Goal: Task Accomplishment & Management: Manage account settings

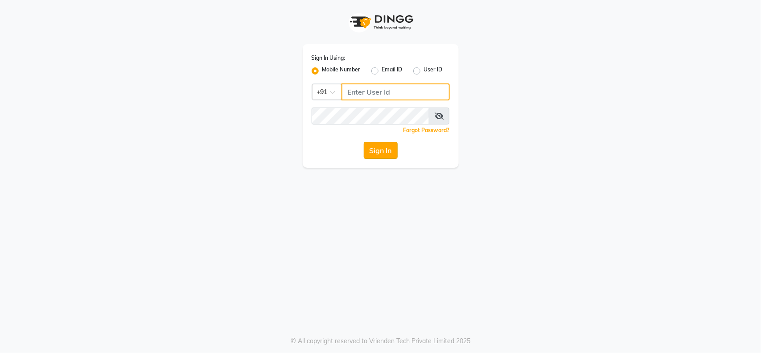
type input "9112073777"
click at [377, 145] on button "Sign In" at bounding box center [381, 150] width 34 height 17
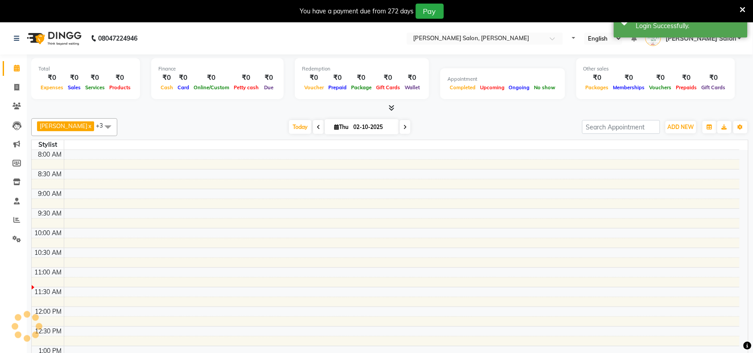
select select "en"
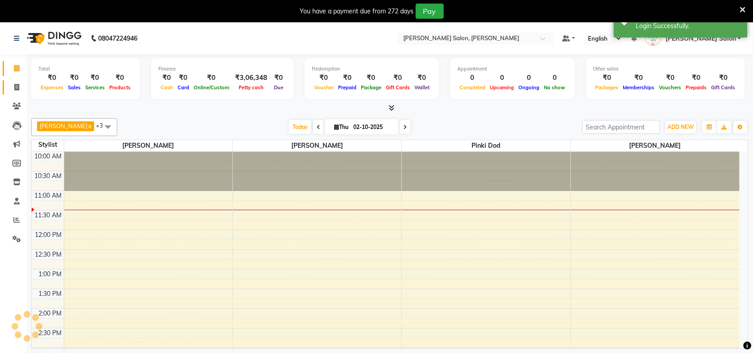
click at [14, 88] on icon at bounding box center [16, 87] width 5 height 7
select select "service"
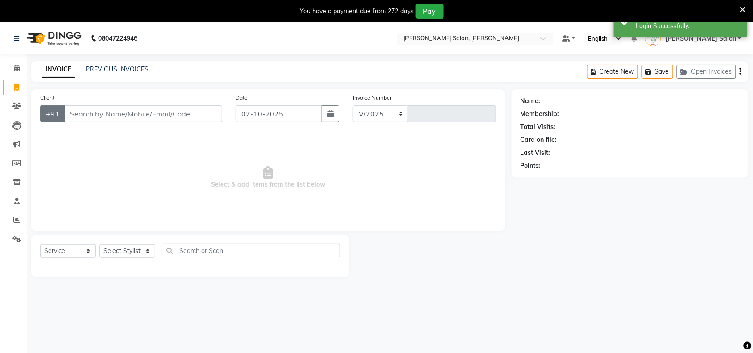
select select "5497"
type input "4083"
click at [88, 112] on input "Client" at bounding box center [143, 113] width 158 height 17
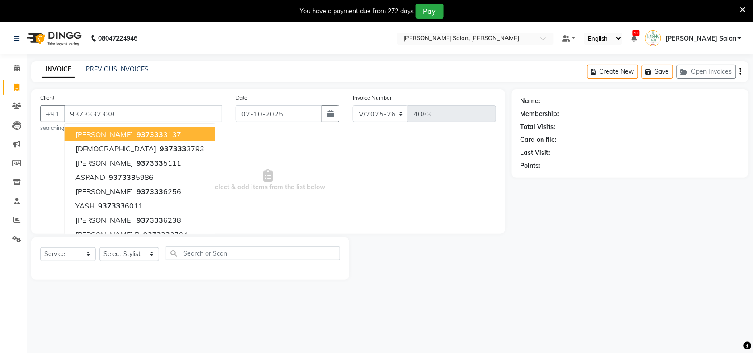
type input "9373332338"
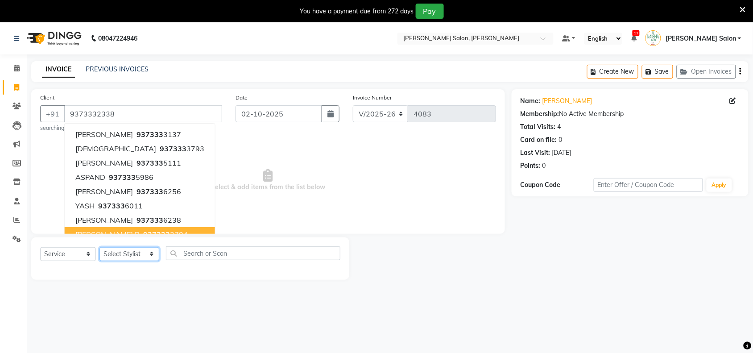
click at [152, 256] on select "Select Stylist Admin [PERSON_NAME] Salon Pawan [PERSON_NAME] dod [PERSON_NAME] …" at bounding box center [129, 254] width 60 height 14
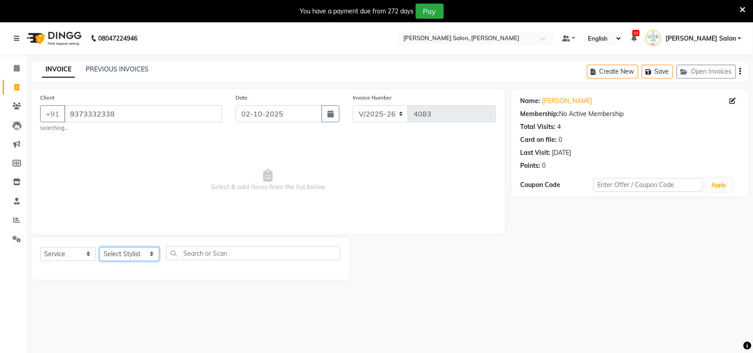
select select "36999"
click at [99, 247] on select "Select Stylist Admin [PERSON_NAME] Salon Pawan [PERSON_NAME] dod [PERSON_NAME] …" at bounding box center [129, 254] width 60 height 14
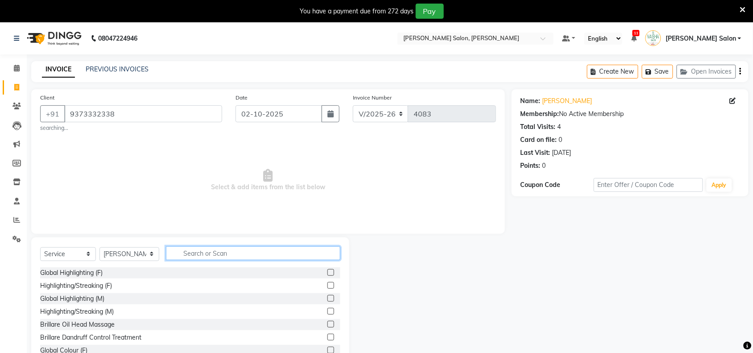
click at [211, 254] on input "text" at bounding box center [253, 253] width 174 height 14
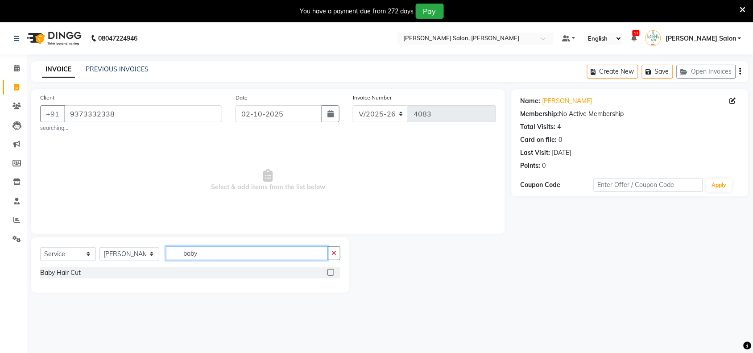
type input "baby"
click at [330, 273] on label at bounding box center [330, 272] width 7 height 7
click at [330, 273] on input "checkbox" at bounding box center [330, 273] width 6 height 6
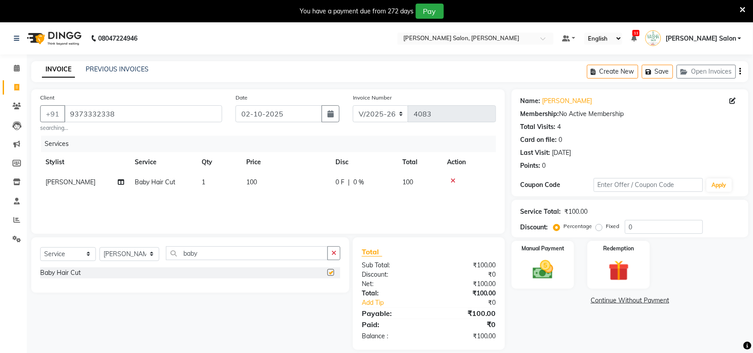
checkbox input "false"
click at [540, 271] on img at bounding box center [542, 269] width 35 height 25
click at [601, 300] on span "UPI" at bounding box center [606, 301] width 14 height 10
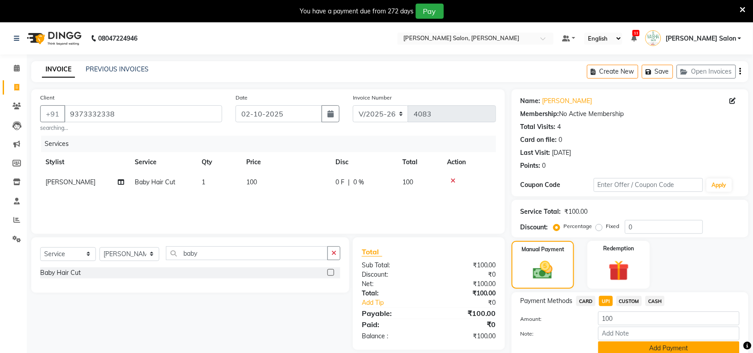
click at [641, 344] on button "Add Payment" at bounding box center [668, 348] width 141 height 14
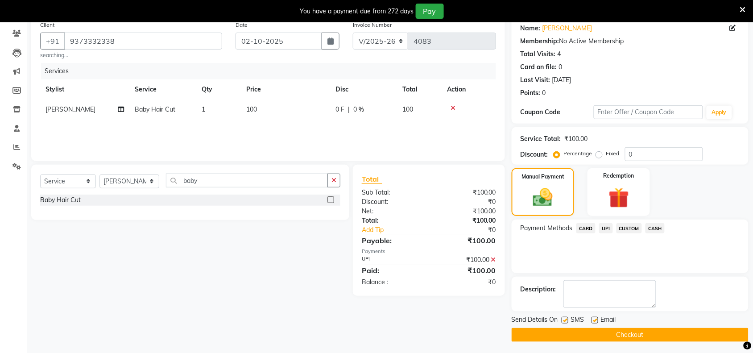
scroll to position [75, 0]
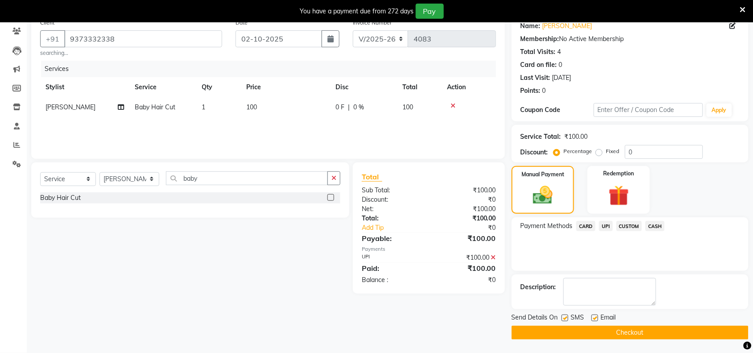
click at [617, 328] on button "Checkout" at bounding box center [630, 333] width 237 height 14
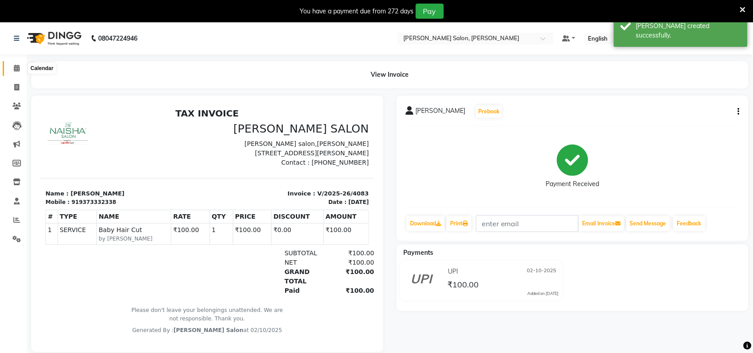
click at [19, 69] on span at bounding box center [17, 68] width 16 height 10
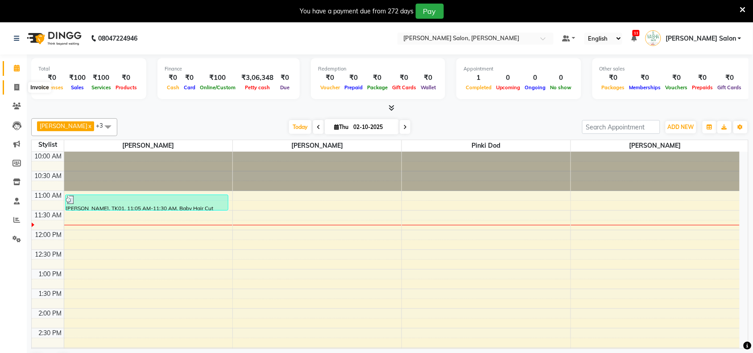
click at [14, 83] on span at bounding box center [17, 88] width 16 height 10
select select "service"
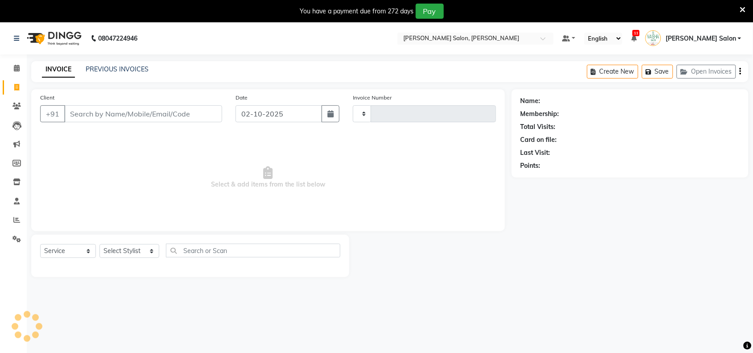
type input "4084"
select select "5497"
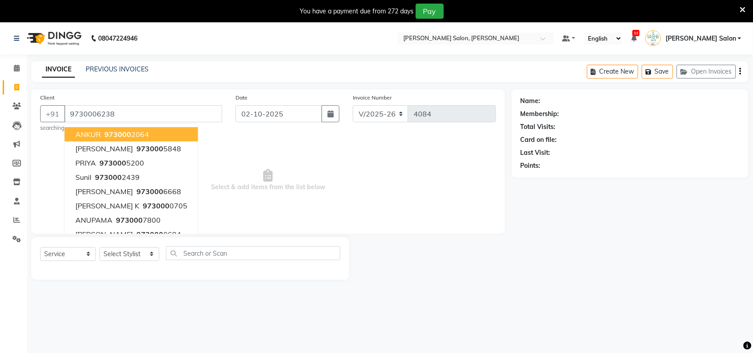
type input "9730006238"
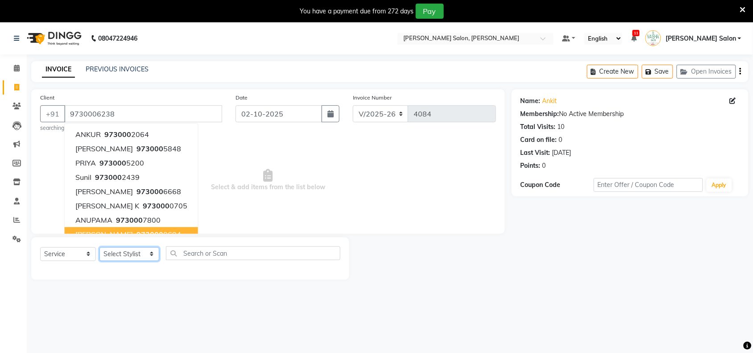
click at [152, 254] on select "Select Stylist Admin [PERSON_NAME] Salon Pawan [PERSON_NAME] dod [PERSON_NAME] …" at bounding box center [129, 254] width 60 height 14
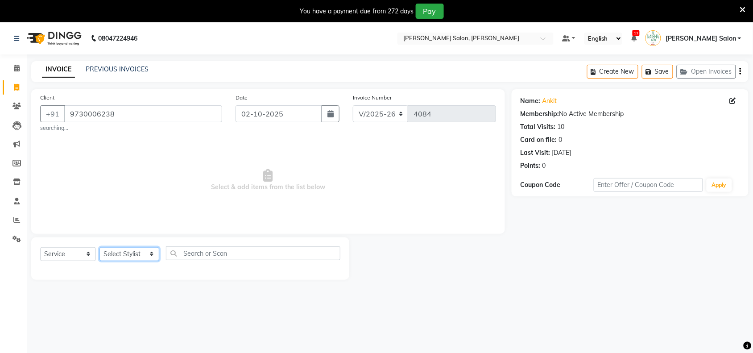
select select "36999"
click at [99, 247] on select "Select Stylist Admin [PERSON_NAME] Salon Pawan [PERSON_NAME] dod [PERSON_NAME] …" at bounding box center [129, 254] width 60 height 14
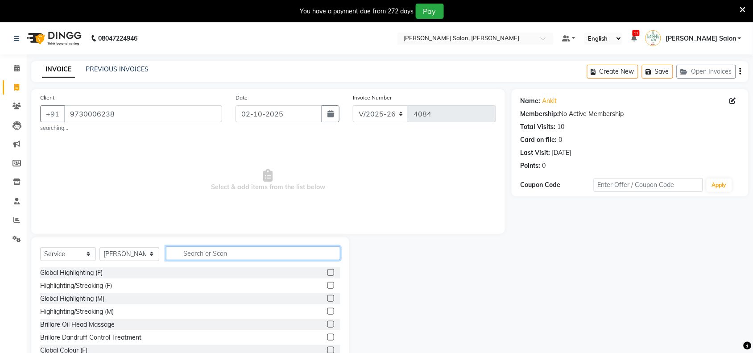
click at [180, 252] on input "text" at bounding box center [253, 253] width 174 height 14
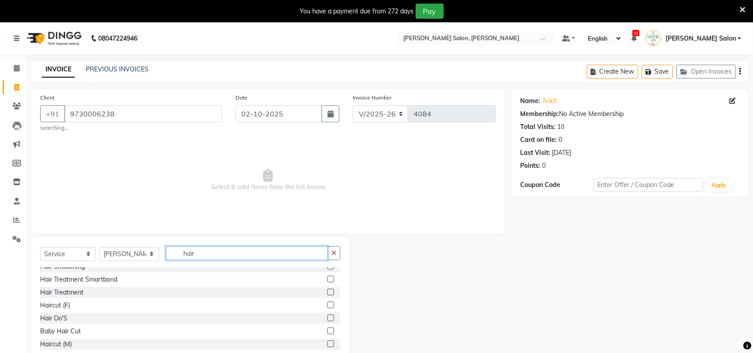
scroll to position [112, 0]
type input "hair"
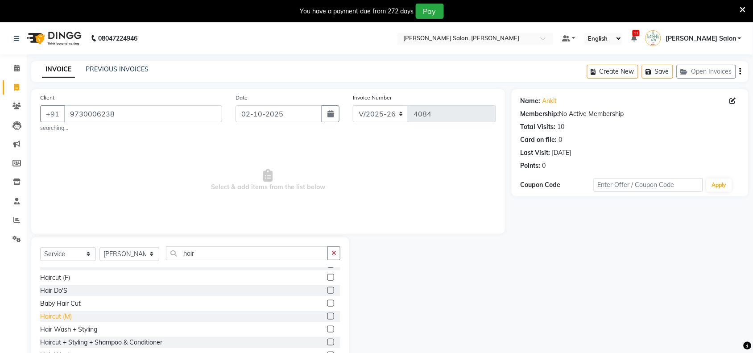
click at [72, 318] on div "Haircut (M)" at bounding box center [56, 316] width 32 height 9
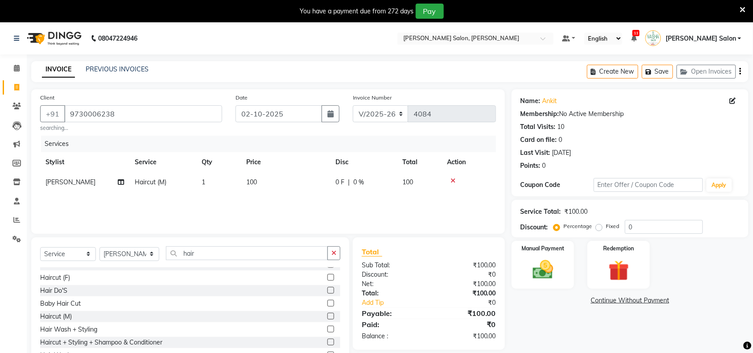
click at [327, 314] on label at bounding box center [330, 316] width 7 height 7
click at [327, 314] on input "checkbox" at bounding box center [330, 317] width 6 height 6
click at [327, 319] on label at bounding box center [330, 316] width 7 height 7
click at [327, 319] on input "checkbox" at bounding box center [330, 317] width 6 height 6
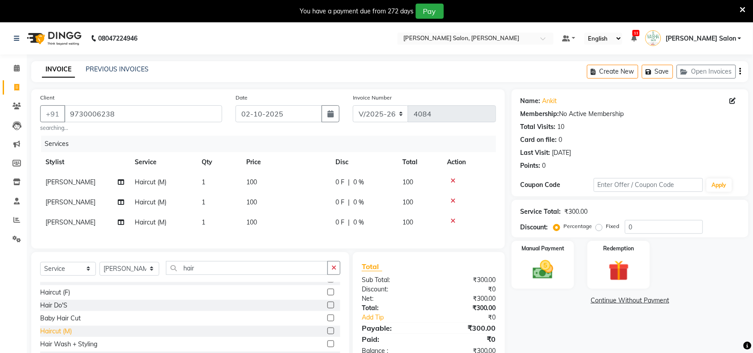
click at [61, 336] on div "Haircut (M)" at bounding box center [56, 330] width 32 height 9
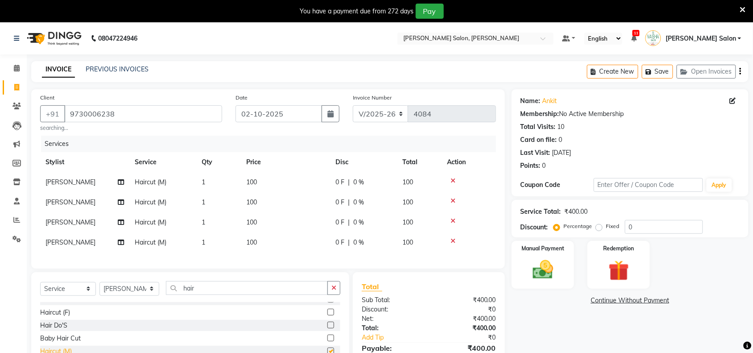
checkbox input "false"
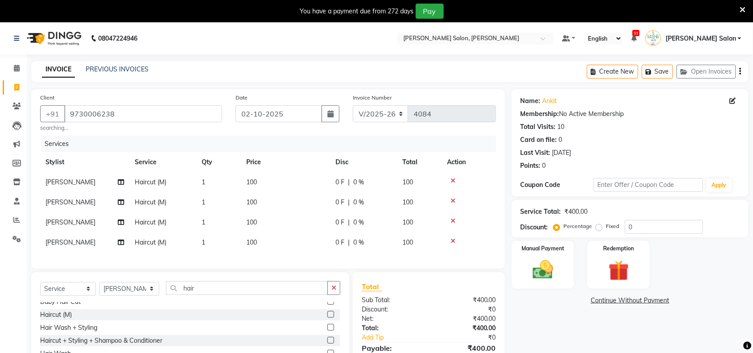
scroll to position [169, 0]
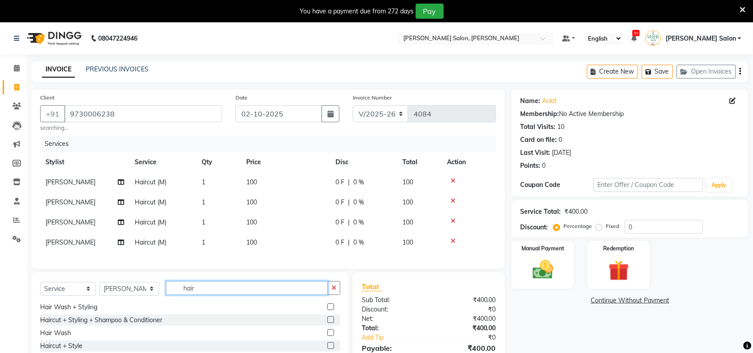
click at [251, 293] on input "hair" at bounding box center [247, 288] width 162 height 14
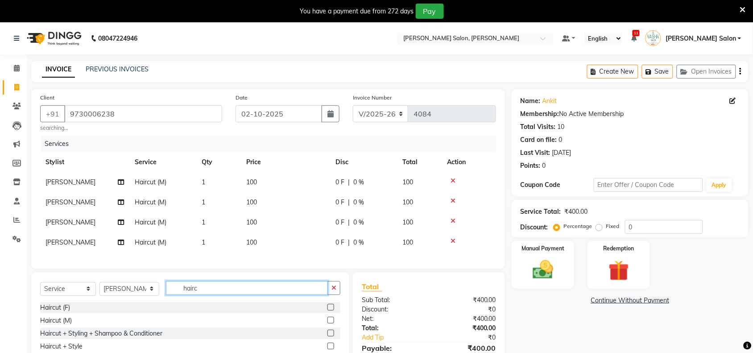
scroll to position [0, 0]
type input "haircut"
click at [65, 325] on div "Haircut (M)" at bounding box center [56, 320] width 32 height 9
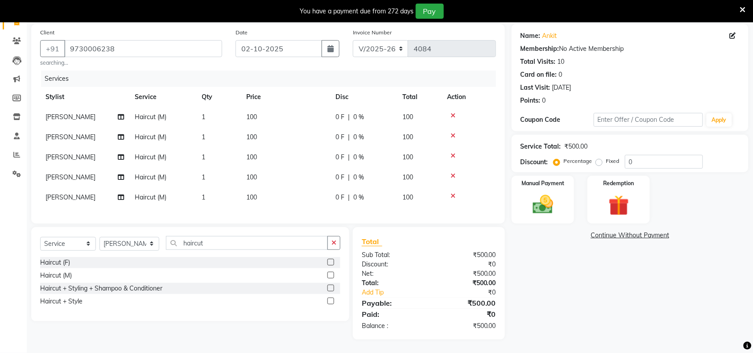
scroll to position [74, 0]
click at [331, 276] on label at bounding box center [330, 275] width 7 height 7
click at [331, 276] on input "checkbox" at bounding box center [330, 276] width 6 height 6
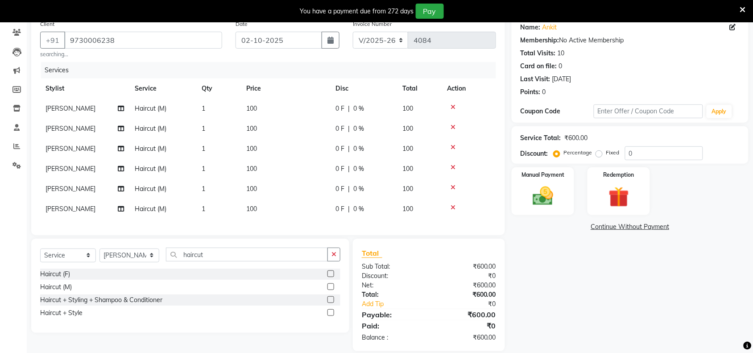
click at [330, 290] on label at bounding box center [330, 286] width 7 height 7
click at [330, 290] on input "checkbox" at bounding box center [330, 287] width 6 height 6
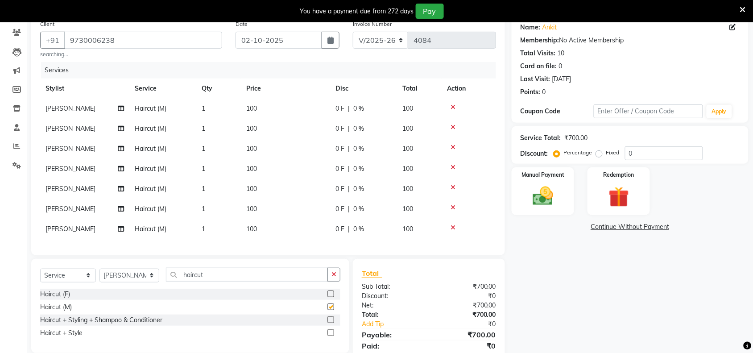
checkbox input "false"
click at [453, 106] on icon at bounding box center [452, 107] width 5 height 6
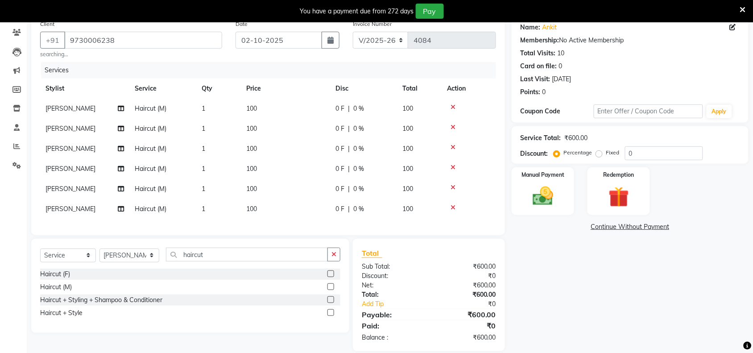
click at [453, 106] on icon at bounding box center [452, 107] width 5 height 6
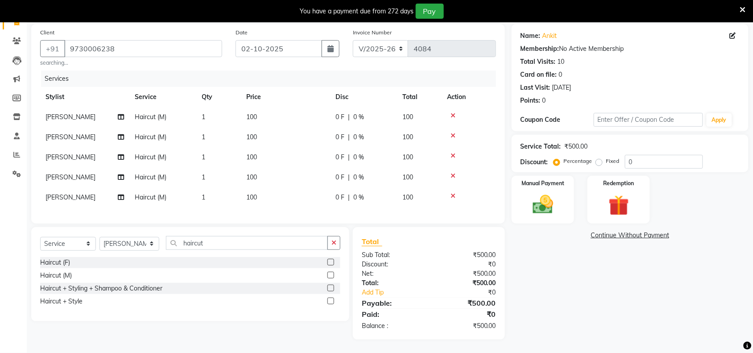
click at [453, 112] on icon at bounding box center [452, 115] width 5 height 6
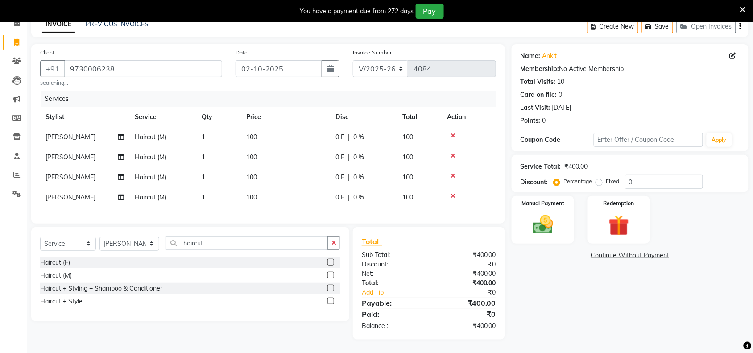
click at [451, 132] on icon at bounding box center [452, 135] width 5 height 6
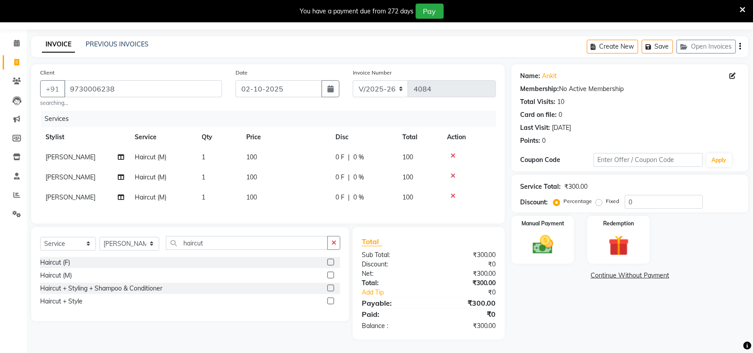
scroll to position [33, 0]
click at [453, 153] on icon at bounding box center [452, 156] width 5 height 6
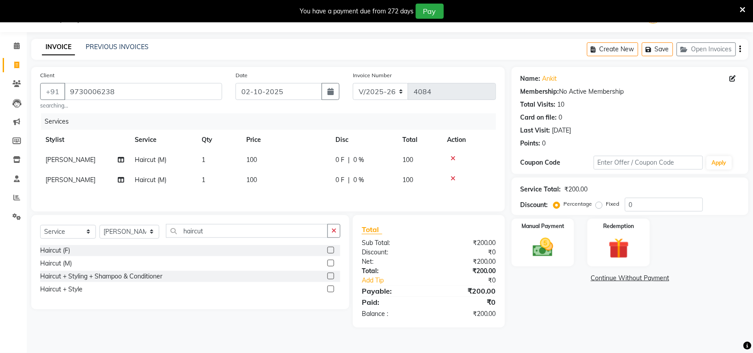
scroll to position [22, 0]
click at [453, 157] on icon at bounding box center [452, 158] width 5 height 6
click at [536, 250] on img at bounding box center [542, 247] width 35 height 25
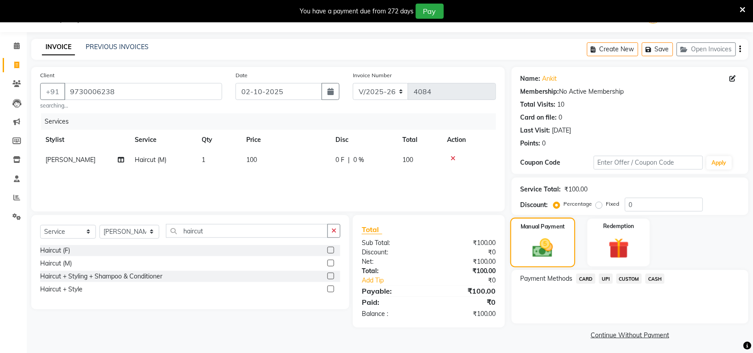
scroll to position [25, 0]
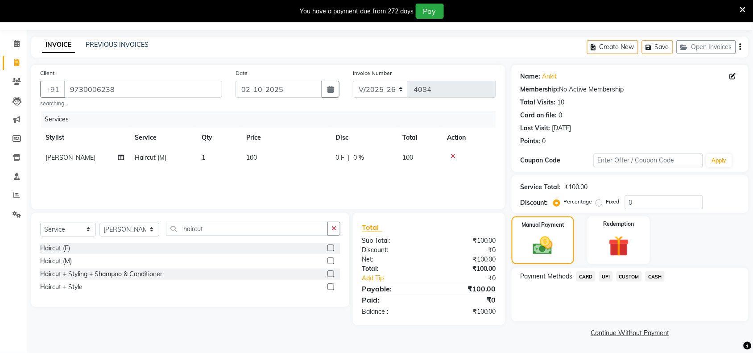
click at [606, 273] on span "UPI" at bounding box center [606, 276] width 14 height 10
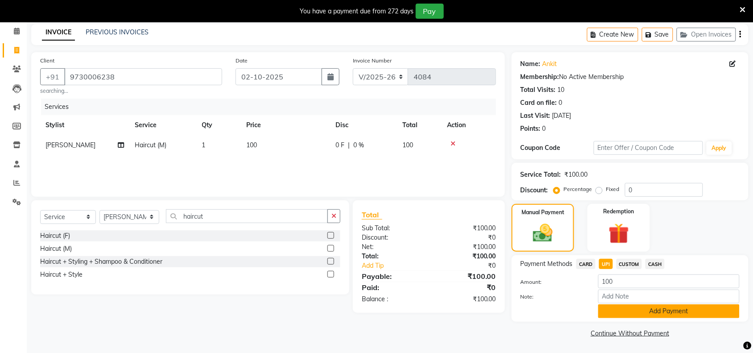
click at [625, 309] on button "Add Payment" at bounding box center [668, 311] width 141 height 14
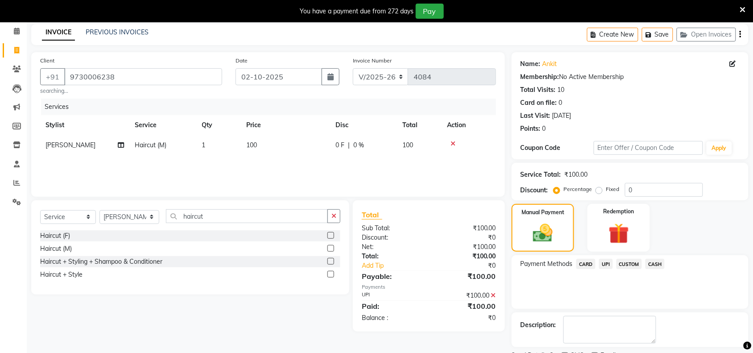
scroll to position [75, 0]
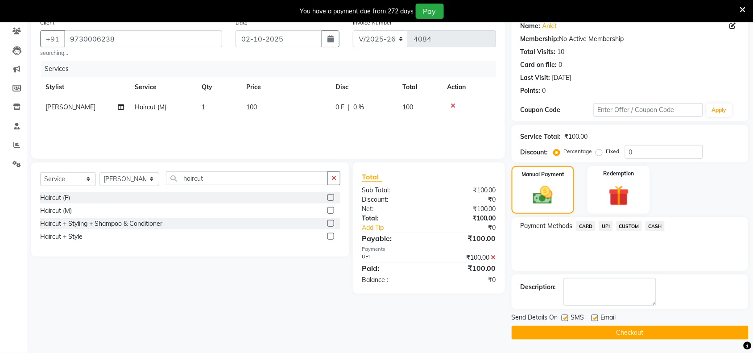
click at [623, 333] on button "Checkout" at bounding box center [630, 333] width 237 height 14
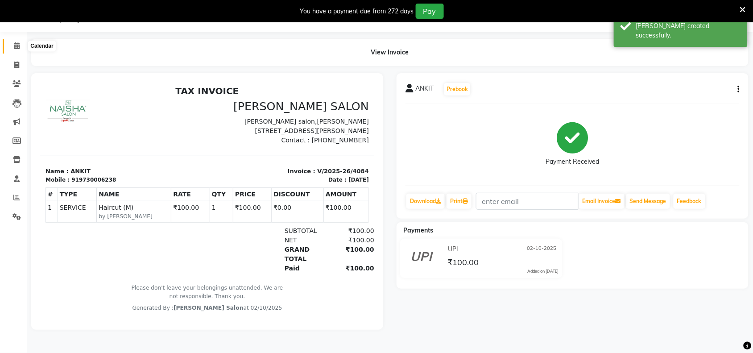
click at [18, 48] on icon at bounding box center [17, 45] width 6 height 7
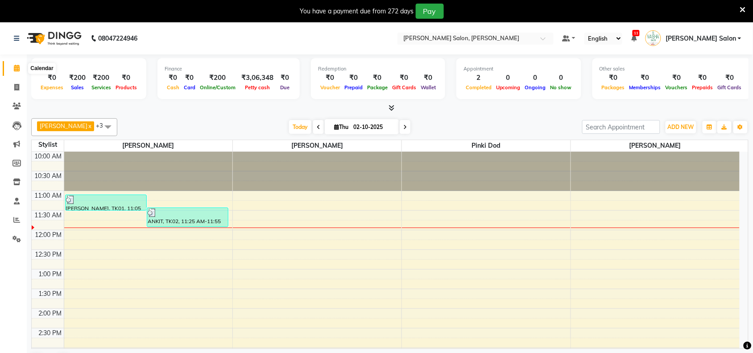
click at [18, 67] on icon at bounding box center [17, 68] width 6 height 7
click at [14, 69] on icon at bounding box center [17, 68] width 6 height 7
click at [317, 129] on icon at bounding box center [319, 126] width 4 height 5
type input "01-10-2025"
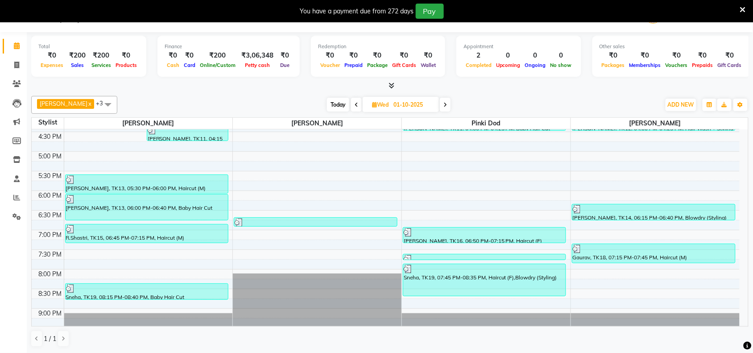
scroll to position [280, 0]
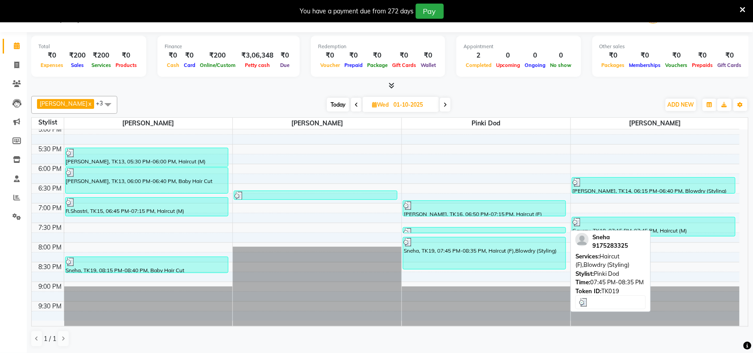
click at [480, 256] on div "Sneha, TK19, 07:45 PM-08:35 PM, Haircut (F),Blowdry (Styling)" at bounding box center [484, 253] width 162 height 32
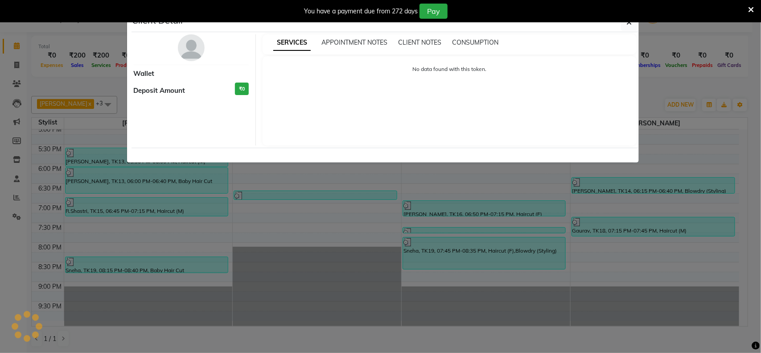
select select "3"
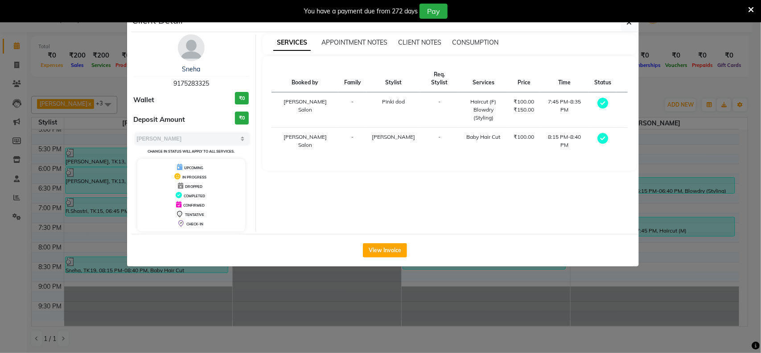
click at [449, 279] on ngb-modal-window "Client Detail Sneha 9175283325 Wallet ₹0 Deposit Amount ₹0 Select MARK DONE UPC…" at bounding box center [380, 176] width 761 height 353
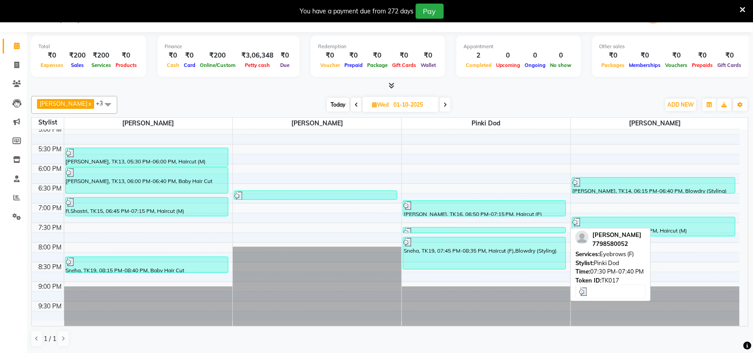
click at [522, 228] on div at bounding box center [484, 232] width 161 height 9
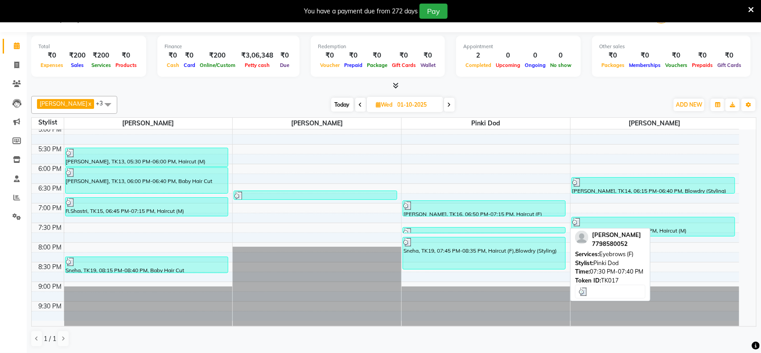
select select "3"
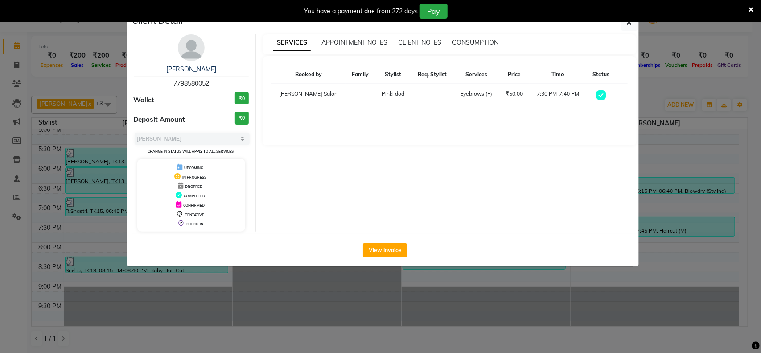
click at [467, 289] on ngb-modal-window "Client Detail [PERSON_NAME] 7798580052 Wallet ₹0 Deposit Amount ₹0 Select MARK …" at bounding box center [380, 176] width 761 height 353
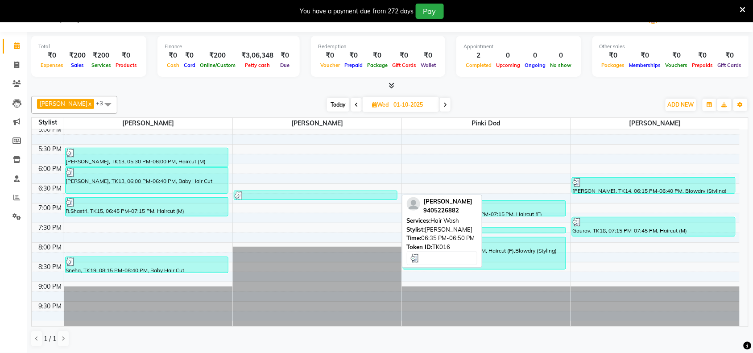
click at [337, 195] on div at bounding box center [315, 195] width 161 height 9
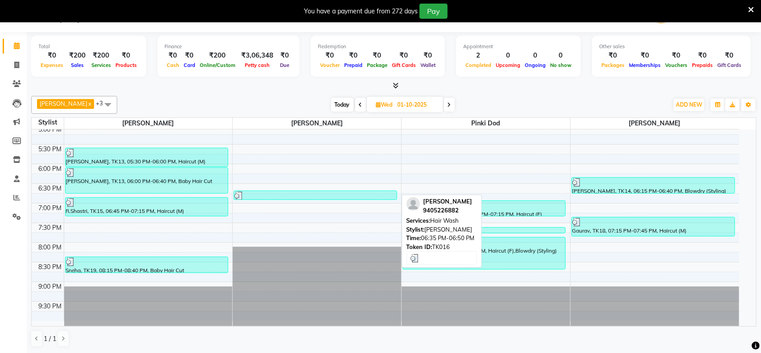
select select "3"
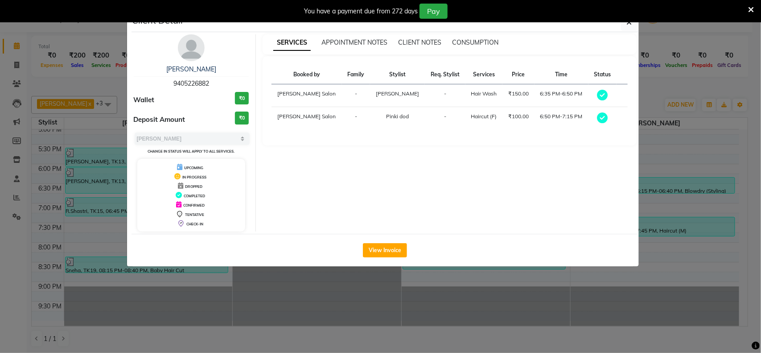
click at [474, 285] on ngb-modal-window "Client Detail Amrita [PERSON_NAME] 9405226882 Wallet ₹0 Deposit Amount ₹0 Selec…" at bounding box center [380, 176] width 761 height 353
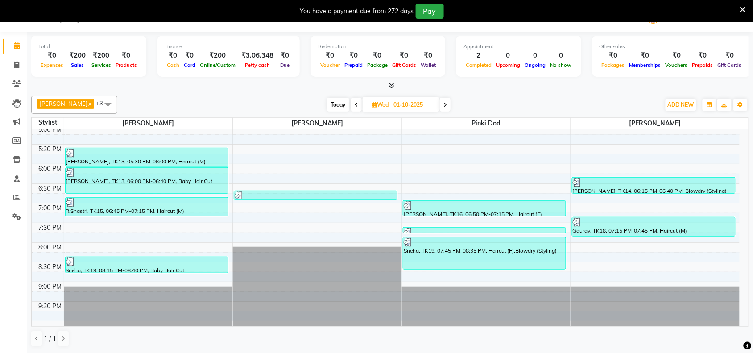
click at [446, 105] on icon at bounding box center [445, 104] width 4 height 5
type input "02-10-2025"
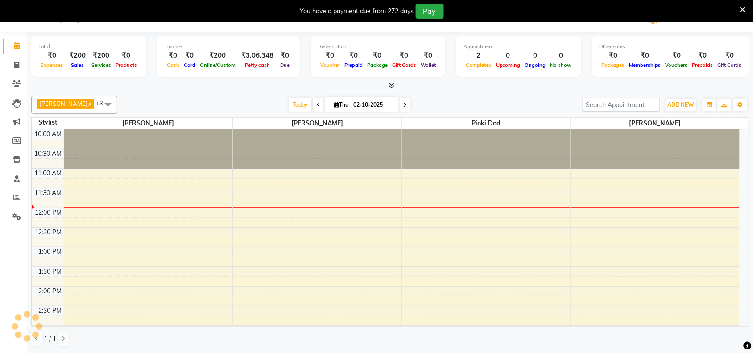
scroll to position [40, 0]
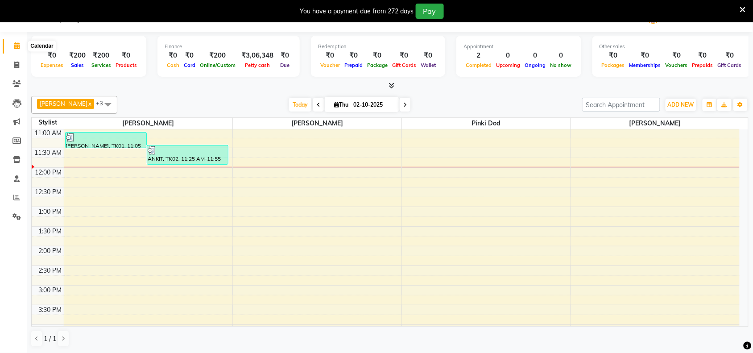
click at [14, 45] on icon at bounding box center [17, 45] width 6 height 7
click at [12, 62] on span at bounding box center [17, 65] width 16 height 10
select select "service"
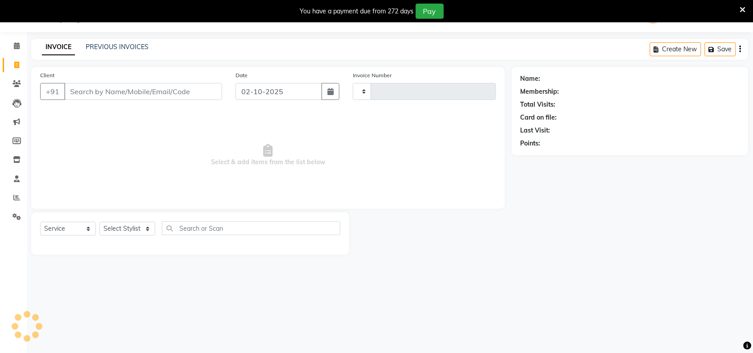
type input "4085"
select select "5497"
click at [745, 9] on icon at bounding box center [743, 10] width 6 height 8
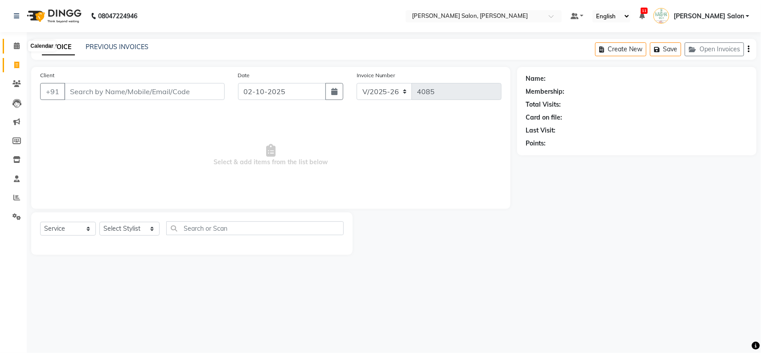
click at [16, 46] on icon at bounding box center [17, 45] width 6 height 7
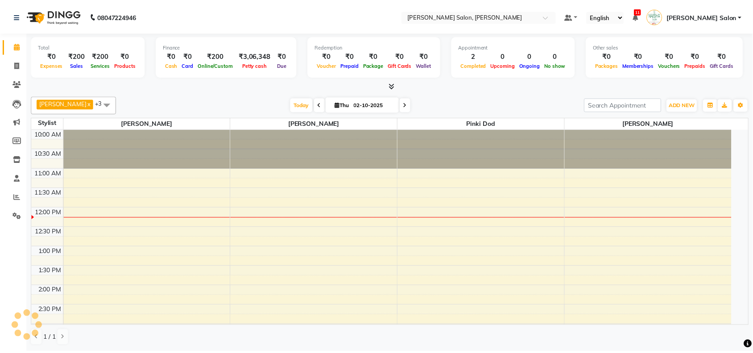
scroll to position [79, 0]
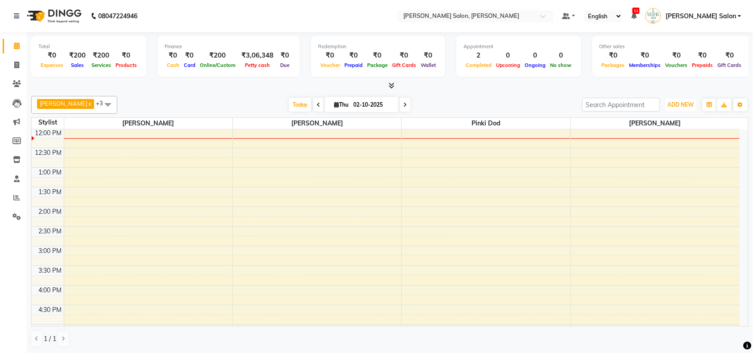
drag, startPoint x: 687, startPoint y: 105, endPoint x: 682, endPoint y: 116, distance: 12.0
click at [687, 107] on span "ADD NEW" at bounding box center [681, 104] width 26 height 7
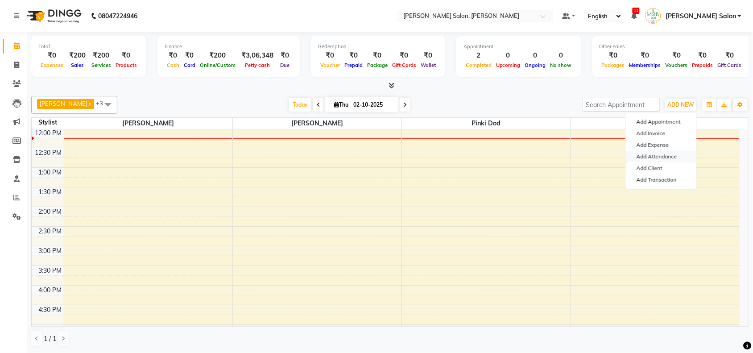
click at [660, 155] on link "Add Attendance" at bounding box center [661, 157] width 70 height 12
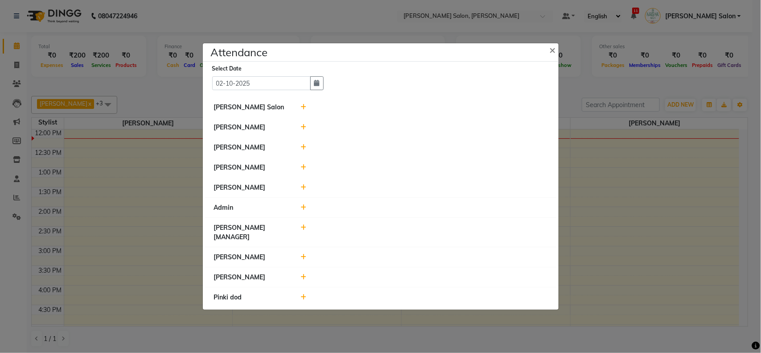
click at [306, 105] on icon at bounding box center [304, 107] width 6 height 6
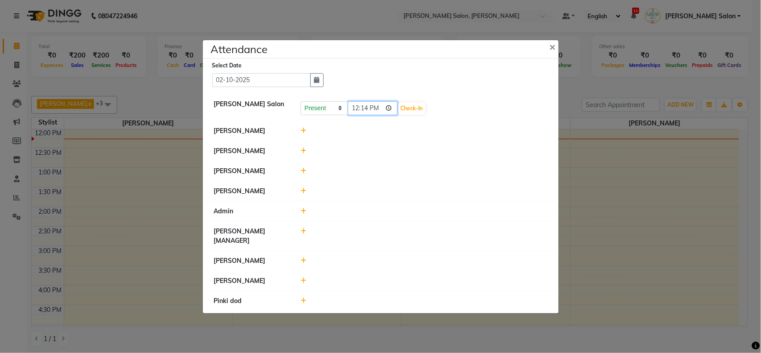
click at [355, 105] on input "12:14" at bounding box center [373, 108] width 50 height 14
click at [39, 165] on ngb-modal-window "Attendance × Select Date [DATE] [PERSON_NAME] Salon Present Absent Late Half Da…" at bounding box center [380, 176] width 761 height 353
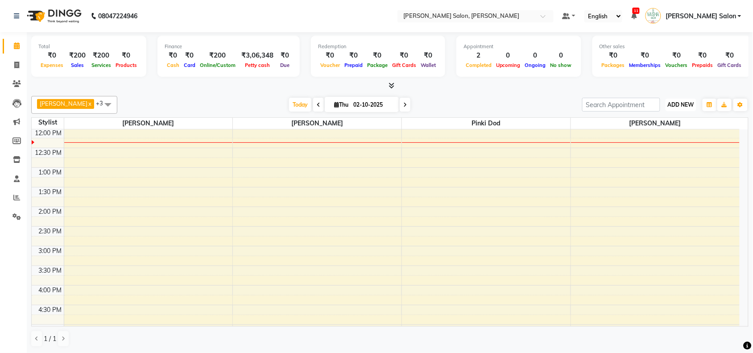
click at [686, 103] on span "ADD NEW" at bounding box center [681, 104] width 26 height 7
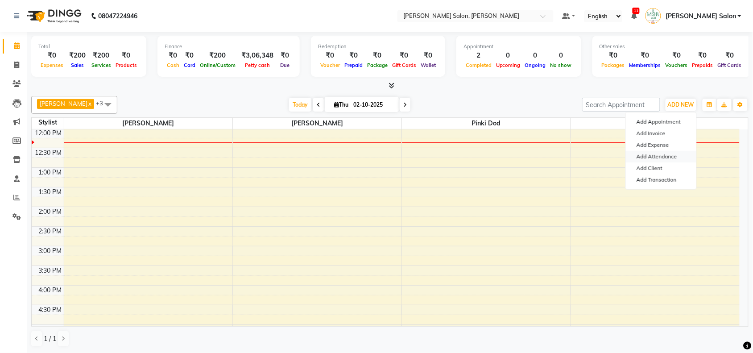
click at [657, 155] on link "Add Attendance" at bounding box center [661, 157] width 70 height 12
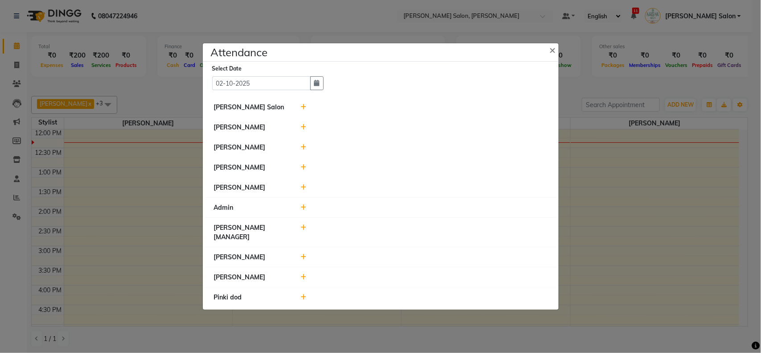
click at [302, 109] on icon at bounding box center [304, 107] width 6 height 6
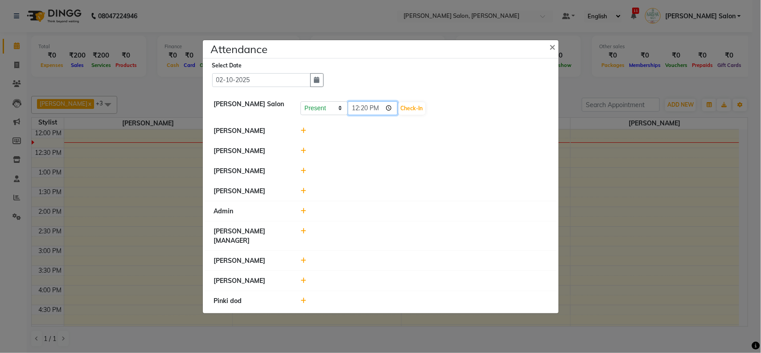
click at [355, 108] on input "12:20" at bounding box center [373, 108] width 50 height 14
type input "22:55"
drag, startPoint x: 418, startPoint y: 108, endPoint x: 398, endPoint y: 114, distance: 20.9
click at [417, 108] on button "Check-In" at bounding box center [412, 108] width 27 height 12
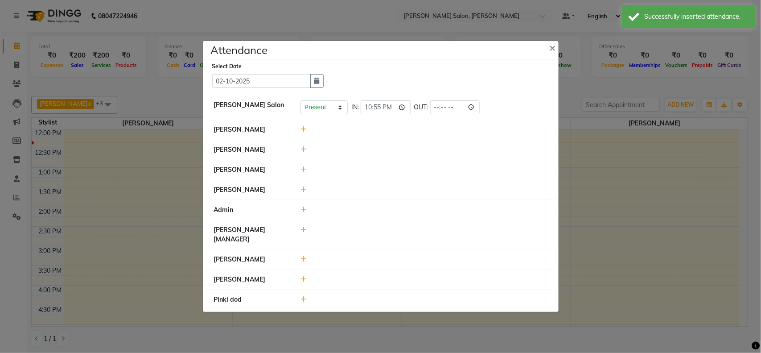
drag, startPoint x: 299, startPoint y: 145, endPoint x: 302, endPoint y: 153, distance: 7.5
click at [301, 152] on div at bounding box center [424, 149] width 260 height 9
drag, startPoint x: 308, startPoint y: 136, endPoint x: 302, endPoint y: 144, distance: 10.5
click at [306, 137] on li "[PERSON_NAME]" at bounding box center [380, 130] width 351 height 21
click at [300, 150] on div at bounding box center [424, 149] width 260 height 9
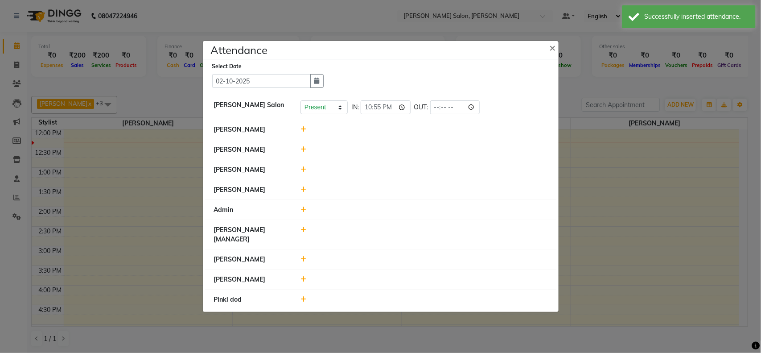
click at [302, 150] on icon at bounding box center [304, 149] width 6 height 6
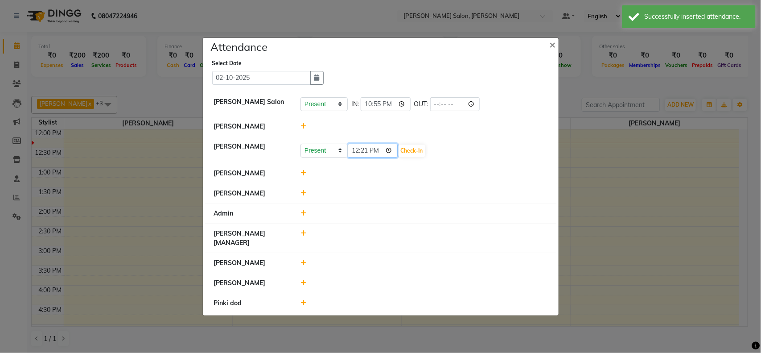
click at [356, 151] on input "12:21" at bounding box center [373, 151] width 50 height 14
drag, startPoint x: 356, startPoint y: 152, endPoint x: 360, endPoint y: 156, distance: 5.7
click at [360, 156] on input "17:05" at bounding box center [373, 151] width 50 height 14
click at [356, 150] on input "17:05" at bounding box center [373, 151] width 50 height 14
type input "22:55"
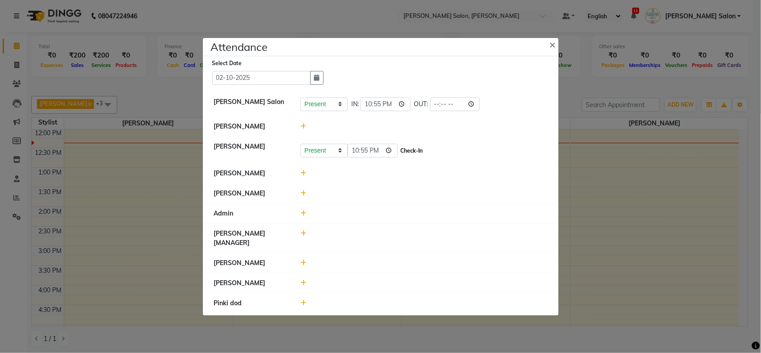
click at [418, 152] on button "Check-In" at bounding box center [412, 151] width 27 height 12
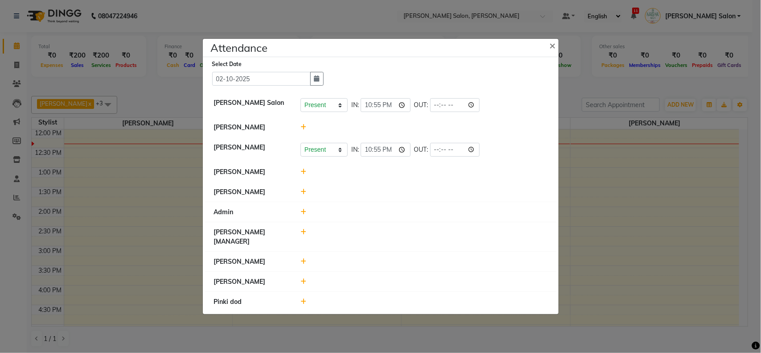
click at [303, 172] on icon at bounding box center [304, 172] width 6 height 6
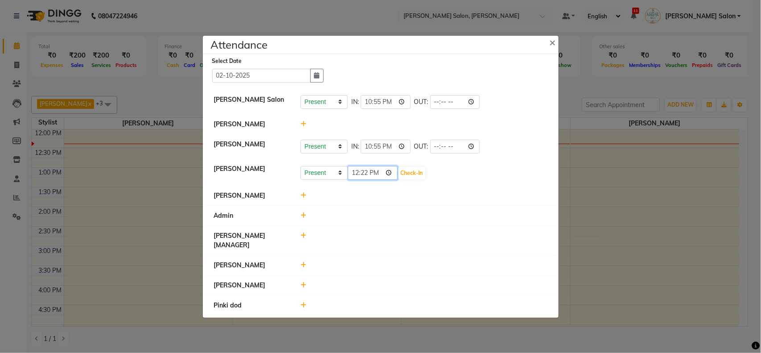
click at [353, 171] on input "12:22" at bounding box center [373, 173] width 50 height 14
type input "23:10"
click at [412, 170] on button "Check-In" at bounding box center [412, 173] width 27 height 12
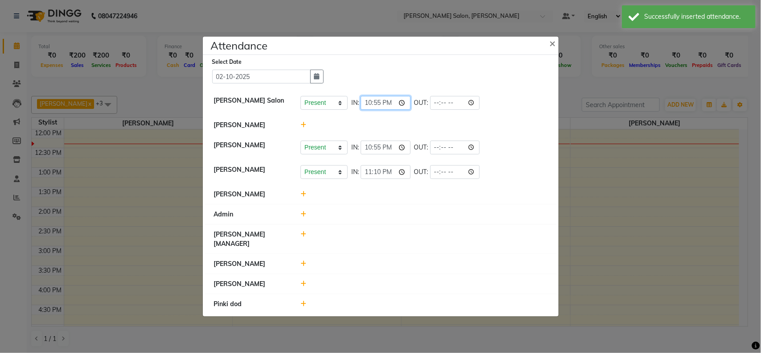
click at [388, 105] on input "22:55" at bounding box center [386, 103] width 50 height 14
type input "10:55"
click at [472, 121] on div at bounding box center [424, 124] width 260 height 9
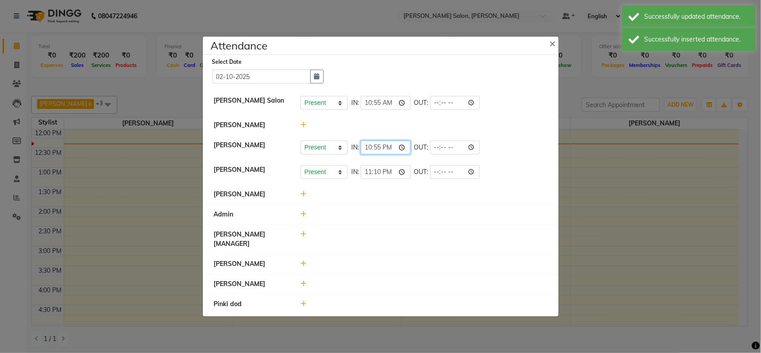
click at [389, 146] on input "22:55" at bounding box center [386, 147] width 50 height 14
type input "10:55"
click at [514, 138] on li "[PERSON_NAME] Present Absent Late Half Day Weekly Off IN: 10:55 OUT:" at bounding box center [380, 147] width 351 height 25
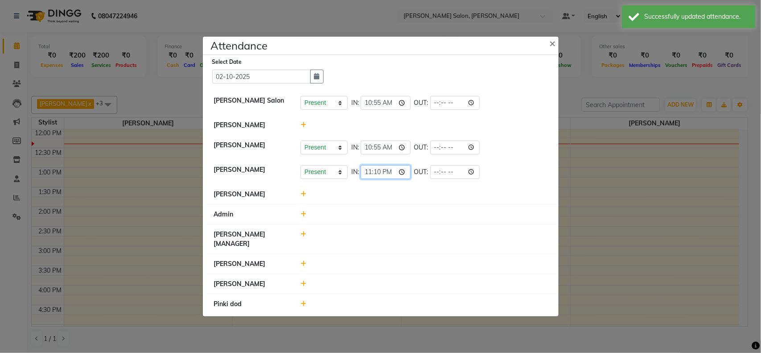
click at [395, 170] on input "23:10" at bounding box center [386, 172] width 50 height 14
click at [392, 173] on input "23:10" at bounding box center [386, 172] width 50 height 14
type input "11:10"
drag, startPoint x: 504, startPoint y: 160, endPoint x: 377, endPoint y: 224, distance: 142.8
click at [498, 166] on li "[PERSON_NAME] Present Absent Late Half Day Weekly Off IN: 11:10 OUT:" at bounding box center [380, 172] width 351 height 25
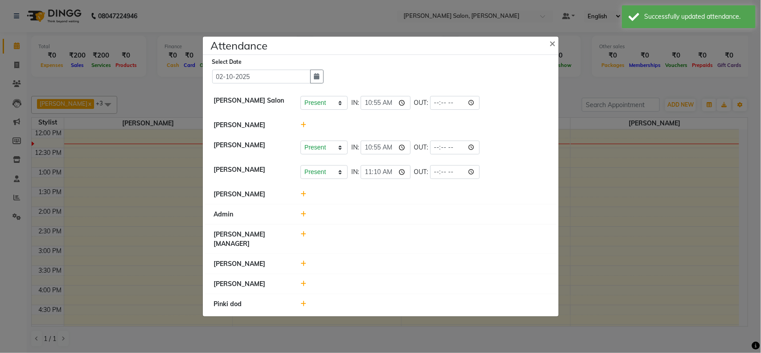
click at [306, 234] on icon at bounding box center [304, 234] width 6 height 6
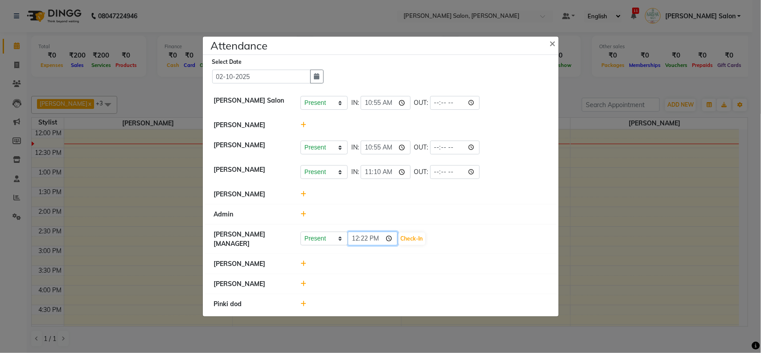
click at [355, 242] on input "12:22" at bounding box center [373, 238] width 50 height 14
click at [355, 239] on input "22:01" at bounding box center [373, 238] width 50 height 14
type input "11:25"
click at [417, 233] on button "Check-In" at bounding box center [412, 238] width 27 height 12
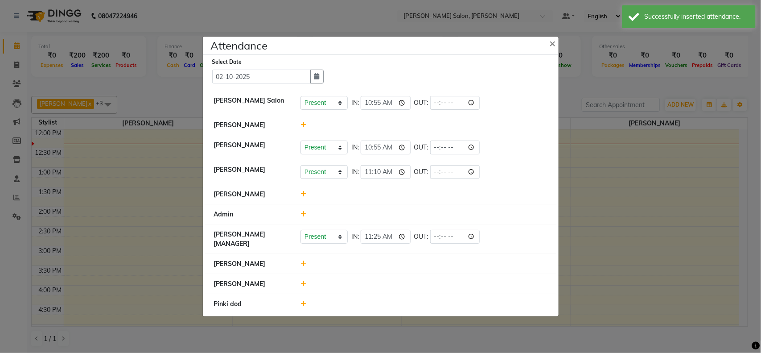
click at [301, 266] on icon at bounding box center [304, 263] width 6 height 6
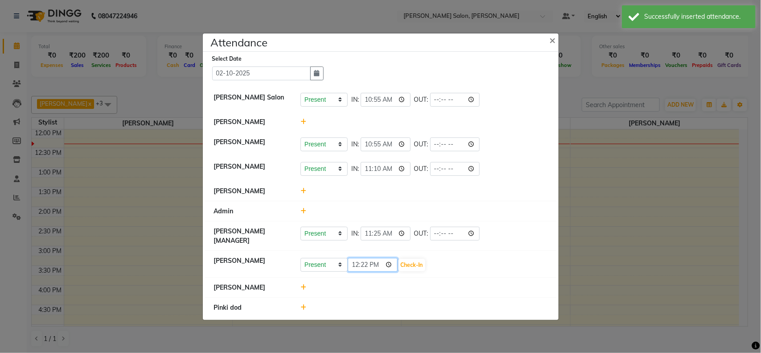
click at [366, 268] on input "12:22" at bounding box center [373, 265] width 50 height 14
click at [358, 268] on input "12:01" at bounding box center [373, 265] width 50 height 14
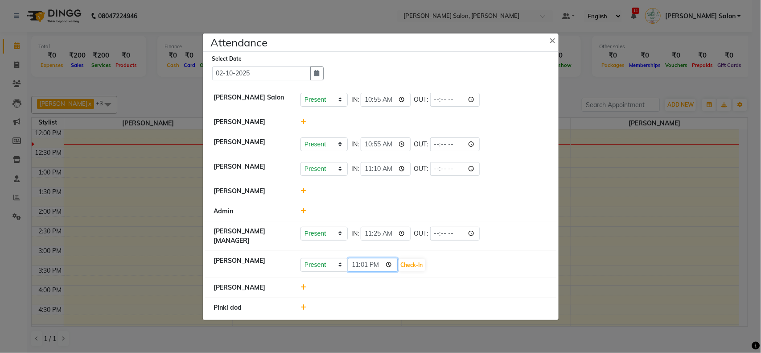
click at [380, 265] on input "23:01" at bounding box center [373, 265] width 50 height 14
type input "11:01"
click at [408, 268] on button "Check-In" at bounding box center [412, 265] width 27 height 12
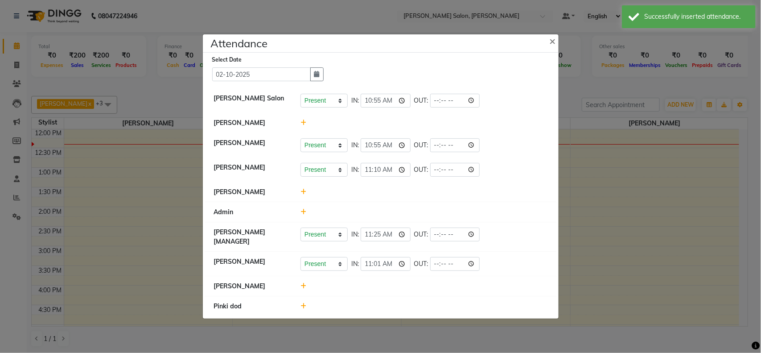
click at [301, 288] on icon at bounding box center [304, 286] width 6 height 6
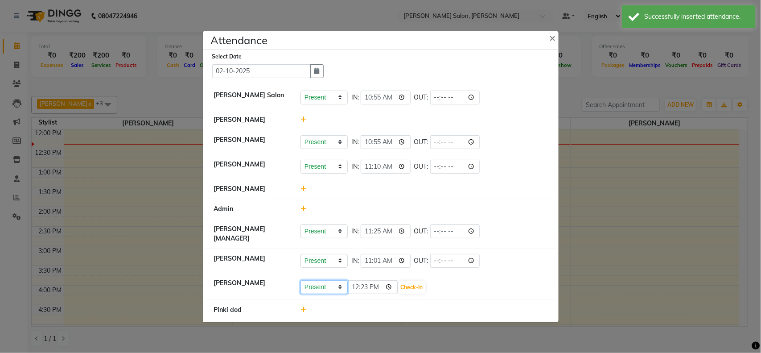
click at [322, 284] on select "Present Absent Late Half Day Weekly Off" at bounding box center [324, 287] width 47 height 14
select select "W"
click at [301, 280] on select "Present Absent Late Half Day Weekly Off" at bounding box center [324, 287] width 47 height 14
click at [327, 289] on select "Present Absent Late Half Day Weekly Off" at bounding box center [324, 287] width 47 height 14
click at [357, 288] on button "Save" at bounding box center [357, 287] width 17 height 12
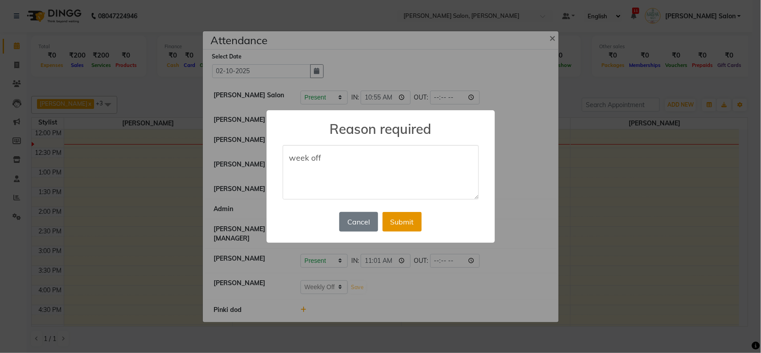
type textarea "week off"
click at [412, 229] on button "Submit" at bounding box center [402, 222] width 39 height 20
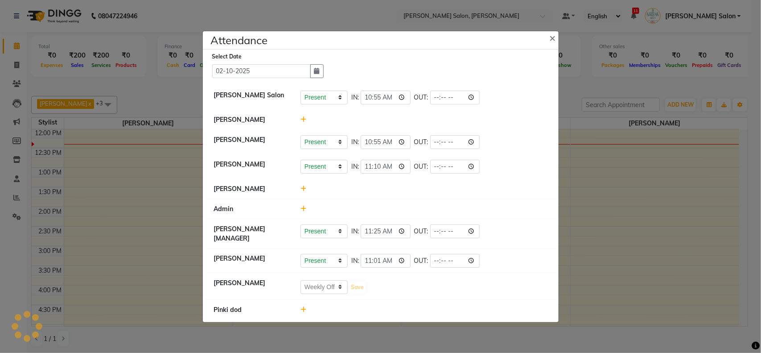
select select "W"
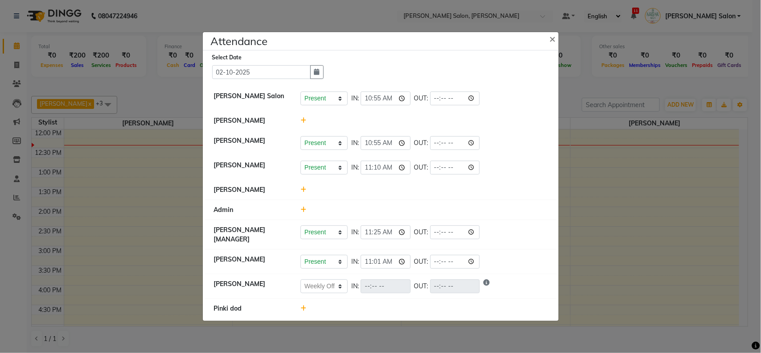
click at [592, 197] on ngb-modal-window "Attendance × Select Date [DATE] [PERSON_NAME] Salon Present Absent Late Half Da…" at bounding box center [380, 176] width 761 height 353
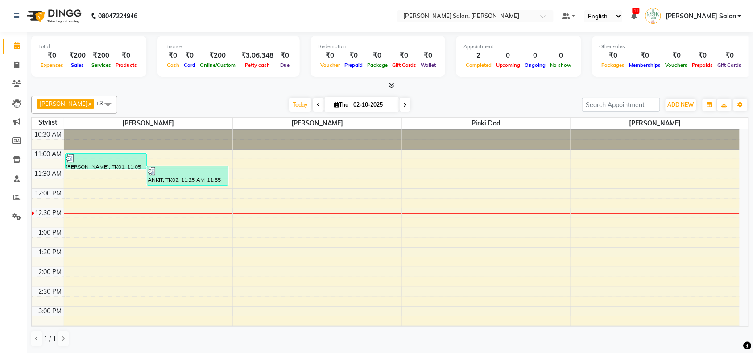
scroll to position [0, 0]
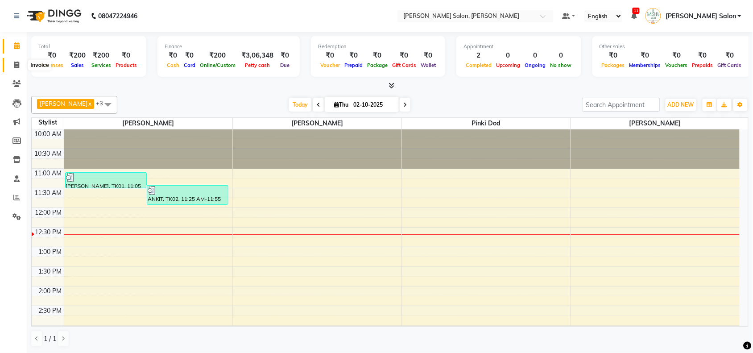
click at [12, 66] on span at bounding box center [17, 65] width 16 height 10
select select "service"
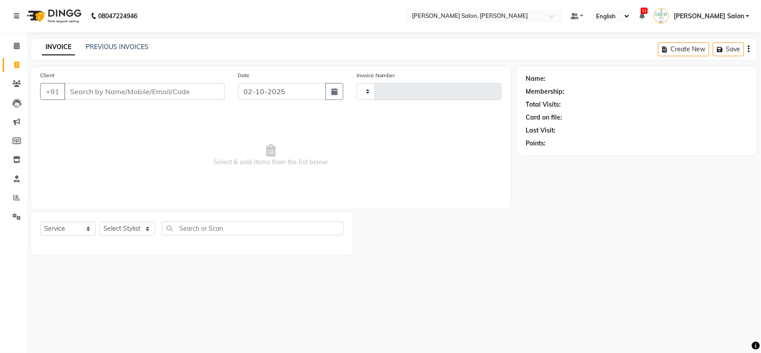
type input "4085"
select select "5497"
type input "7021536257"
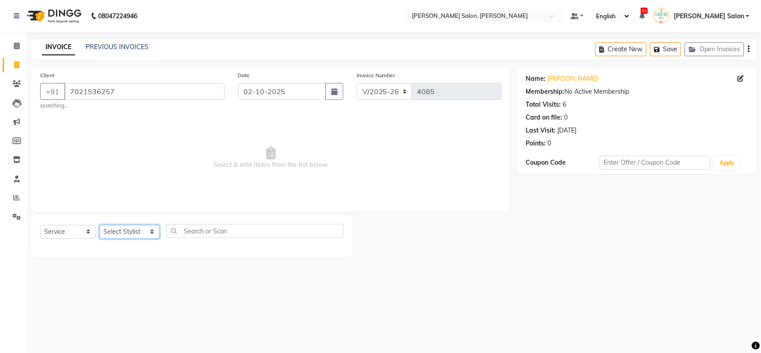
click at [143, 232] on select "Select Stylist Admin [PERSON_NAME] Salon Pawan [PERSON_NAME] dod [PERSON_NAME] …" at bounding box center [129, 232] width 60 height 14
select select "36999"
click at [99, 225] on select "Select Stylist Admin [PERSON_NAME] Salon Pawan [PERSON_NAME] dod [PERSON_NAME] …" at bounding box center [129, 232] width 60 height 14
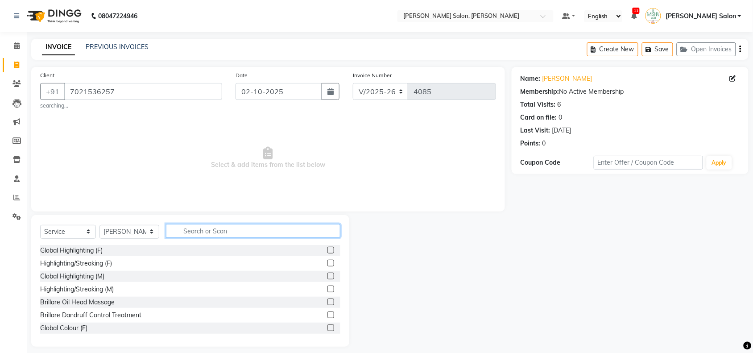
click at [194, 226] on input "text" at bounding box center [253, 231] width 174 height 14
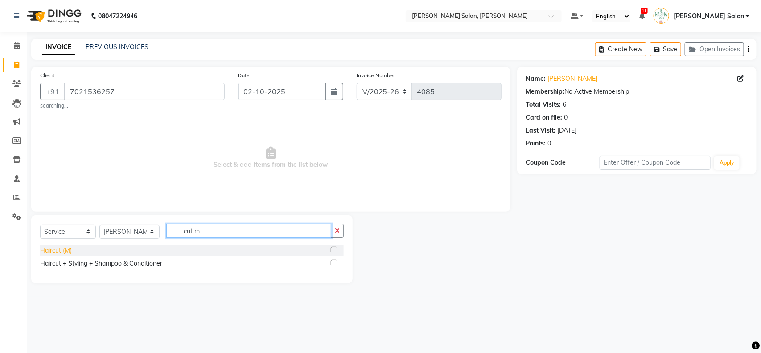
type input "cut m"
click at [52, 248] on div "Haircut (M)" at bounding box center [56, 250] width 32 height 9
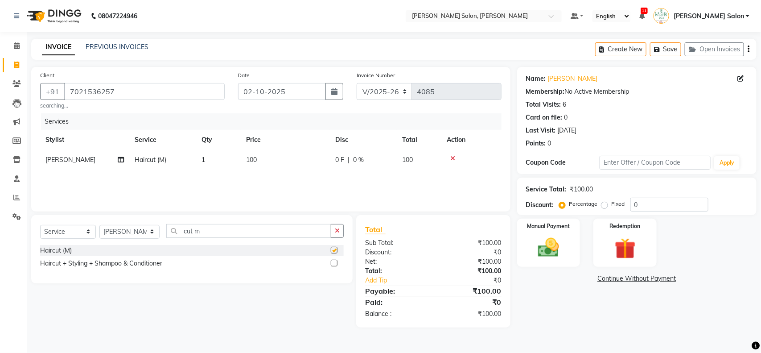
checkbox input "false"
click at [343, 233] on button "button" at bounding box center [337, 231] width 13 height 14
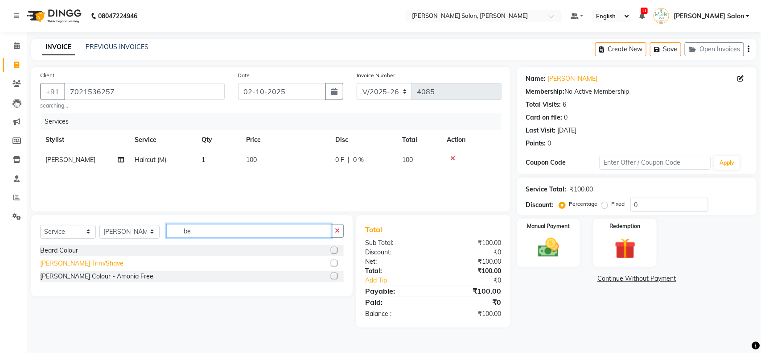
type input "be"
click at [42, 266] on div "[PERSON_NAME] Trim/Shave" at bounding box center [81, 263] width 83 height 9
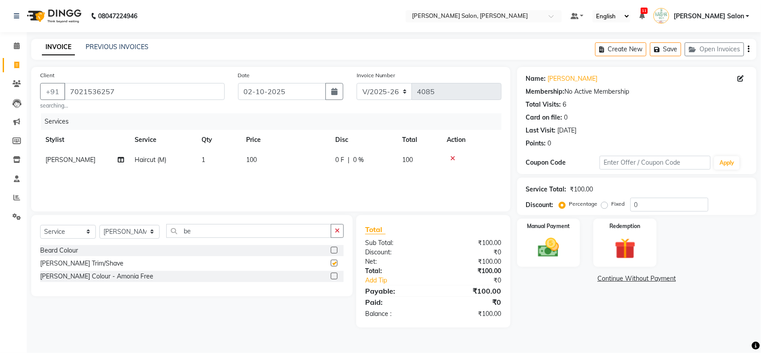
checkbox input "false"
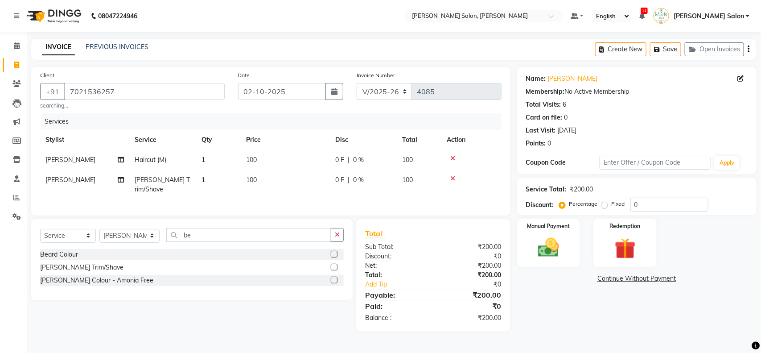
click at [340, 231] on button "button" at bounding box center [337, 235] width 13 height 14
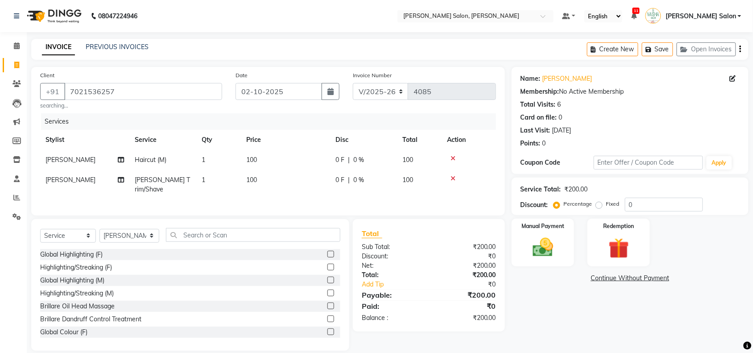
drag, startPoint x: 124, startPoint y: 223, endPoint x: 124, endPoint y: 235, distance: 11.6
click at [124, 227] on div "Select Service Product Membership Package Voucher Prepaid Gift Card Select Styl…" at bounding box center [190, 285] width 318 height 132
click at [124, 235] on select "Select Stylist Admin [PERSON_NAME] Salon Pawan [PERSON_NAME] dod [PERSON_NAME] …" at bounding box center [129, 236] width 60 height 14
select select "83168"
click at [99, 229] on select "Select Stylist Admin [PERSON_NAME] Salon Pawan [PERSON_NAME] dod [PERSON_NAME] …" at bounding box center [129, 236] width 60 height 14
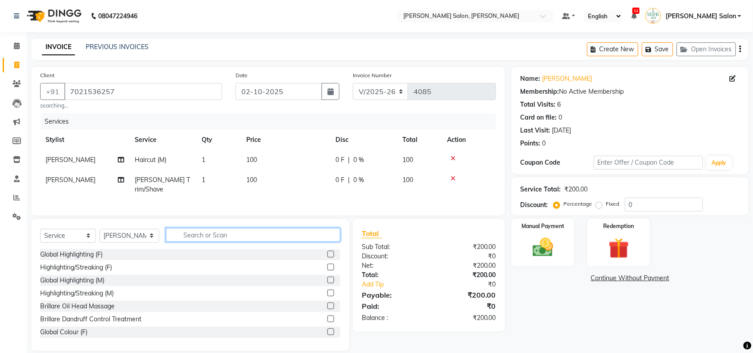
click at [210, 237] on input "text" at bounding box center [253, 235] width 174 height 14
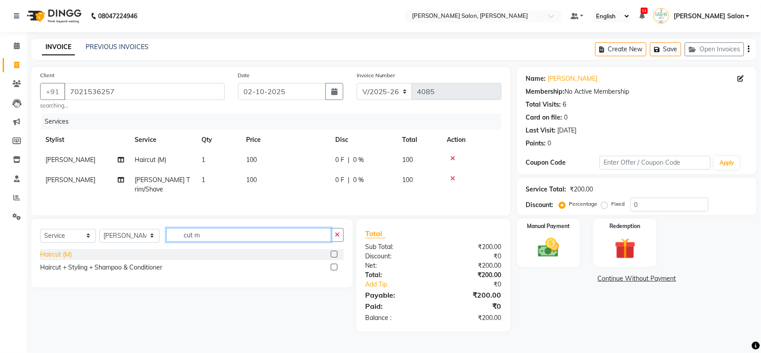
type input "cut m"
click at [66, 254] on div "Haircut (M)" at bounding box center [56, 254] width 32 height 9
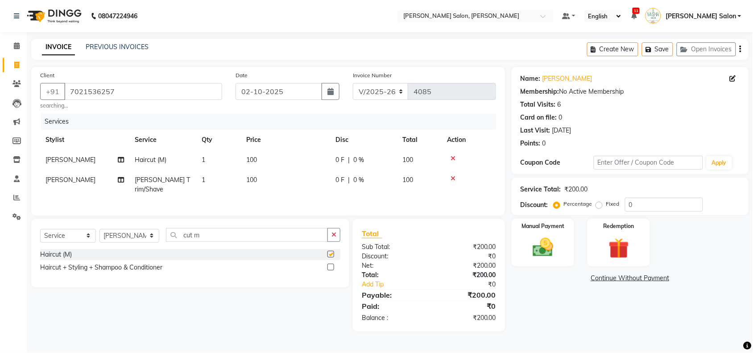
checkbox input "false"
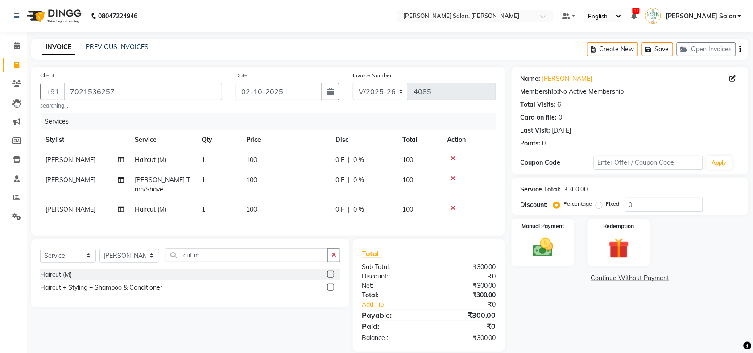
click at [335, 255] on icon "button" at bounding box center [333, 255] width 5 height 6
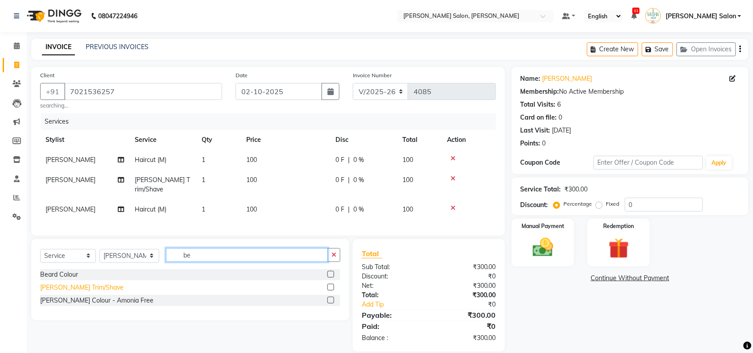
type input "be"
click at [55, 284] on div "[PERSON_NAME] Trim/Shave" at bounding box center [81, 287] width 83 height 9
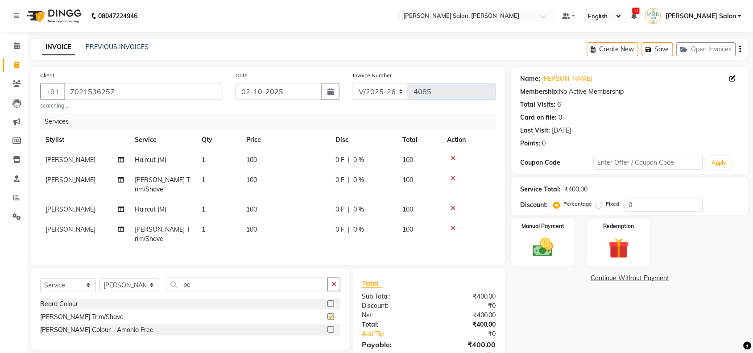
checkbox input "false"
click at [541, 241] on img at bounding box center [542, 247] width 35 height 25
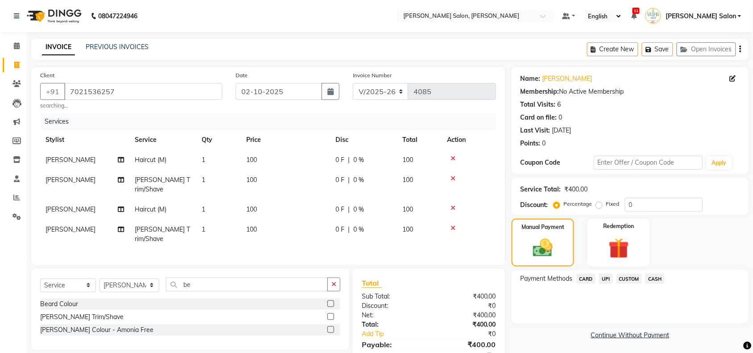
click at [601, 282] on span "UPI" at bounding box center [606, 278] width 14 height 10
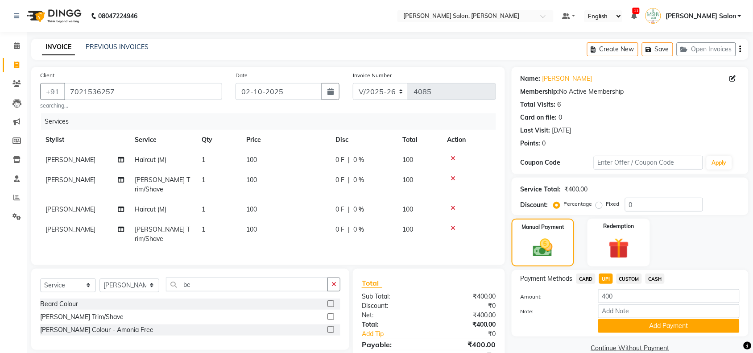
click at [615, 319] on button "Add Payment" at bounding box center [668, 326] width 141 height 14
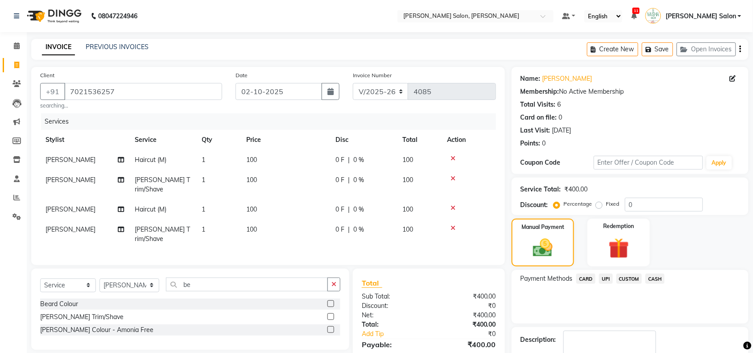
scroll to position [53, 0]
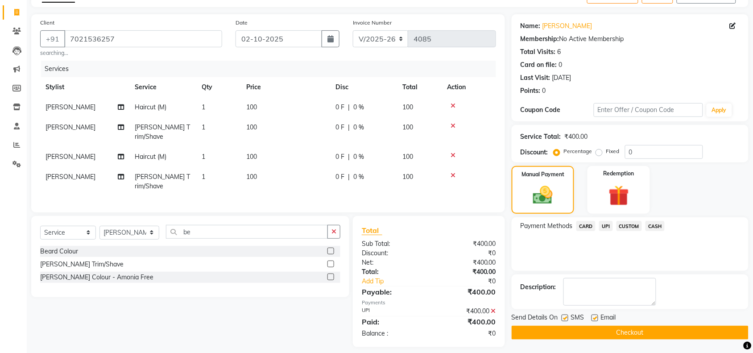
click at [574, 332] on button "Checkout" at bounding box center [630, 333] width 237 height 14
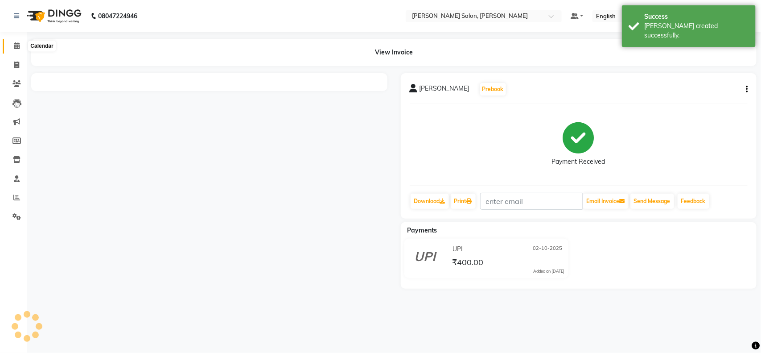
click at [20, 41] on span at bounding box center [17, 46] width 16 height 10
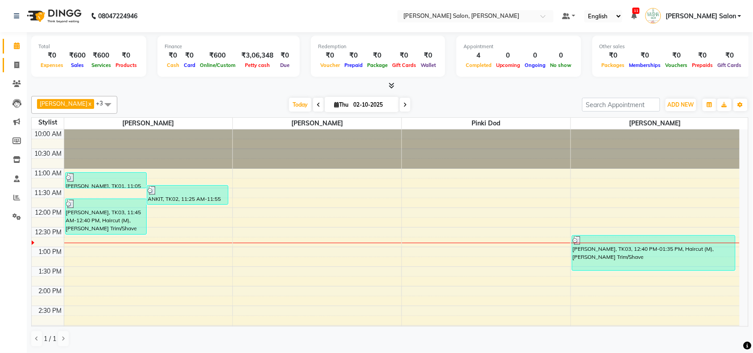
click at [18, 58] on link "Invoice" at bounding box center [13, 65] width 21 height 15
select select "service"
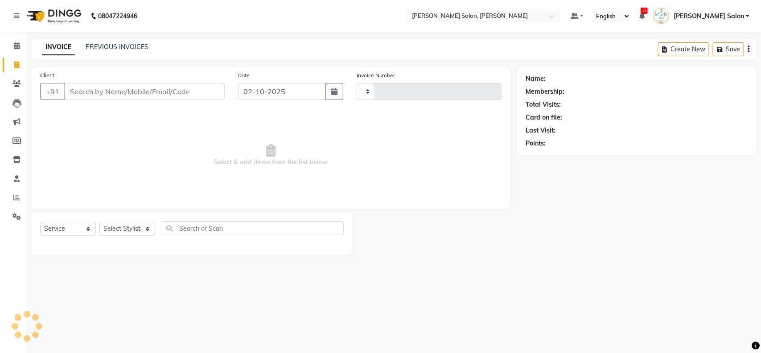
type input "4086"
select select "5497"
click at [93, 91] on input "Client" at bounding box center [144, 91] width 161 height 17
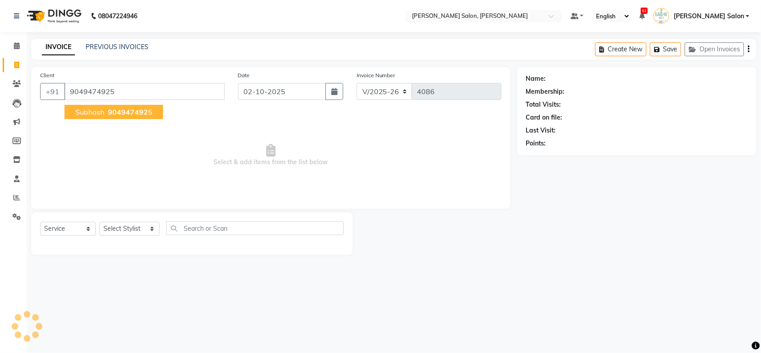
type input "9049474925"
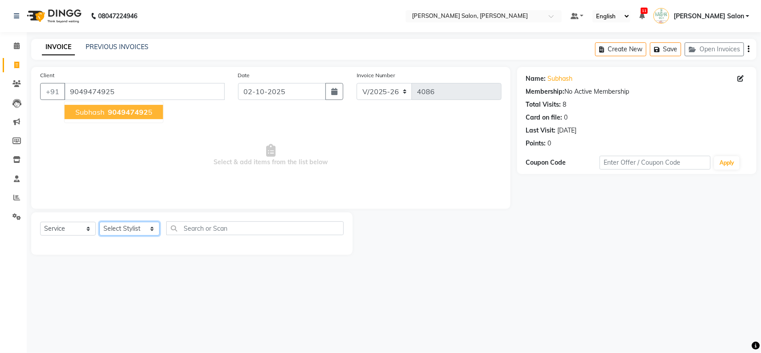
click at [140, 225] on select "Select Stylist Admin [PERSON_NAME] Salon Pawan [PERSON_NAME] dod [PERSON_NAME] …" at bounding box center [129, 229] width 60 height 14
select select "36999"
click at [99, 222] on select "Select Stylist Admin [PERSON_NAME] Salon Pawan [PERSON_NAME] dod [PERSON_NAME] …" at bounding box center [129, 229] width 60 height 14
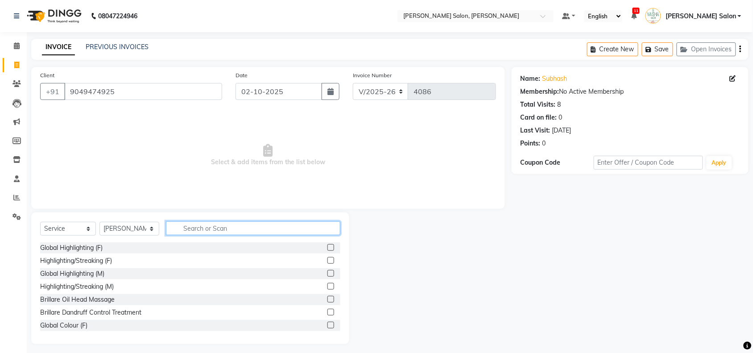
click at [211, 223] on input "text" at bounding box center [253, 228] width 174 height 14
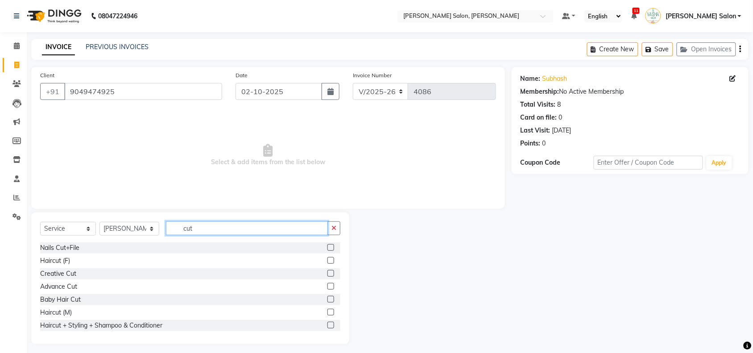
type input "cut"
click at [327, 312] on label at bounding box center [330, 312] width 7 height 7
click at [327, 312] on input "checkbox" at bounding box center [330, 313] width 6 height 6
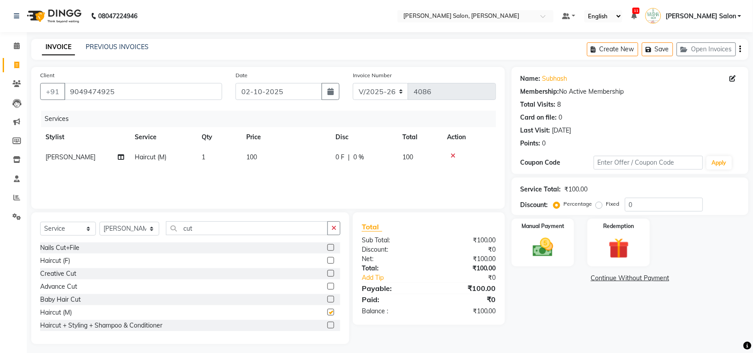
checkbox input "false"
click at [549, 230] on div "Manual Payment" at bounding box center [542, 243] width 65 height 50
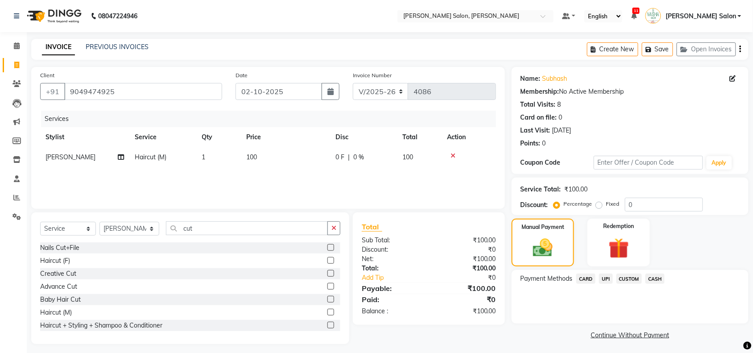
click at [607, 277] on span "UPI" at bounding box center [606, 278] width 14 height 10
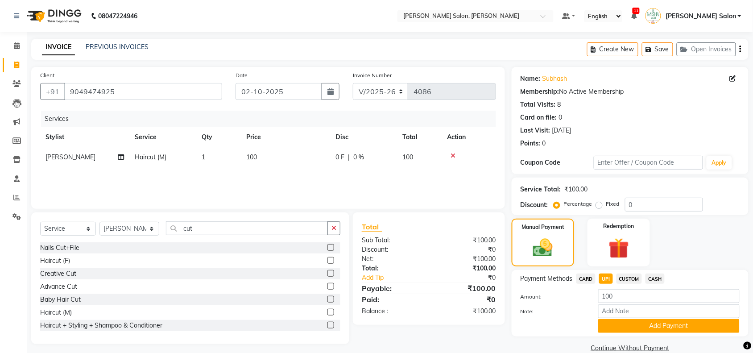
scroll to position [15, 0]
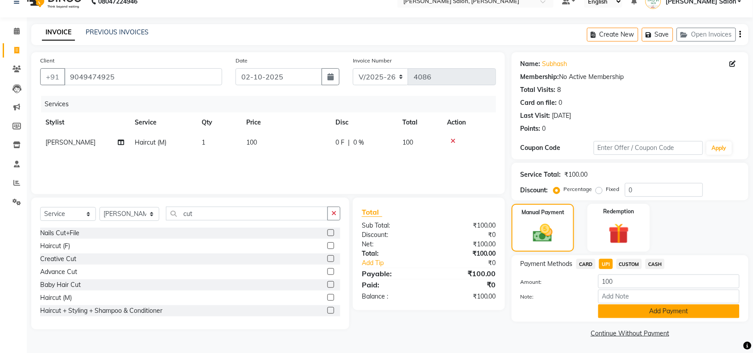
click at [644, 310] on button "Add Payment" at bounding box center [668, 311] width 141 height 14
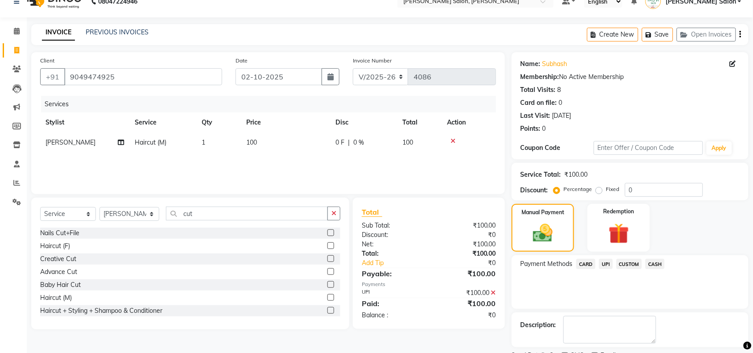
scroll to position [53, 0]
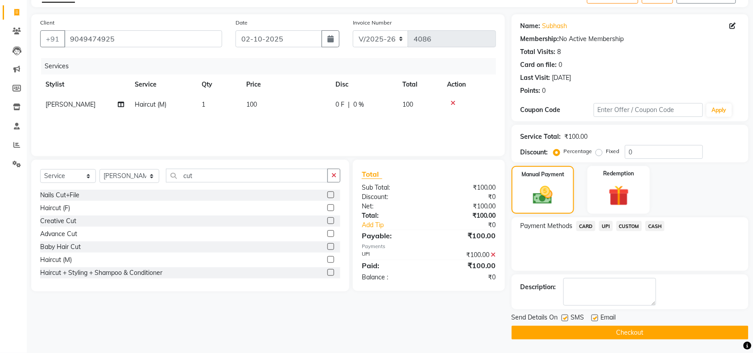
click at [646, 328] on button "Checkout" at bounding box center [630, 333] width 237 height 14
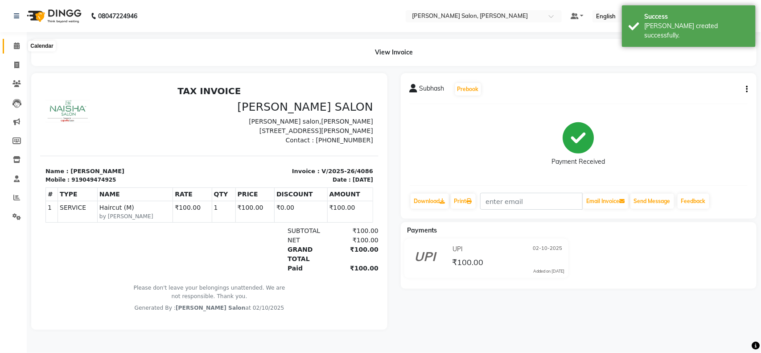
click at [15, 43] on icon at bounding box center [17, 45] width 6 height 7
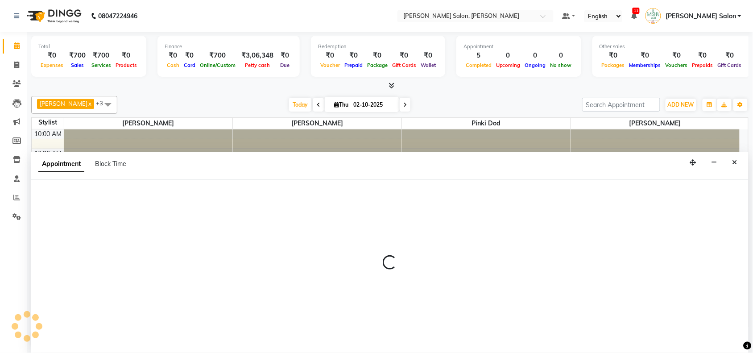
scroll to position [0, 0]
select select "83168"
select select "tentative"
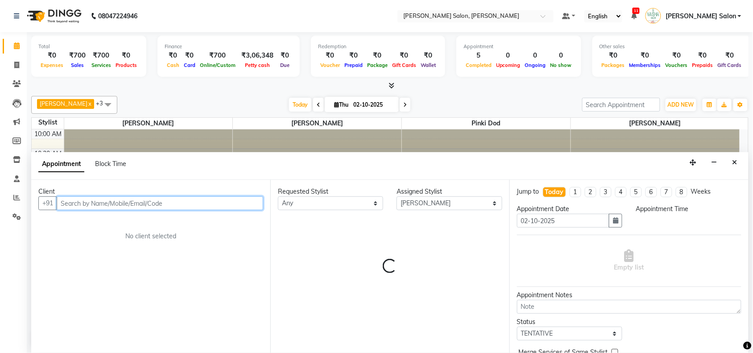
select select "810"
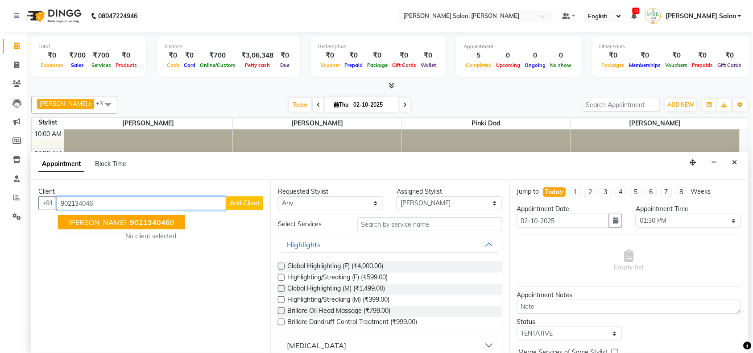
click at [83, 222] on span "[PERSON_NAME]" at bounding box center [98, 222] width 58 height 9
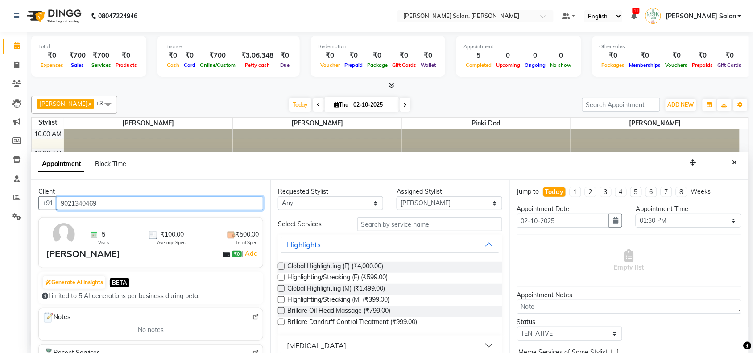
type input "9021340469"
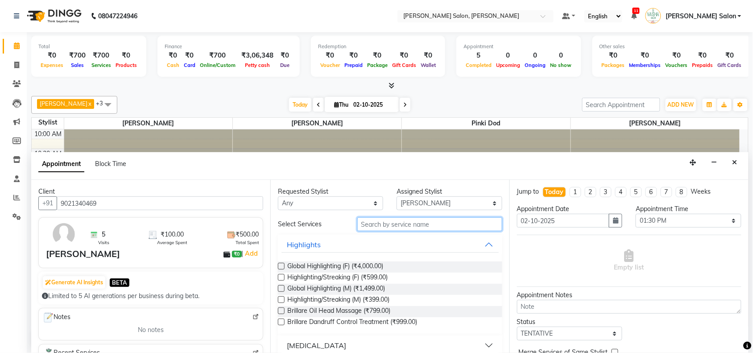
click at [413, 217] on input "text" at bounding box center [429, 224] width 145 height 14
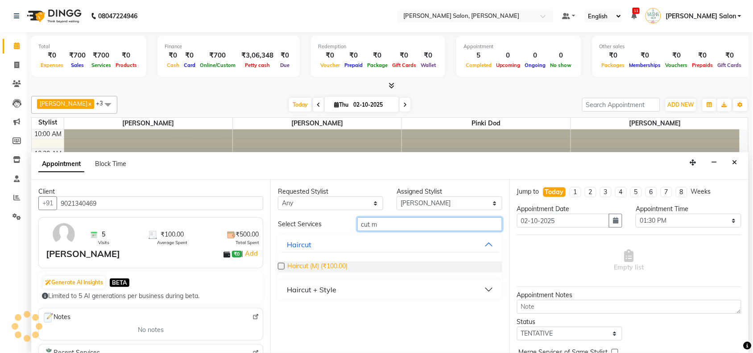
type input "cut m"
click at [335, 270] on span "Haircut (M) (₹100.00)" at bounding box center [317, 266] width 60 height 11
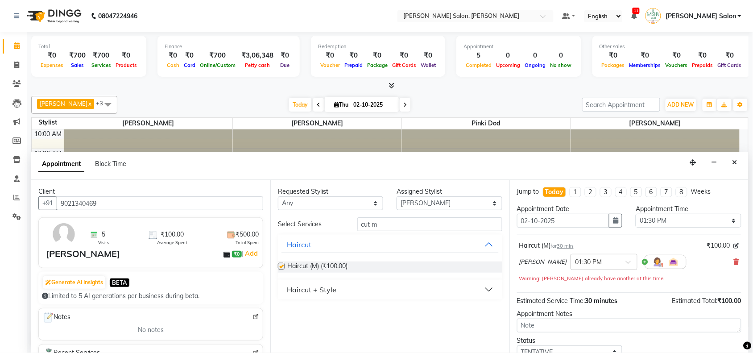
checkbox input "false"
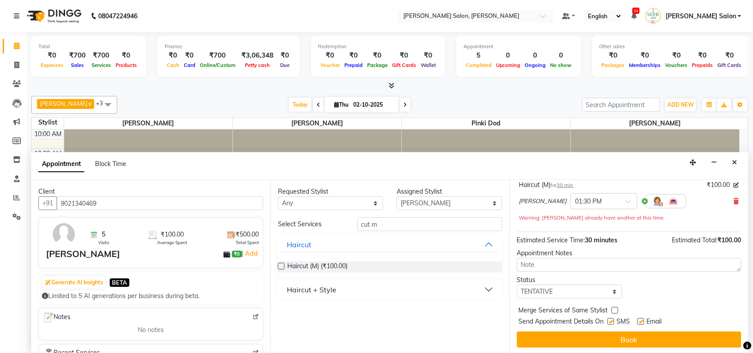
scroll to position [63, 0]
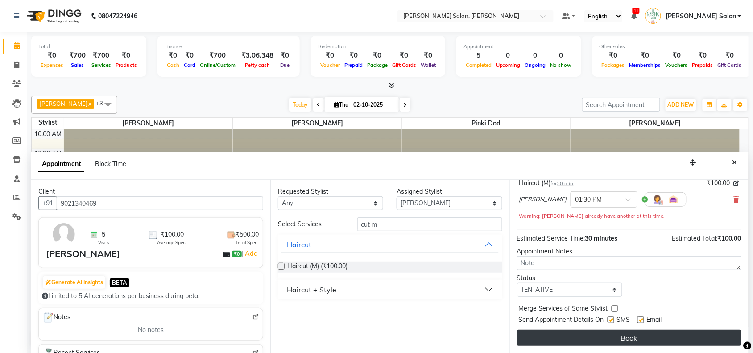
click at [552, 340] on button "Book" at bounding box center [629, 338] width 224 height 16
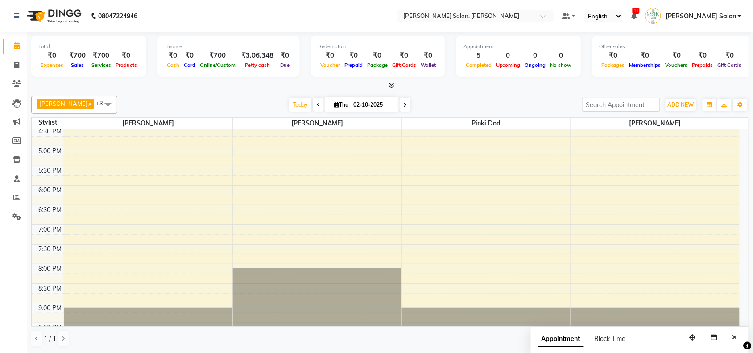
scroll to position [280, 0]
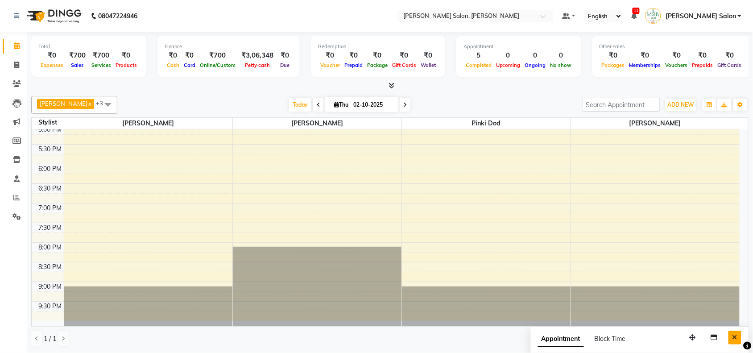
click at [736, 335] on icon "Close" at bounding box center [734, 337] width 5 height 6
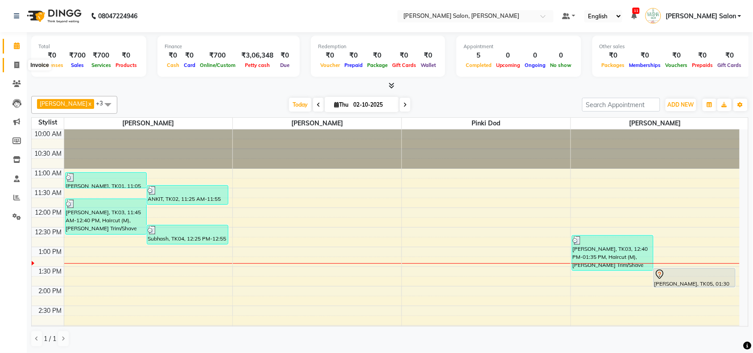
click at [12, 61] on span at bounding box center [17, 65] width 16 height 10
select select "service"
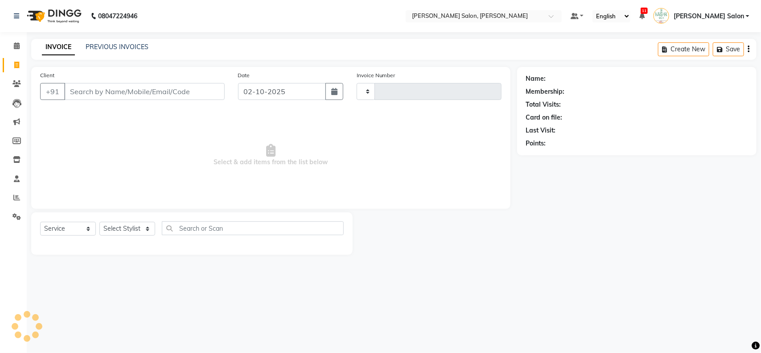
type input "4087"
select select "5497"
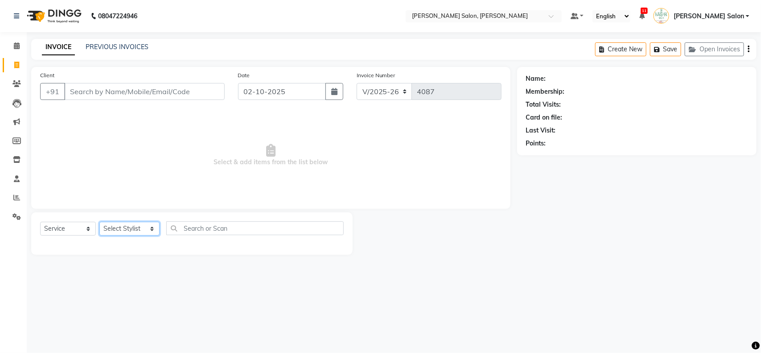
click at [136, 234] on select "Select Stylist Admin [PERSON_NAME] Salon Pawan [PERSON_NAME] dod [PERSON_NAME] …" at bounding box center [129, 229] width 60 height 14
select select "83168"
click at [99, 222] on select "Select Stylist Admin [PERSON_NAME] Salon Pawan [PERSON_NAME] dod [PERSON_NAME] …" at bounding box center [129, 229] width 60 height 14
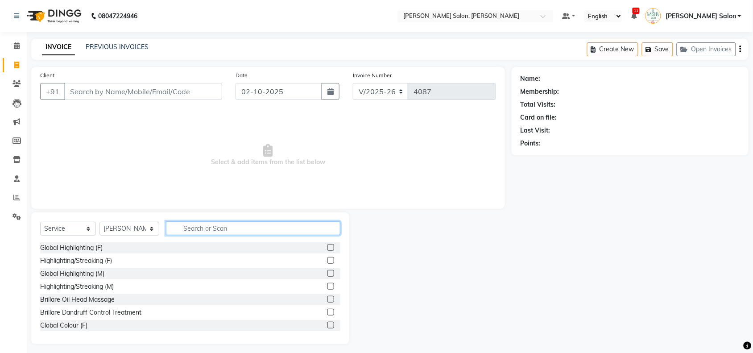
click at [190, 232] on input "text" at bounding box center [253, 228] width 174 height 14
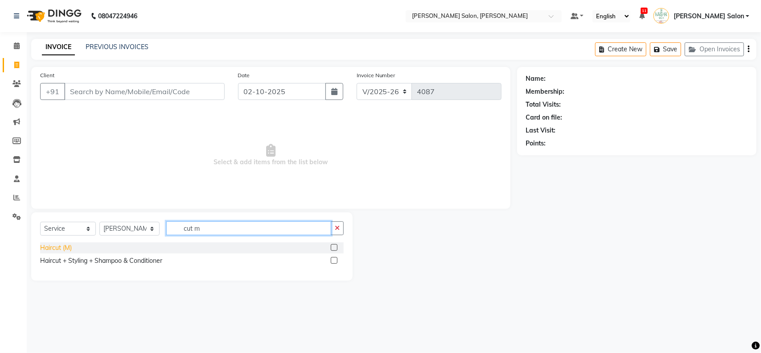
type input "cut m"
click at [50, 244] on div "Haircut (M)" at bounding box center [56, 247] width 32 height 9
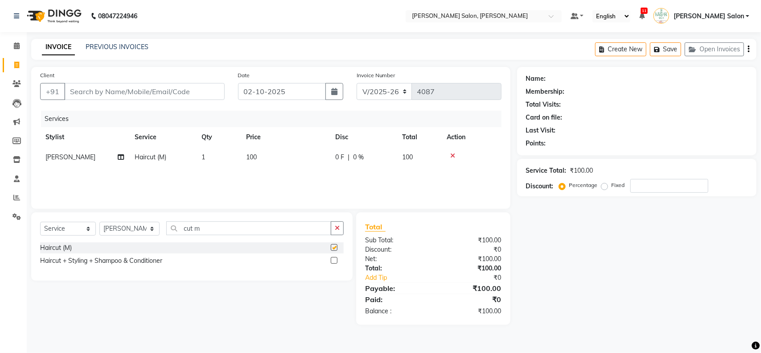
checkbox input "false"
click at [136, 91] on input "Client" at bounding box center [144, 91] width 161 height 17
type input "8"
type input "0"
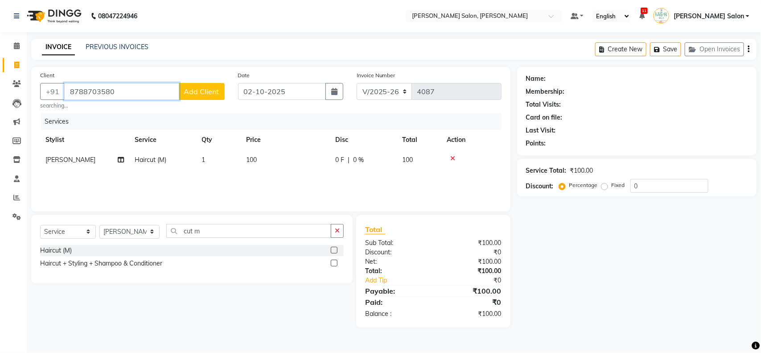
type input "8788703580"
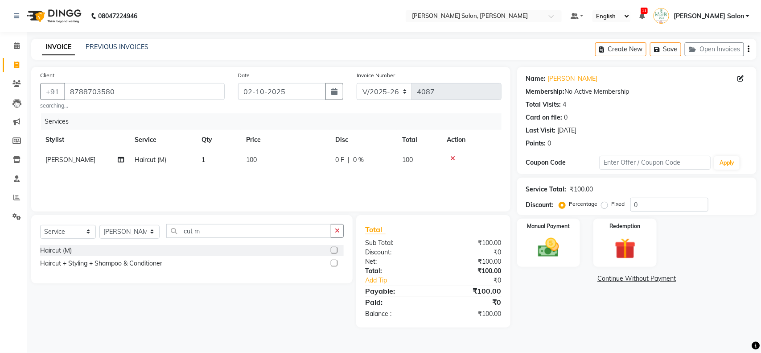
click at [579, 267] on div "Name: [PERSON_NAME] Membership: No Active Membership Total Visits: 4 Card on fi…" at bounding box center [640, 197] width 246 height 260
click at [568, 258] on div "Manual Payment" at bounding box center [549, 243] width 66 height 50
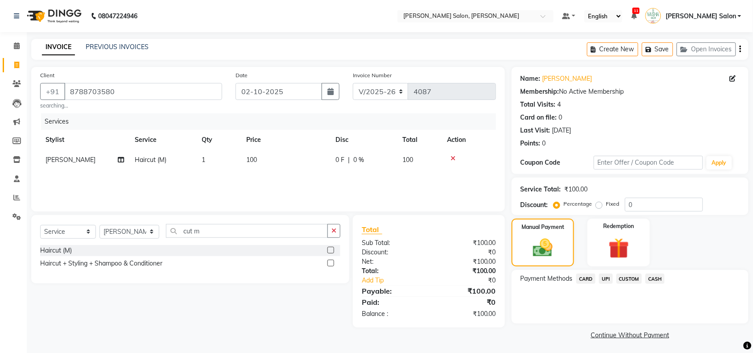
click at [604, 279] on span "UPI" at bounding box center [606, 278] width 14 height 10
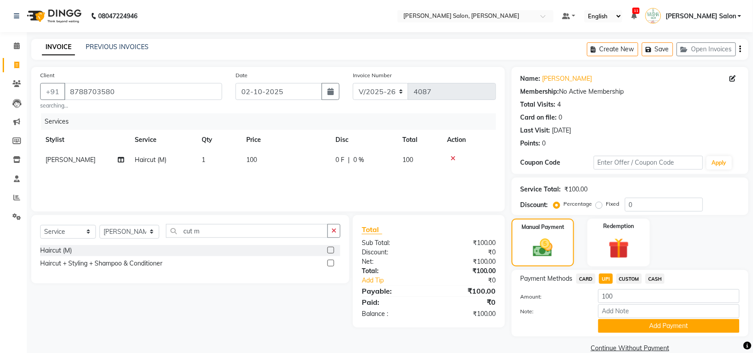
click at [658, 282] on span "CASH" at bounding box center [654, 278] width 19 height 10
click at [662, 331] on button "Add Payment" at bounding box center [668, 326] width 141 height 14
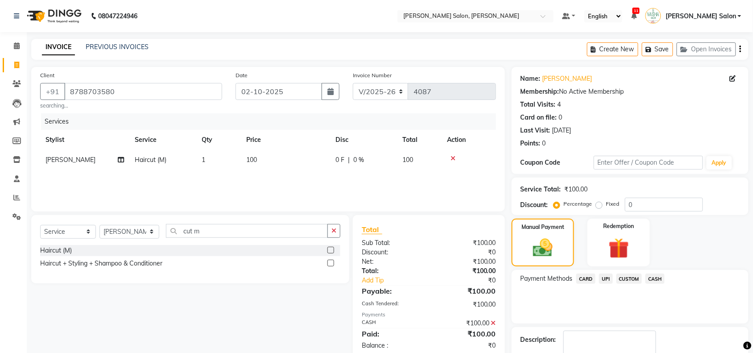
scroll to position [53, 0]
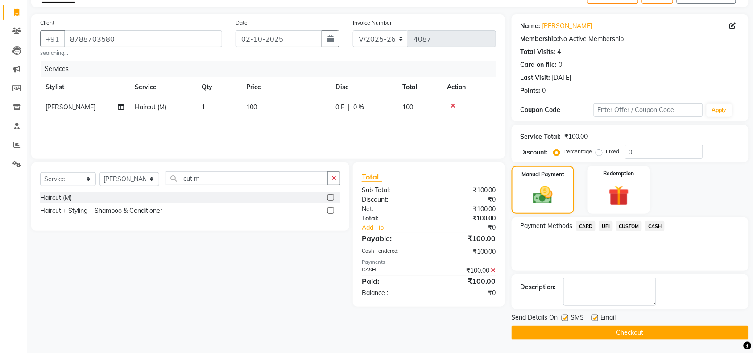
click at [663, 330] on button "Checkout" at bounding box center [630, 333] width 237 height 14
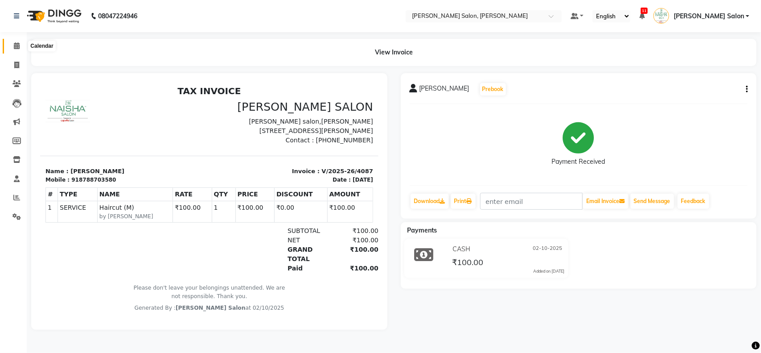
drag, startPoint x: 19, startPoint y: 48, endPoint x: 27, endPoint y: 54, distance: 9.5
click at [19, 47] on span at bounding box center [17, 46] width 16 height 10
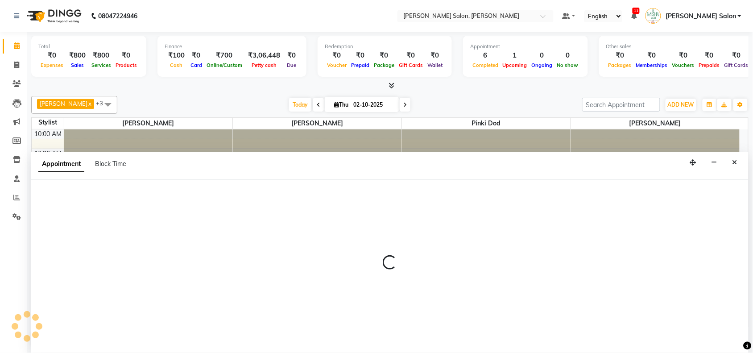
scroll to position [0, 0]
select select "90150"
select select "795"
select select "tentative"
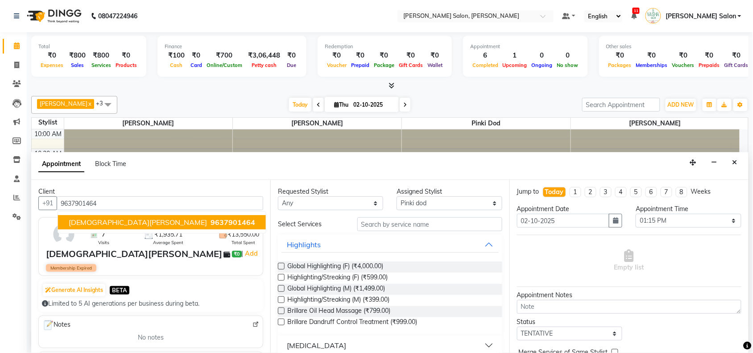
type input "9637901464"
click at [403, 222] on input "text" at bounding box center [429, 224] width 145 height 14
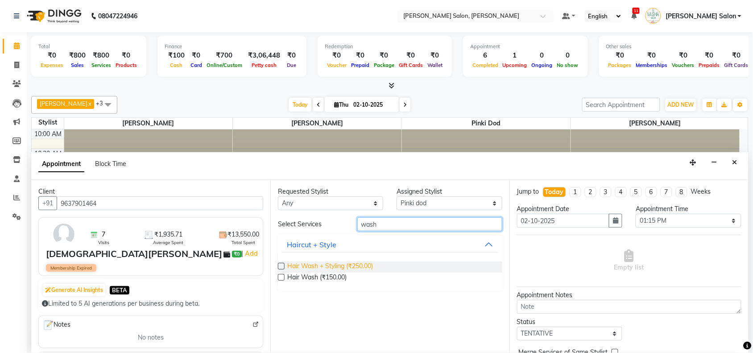
type input "wash"
drag, startPoint x: 345, startPoint y: 268, endPoint x: 442, endPoint y: 273, distance: 96.9
click at [357, 271] on span "Hair Wash + Styling (₹250.00)" at bounding box center [330, 266] width 86 height 11
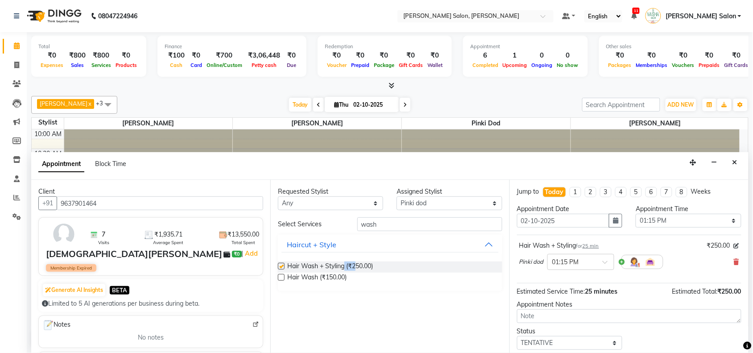
checkbox input "false"
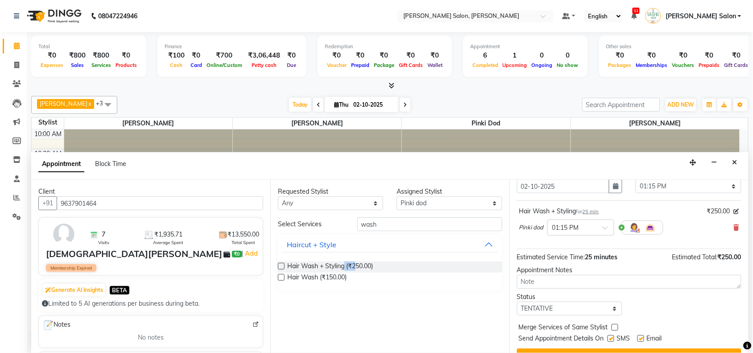
scroll to position [54, 0]
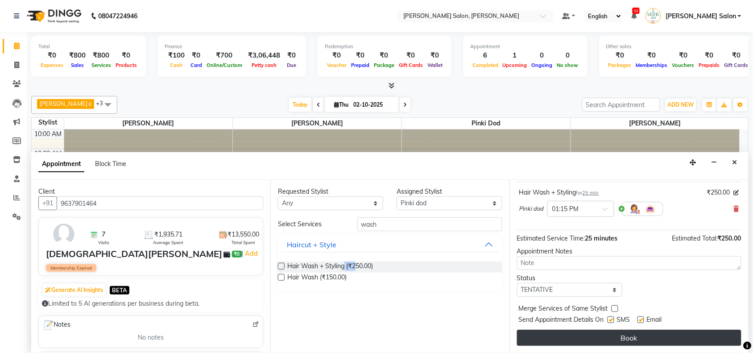
click at [679, 332] on button "Book" at bounding box center [629, 338] width 224 height 16
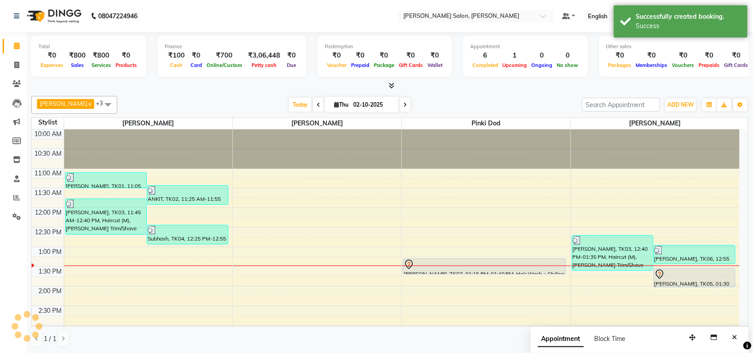
scroll to position [0, 0]
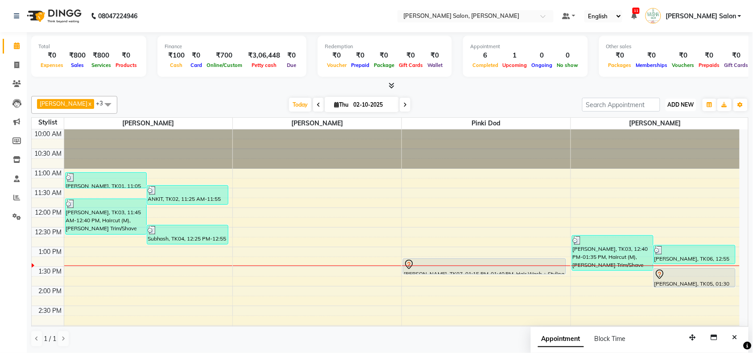
click at [685, 107] on span "ADD NEW" at bounding box center [681, 104] width 26 height 7
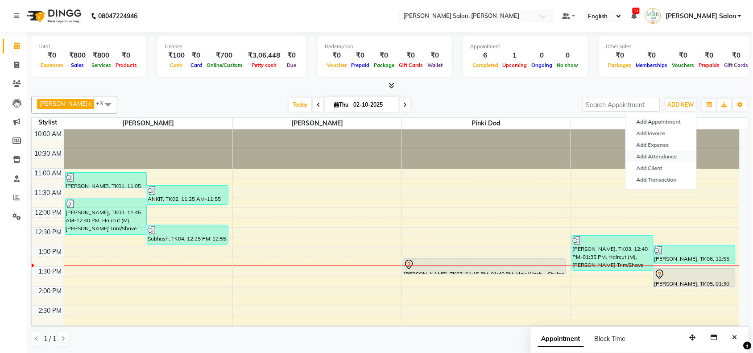
click at [661, 154] on link "Add Attendance" at bounding box center [661, 157] width 70 height 12
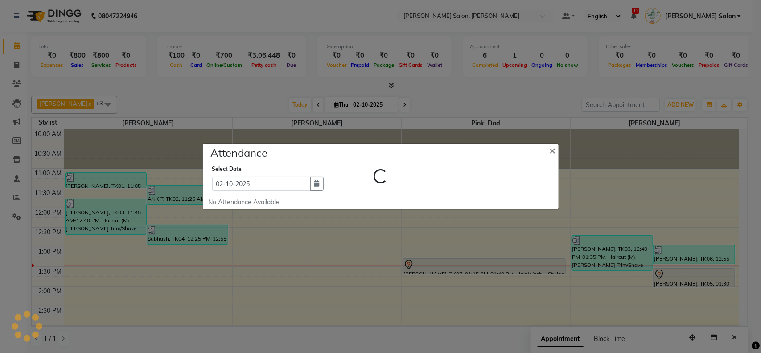
select select "W"
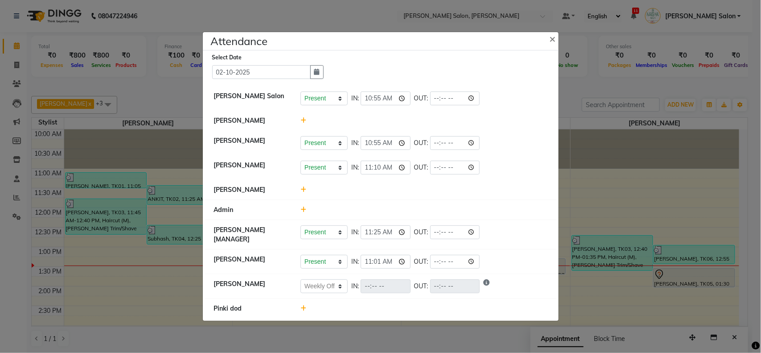
click at [306, 312] on div at bounding box center [424, 308] width 260 height 9
click at [306, 309] on icon at bounding box center [304, 308] width 6 height 6
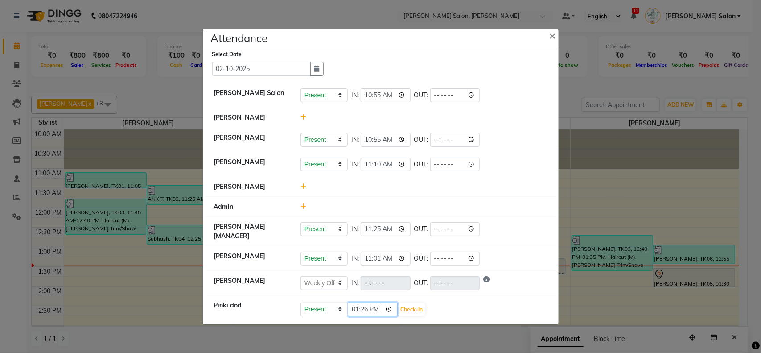
click at [359, 306] on input "13:26" at bounding box center [373, 309] width 50 height 14
type input "10:59"
click at [419, 312] on button "Check-In" at bounding box center [412, 309] width 27 height 12
select select "W"
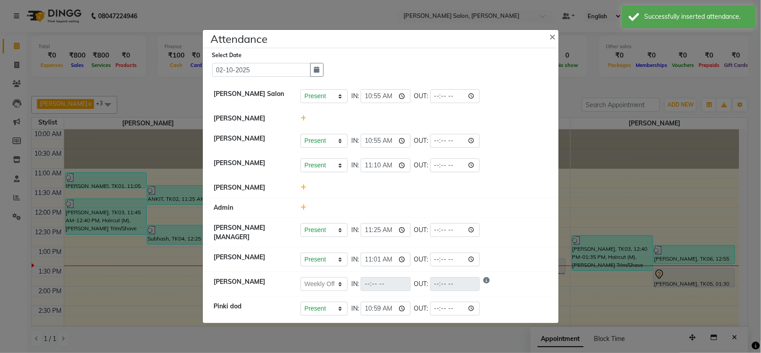
click at [663, 314] on ngb-modal-window "Attendance × Select Date [DATE] [PERSON_NAME] Salon Present Absent Late Half Da…" at bounding box center [380, 176] width 761 height 353
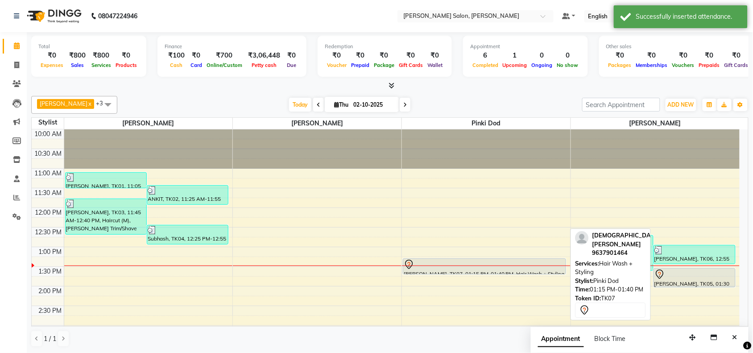
click at [520, 268] on div at bounding box center [484, 264] width 161 height 11
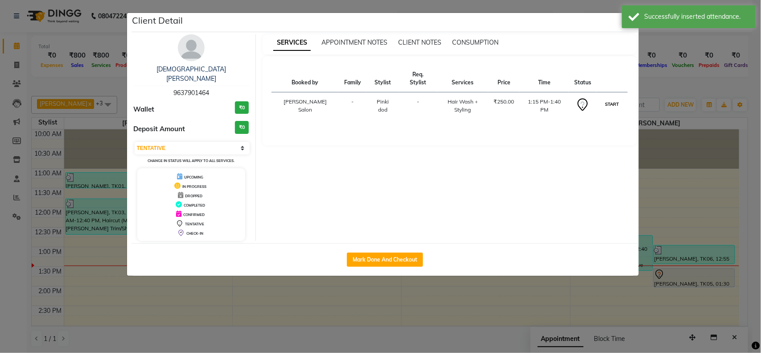
click at [610, 99] on button "START" at bounding box center [612, 104] width 18 height 11
select select "1"
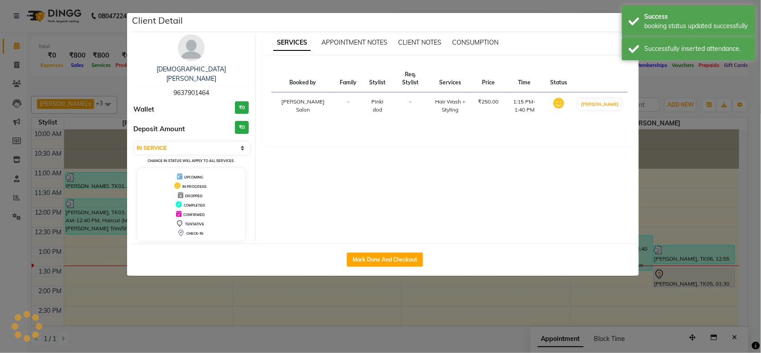
click at [688, 172] on ngb-modal-window "Client Detail [PERSON_NAME] 9637901464 Wallet ₹0 Deposit Amount ₹0 Select IN SE…" at bounding box center [380, 176] width 761 height 353
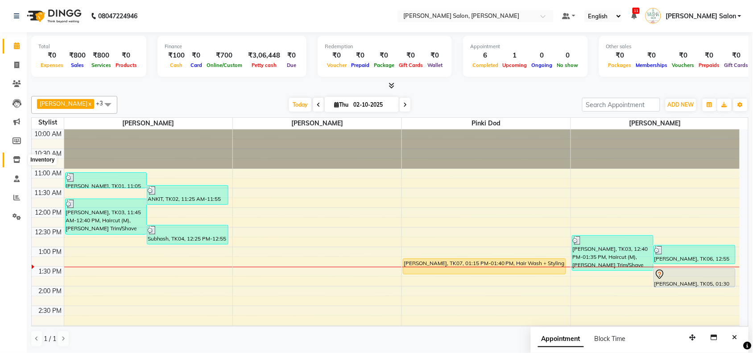
click at [23, 157] on span at bounding box center [17, 160] width 16 height 10
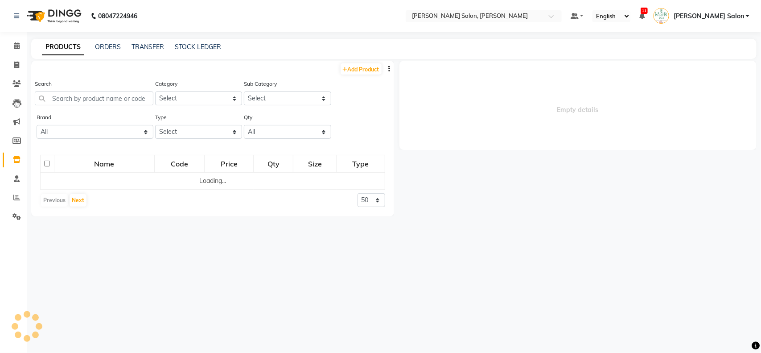
select select
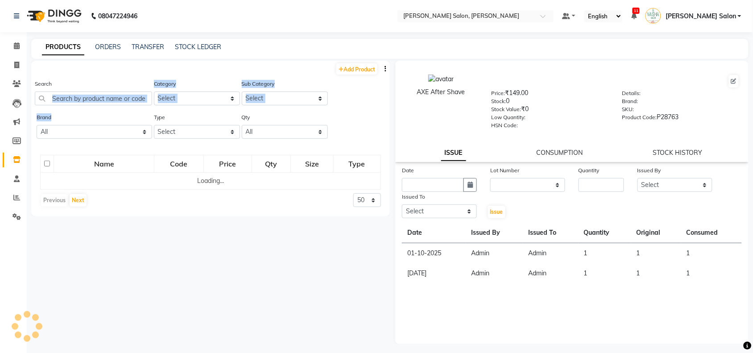
drag, startPoint x: 112, startPoint y: 108, endPoint x: 121, endPoint y: 113, distance: 10.6
click at [116, 116] on div "Add Product Search Category Select Keramelon Skin Makeup Personal Care Applianc…" at bounding box center [210, 139] width 359 height 156
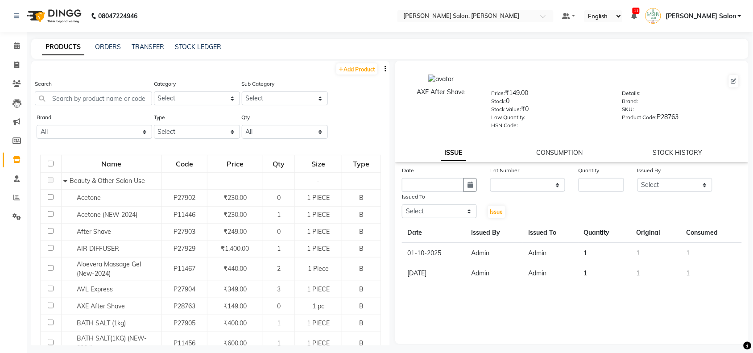
click at [128, 90] on div "Search" at bounding box center [93, 92] width 117 height 26
drag, startPoint x: 128, startPoint y: 90, endPoint x: 123, endPoint y: 112, distance: 22.8
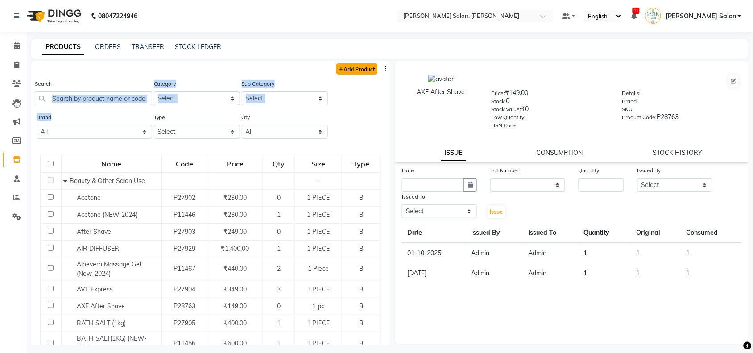
click at [351, 69] on link "Add Product" at bounding box center [356, 68] width 41 height 11
select select "true"
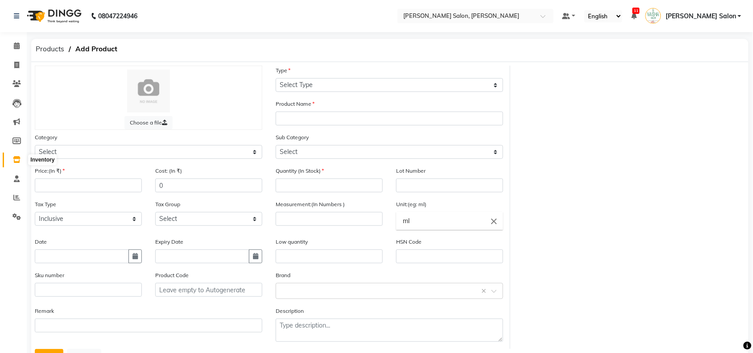
click at [16, 157] on icon at bounding box center [17, 159] width 8 height 7
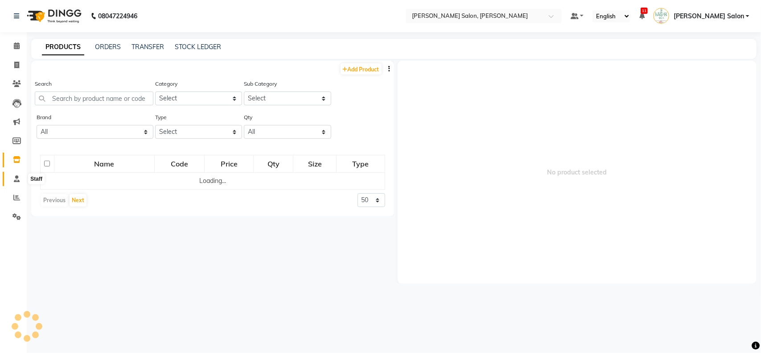
click at [18, 177] on icon at bounding box center [17, 178] width 6 height 7
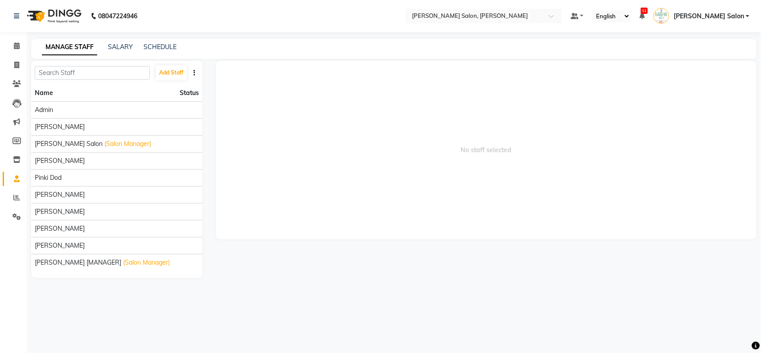
click at [17, 150] on li "Inventory" at bounding box center [13, 159] width 27 height 19
click at [15, 155] on span at bounding box center [17, 160] width 16 height 10
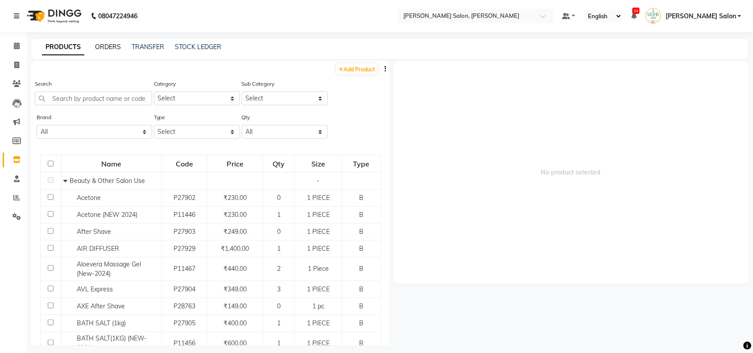
click at [112, 43] on link "ORDERS" at bounding box center [108, 47] width 26 height 8
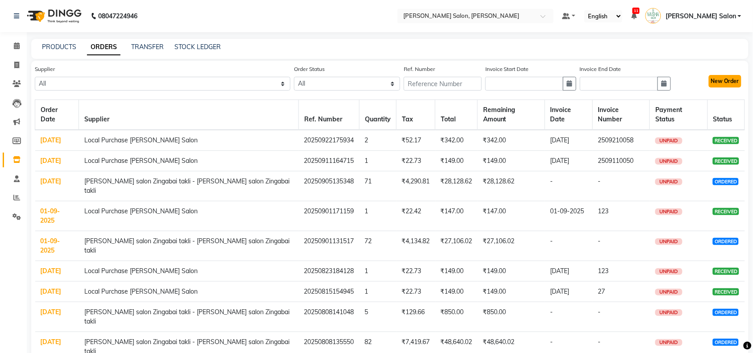
click at [714, 85] on button "New Order" at bounding box center [725, 81] width 33 height 12
select select "true"
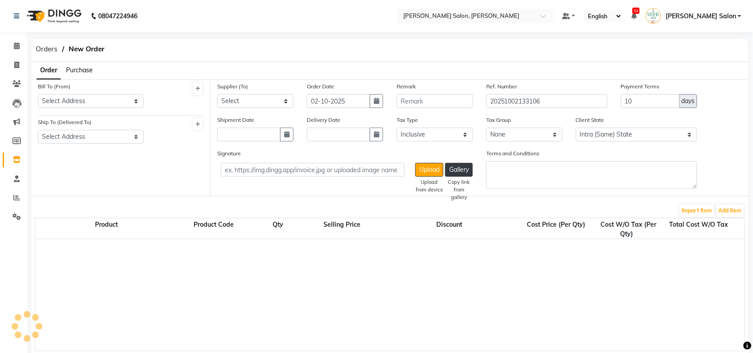
select select "2300"
click at [64, 103] on select "Select Address [PERSON_NAME] salon Zingabai takli" at bounding box center [91, 101] width 106 height 14
select select "739"
click at [38, 94] on select "Select Address [PERSON_NAME] salon Zingabai takli" at bounding box center [91, 101] width 106 height 14
click at [14, 161] on icon at bounding box center [17, 159] width 8 height 7
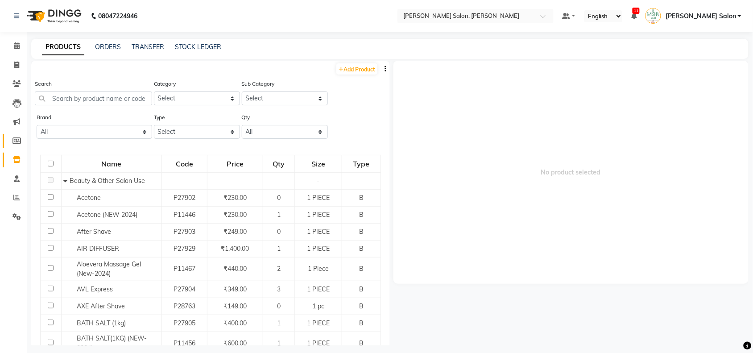
click at [18, 150] on li "Inventory" at bounding box center [13, 159] width 27 height 19
click at [64, 106] on div "Search" at bounding box center [93, 95] width 117 height 33
click at [70, 99] on input "text" at bounding box center [93, 98] width 117 height 14
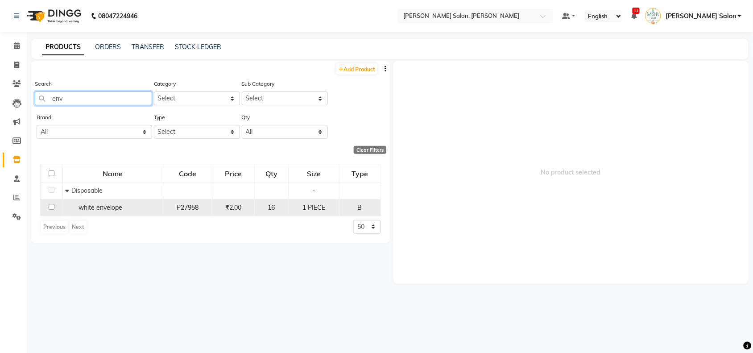
type input "env"
click at [50, 208] on input "checkbox" at bounding box center [52, 207] width 6 height 6
checkbox input "true"
select select
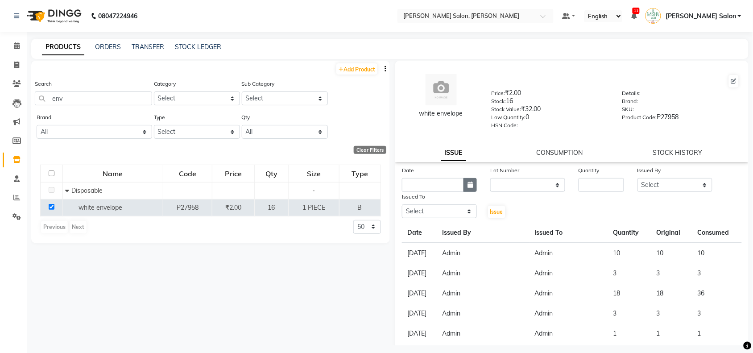
click at [463, 186] on button "button" at bounding box center [469, 185] width 13 height 14
select select "10"
select select "2025"
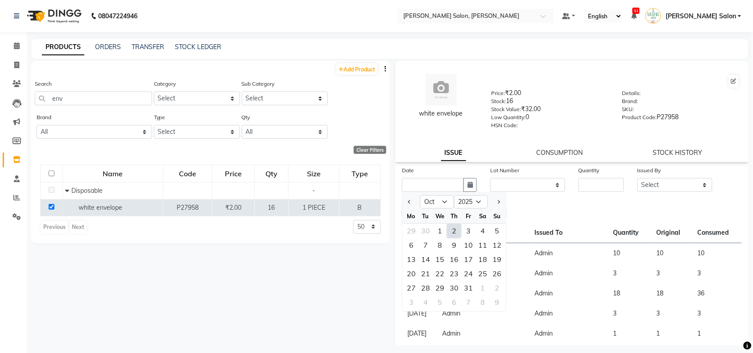
click at [449, 232] on div "2" at bounding box center [454, 231] width 14 height 14
type input "02-10-2025"
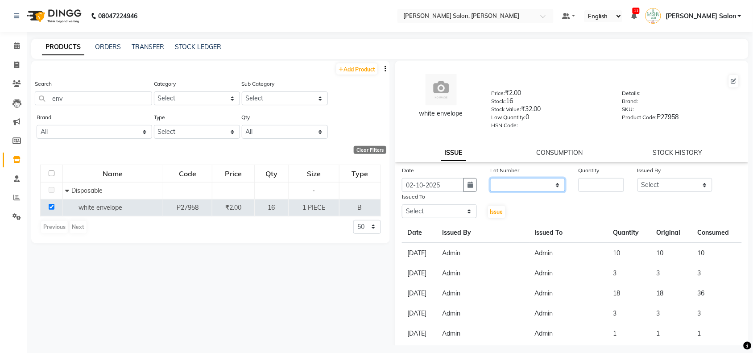
click at [500, 186] on select "None" at bounding box center [527, 185] width 75 height 14
select select "0: null"
click at [490, 178] on select "None" at bounding box center [527, 185] width 75 height 14
click at [585, 179] on input "number" at bounding box center [600, 185] width 45 height 14
type input "14"
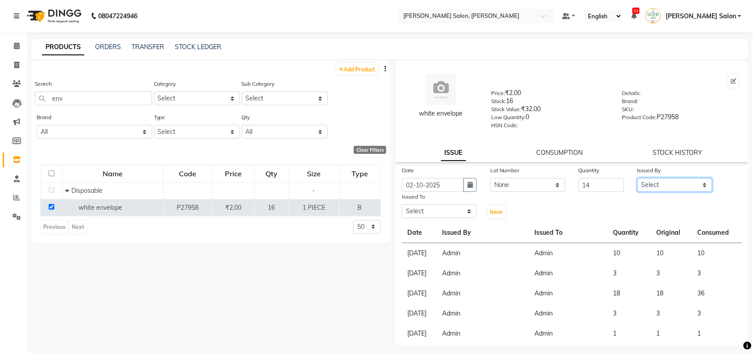
click at [638, 185] on select "Select Admin [PERSON_NAME] Salon Pawan [PERSON_NAME] dod [PERSON_NAME] [PERSON_…" at bounding box center [674, 185] width 75 height 14
select select "80931"
click at [637, 178] on select "Select Admin [PERSON_NAME] Salon Pawan [PERSON_NAME] dod [PERSON_NAME] [PERSON_…" at bounding box center [674, 185] width 75 height 14
click at [422, 210] on select "Select Admin [PERSON_NAME] Salon Pawan [PERSON_NAME] dod [PERSON_NAME] [PERSON_…" at bounding box center [439, 211] width 75 height 14
select select "80931"
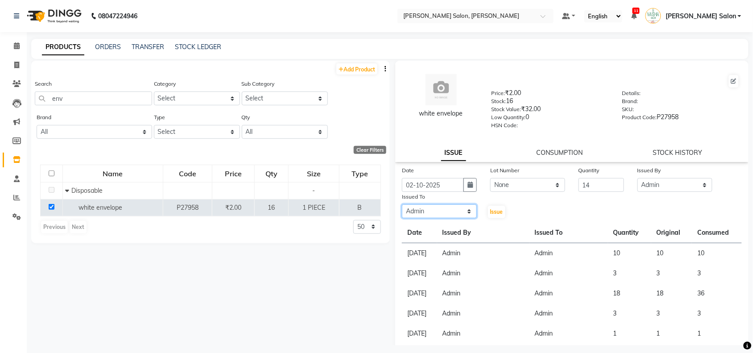
click at [402, 204] on select "Select Admin [PERSON_NAME] Salon Pawan [PERSON_NAME] dod [PERSON_NAME] [PERSON_…" at bounding box center [439, 211] width 75 height 14
click at [488, 206] on button "Issue" at bounding box center [496, 212] width 17 height 12
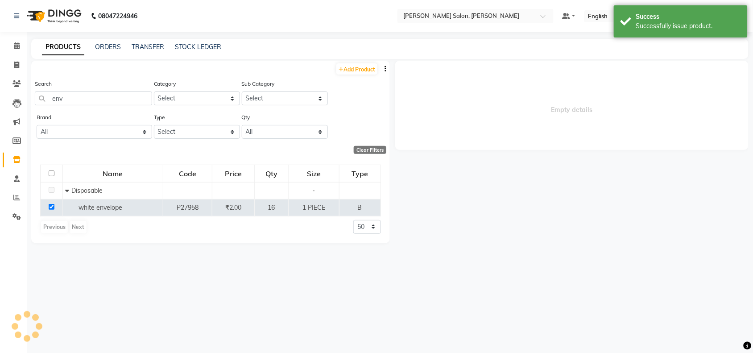
select select
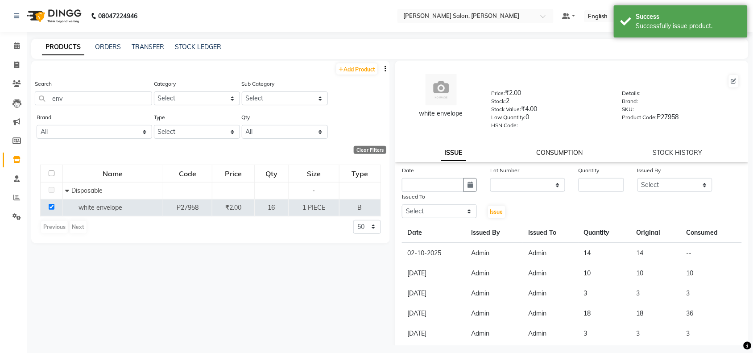
click at [536, 149] on link "CONSUMPTION" at bounding box center [559, 153] width 46 height 8
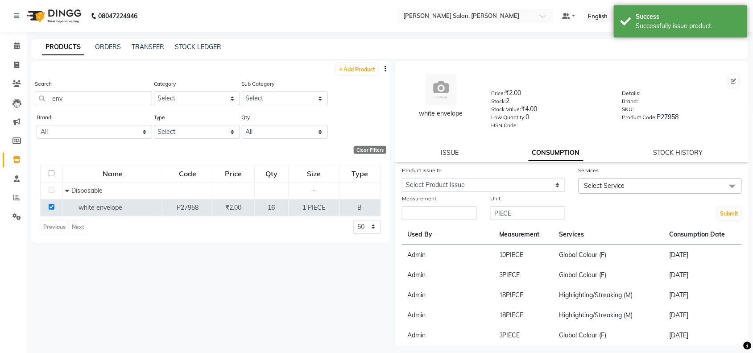
drag, startPoint x: 495, startPoint y: 172, endPoint x: 487, endPoint y: 182, distance: 13.0
click at [493, 175] on div "Product Issue to" at bounding box center [483, 171] width 163 height 12
drag, startPoint x: 487, startPoint y: 182, endPoint x: 479, endPoint y: 188, distance: 10.5
click at [479, 186] on select "Select Product Issue [DATE], Issued to: Admin, Balance: 14" at bounding box center [483, 185] width 163 height 14
select select "1279059"
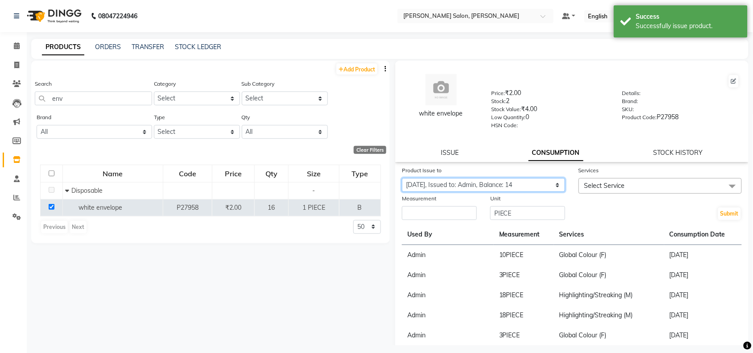
click at [402, 178] on select "Select Product Issue [DATE], Issued to: Admin, Balance: 14" at bounding box center [483, 185] width 163 height 14
click at [584, 175] on div "Services" at bounding box center [659, 171] width 163 height 12
click at [584, 182] on span "Select Service" at bounding box center [604, 186] width 41 height 8
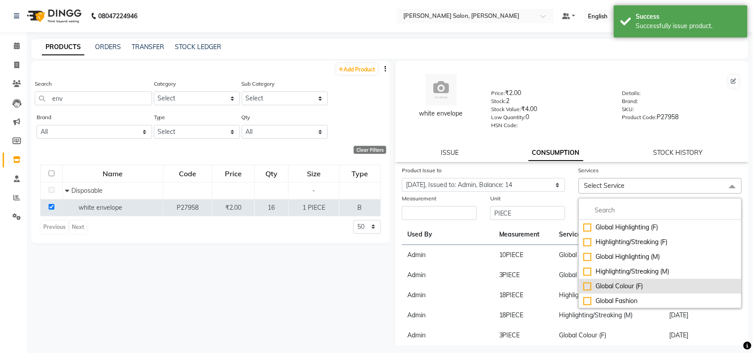
drag, startPoint x: 594, startPoint y: 285, endPoint x: 587, endPoint y: 277, distance: 11.1
click at [593, 285] on div "Global Colour (F)" at bounding box center [659, 285] width 153 height 9
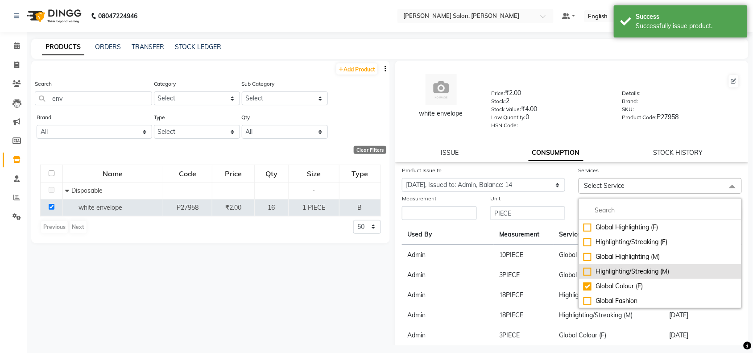
checkbox input "true"
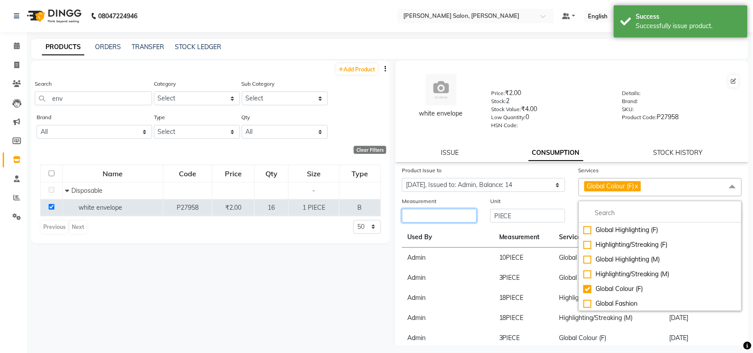
click at [433, 210] on input "number" at bounding box center [439, 216] width 75 height 14
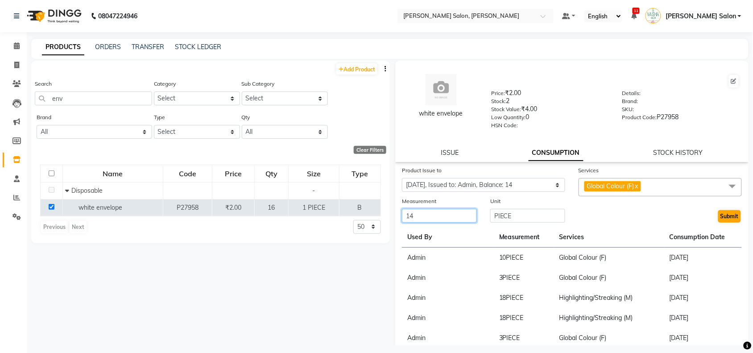
type input "14"
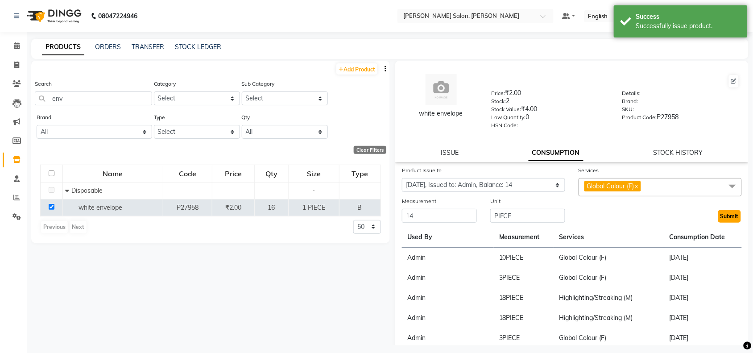
click at [719, 215] on button "Submit" at bounding box center [729, 216] width 23 height 12
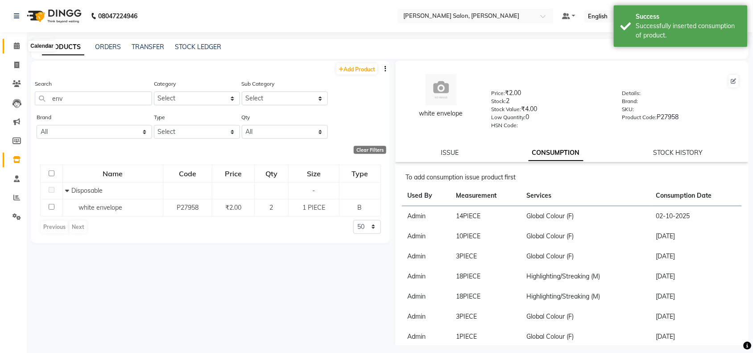
click at [11, 41] on span at bounding box center [17, 46] width 16 height 10
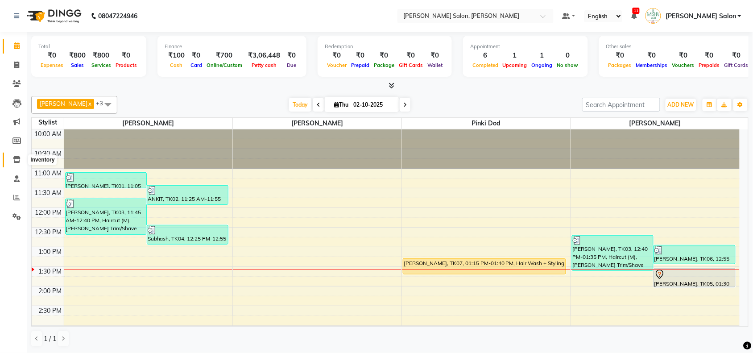
click at [17, 164] on span at bounding box center [17, 160] width 16 height 10
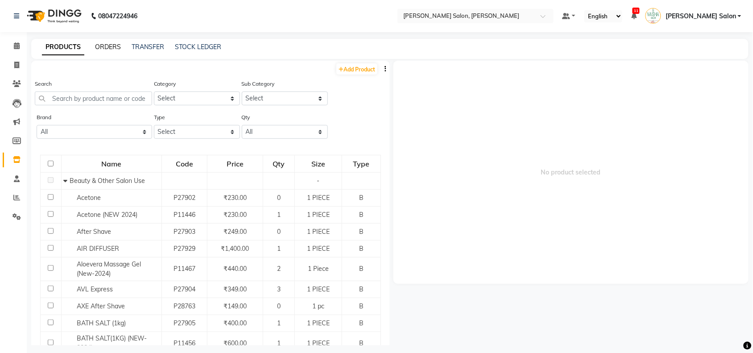
click at [99, 46] on link "ORDERS" at bounding box center [108, 47] width 26 height 8
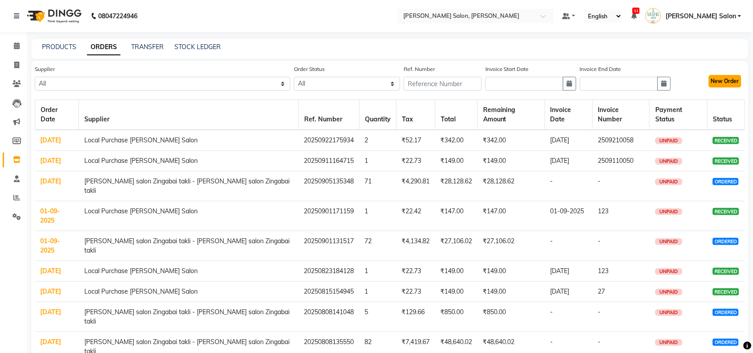
click at [715, 76] on button "New Order" at bounding box center [725, 81] width 33 height 12
select select "true"
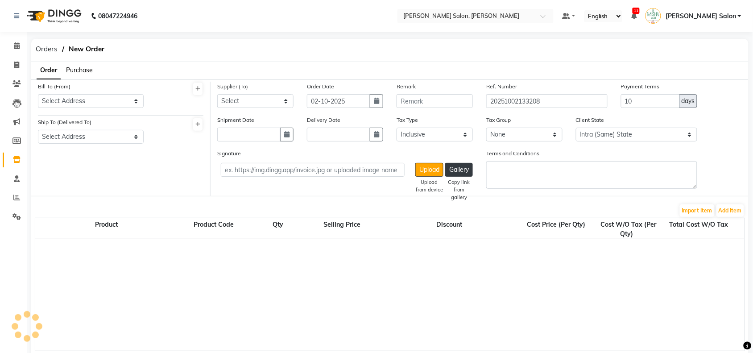
select select "2300"
click at [86, 95] on select "Select Address [PERSON_NAME] salon Zingabai takli" at bounding box center [91, 101] width 106 height 14
select select "739"
click at [38, 94] on select "Select Address [PERSON_NAME] salon Zingabai takli" at bounding box center [91, 101] width 106 height 14
click at [72, 141] on select "Select Address [PERSON_NAME] salon Zingabai takli" at bounding box center [91, 137] width 106 height 14
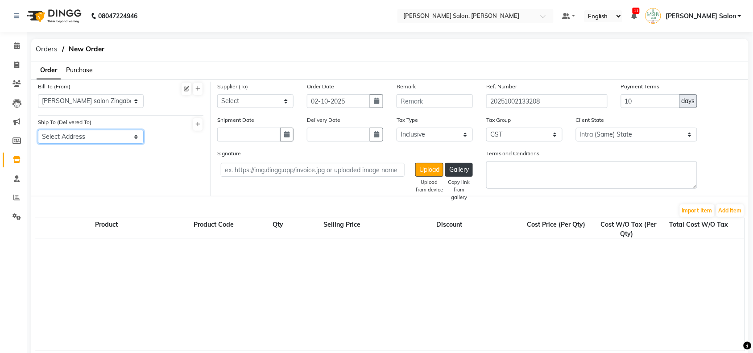
select select "740"
click at [38, 130] on select "Select Address [PERSON_NAME] salon Zingabai takli" at bounding box center [91, 137] width 106 height 14
click at [255, 102] on select "Select [PERSON_NAME] salon Zingabai takli - [GEOGRAPHIC_DATA] salon [GEOGRAPHIC…" at bounding box center [255, 101] width 76 height 14
select select "1789"
click at [217, 94] on select "Select [PERSON_NAME] salon Zingabai takli - [GEOGRAPHIC_DATA] salon [GEOGRAPHIC…" at bounding box center [255, 101] width 76 height 14
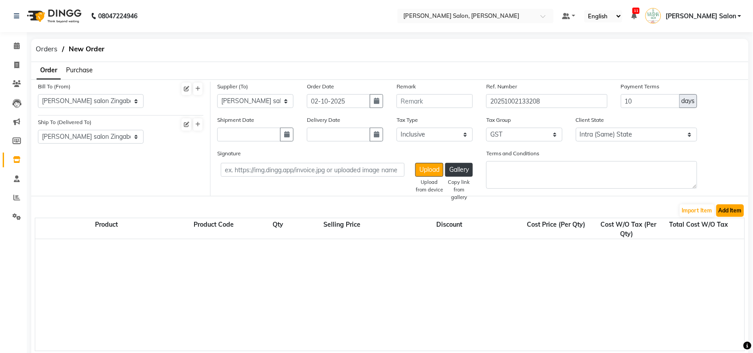
click at [731, 211] on button "Add Item" at bounding box center [730, 210] width 28 height 12
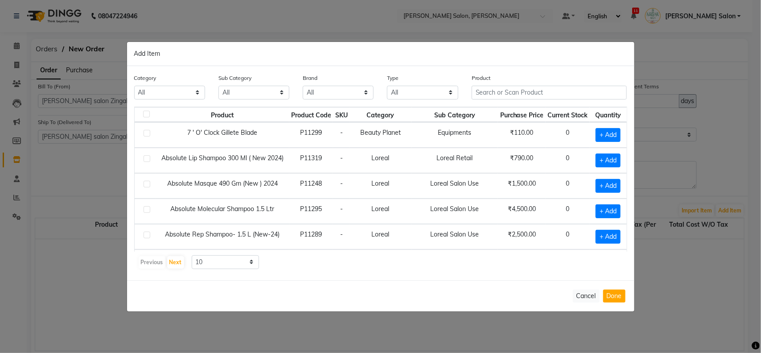
select select "332903050"
click at [517, 89] on input "text" at bounding box center [550, 93] width 156 height 14
type input "gillete"
click at [248, 266] on select "10 50 100" at bounding box center [226, 262] width 68 height 14
click at [192, 255] on select "10 50 100" at bounding box center [226, 262] width 68 height 14
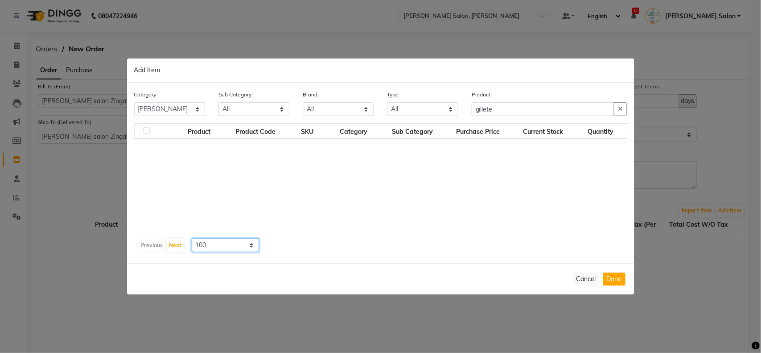
click at [211, 244] on select "10 50 100" at bounding box center [226, 245] width 68 height 14
select select "10"
click at [192, 238] on select "10 50 100" at bounding box center [226, 245] width 68 height 14
click at [616, 109] on button "button" at bounding box center [620, 109] width 13 height 14
type input "gillet"
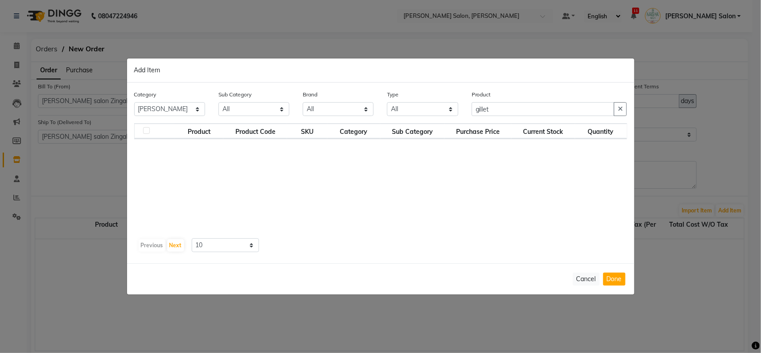
click at [648, 282] on ngb-modal-window "Add Item Category All Keramelon Skin Makeup Personal Care Appliances [PERSON_NA…" at bounding box center [380, 176] width 761 height 353
click at [578, 280] on button "Cancel" at bounding box center [586, 279] width 27 height 13
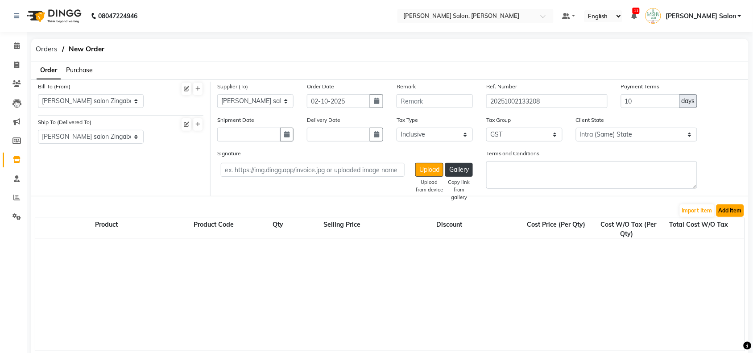
click at [729, 211] on button "Add Item" at bounding box center [730, 210] width 28 height 12
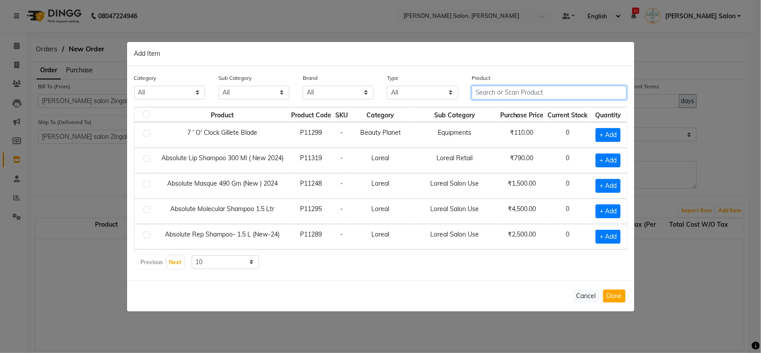
click at [578, 94] on input "text" at bounding box center [550, 93] width 156 height 14
type input "gillet"
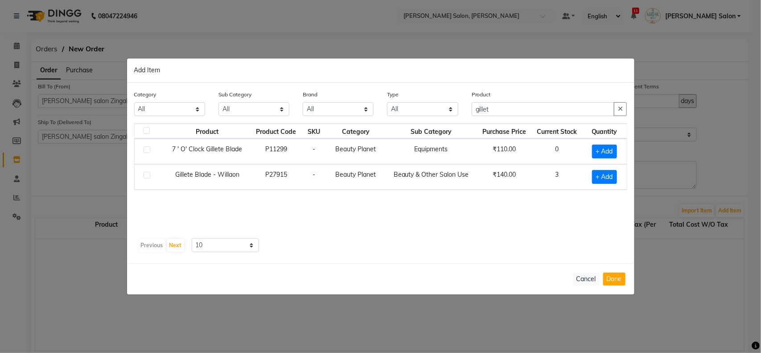
click at [150, 177] on label at bounding box center [147, 175] width 7 height 7
click at [149, 177] on input "checkbox" at bounding box center [147, 176] width 6 height 6
checkbox input "true"
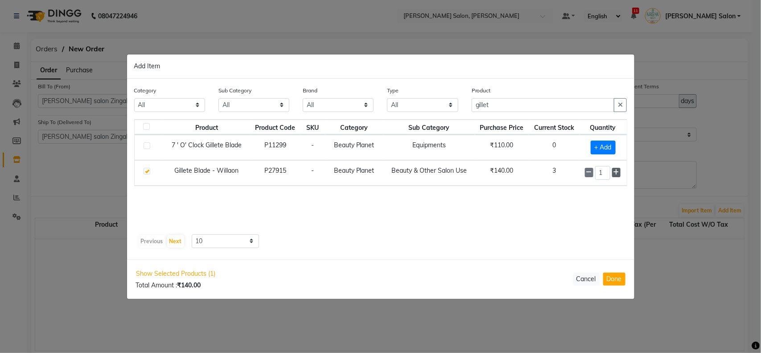
click at [618, 175] on icon at bounding box center [617, 172] width 6 height 6
type input "5"
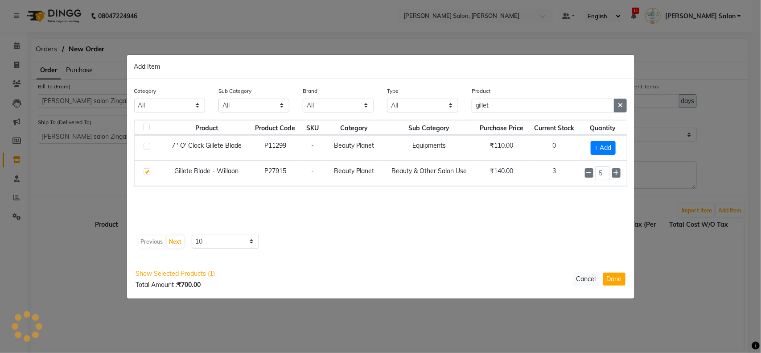
click at [616, 112] on button "button" at bounding box center [620, 106] width 13 height 14
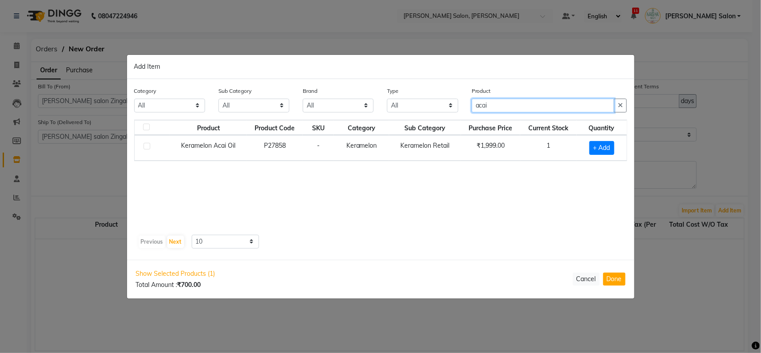
type input "acai"
click at [148, 143] on label at bounding box center [147, 146] width 7 height 7
click at [148, 144] on input "checkbox" at bounding box center [147, 147] width 6 height 6
checkbox input "true"
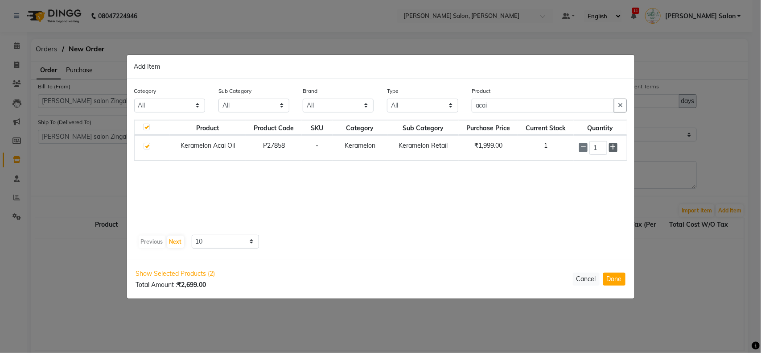
click at [614, 146] on icon at bounding box center [614, 147] width 6 height 6
type input "2"
click at [619, 108] on icon "button" at bounding box center [620, 105] width 5 height 6
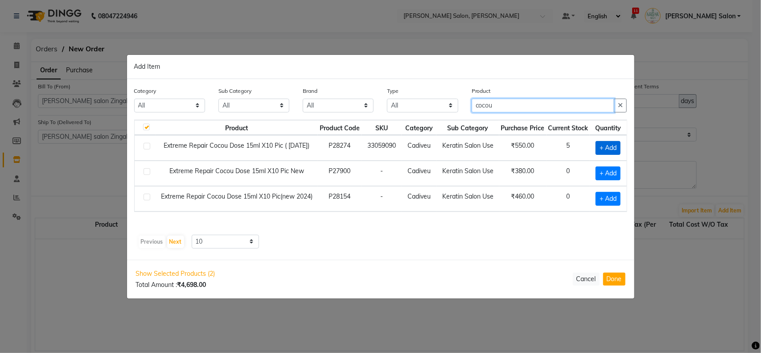
type input "cocou"
click at [620, 146] on span "+ Add" at bounding box center [608, 148] width 25 height 14
checkbox input "true"
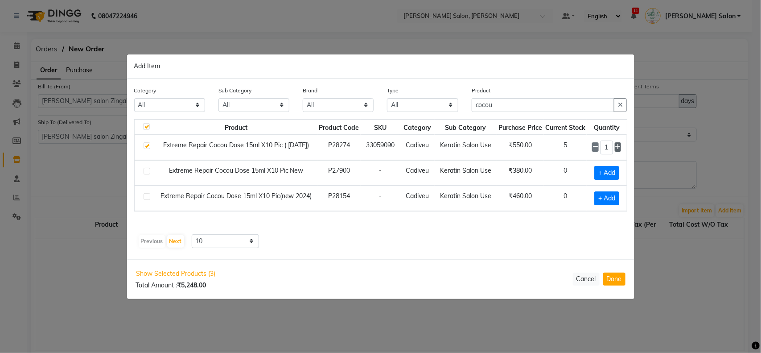
click at [620, 145] on icon at bounding box center [618, 147] width 6 height 6
type input "2"
click at [619, 108] on icon "button" at bounding box center [620, 105] width 5 height 6
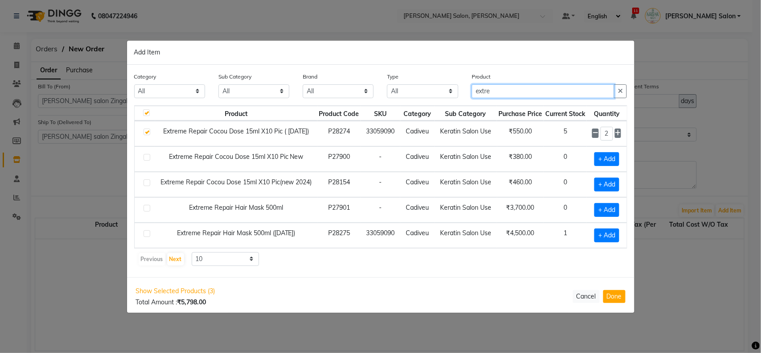
scroll to position [8, 0]
type input "extre"
click at [148, 230] on label at bounding box center [147, 233] width 7 height 7
click at [148, 231] on input "checkbox" at bounding box center [147, 234] width 6 height 6
checkbox input "true"
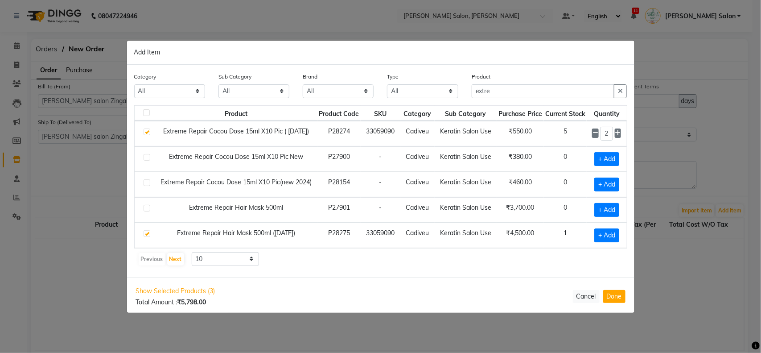
checkbox input "false"
click at [615, 231] on icon at bounding box center [618, 234] width 6 height 6
type input "2"
click at [620, 84] on button "button" at bounding box center [620, 91] width 13 height 14
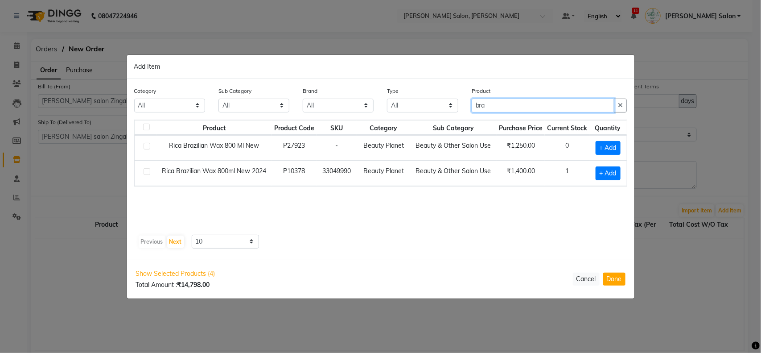
scroll to position [0, 0]
type input "bra"
click at [147, 172] on label at bounding box center [147, 171] width 7 height 7
click at [147, 172] on input "checkbox" at bounding box center [147, 172] width 6 height 6
checkbox input "true"
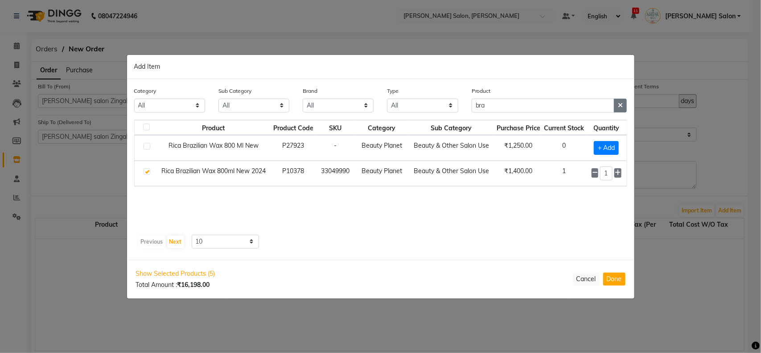
click at [615, 107] on button "button" at bounding box center [620, 106] width 13 height 14
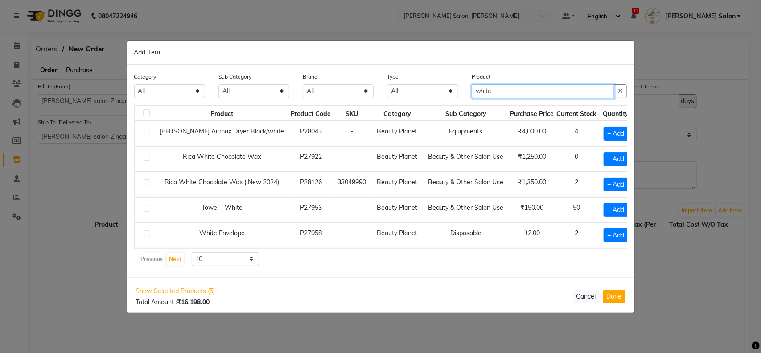
type input "white"
click at [149, 184] on label at bounding box center [147, 182] width 7 height 7
click at [149, 184] on input "checkbox" at bounding box center [147, 183] width 6 height 6
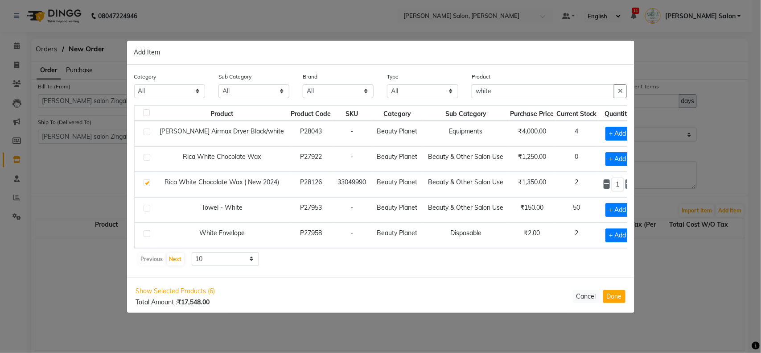
click at [604, 186] on icon at bounding box center [607, 184] width 6 height 6
checkbox input "false"
click at [619, 91] on icon "button" at bounding box center [620, 91] width 5 height 6
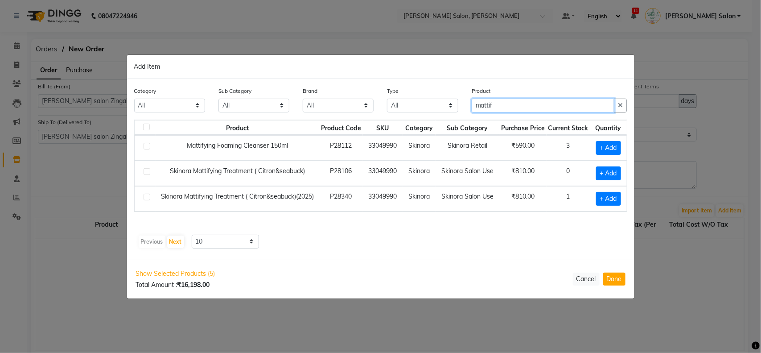
type input "mattif"
click at [149, 200] on label at bounding box center [147, 197] width 7 height 7
click at [149, 200] on input "checkbox" at bounding box center [147, 197] width 6 height 6
checkbox input "true"
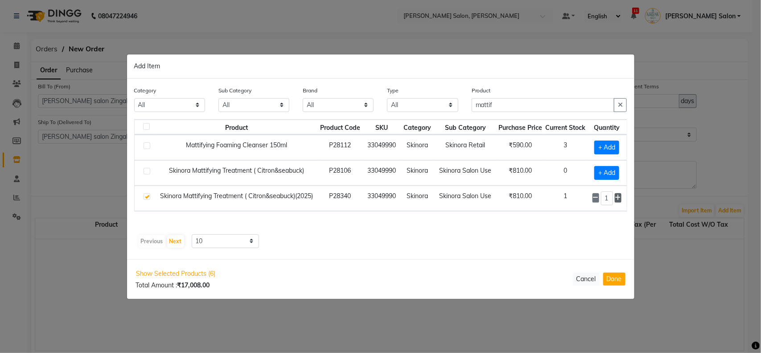
click at [621, 198] on icon at bounding box center [618, 197] width 6 height 6
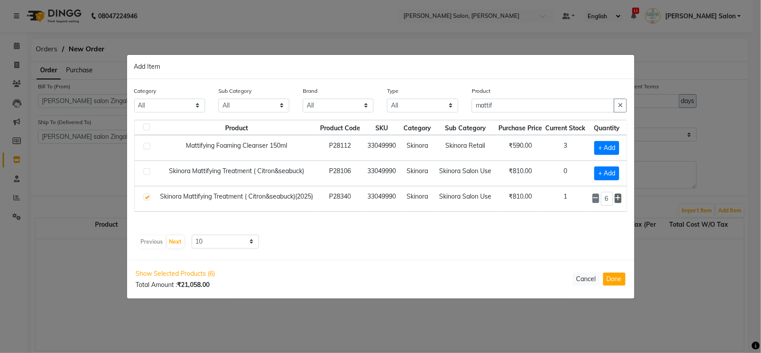
click at [621, 198] on icon at bounding box center [618, 198] width 6 height 6
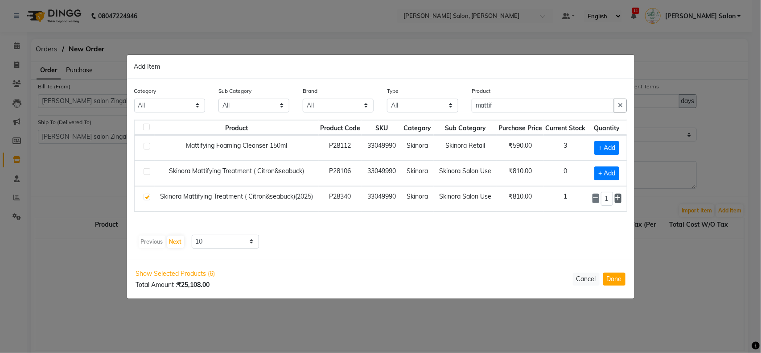
click at [621, 198] on icon at bounding box center [618, 198] width 6 height 6
type input "12"
click at [618, 103] on icon "button" at bounding box center [620, 105] width 5 height 6
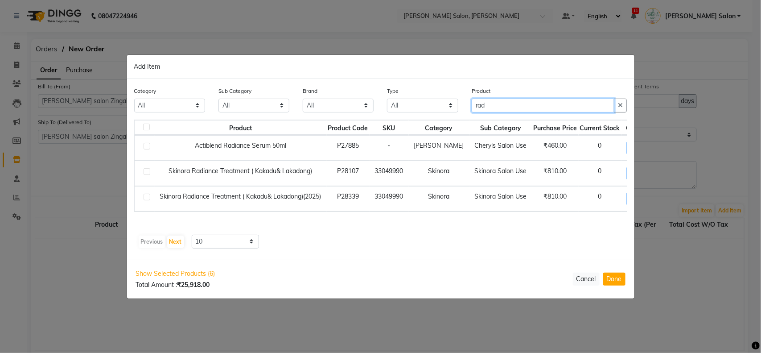
type input "rad"
click at [144, 198] on label at bounding box center [147, 197] width 7 height 7
click at [144, 198] on input "checkbox" at bounding box center [147, 197] width 6 height 6
checkbox input "true"
drag, startPoint x: 537, startPoint y: 221, endPoint x: 570, endPoint y: 223, distance: 32.2
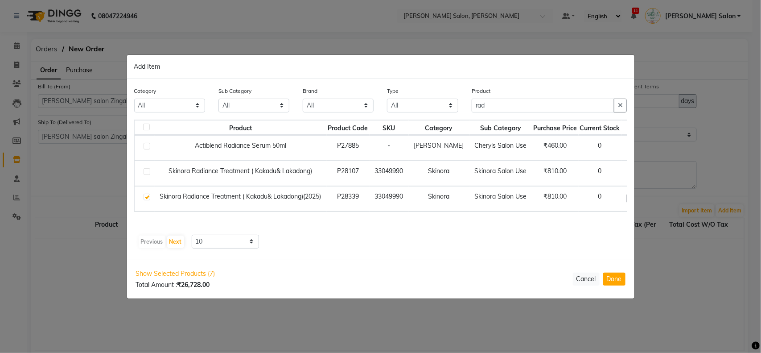
click at [570, 223] on div "Product Product Code SKU Category Sub Category Purchase Price Current Stock Qua…" at bounding box center [380, 176] width 493 height 112
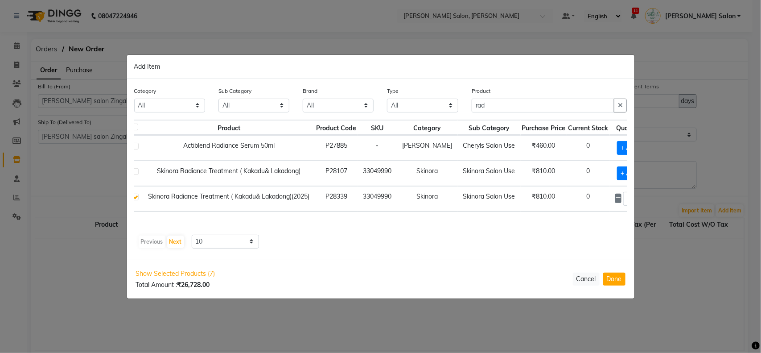
click at [638, 196] on icon at bounding box center [641, 198] width 6 height 6
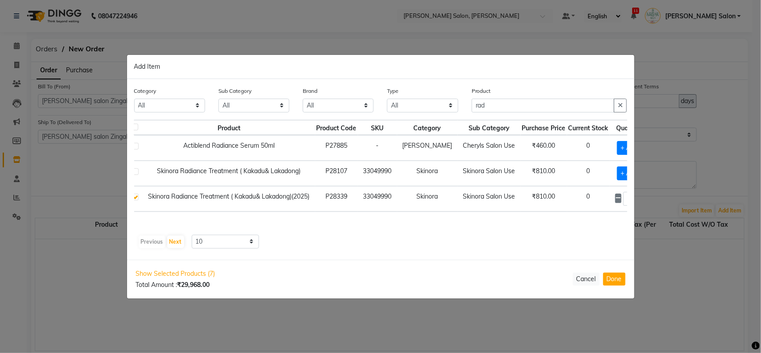
click at [638, 196] on icon at bounding box center [641, 198] width 6 height 6
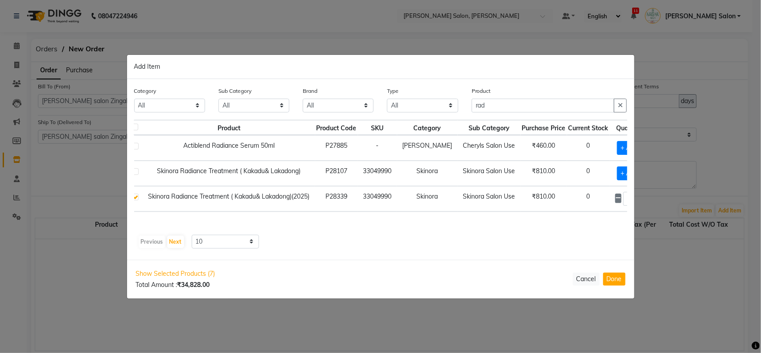
click at [638, 196] on icon at bounding box center [641, 198] width 6 height 6
type input "12"
click at [624, 100] on button "button" at bounding box center [620, 106] width 13 height 14
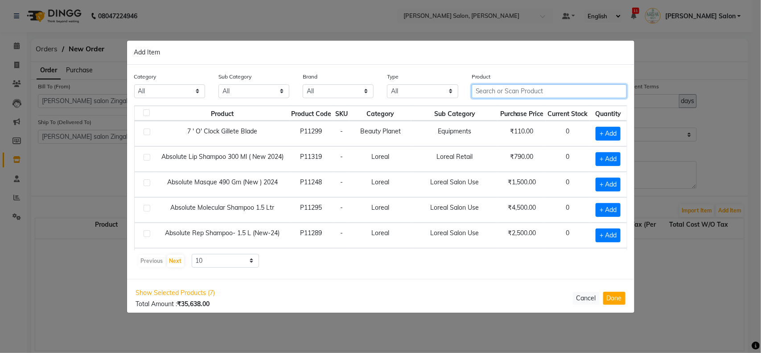
scroll to position [0, 0]
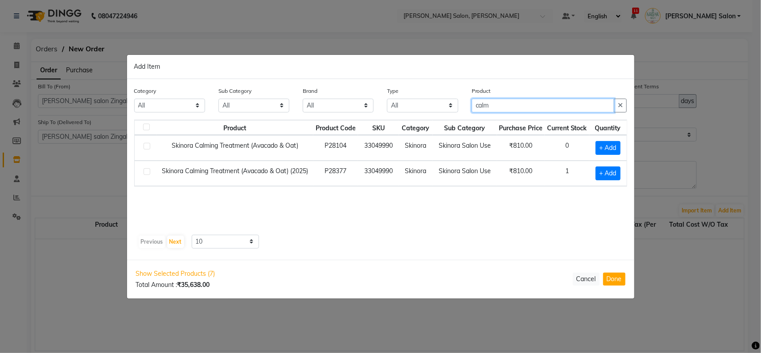
type input "calm"
click at [144, 169] on label at bounding box center [147, 171] width 7 height 7
click at [144, 169] on input "checkbox" at bounding box center [147, 172] width 6 height 6
checkbox input "true"
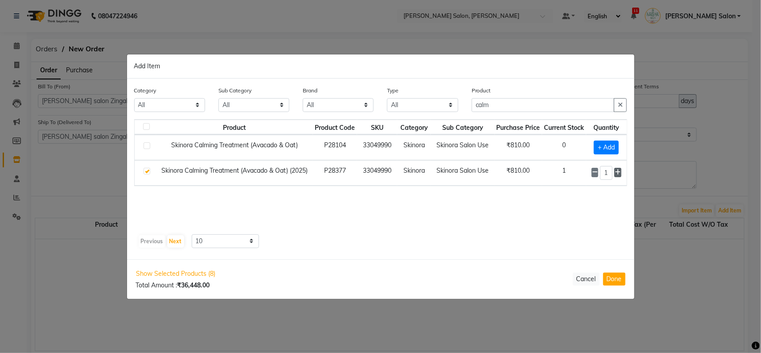
click at [615, 174] on icon at bounding box center [618, 172] width 6 height 6
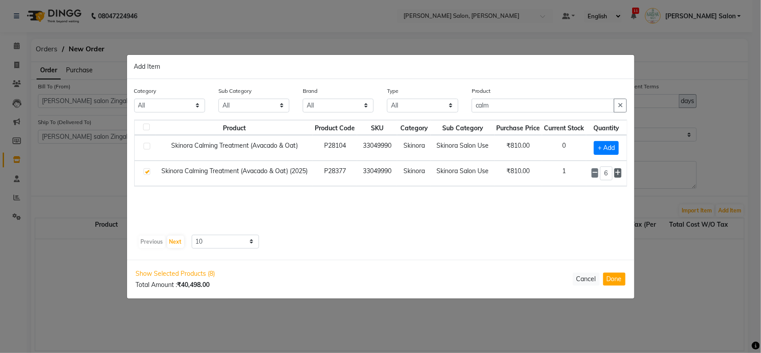
click at [615, 174] on icon at bounding box center [618, 172] width 6 height 6
type input "8"
click at [620, 106] on icon "button" at bounding box center [620, 105] width 5 height 6
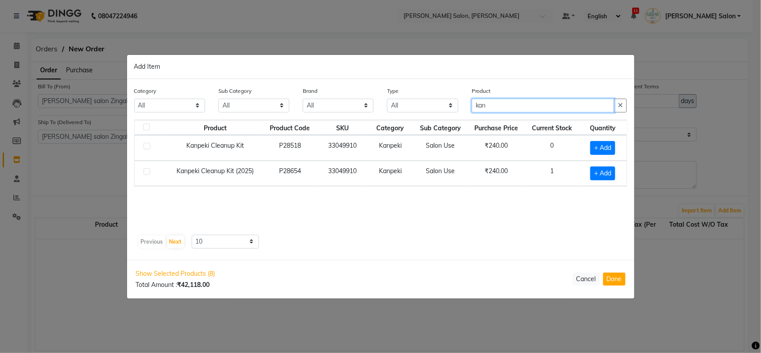
type input "kan"
click at [146, 171] on label at bounding box center [147, 171] width 7 height 7
click at [146, 171] on input "checkbox" at bounding box center [147, 172] width 6 height 6
checkbox input "true"
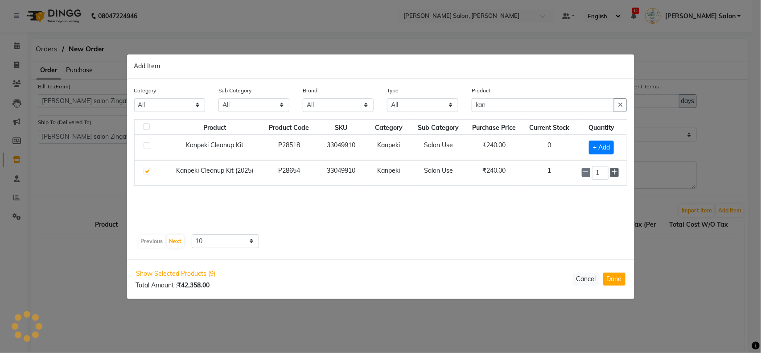
click at [615, 170] on icon at bounding box center [615, 172] width 6 height 6
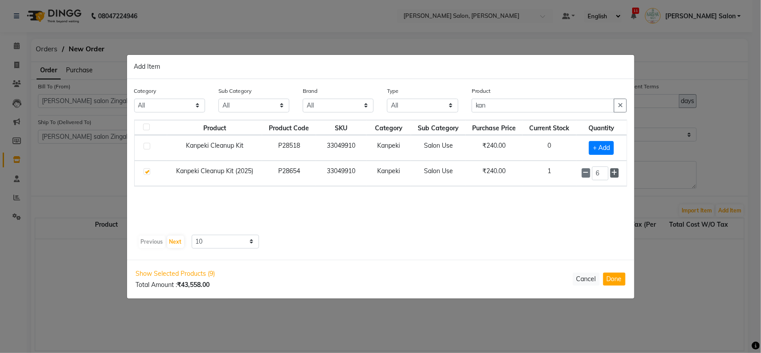
click at [615, 170] on icon at bounding box center [615, 172] width 6 height 6
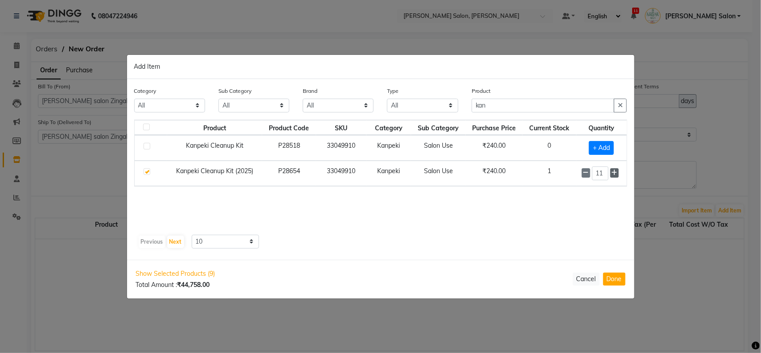
click at [615, 170] on icon at bounding box center [615, 172] width 6 height 6
type input "12"
click at [624, 101] on button "button" at bounding box center [620, 106] width 13 height 14
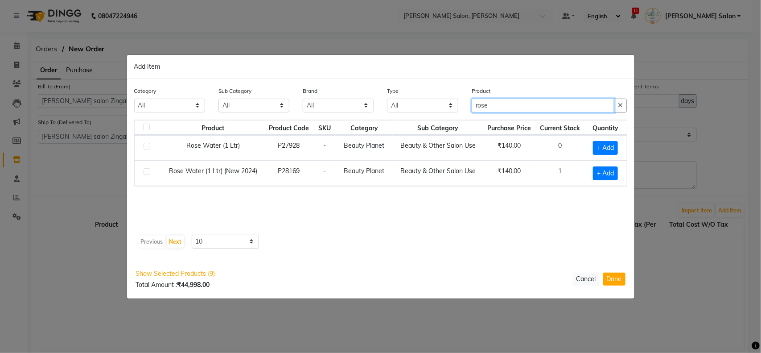
type input "rose"
click at [149, 170] on label at bounding box center [147, 171] width 7 height 7
click at [149, 170] on input "checkbox" at bounding box center [147, 172] width 6 height 6
checkbox input "true"
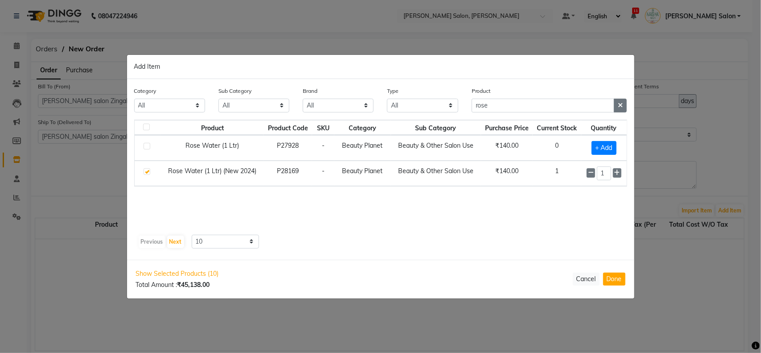
click at [621, 108] on button "button" at bounding box center [620, 106] width 13 height 14
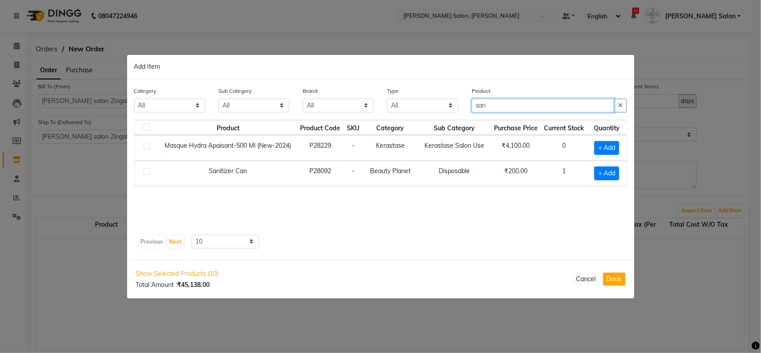
type input "san"
click at [147, 173] on label at bounding box center [147, 171] width 7 height 7
click at [147, 173] on input "checkbox" at bounding box center [147, 172] width 6 height 6
checkbox input "true"
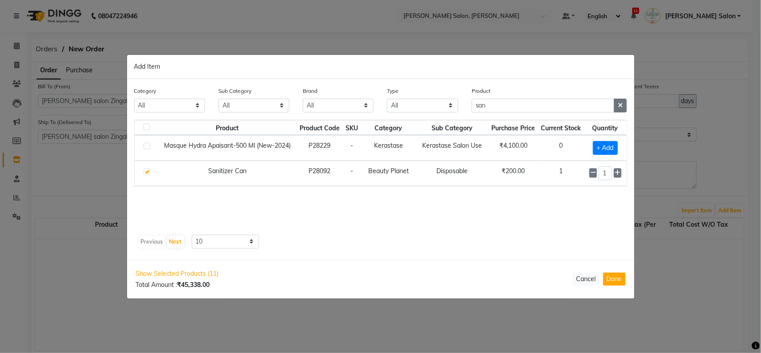
click at [621, 106] on icon "button" at bounding box center [620, 105] width 5 height 6
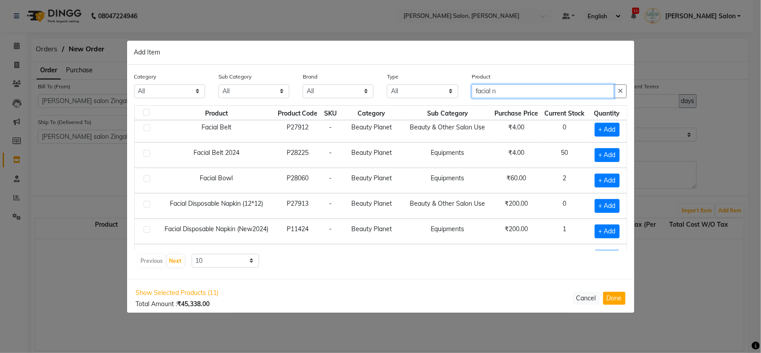
scroll to position [56, 0]
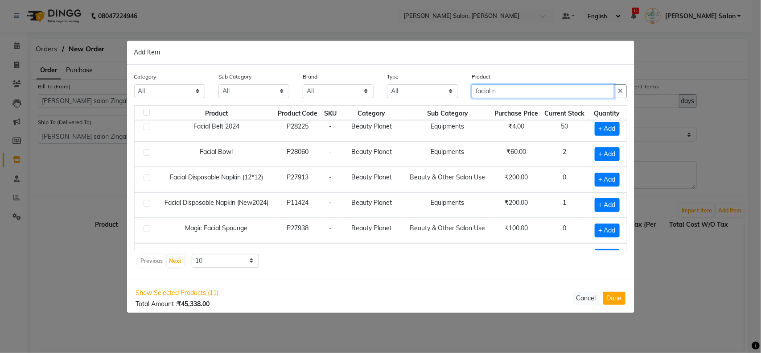
type input "facial n"
click at [148, 206] on label at bounding box center [147, 203] width 7 height 7
click at [148, 206] on input "checkbox" at bounding box center [147, 204] width 6 height 6
checkbox input "true"
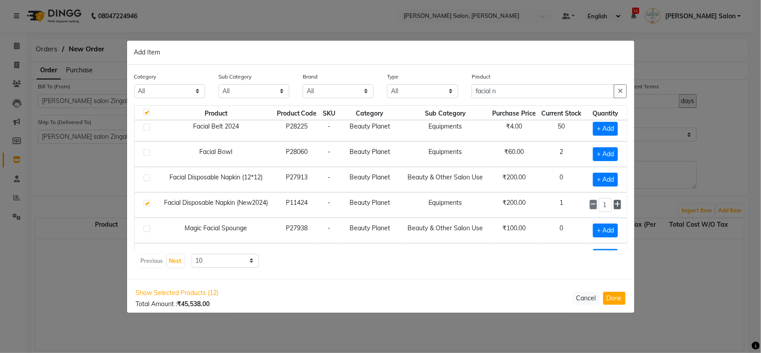
click at [614, 204] on span at bounding box center [618, 204] width 8 height 9
type input "2"
click at [615, 99] on div "Product facial n" at bounding box center [549, 88] width 169 height 33
click at [615, 94] on button "button" at bounding box center [620, 91] width 13 height 14
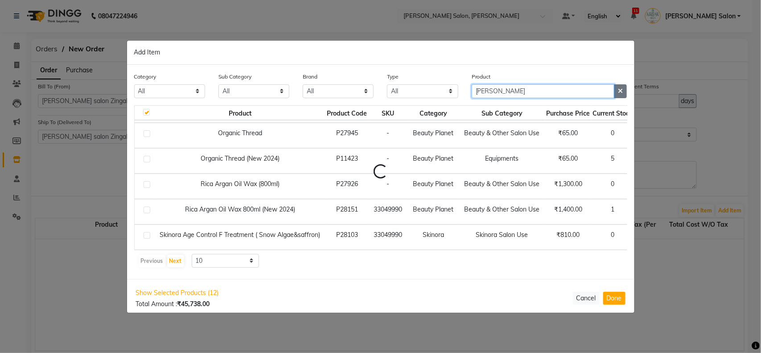
scroll to position [0, 0]
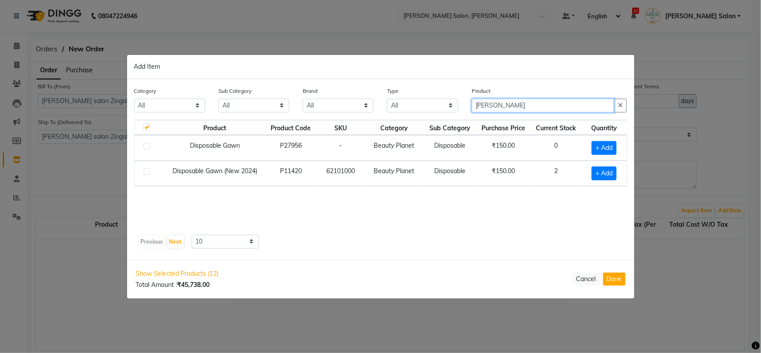
type input "[PERSON_NAME]"
click at [147, 170] on label at bounding box center [147, 171] width 7 height 7
click at [147, 170] on input "checkbox" at bounding box center [147, 172] width 6 height 6
checkbox input "true"
checkbox input "false"
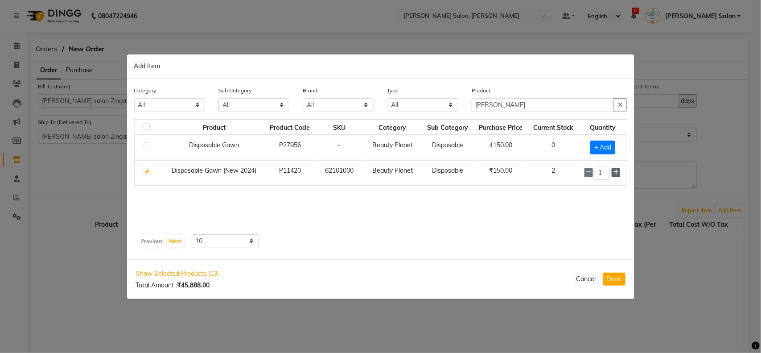
click at [615, 174] on icon at bounding box center [616, 172] width 6 height 6
type input "2"
click at [620, 114] on div "Product [PERSON_NAME]" at bounding box center [549, 102] width 169 height 33
click at [619, 112] on button "button" at bounding box center [620, 106] width 13 height 14
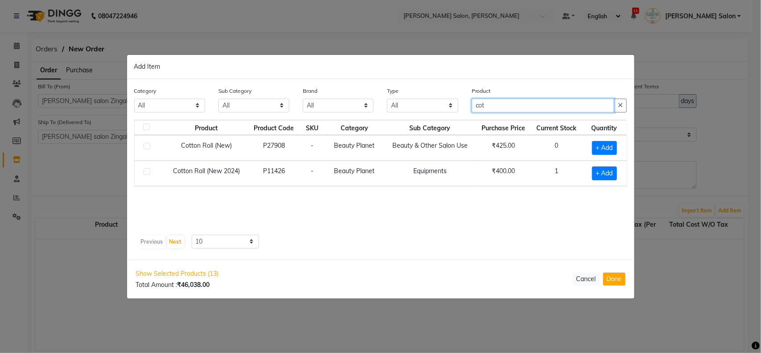
type input "cot"
click at [145, 172] on label at bounding box center [147, 171] width 7 height 7
click at [145, 172] on input "checkbox" at bounding box center [147, 172] width 6 height 6
checkbox input "true"
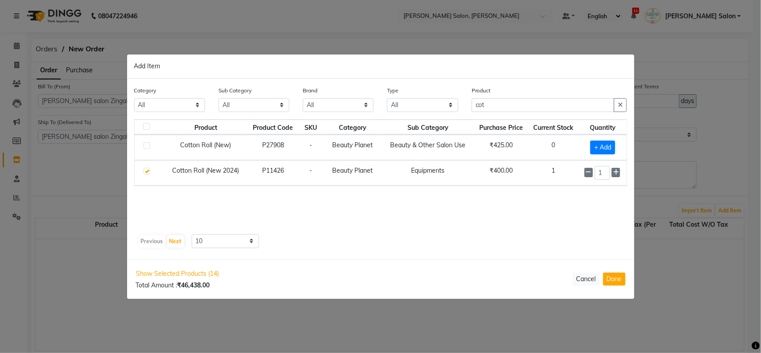
click at [618, 97] on div "Product cot" at bounding box center [550, 99] width 156 height 26
click at [618, 99] on button "button" at bounding box center [620, 106] width 13 height 14
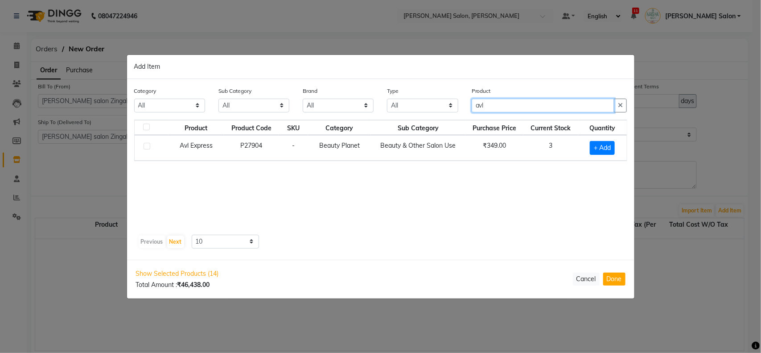
type input "avl"
click at [145, 146] on label at bounding box center [147, 146] width 7 height 7
click at [145, 146] on input "checkbox" at bounding box center [147, 147] width 6 height 6
checkbox input "true"
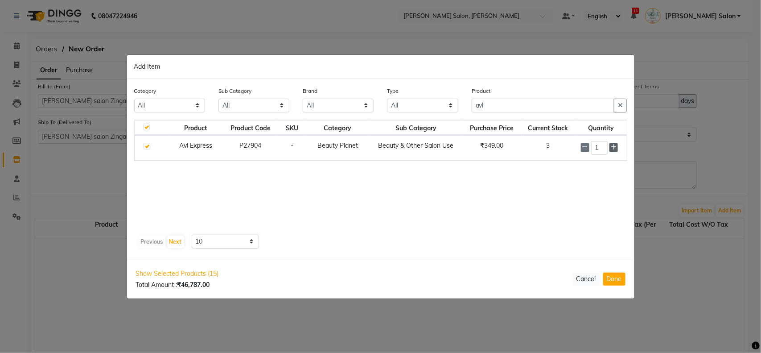
click at [612, 148] on icon at bounding box center [614, 147] width 6 height 6
type input "5"
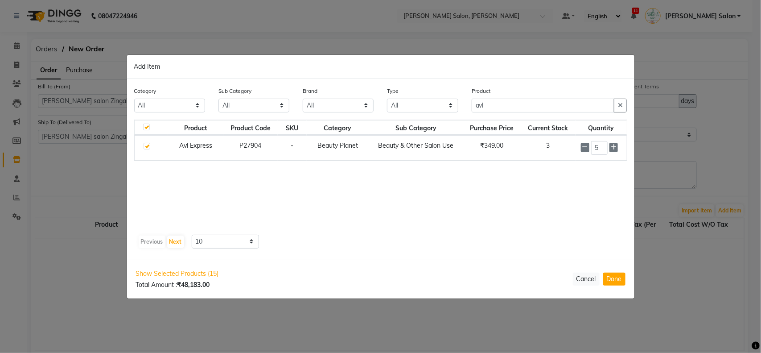
click at [625, 88] on div "Product avl" at bounding box center [550, 99] width 156 height 26
click at [624, 99] on button "button" at bounding box center [620, 106] width 13 height 14
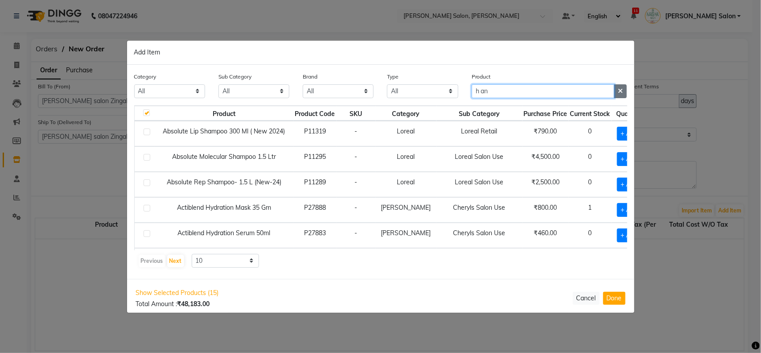
type input "h an"
click at [623, 94] on button "button" at bounding box center [620, 91] width 13 height 14
click at [615, 94] on input "text" at bounding box center [543, 91] width 143 height 14
type input "h"
click at [622, 89] on icon "button" at bounding box center [620, 91] width 5 height 6
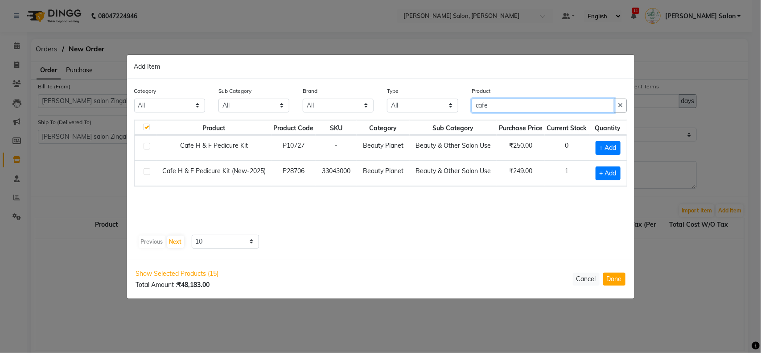
type input "cafe"
click at [150, 171] on label at bounding box center [147, 171] width 7 height 7
click at [149, 171] on input "checkbox" at bounding box center [147, 172] width 6 height 6
checkbox input "true"
checkbox input "false"
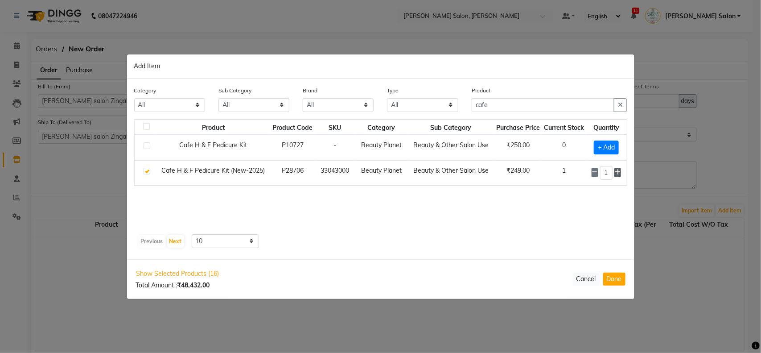
click at [616, 170] on icon at bounding box center [618, 172] width 6 height 6
click at [616, 171] on icon at bounding box center [618, 172] width 6 height 6
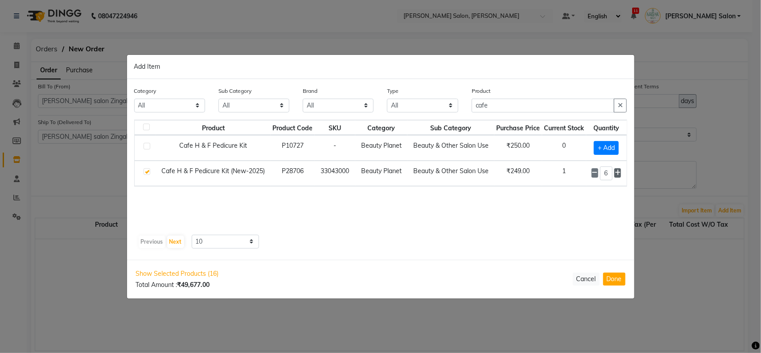
click at [616, 171] on icon at bounding box center [618, 172] width 6 height 6
type input "7"
click at [618, 110] on button "button" at bounding box center [620, 106] width 13 height 14
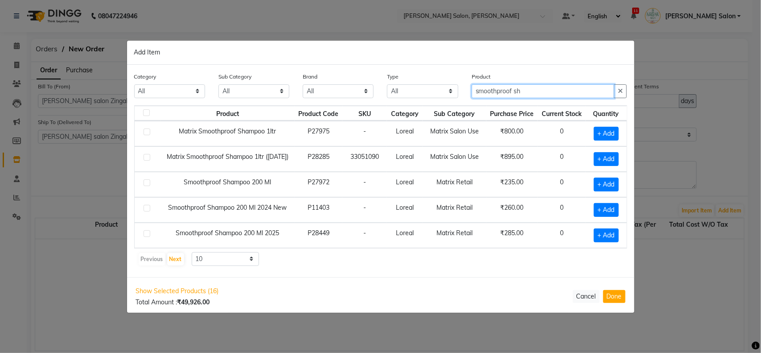
scroll to position [0, 0]
type input "smoothproof sh"
click at [145, 156] on label at bounding box center [147, 157] width 7 height 7
click at [145, 156] on input "checkbox" at bounding box center [147, 158] width 6 height 6
checkbox input "true"
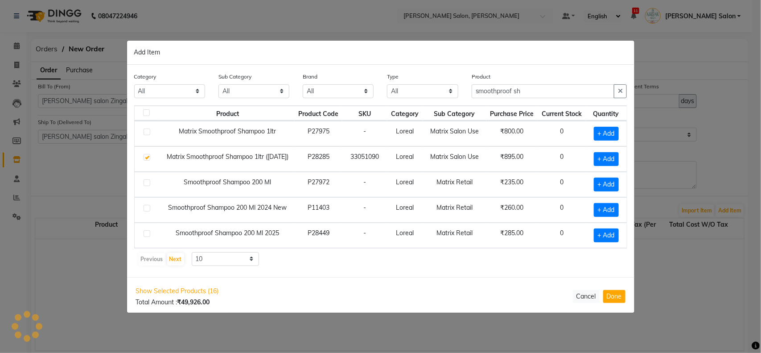
scroll to position [0, 0]
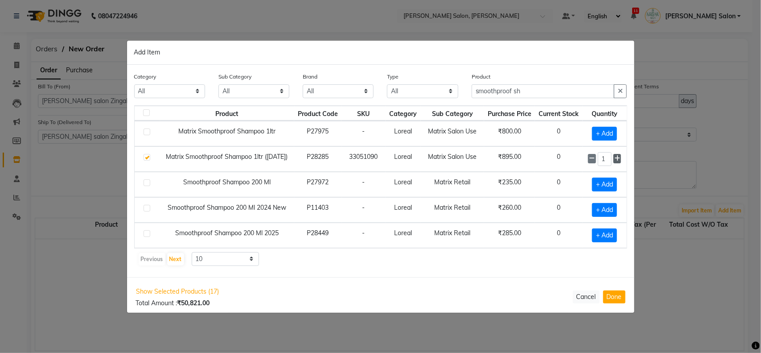
click at [620, 156] on icon at bounding box center [618, 158] width 6 height 6
type input "2"
click at [615, 96] on button "button" at bounding box center [620, 91] width 13 height 14
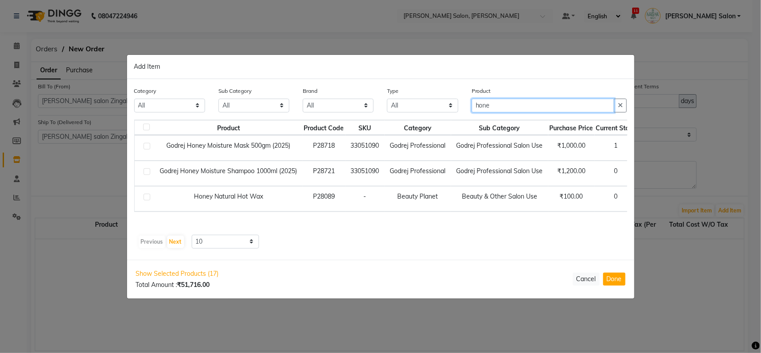
type input "hone"
click at [146, 171] on label at bounding box center [147, 171] width 7 height 7
click at [146, 171] on input "checkbox" at bounding box center [147, 172] width 6 height 6
checkbox input "true"
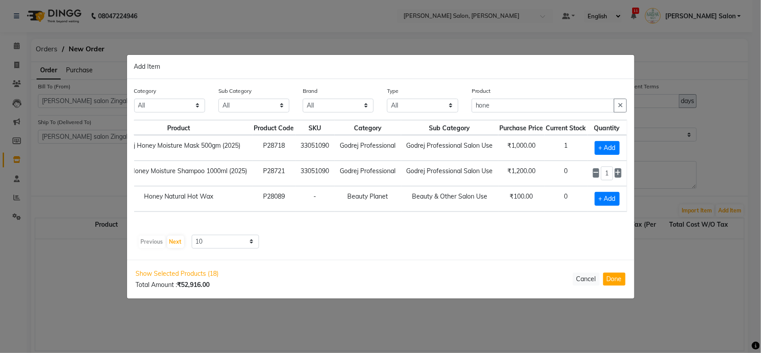
click at [616, 178] on div "1" at bounding box center [607, 173] width 29 height 14
click at [619, 174] on icon at bounding box center [618, 172] width 6 height 6
type input "2"
click at [621, 99] on button "button" at bounding box center [620, 106] width 13 height 14
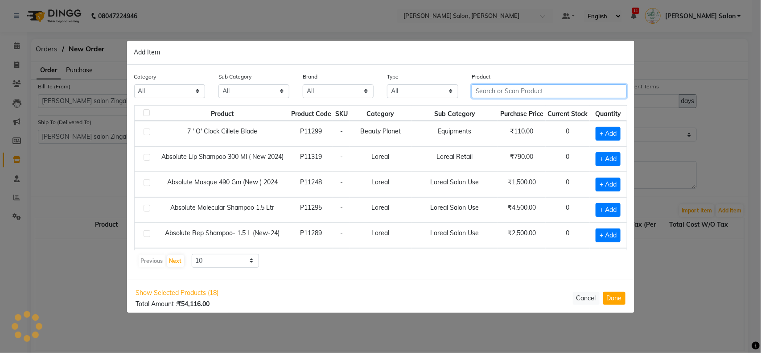
scroll to position [0, 0]
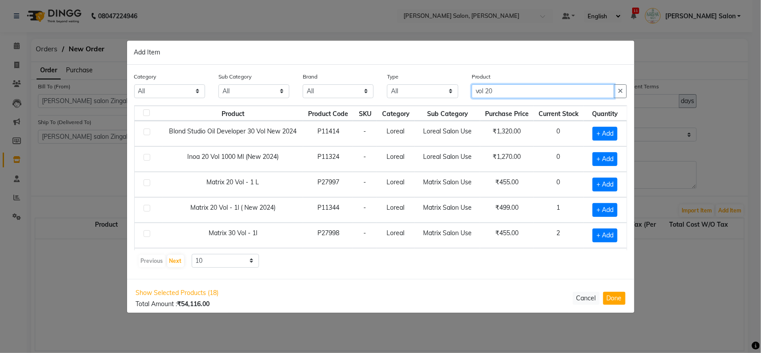
type input "vol 20"
click at [146, 211] on label at bounding box center [147, 208] width 7 height 7
click at [146, 211] on input "checkbox" at bounding box center [147, 209] width 6 height 6
checkbox input "true"
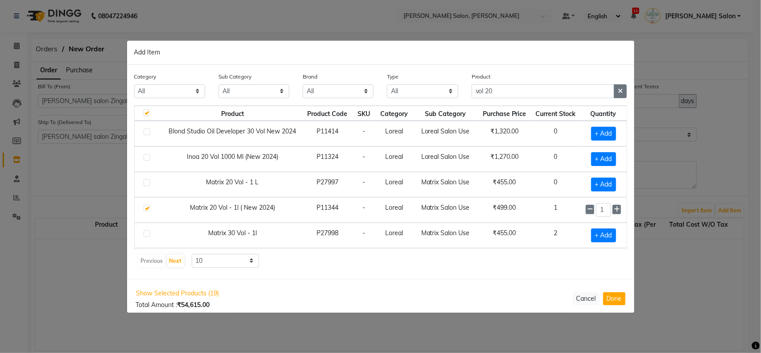
click at [624, 97] on button "button" at bounding box center [620, 91] width 13 height 14
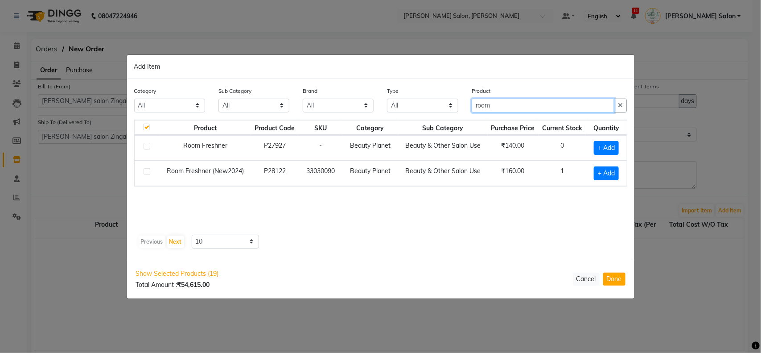
type input "room"
click at [147, 172] on label at bounding box center [147, 171] width 7 height 7
click at [147, 172] on input "checkbox" at bounding box center [147, 172] width 6 height 6
checkbox input "true"
checkbox input "false"
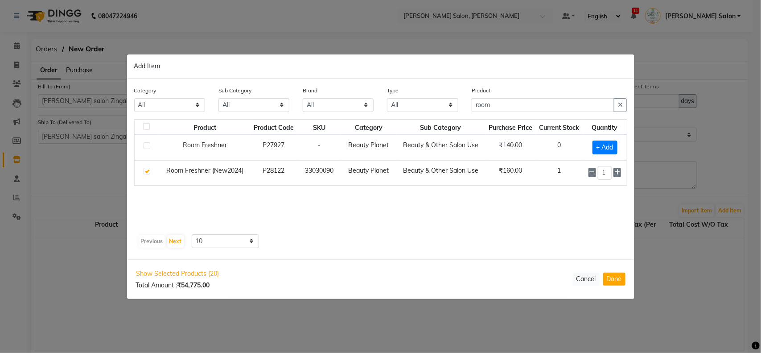
click at [627, 108] on button "button" at bounding box center [620, 105] width 13 height 14
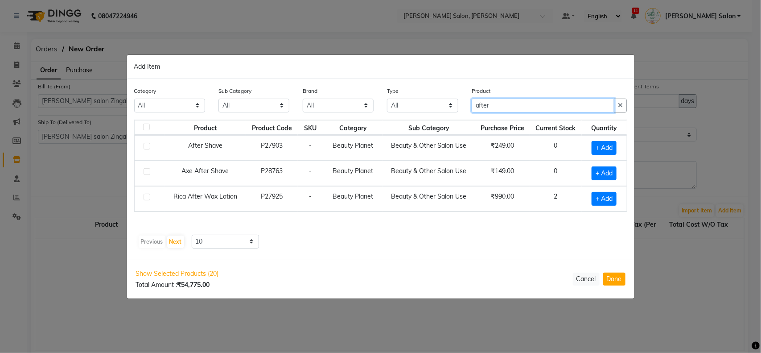
type input "after"
click at [145, 148] on label at bounding box center [147, 146] width 7 height 7
click at [145, 148] on input "checkbox" at bounding box center [147, 147] width 6 height 6
checkbox input "true"
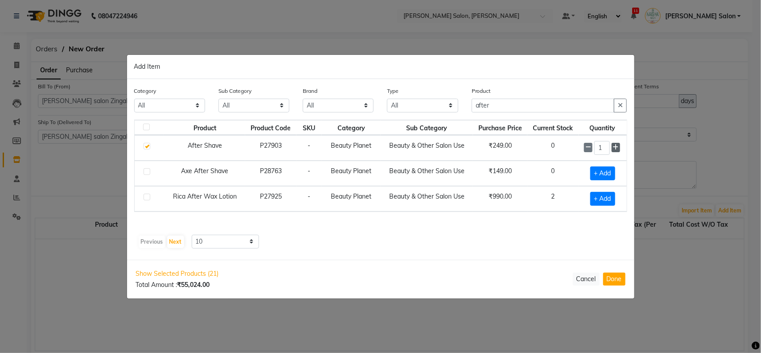
click at [614, 150] on icon at bounding box center [616, 147] width 6 height 6
type input "2"
click at [623, 112] on button "button" at bounding box center [620, 106] width 13 height 14
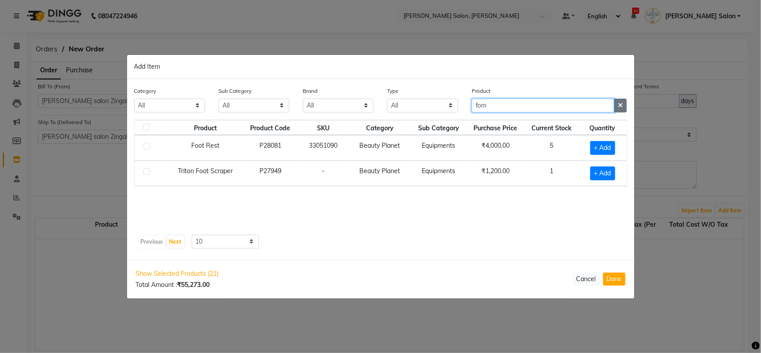
type input "fom"
click at [615, 103] on button "button" at bounding box center [620, 106] width 13 height 14
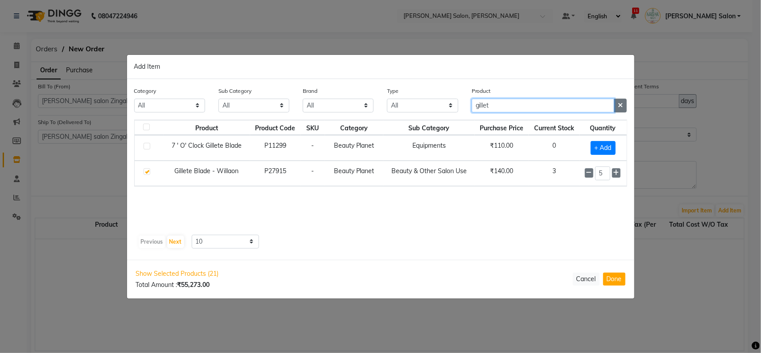
type input "gillet"
click at [625, 104] on button "button" at bounding box center [620, 106] width 13 height 14
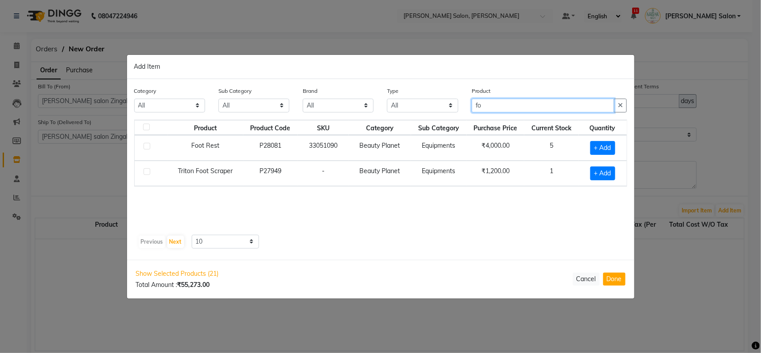
type input "f"
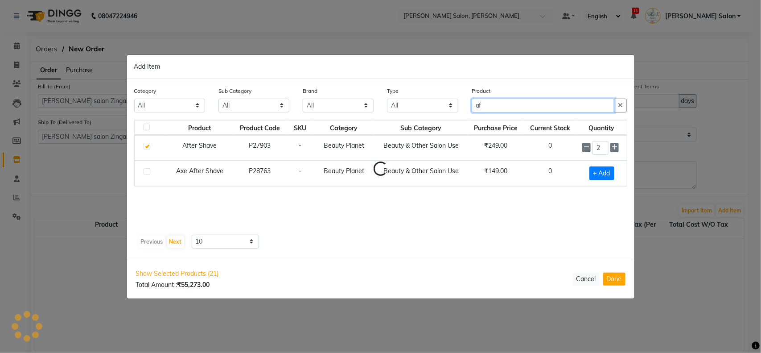
type input "a"
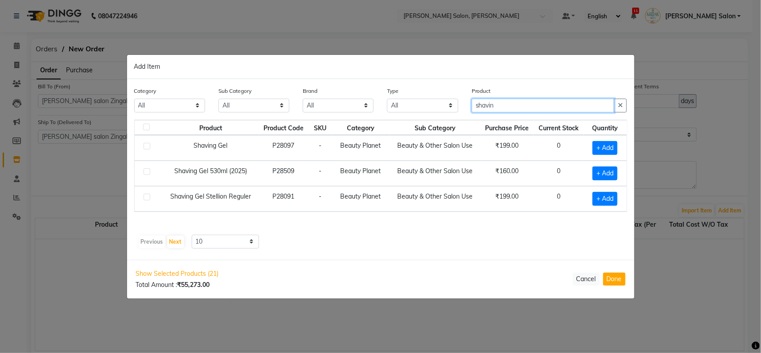
type input "shavin"
click at [149, 169] on label at bounding box center [147, 171] width 7 height 7
click at [149, 169] on input "checkbox" at bounding box center [147, 172] width 6 height 6
checkbox input "true"
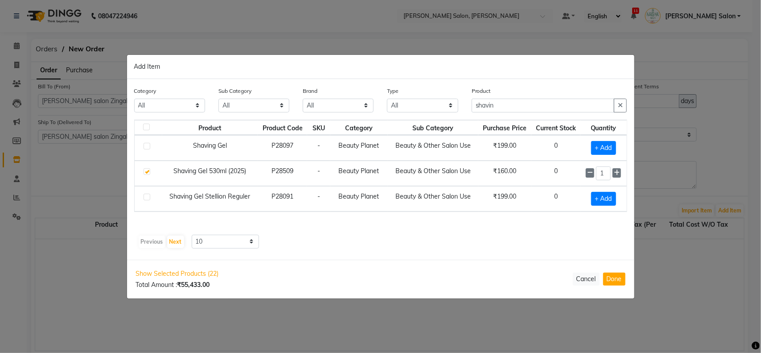
click at [615, 165] on td "1" at bounding box center [604, 173] width 46 height 25
click at [615, 174] on icon at bounding box center [617, 172] width 6 height 6
type input "2"
click at [613, 110] on input "shavin" at bounding box center [543, 106] width 143 height 14
click at [621, 108] on icon "button" at bounding box center [620, 105] width 5 height 6
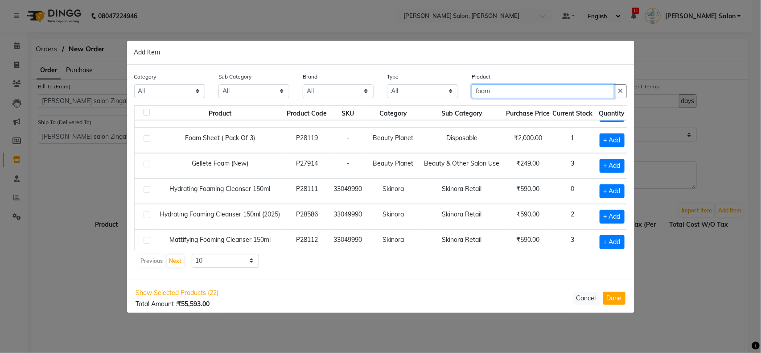
scroll to position [34, 0]
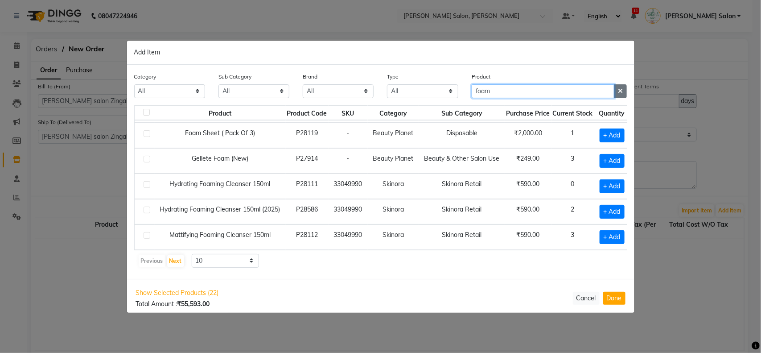
type input "foam"
click at [622, 89] on icon "button" at bounding box center [620, 91] width 5 height 6
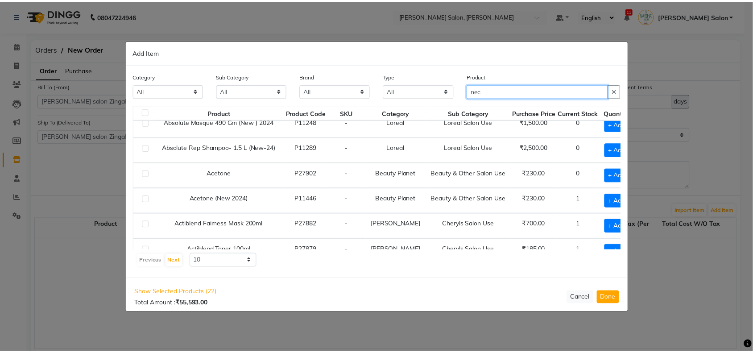
scroll to position [0, 0]
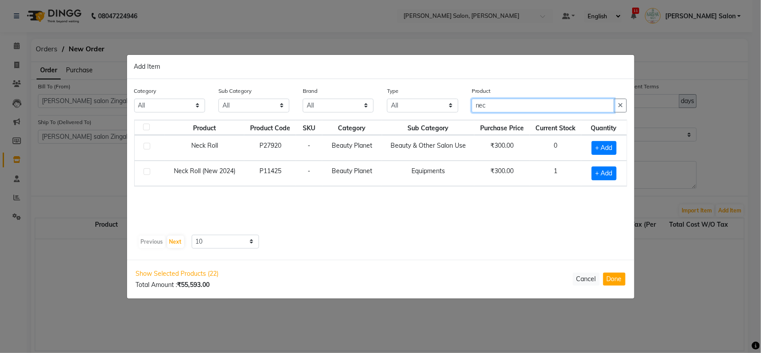
type input "nec"
click at [147, 170] on label at bounding box center [147, 171] width 7 height 7
click at [147, 170] on input "checkbox" at bounding box center [147, 172] width 6 height 6
checkbox input "true"
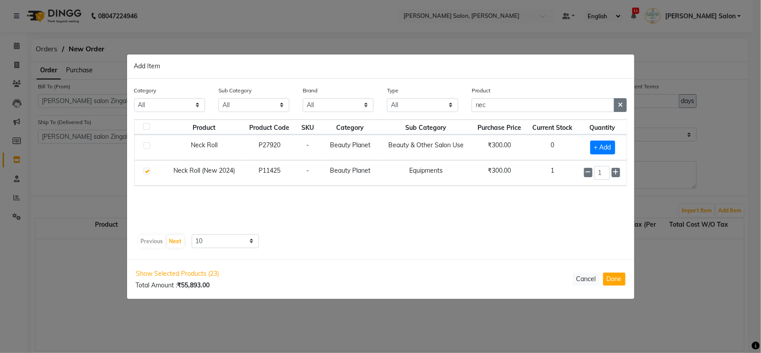
click at [618, 101] on button "button" at bounding box center [620, 105] width 13 height 14
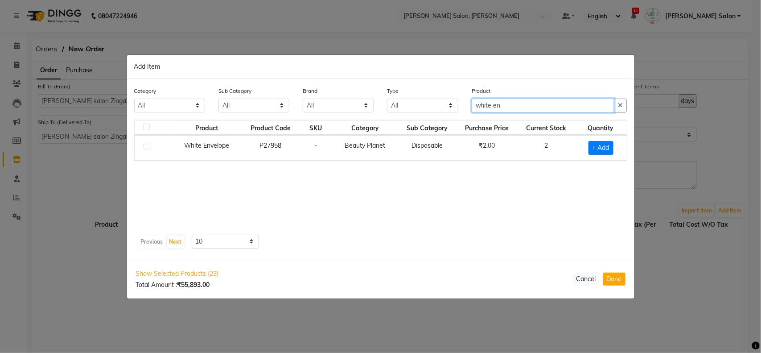
type input "white en"
click at [149, 146] on label at bounding box center [147, 146] width 7 height 7
click at [149, 146] on input "checkbox" at bounding box center [147, 147] width 6 height 6
checkbox input "true"
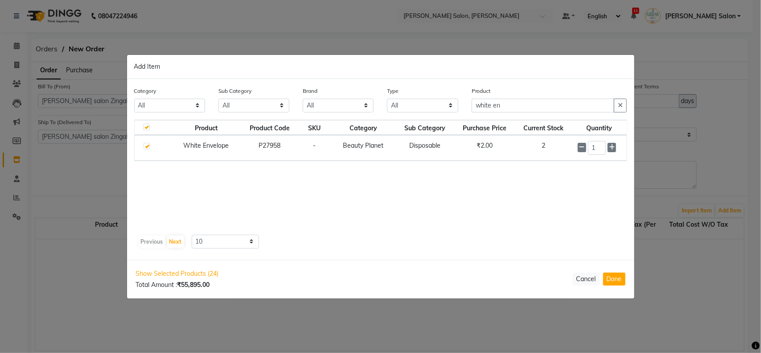
click at [613, 288] on div "Show Selected Products (24) Total Amount : ₹55,895.00 Cancel Done" at bounding box center [381, 279] width 508 height 39
click at [612, 279] on button "Done" at bounding box center [614, 279] width 22 height 13
select select "2300"
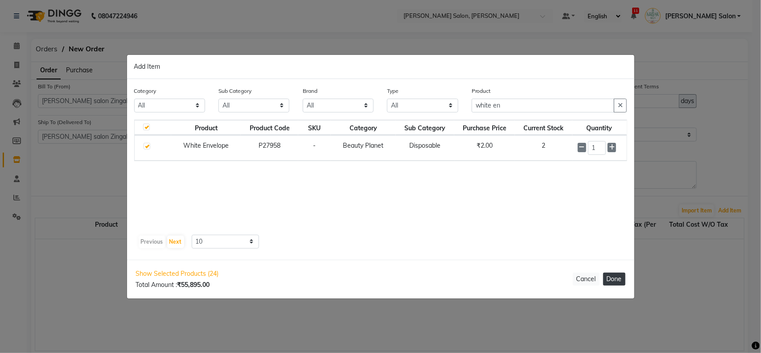
select select "2300"
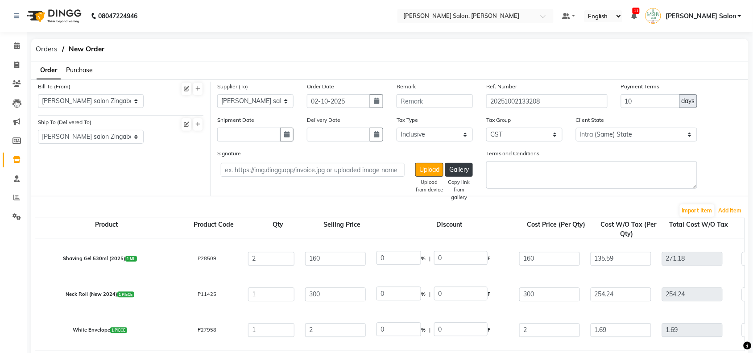
scroll to position [239, 0]
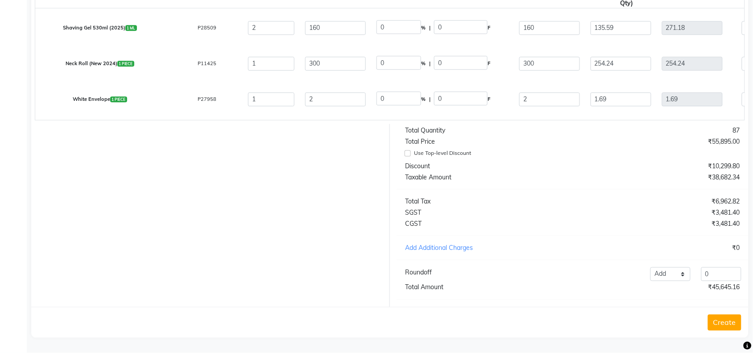
click at [722, 326] on button "Create" at bounding box center [724, 322] width 33 height 16
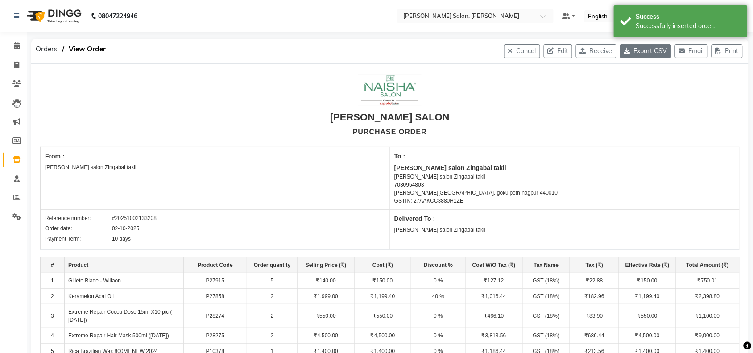
click at [636, 55] on button "Export CSV" at bounding box center [645, 51] width 51 height 14
drag, startPoint x: 699, startPoint y: 48, endPoint x: 689, endPoint y: 56, distance: 13.0
click at [699, 48] on button "Email" at bounding box center [691, 51] width 33 height 14
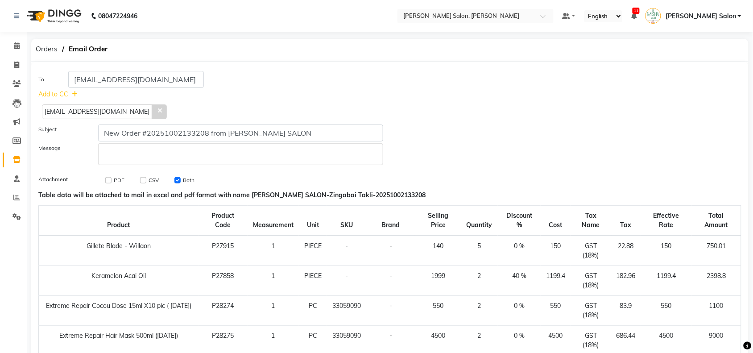
click at [152, 114] on span at bounding box center [159, 111] width 15 height 15
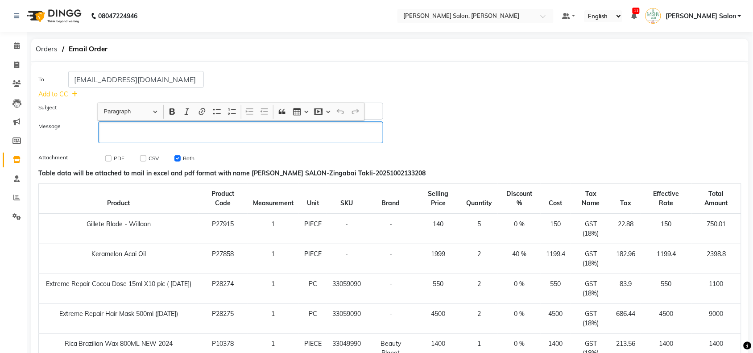
click at [162, 128] on p "Rich Text Editor, main" at bounding box center [240, 132] width 277 height 9
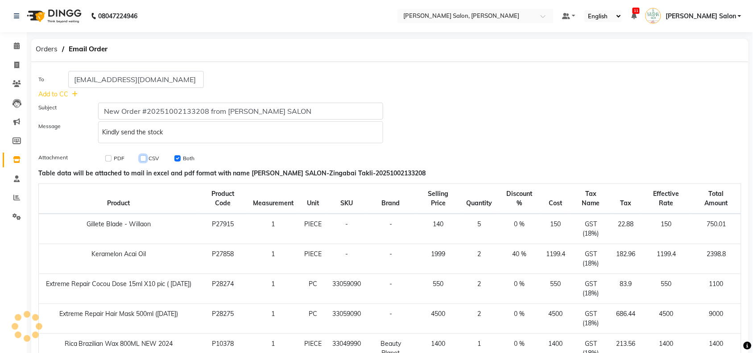
click at [141, 156] on input "checkbox" at bounding box center [143, 158] width 6 height 6
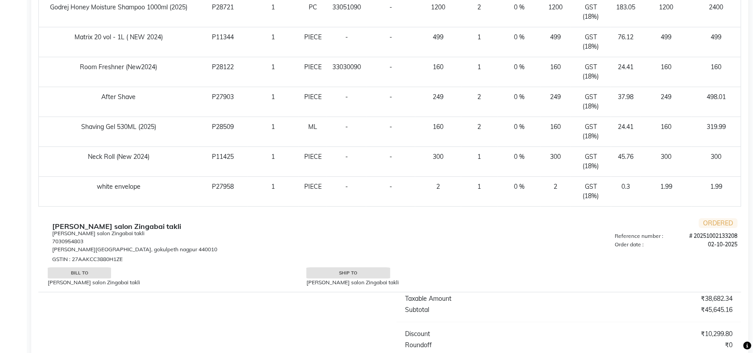
scroll to position [812, 0]
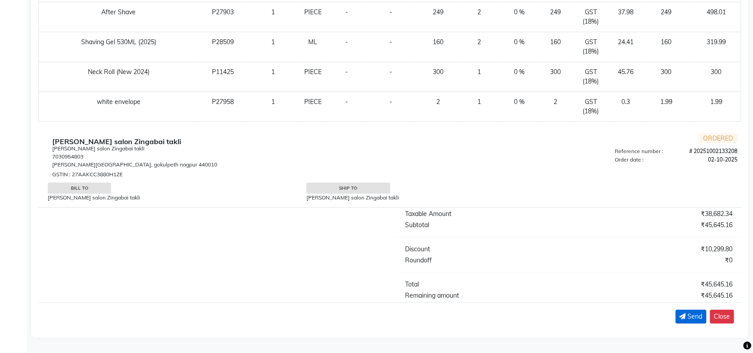
click at [694, 322] on button "Send" at bounding box center [691, 317] width 31 height 14
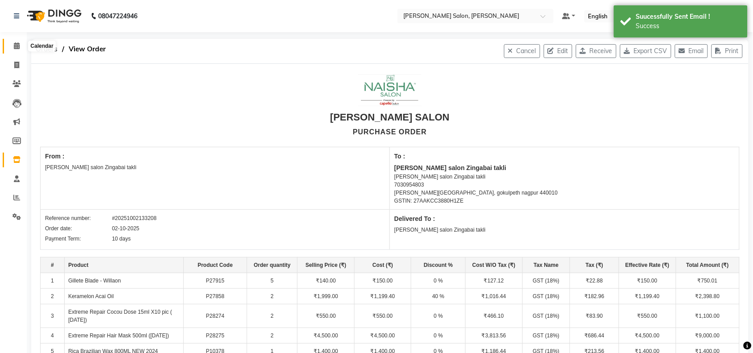
click at [19, 45] on icon at bounding box center [17, 45] width 6 height 7
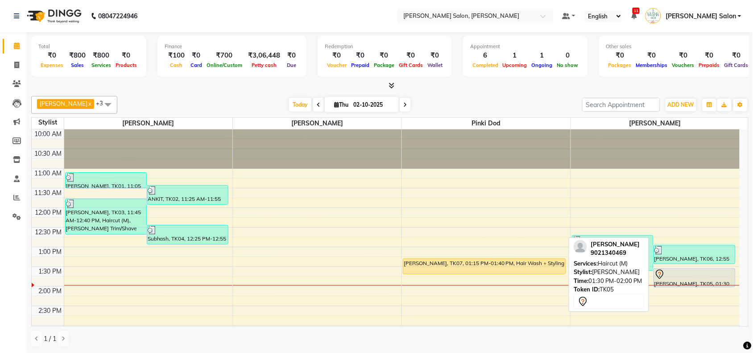
click at [705, 273] on div at bounding box center [694, 274] width 80 height 11
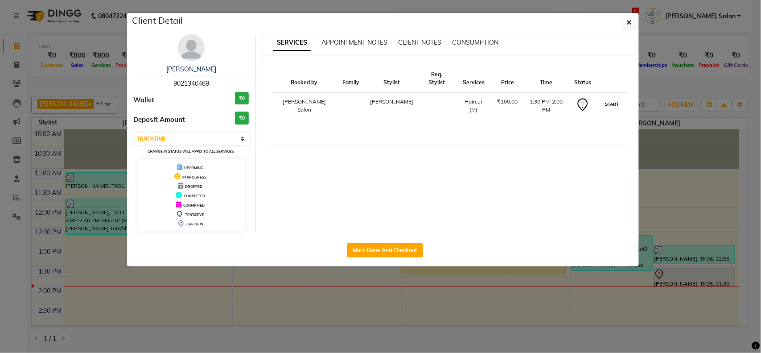
click at [614, 99] on button "START" at bounding box center [612, 104] width 18 height 11
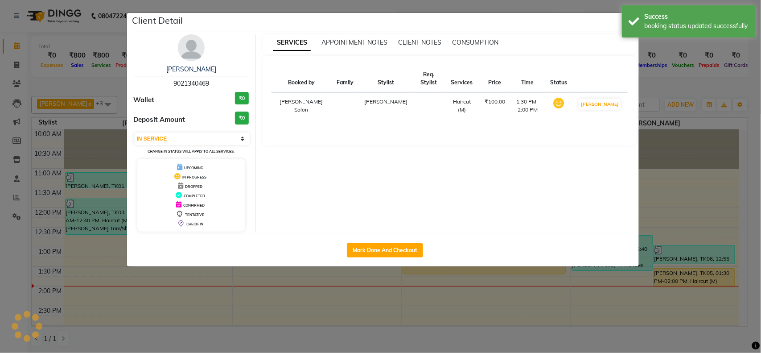
click at [715, 199] on ngb-modal-window "Client Detail [PERSON_NAME] 9021340469 Wallet ₹0 Deposit Amount ₹0 Select IN SE…" at bounding box center [380, 176] width 761 height 353
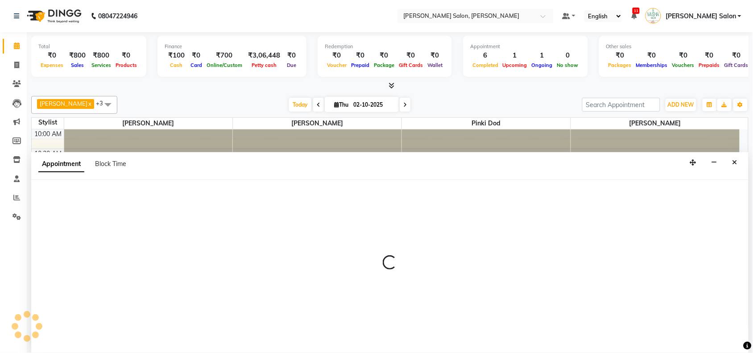
scroll to position [0, 0]
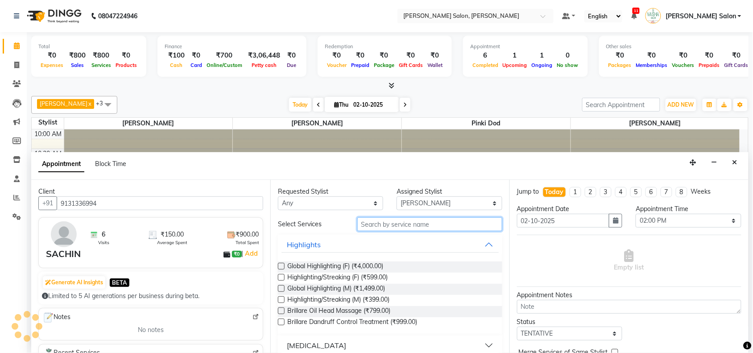
click at [407, 230] on input "text" at bounding box center [429, 224] width 145 height 14
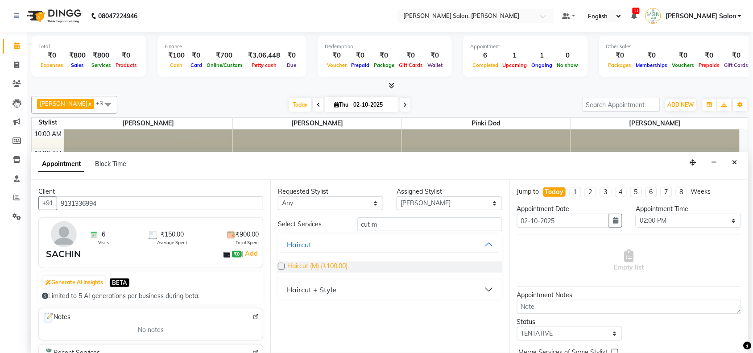
click at [330, 270] on span "Haircut (M) (₹100.00)" at bounding box center [317, 266] width 60 height 11
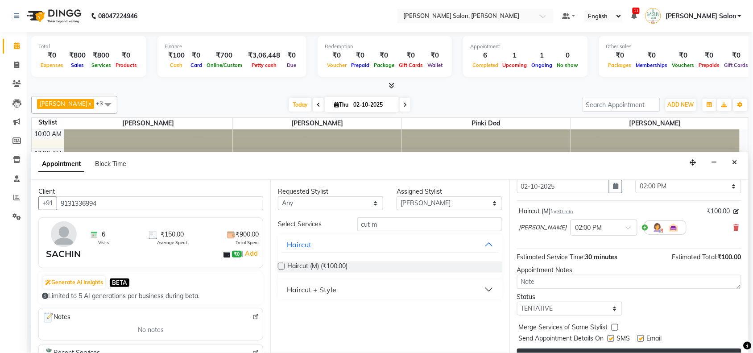
scroll to position [54, 0]
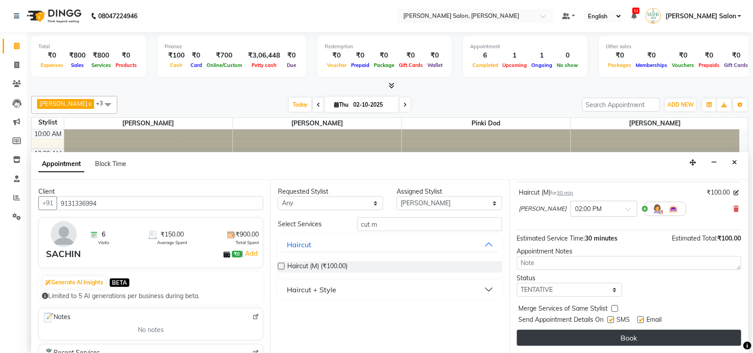
click at [548, 338] on button "Book" at bounding box center [629, 338] width 224 height 16
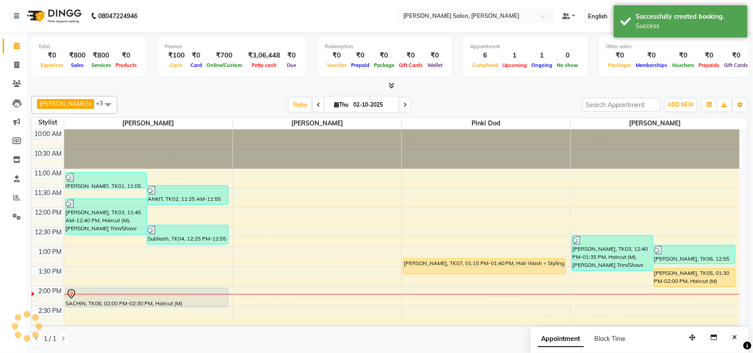
scroll to position [0, 0]
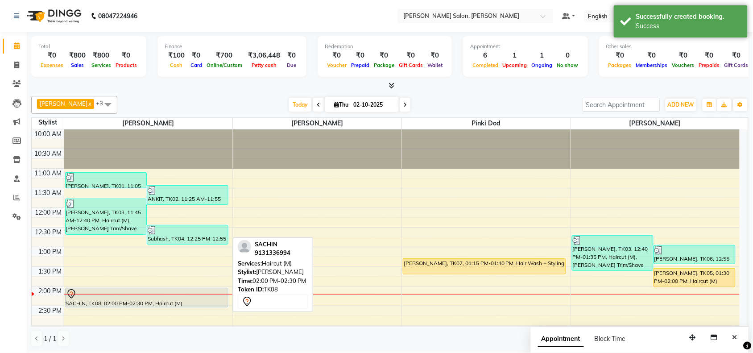
click at [150, 298] on div at bounding box center [146, 294] width 161 height 11
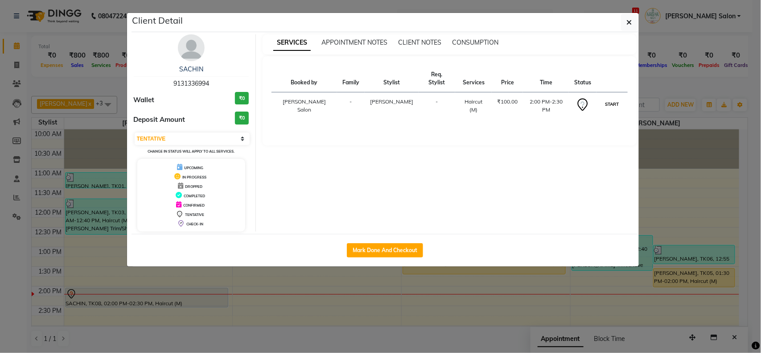
click at [611, 99] on button "START" at bounding box center [612, 104] width 18 height 11
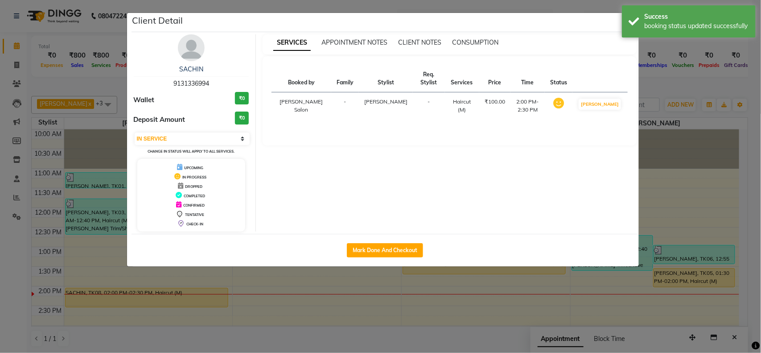
click at [714, 221] on ngb-modal-window "Client Detail SACHIN 9131336994 Wallet ₹0 Deposit Amount ₹0 Select IN SERVICE C…" at bounding box center [380, 176] width 761 height 353
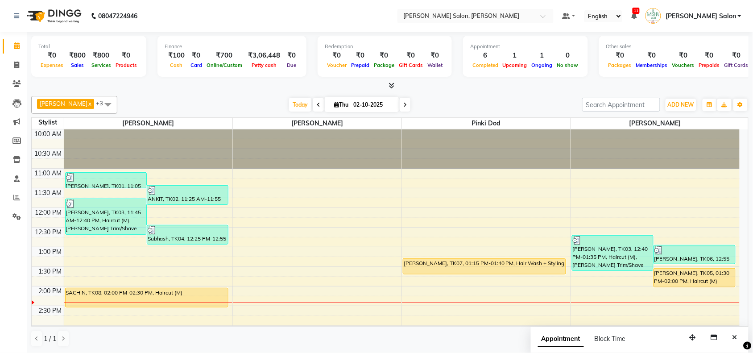
scroll to position [0, 0]
click at [190, 318] on td at bounding box center [402, 320] width 676 height 10
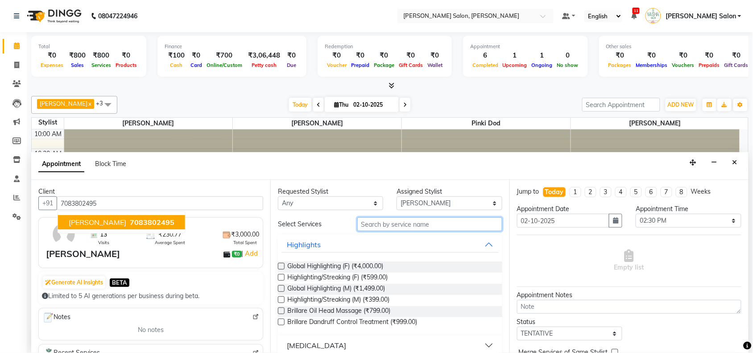
click at [395, 220] on input "text" at bounding box center [429, 224] width 145 height 14
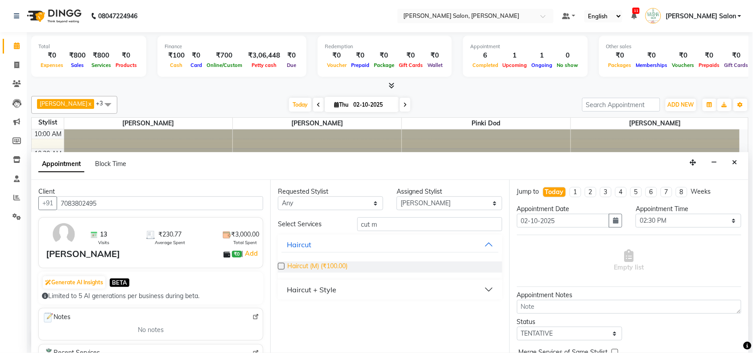
click at [315, 261] on span "Haircut (M) (₹100.00)" at bounding box center [317, 266] width 60 height 11
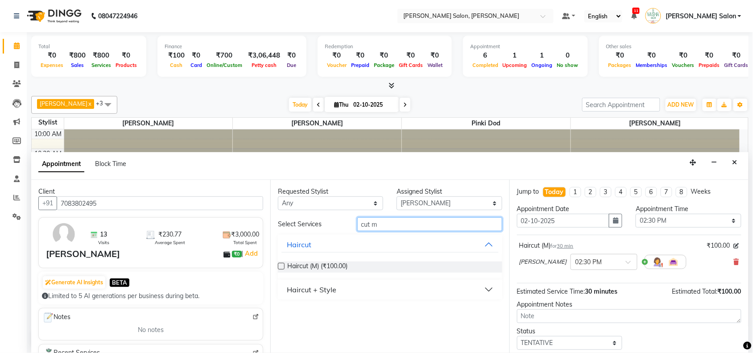
click at [418, 222] on input "cut m" at bounding box center [429, 224] width 145 height 14
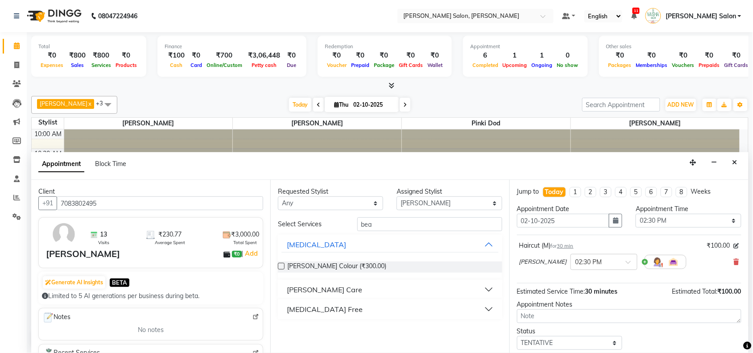
click at [330, 294] on button "[PERSON_NAME] Care" at bounding box center [389, 289] width 217 height 16
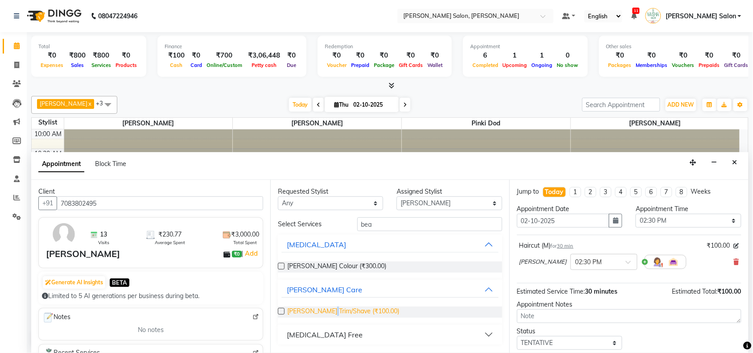
drag, startPoint x: 330, startPoint y: 315, endPoint x: 338, endPoint y: 308, distance: 10.7
click at [330, 314] on span "[PERSON_NAME] Trim/Shave (₹100.00)" at bounding box center [343, 311] width 112 height 11
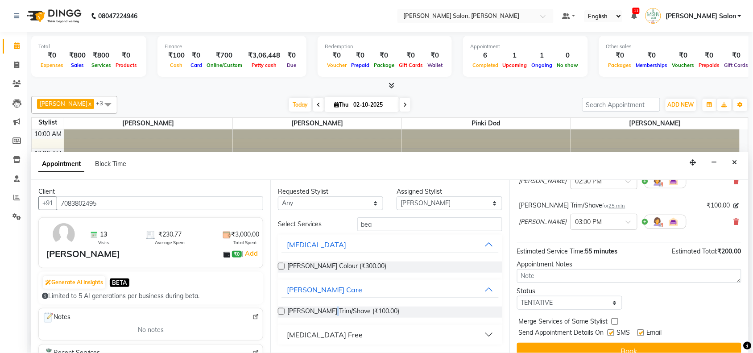
scroll to position [94, 0]
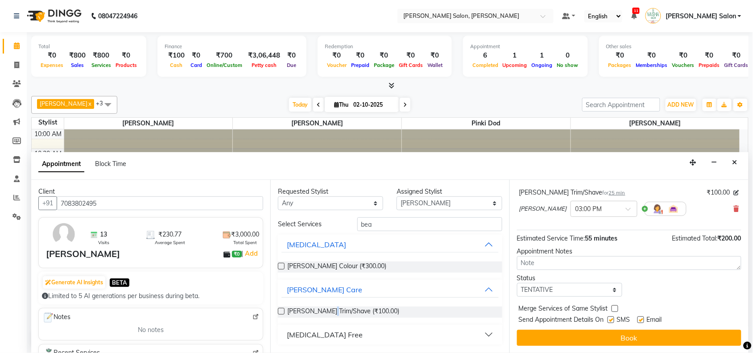
click at [639, 330] on button "Book" at bounding box center [629, 338] width 224 height 16
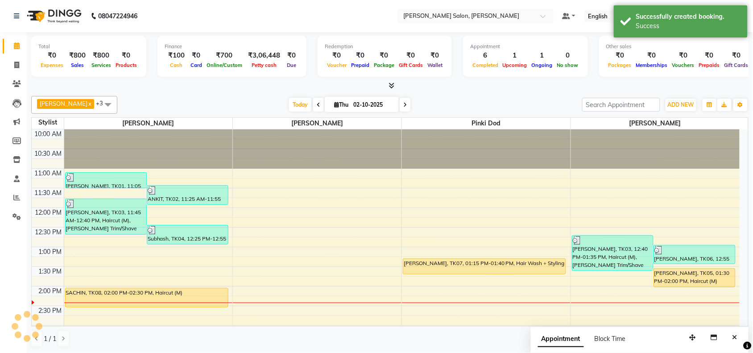
scroll to position [0, 0]
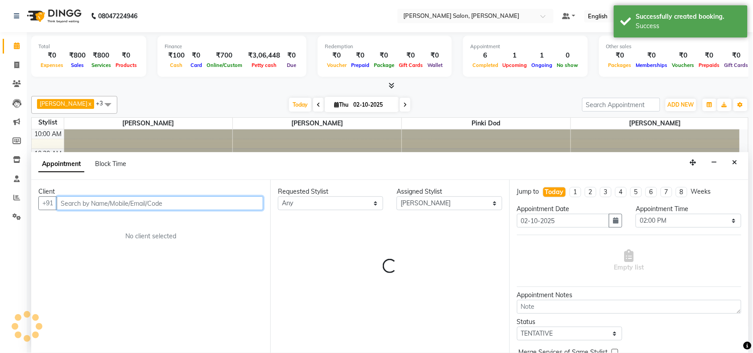
scroll to position [0, 0]
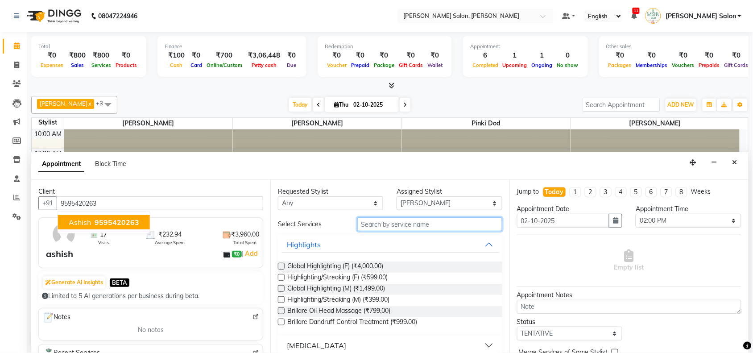
click at [442, 225] on input "text" at bounding box center [429, 224] width 145 height 14
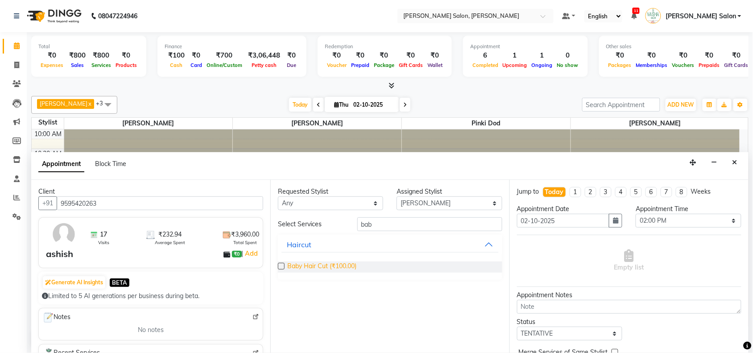
click at [348, 268] on span "Baby Hair Cut (₹100.00)" at bounding box center [321, 266] width 69 height 11
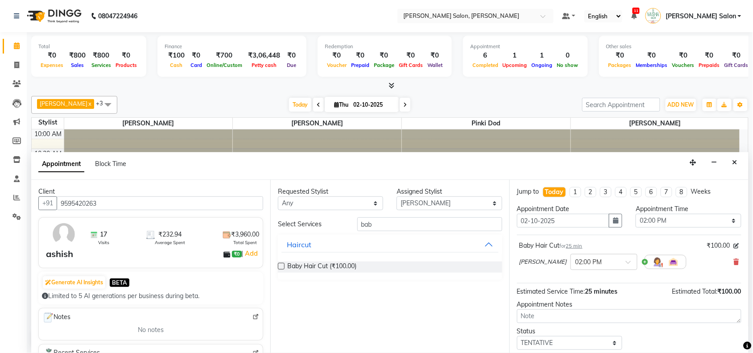
scroll to position [54, 0]
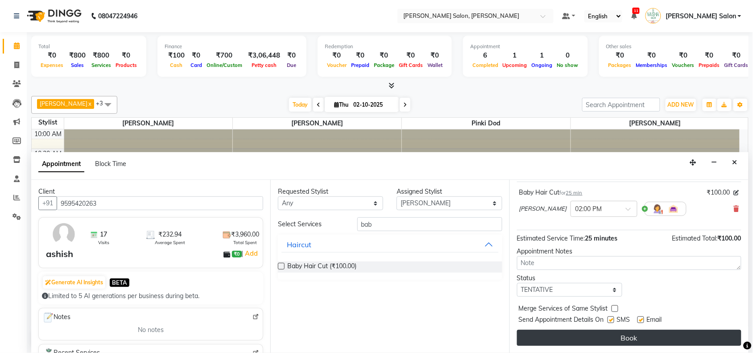
click at [631, 338] on button "Book" at bounding box center [629, 338] width 224 height 16
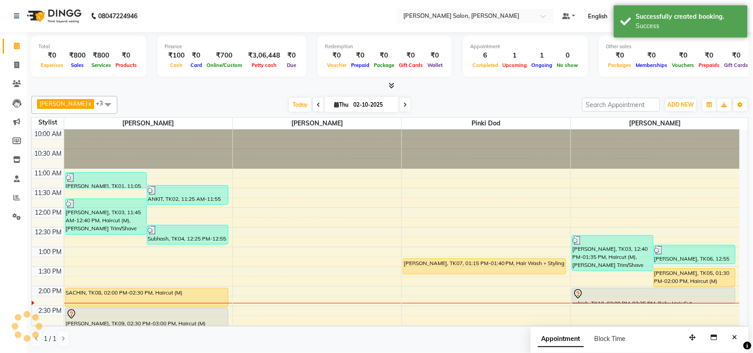
scroll to position [0, 0]
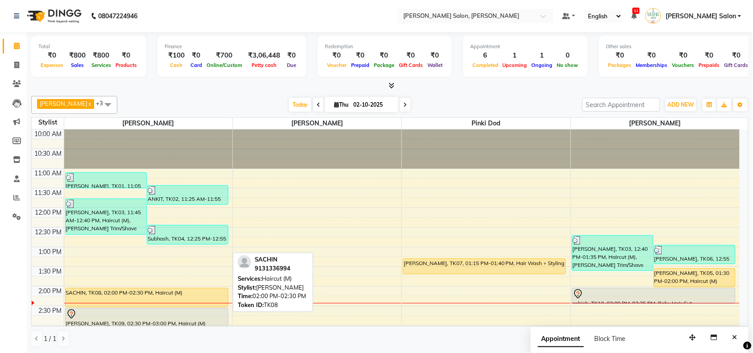
click at [132, 301] on div "SACHIN, TK08, 02:00 PM-02:30 PM, Haircut (M)" at bounding box center [147, 297] width 162 height 19
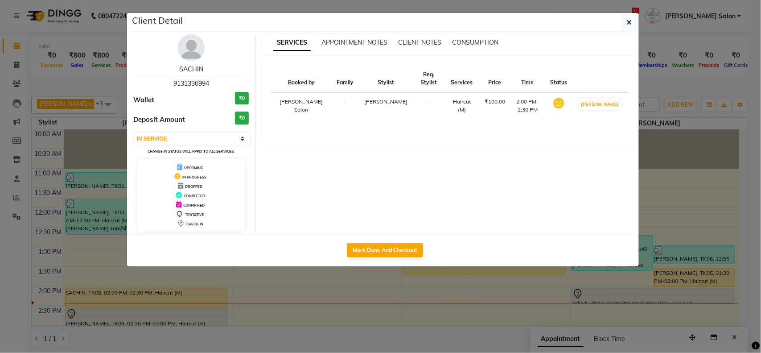
click at [402, 258] on div "Mark Done And Checkout" at bounding box center [386, 250] width 508 height 33
click at [406, 249] on button "Mark Done And Checkout" at bounding box center [385, 250] width 76 height 14
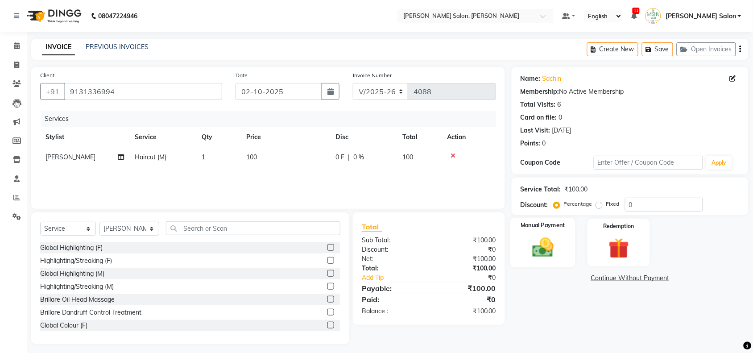
click at [539, 249] on img at bounding box center [542, 247] width 35 height 25
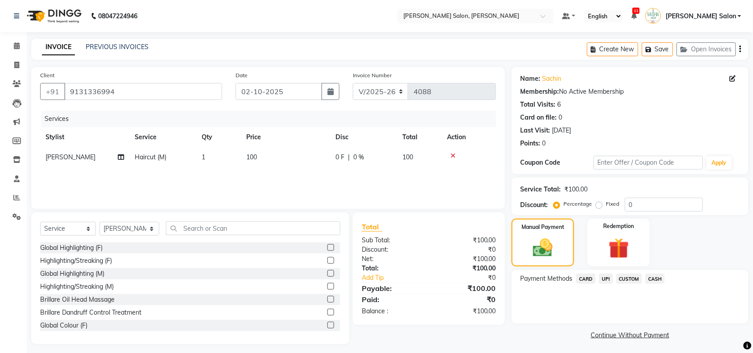
click at [606, 275] on span "UPI" at bounding box center [606, 278] width 14 height 10
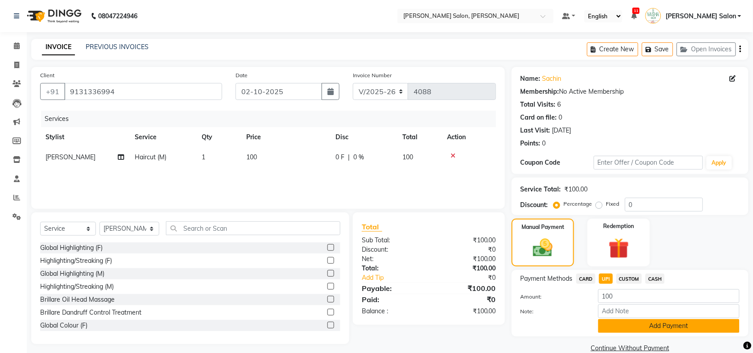
click at [603, 320] on button "Add Payment" at bounding box center [668, 326] width 141 height 14
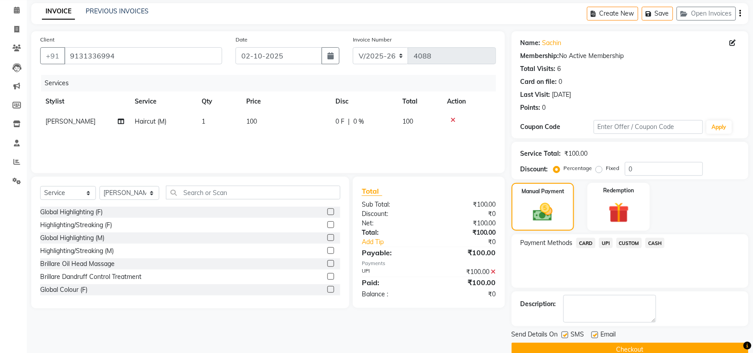
scroll to position [53, 0]
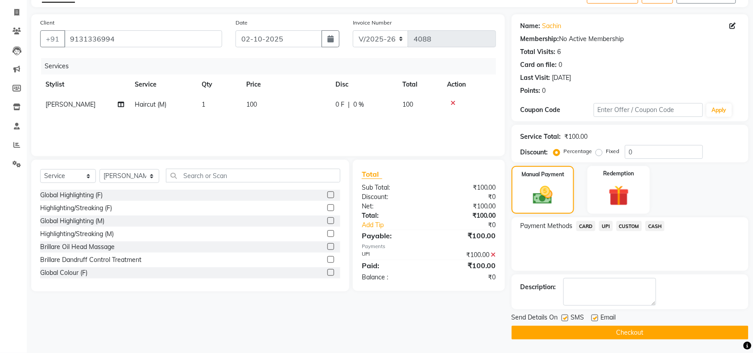
click at [623, 334] on button "Checkout" at bounding box center [630, 333] width 237 height 14
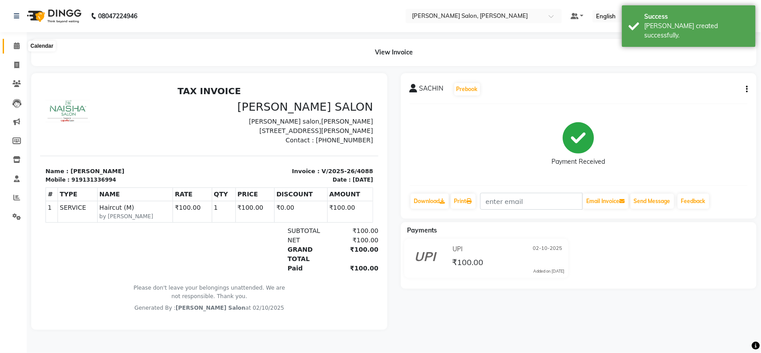
click at [19, 42] on icon at bounding box center [17, 45] width 6 height 7
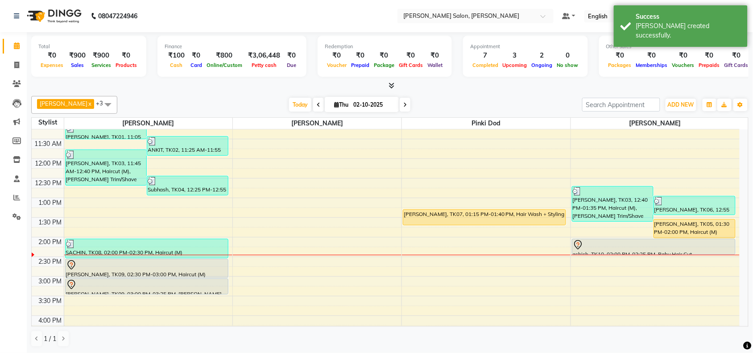
scroll to position [48, 0]
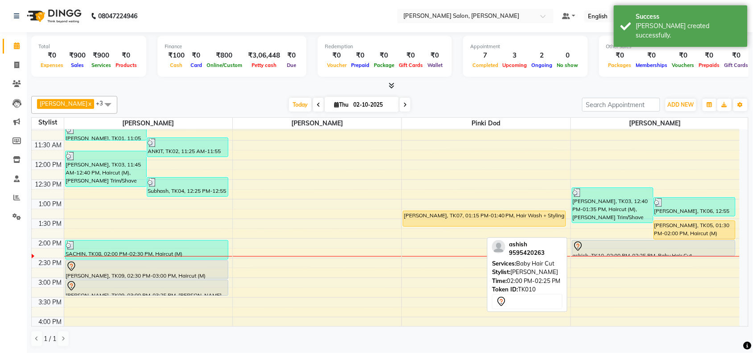
click at [636, 251] on div "ashish, TK10, 02:00 PM-02:25 PM, Baby Hair Cut" at bounding box center [653, 247] width 163 height 15
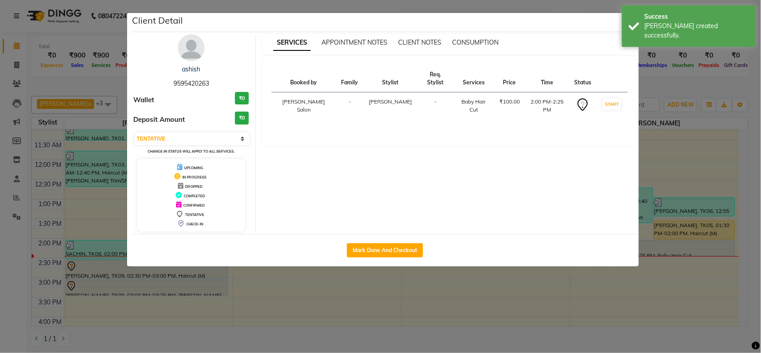
click at [619, 293] on ngb-modal-window "Client Detail ashish 9595420263 Wallet ₹0 Deposit Amount ₹0 Select IN SERVICE C…" at bounding box center [380, 176] width 761 height 353
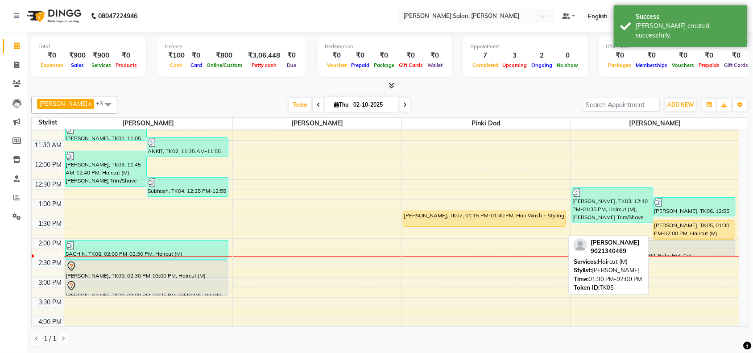
click at [681, 233] on div "[PERSON_NAME], TK05, 01:30 PM-02:00 PM, Haircut (M)" at bounding box center [694, 230] width 81 height 18
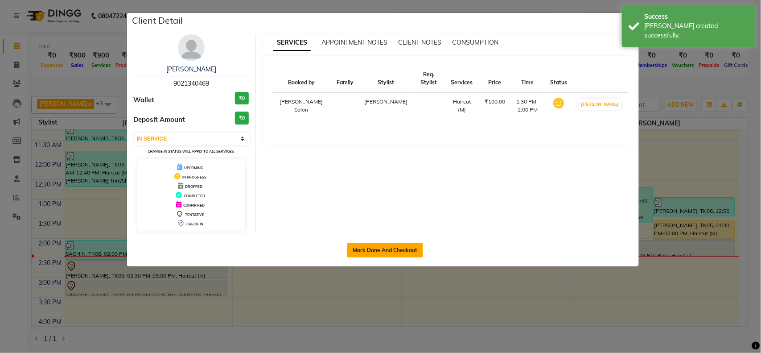
click at [411, 253] on button "Mark Done And Checkout" at bounding box center [385, 250] width 76 height 14
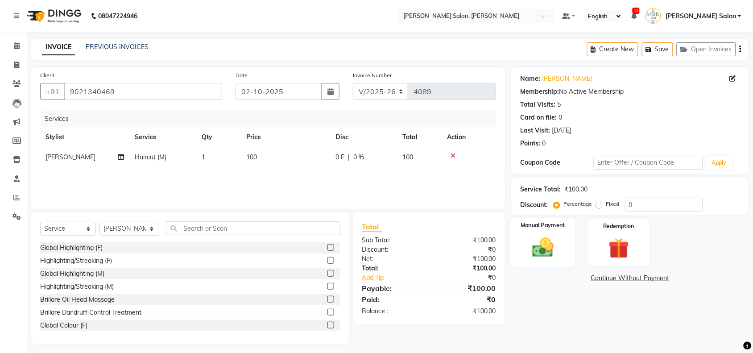
click at [573, 241] on div "Manual Payment" at bounding box center [542, 243] width 65 height 50
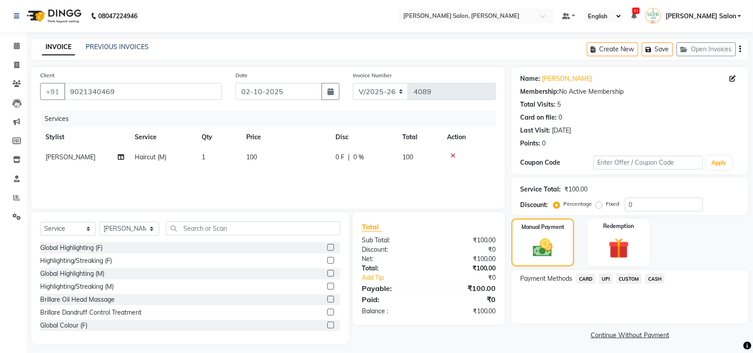
click at [606, 281] on span "UPI" at bounding box center [606, 278] width 14 height 10
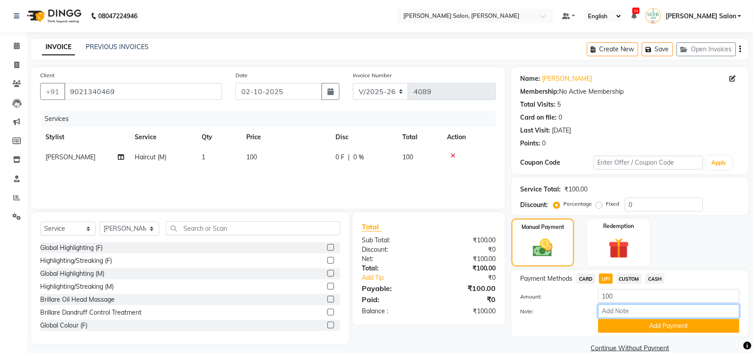
click at [619, 317] on input "Note:" at bounding box center [668, 311] width 141 height 14
click at [620, 322] on button "Add Payment" at bounding box center [668, 326] width 141 height 14
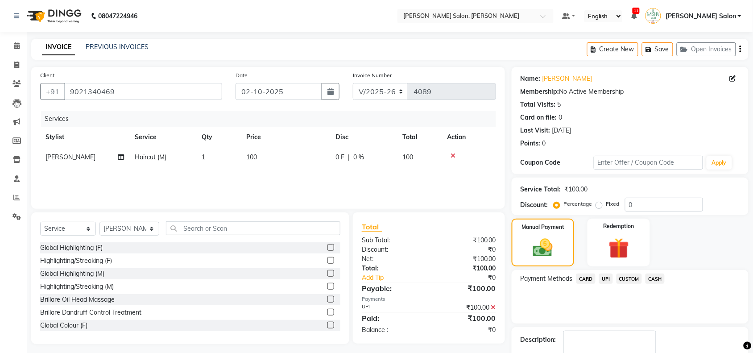
scroll to position [53, 0]
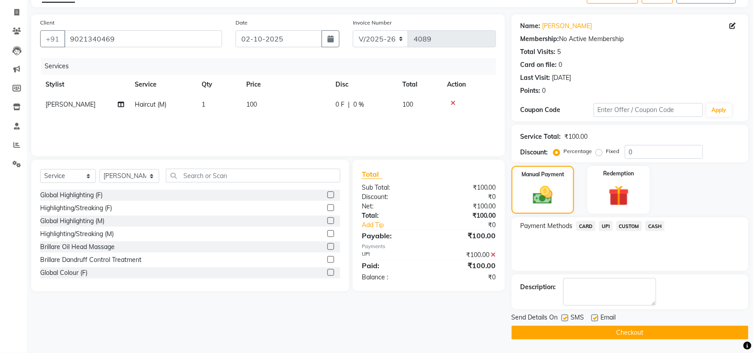
click at [661, 335] on button "Checkout" at bounding box center [630, 333] width 237 height 14
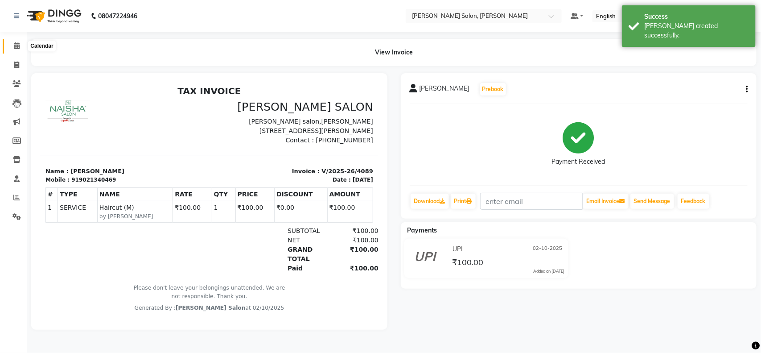
click at [21, 41] on span at bounding box center [17, 46] width 16 height 10
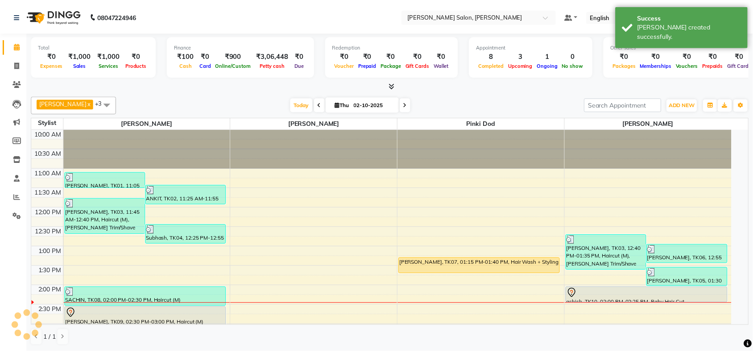
scroll to position [159, 0]
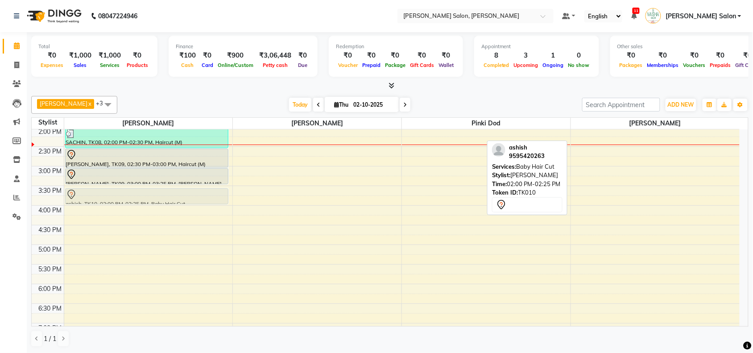
drag, startPoint x: 635, startPoint y: 140, endPoint x: 156, endPoint y: 202, distance: 482.6
click at [156, 202] on tr "[PERSON_NAME], TK01, 11:05 AM-11:30 AM, Baby Hair Cut ANKIT, TK02, 11:25 AM-11:…" at bounding box center [386, 205] width 708 height 471
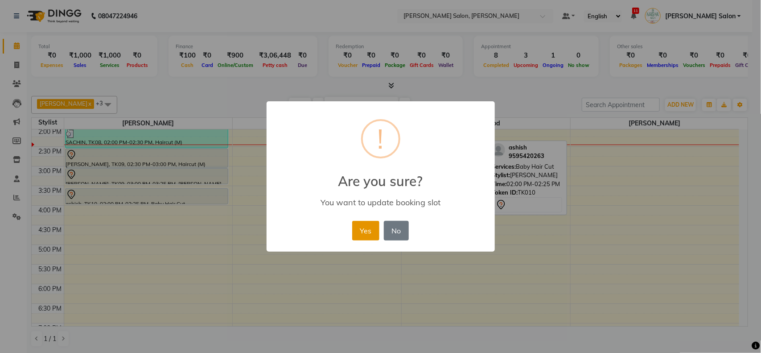
click at [358, 224] on button "Yes" at bounding box center [365, 231] width 27 height 20
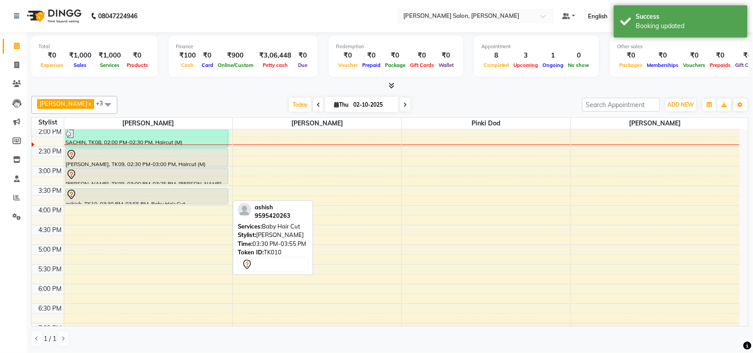
click at [144, 204] on div at bounding box center [147, 204] width 162 height 4
click at [149, 198] on div at bounding box center [146, 194] width 161 height 11
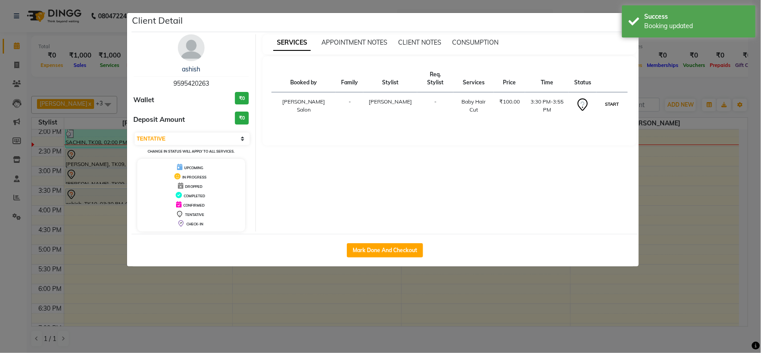
click at [615, 99] on button "START" at bounding box center [612, 104] width 18 height 11
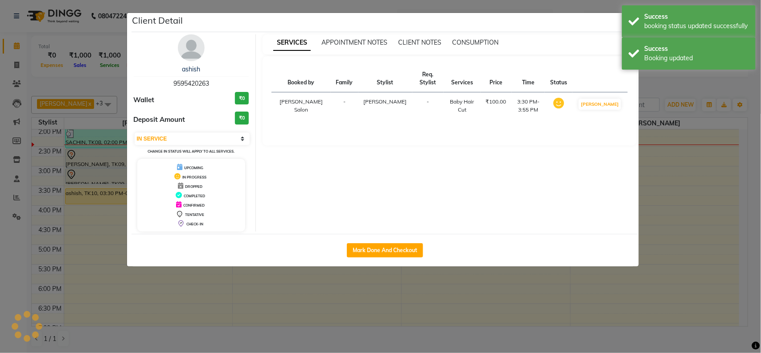
click at [679, 213] on ngb-modal-window "Client Detail ashish 9595420263 Wallet ₹0 Deposit Amount ₹0 Select IN SERVICE C…" at bounding box center [380, 176] width 761 height 353
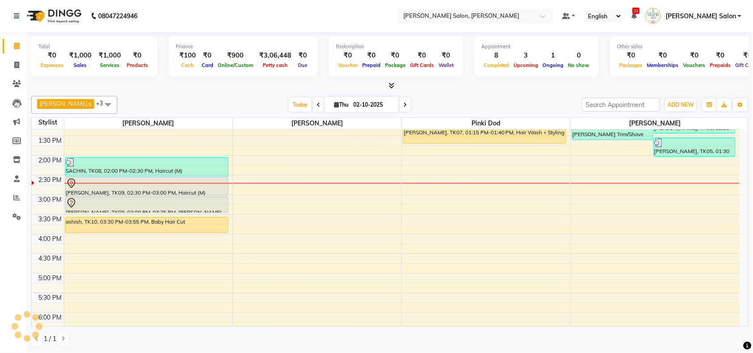
scroll to position [103, 0]
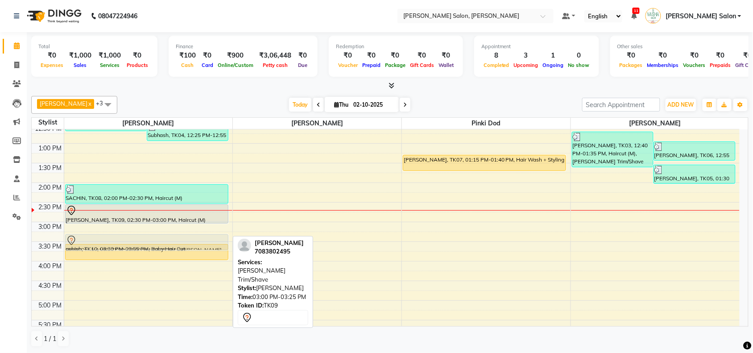
drag, startPoint x: 193, startPoint y: 228, endPoint x: 188, endPoint y: 238, distance: 10.6
click at [188, 238] on div "[PERSON_NAME], TK01, 11:05 AM-11:30 AM, Baby Hair Cut ANKIT, TK02, 11:25 AM-11:…" at bounding box center [148, 261] width 169 height 471
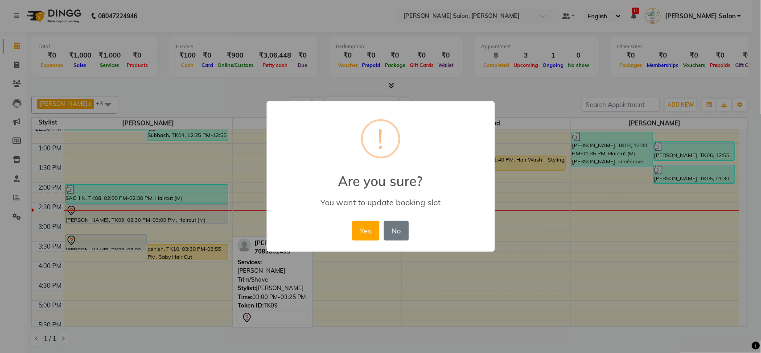
drag, startPoint x: 185, startPoint y: 215, endPoint x: 182, endPoint y: 227, distance: 12.9
click at [182, 227] on div "× ! Are you sure? You want to update booking slot Yes No No" at bounding box center [380, 176] width 761 height 353
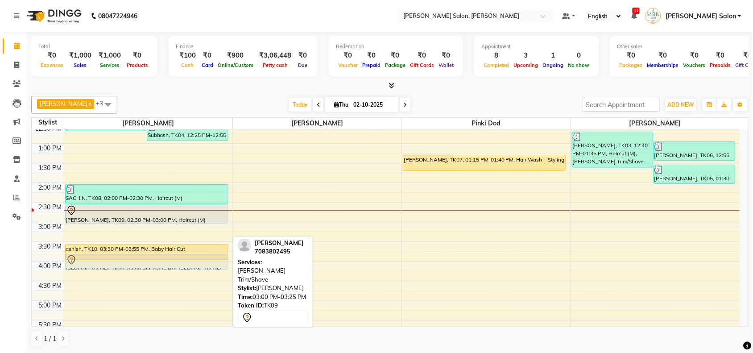
drag, startPoint x: 178, startPoint y: 236, endPoint x: 168, endPoint y: 273, distance: 38.0
click at [168, 273] on div "10:00 AM 10:30 AM 11:00 AM 11:30 AM 12:00 PM 12:30 PM 1:00 PM 1:30 PM 2:00 PM 2…" at bounding box center [386, 261] width 708 height 471
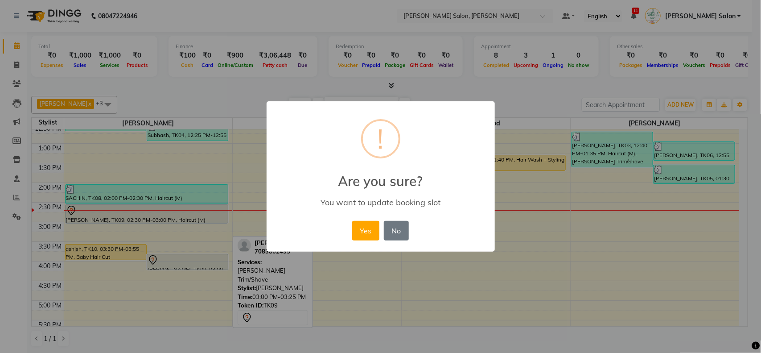
drag, startPoint x: 371, startPoint y: 237, endPoint x: 279, endPoint y: 217, distance: 94.0
click at [371, 237] on button "Yes" at bounding box center [365, 231] width 27 height 20
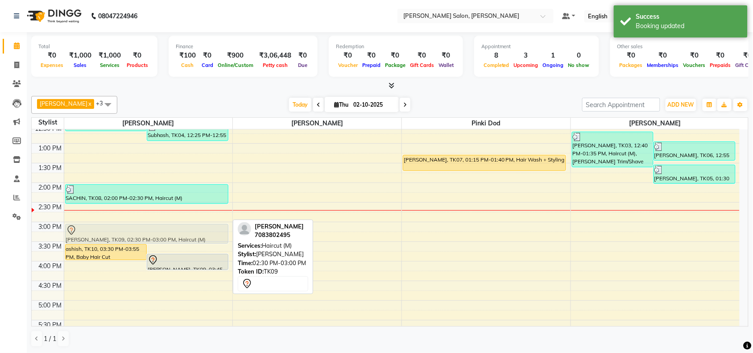
drag, startPoint x: 197, startPoint y: 218, endPoint x: 184, endPoint y: 239, distance: 24.4
click at [184, 239] on div "[PERSON_NAME], TK01, 11:05 AM-11:30 AM, Baby Hair Cut ANKIT, TK02, 11:25 AM-11:…" at bounding box center [148, 261] width 169 height 471
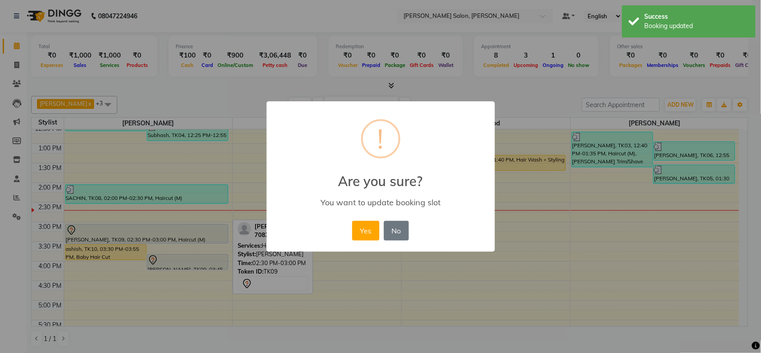
click at [358, 215] on div "× ! Are you sure? You want to update booking slot Yes No No" at bounding box center [381, 176] width 228 height 151
click at [359, 231] on button "Yes" at bounding box center [365, 231] width 27 height 20
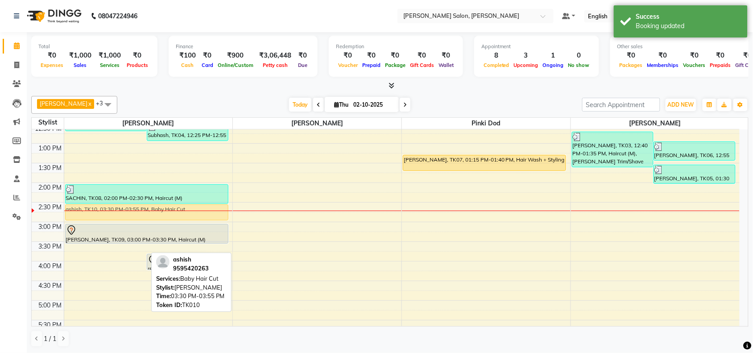
drag, startPoint x: 130, startPoint y: 248, endPoint x: 160, endPoint y: 213, distance: 45.9
click at [160, 213] on div "[PERSON_NAME], TK01, 11:05 AM-11:30 AM, Baby Hair Cut ANKIT, TK02, 11:25 AM-11:…" at bounding box center [148, 261] width 169 height 471
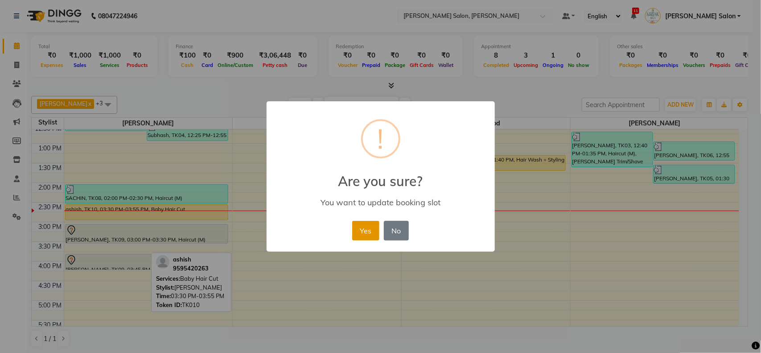
click at [360, 227] on button "Yes" at bounding box center [365, 231] width 27 height 20
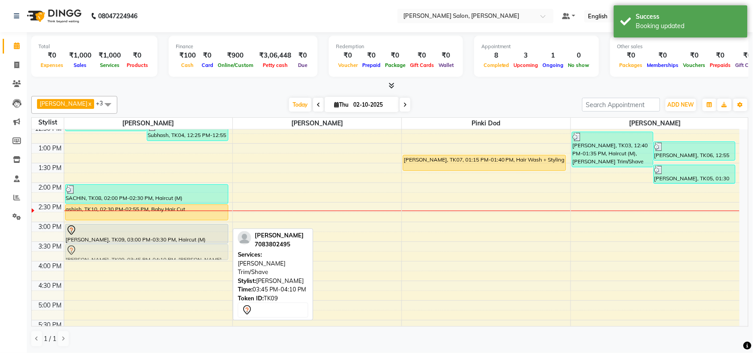
drag, startPoint x: 141, startPoint y: 261, endPoint x: 147, endPoint y: 248, distance: 14.4
click at [147, 248] on div "[PERSON_NAME], TK01, 11:05 AM-11:30 AM, Baby Hair Cut ANKIT, TK02, 11:25 AM-11:…" at bounding box center [148, 261] width 169 height 471
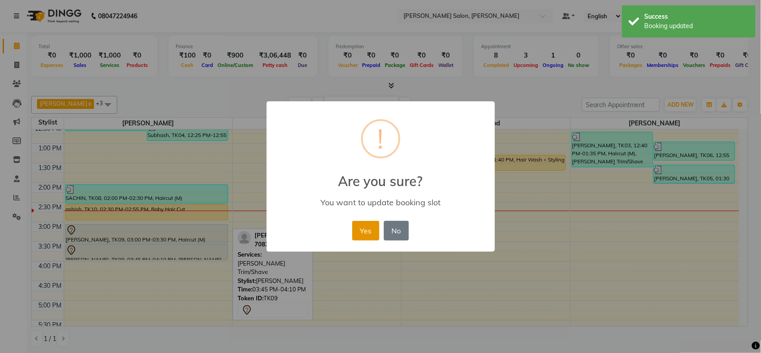
click at [369, 232] on button "Yes" at bounding box center [365, 231] width 27 height 20
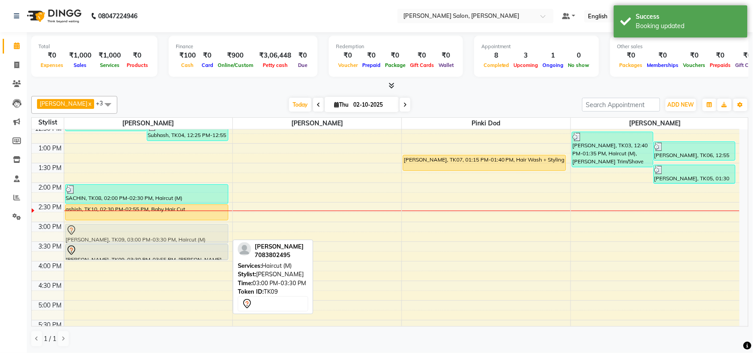
drag, startPoint x: 203, startPoint y: 230, endPoint x: 208, endPoint y: 227, distance: 6.1
click at [208, 227] on div "[PERSON_NAME], TK01, 11:05 AM-11:30 AM, Baby Hair Cut ANKIT, TK02, 11:25 AM-11:…" at bounding box center [148, 261] width 169 height 471
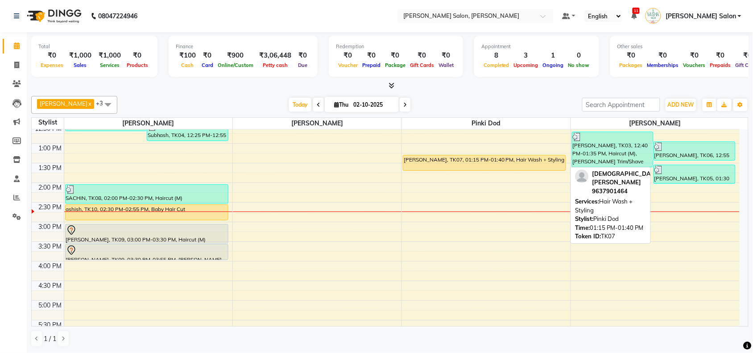
click at [498, 159] on div "[PERSON_NAME], TK07, 01:15 PM-01:40 PM, Hair Wash + Styling" at bounding box center [484, 162] width 162 height 15
click at [491, 157] on div "[PERSON_NAME], TK07, 01:15 PM-01:40 PM, Hair Wash + Styling" at bounding box center [484, 162] width 162 height 15
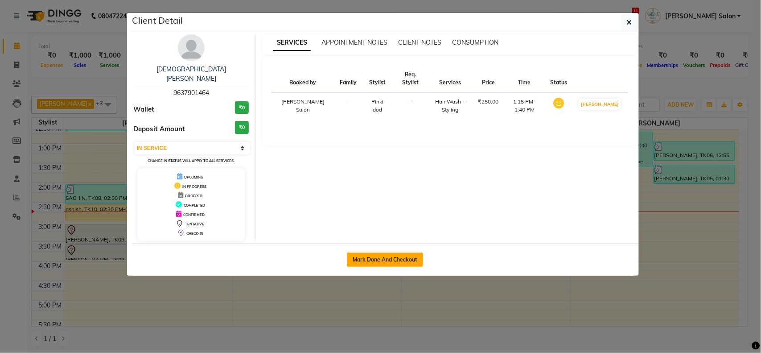
click at [375, 252] on button "Mark Done And Checkout" at bounding box center [385, 259] width 76 height 14
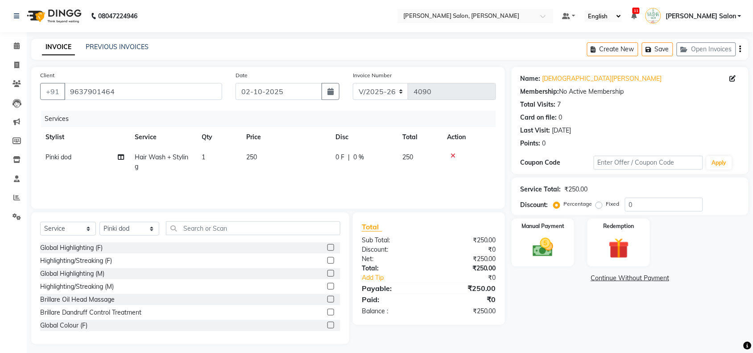
click at [260, 154] on td "250" at bounding box center [285, 161] width 89 height 29
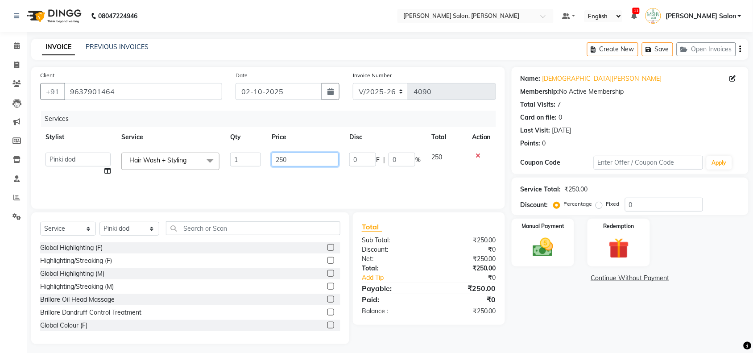
click at [328, 157] on input "250" at bounding box center [305, 160] width 67 height 14
click at [323, 174] on td "550" at bounding box center [305, 164] width 78 height 34
click at [560, 243] on img at bounding box center [542, 247] width 35 height 25
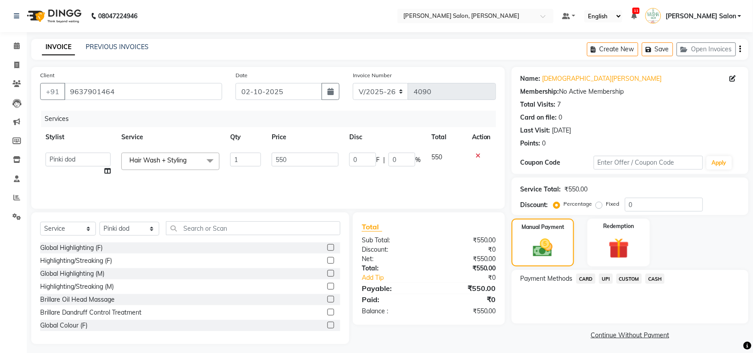
click at [600, 277] on span "UPI" at bounding box center [606, 278] width 14 height 10
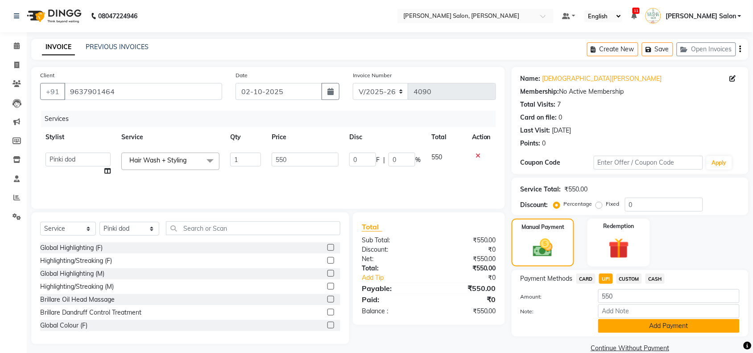
click at [607, 322] on button "Add Payment" at bounding box center [668, 326] width 141 height 14
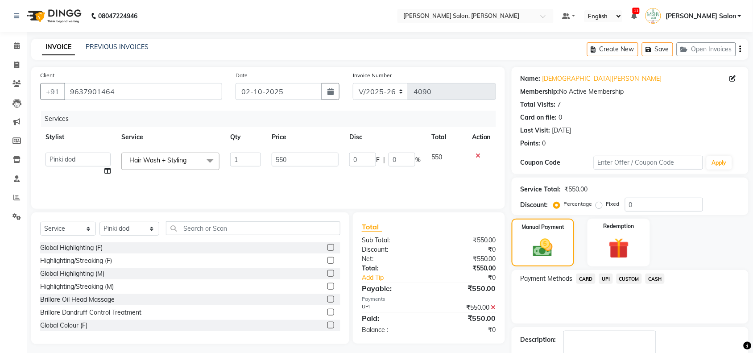
scroll to position [53, 0]
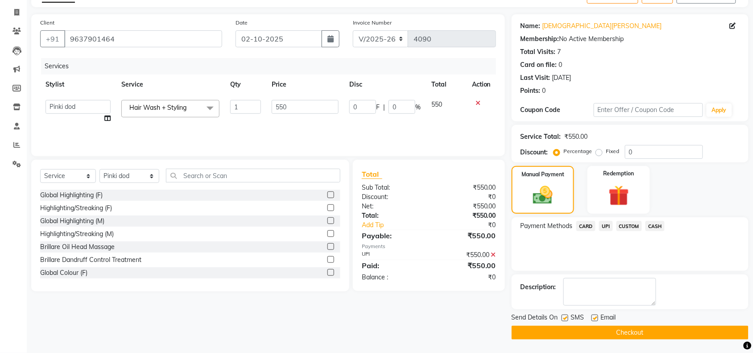
click at [611, 324] on div "Send Details On SMS Email Checkout" at bounding box center [630, 326] width 237 height 27
click at [607, 337] on button "Checkout" at bounding box center [630, 333] width 237 height 14
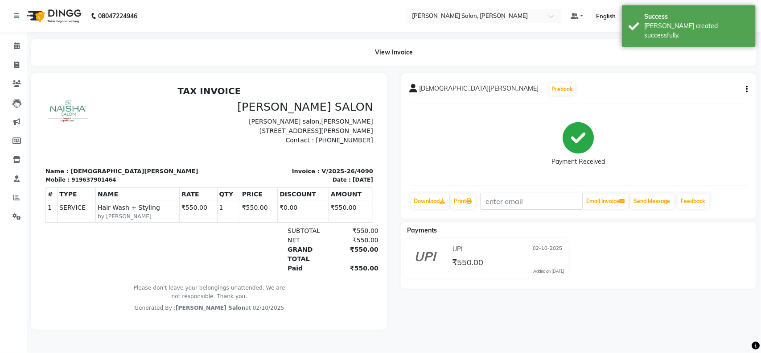
click at [18, 38] on li "Calendar" at bounding box center [13, 46] width 27 height 19
click at [18, 45] on icon at bounding box center [17, 45] width 6 height 7
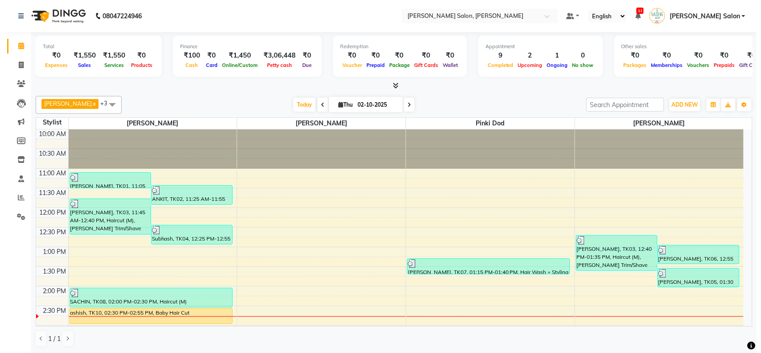
scroll to position [0, 0]
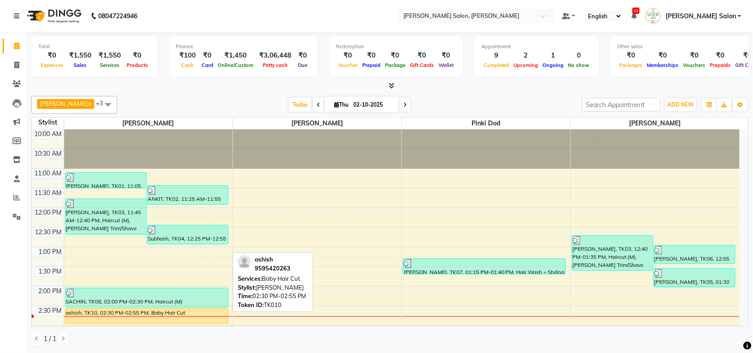
click at [169, 308] on link "ashish, TK10, 02:30 PM-02:55 PM, Baby Hair Cut" at bounding box center [146, 316] width 163 height 16
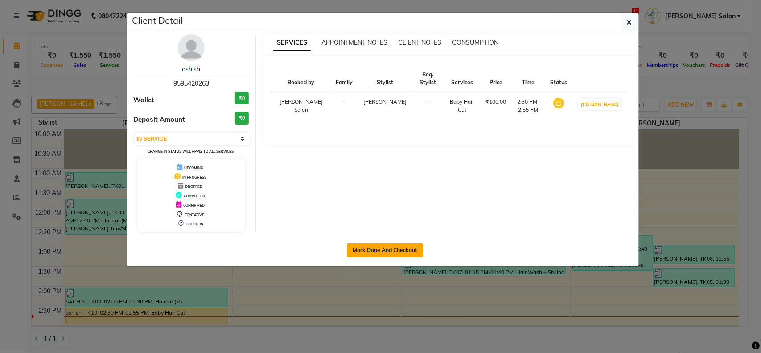
click at [405, 254] on button "Mark Done And Checkout" at bounding box center [385, 250] width 76 height 14
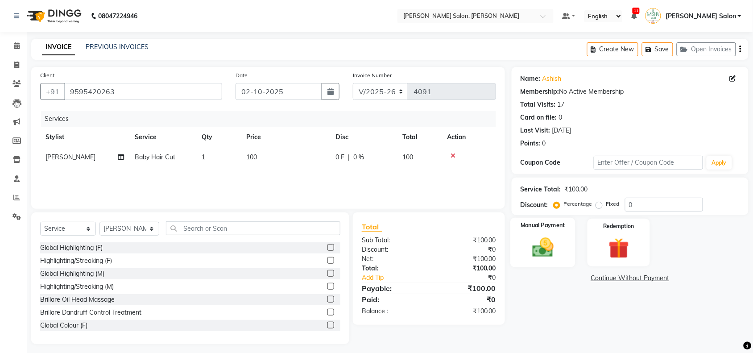
click at [563, 246] on div "Manual Payment" at bounding box center [542, 243] width 65 height 50
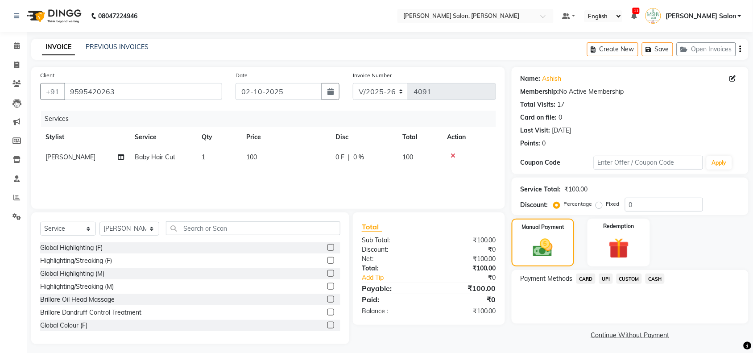
click at [657, 278] on span "CASH" at bounding box center [654, 278] width 19 height 10
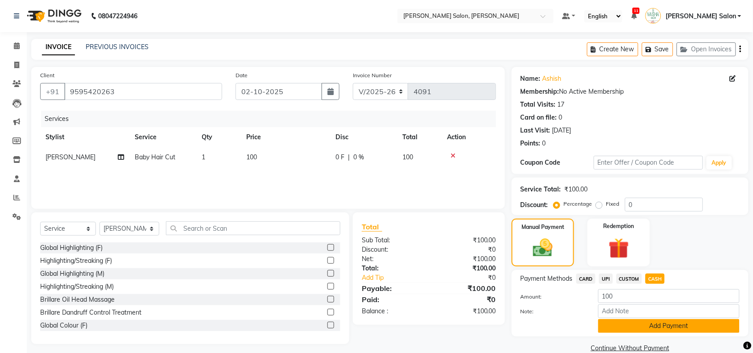
click at [656, 328] on button "Add Payment" at bounding box center [668, 326] width 141 height 14
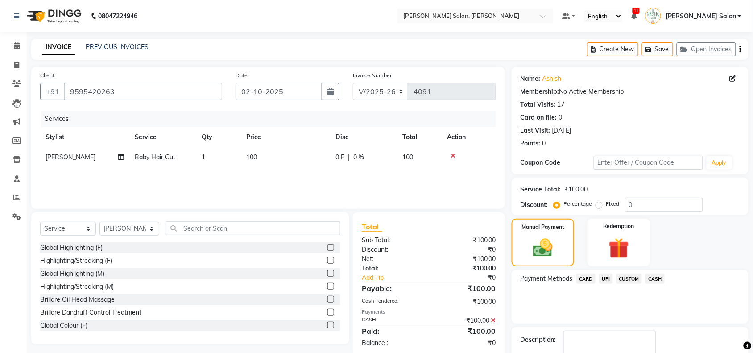
scroll to position [53, 0]
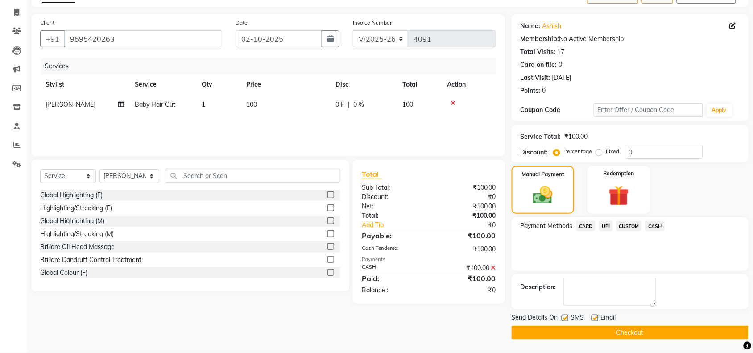
click at [658, 327] on button "Checkout" at bounding box center [630, 333] width 237 height 14
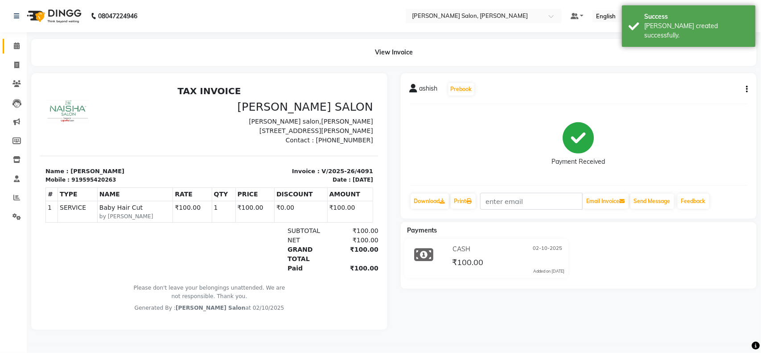
drag, startPoint x: 22, startPoint y: 36, endPoint x: 18, endPoint y: 41, distance: 6.0
click at [22, 37] on li "Calendar" at bounding box center [13, 46] width 27 height 19
click at [8, 54] on li "Calendar" at bounding box center [13, 46] width 27 height 19
click at [12, 45] on span at bounding box center [17, 46] width 16 height 10
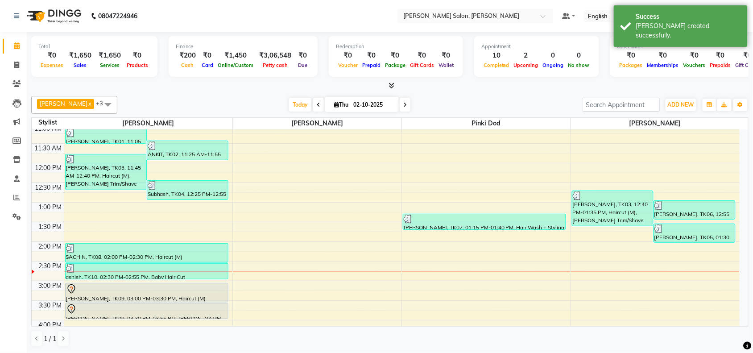
scroll to position [112, 0]
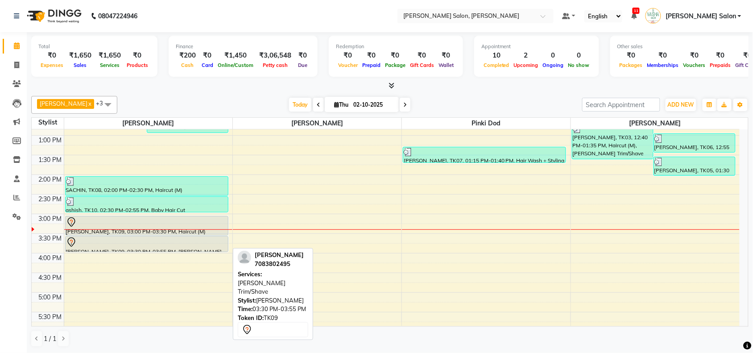
click at [150, 236] on link "[PERSON_NAME], TK09, 03:30 PM-03:55 PM, [PERSON_NAME] Trim/Shave" at bounding box center [146, 244] width 163 height 16
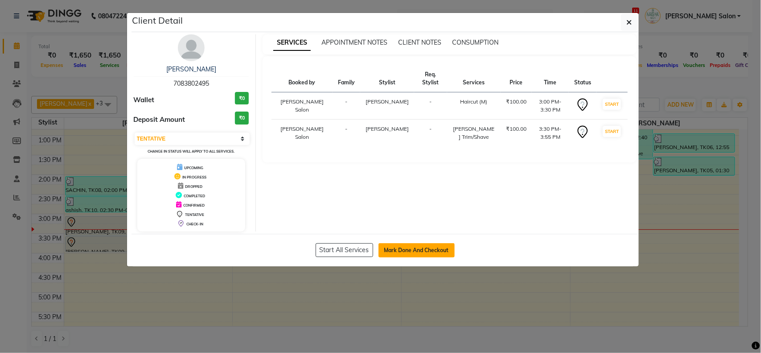
click at [399, 248] on button "Mark Done And Checkout" at bounding box center [417, 250] width 76 height 14
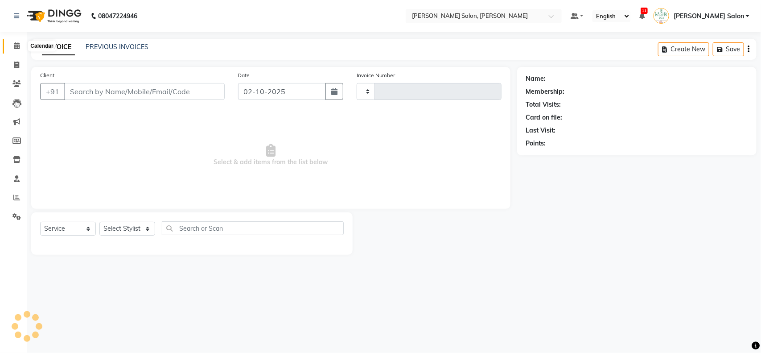
click at [12, 43] on span at bounding box center [17, 46] width 16 height 10
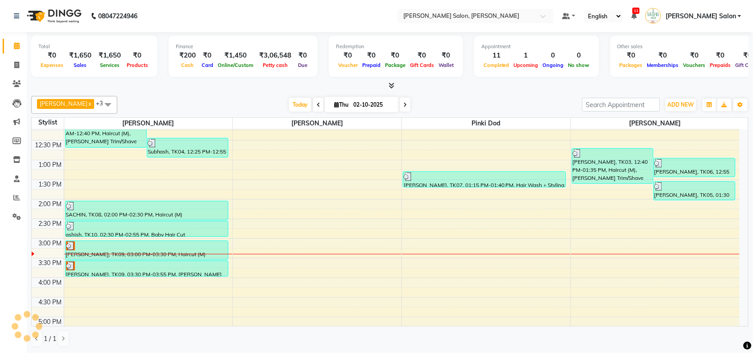
scroll to position [112, 0]
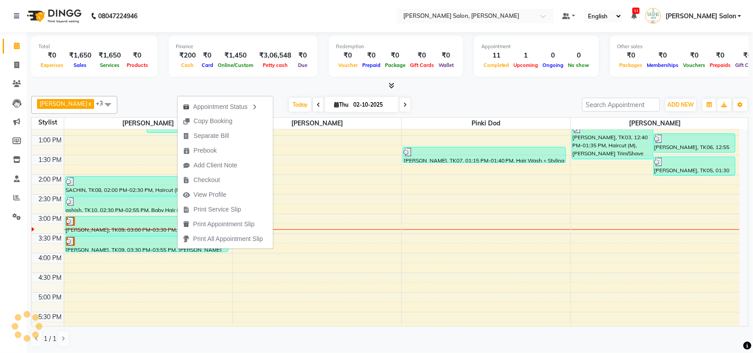
click at [496, 327] on div "Pawan chauhan x [PERSON_NAME] x [PERSON_NAME] x [PERSON_NAME] dod x +3 Select A…" at bounding box center [389, 221] width 717 height 258
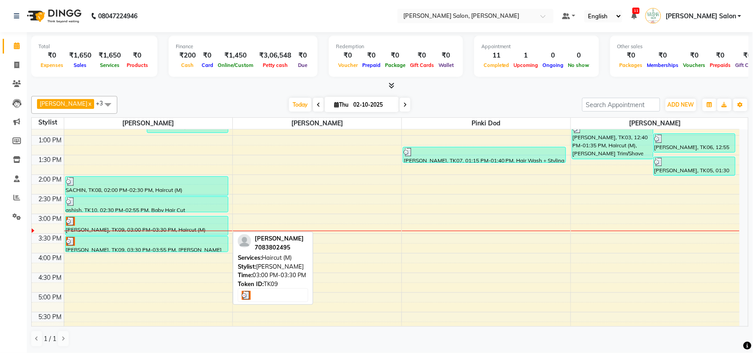
click at [193, 217] on div at bounding box center [146, 221] width 161 height 9
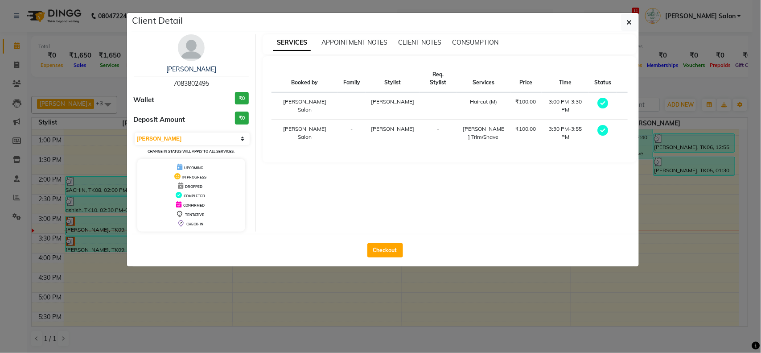
click at [403, 250] on div "Checkout" at bounding box center [386, 250] width 508 height 33
click at [382, 251] on button "Checkout" at bounding box center [386, 250] width 36 height 14
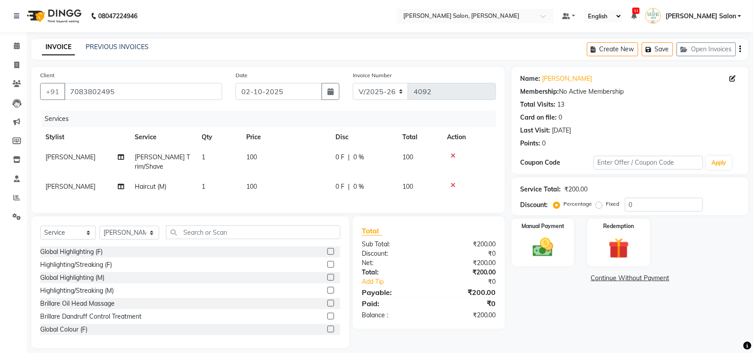
click at [569, 242] on div "Manual Payment" at bounding box center [543, 243] width 62 height 48
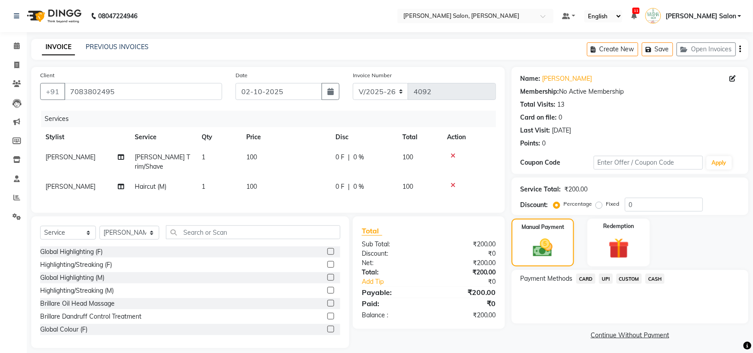
click at [602, 280] on span "UPI" at bounding box center [606, 278] width 14 height 10
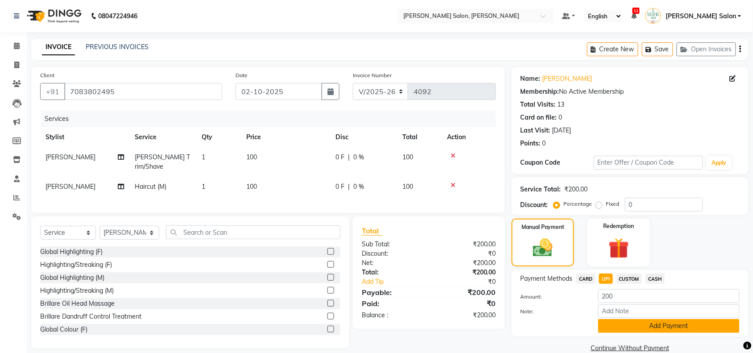
click at [607, 328] on button "Add Payment" at bounding box center [668, 326] width 141 height 14
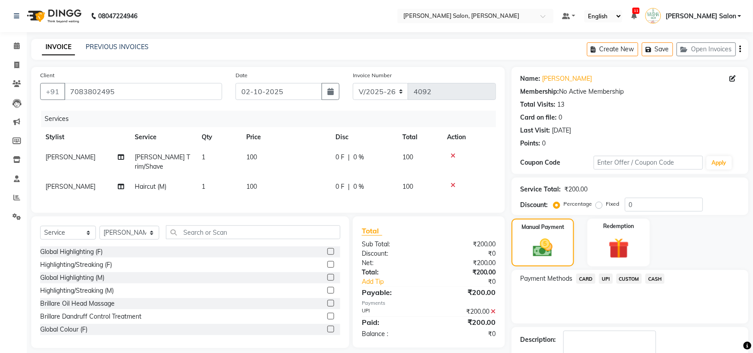
scroll to position [53, 0]
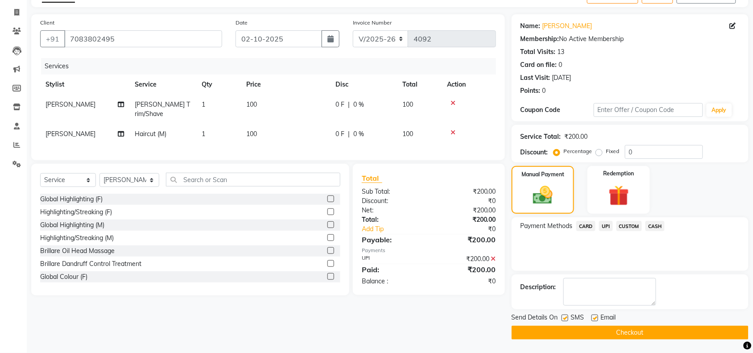
drag, startPoint x: 603, startPoint y: 331, endPoint x: 585, endPoint y: 289, distance: 46.6
click at [601, 329] on button "Checkout" at bounding box center [630, 333] width 237 height 14
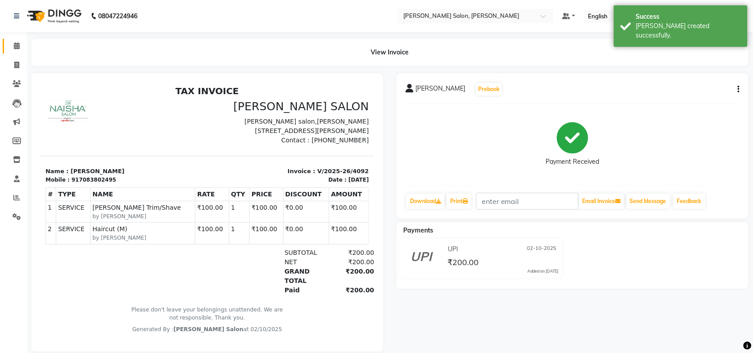
click at [16, 39] on link "Calendar" at bounding box center [13, 46] width 21 height 15
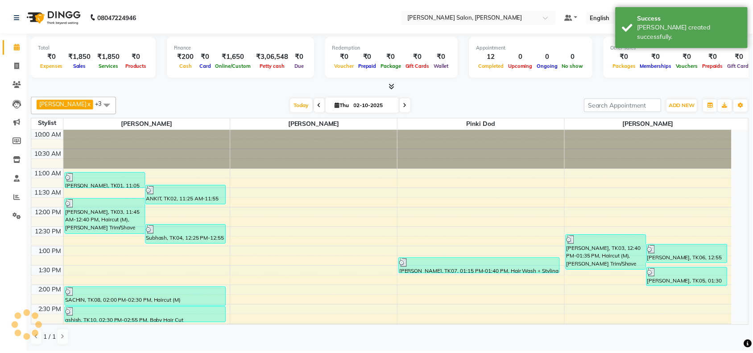
scroll to position [199, 0]
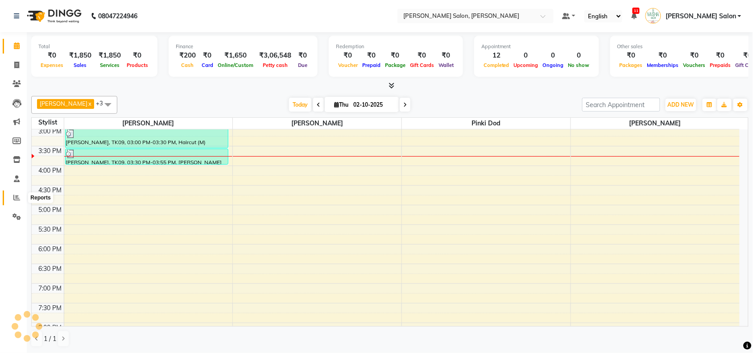
click at [17, 201] on span at bounding box center [17, 198] width 16 height 10
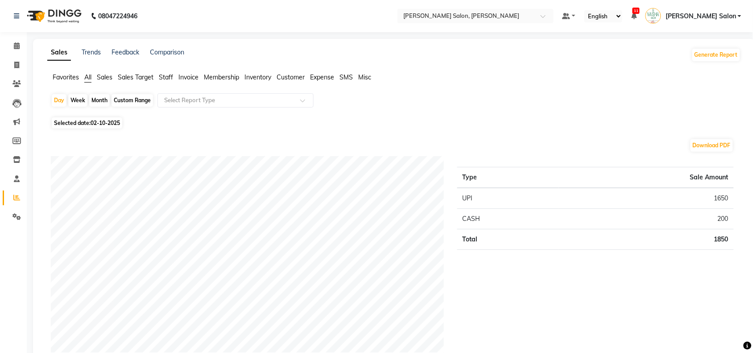
click at [107, 120] on span "02-10-2025" at bounding box center [105, 123] width 29 height 7
click at [112, 120] on span "02-10-2025" at bounding box center [105, 123] width 29 height 7
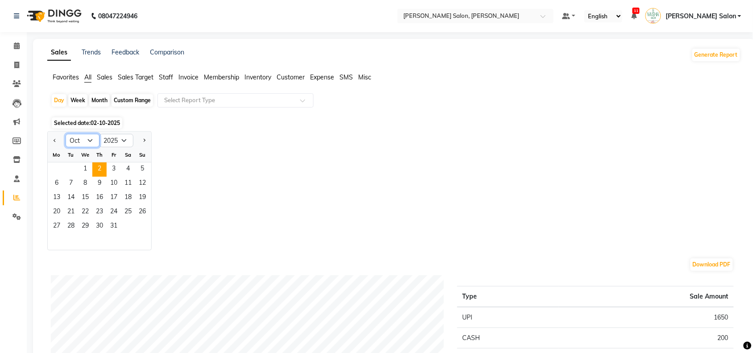
click at [77, 143] on select "Jan Feb Mar Apr May Jun [DATE] Aug Sep Oct Nov Dec" at bounding box center [83, 140] width 34 height 13
click at [66, 134] on select "Jan Feb Mar Apr May Jun [DATE] Aug Sep Oct Nov Dec" at bounding box center [83, 140] width 34 height 13
click at [85, 141] on select "Jan Feb Mar Apr May Jun [DATE] Aug Sep Oct Nov Dec" at bounding box center [83, 140] width 34 height 13
click at [66, 134] on select "Jan Feb Mar Apr May Jun [DATE] Aug Sep Oct Nov Dec" at bounding box center [83, 140] width 34 height 13
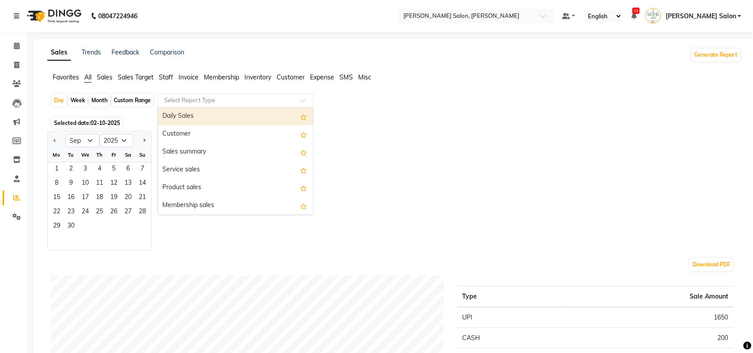
click at [169, 95] on div "Select Report Type" at bounding box center [235, 100] width 156 height 14
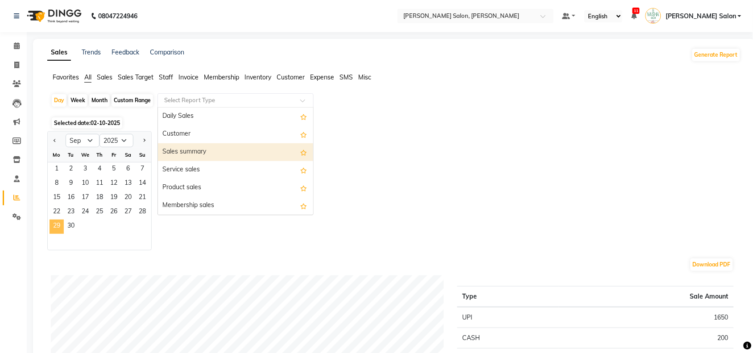
click at [50, 226] on span "29" at bounding box center [57, 226] width 14 height 14
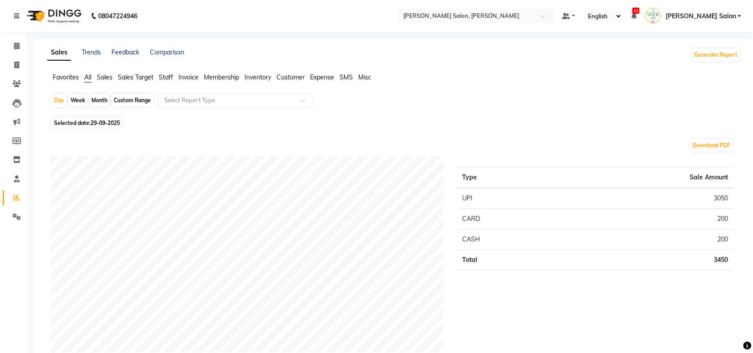
click at [168, 75] on span "Staff" at bounding box center [166, 77] width 14 height 8
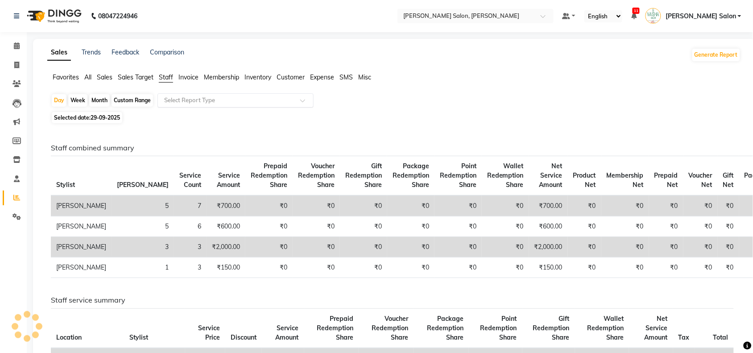
drag, startPoint x: 180, startPoint y: 90, endPoint x: 182, endPoint y: 103, distance: 13.6
click at [182, 103] on app-reports "Favorites All Sales Sales Target Staff Invoice Membership Inventory Customer Ex…" at bounding box center [394, 318] width 704 height 490
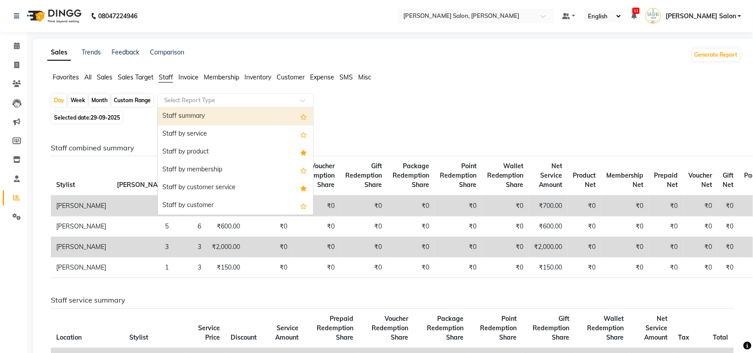
click at [182, 106] on div "Select Report Type" at bounding box center [235, 100] width 156 height 14
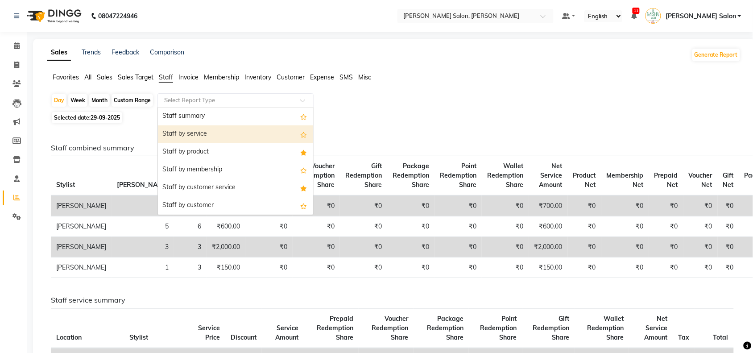
click at [186, 130] on div "Staff by service" at bounding box center [235, 134] width 155 height 18
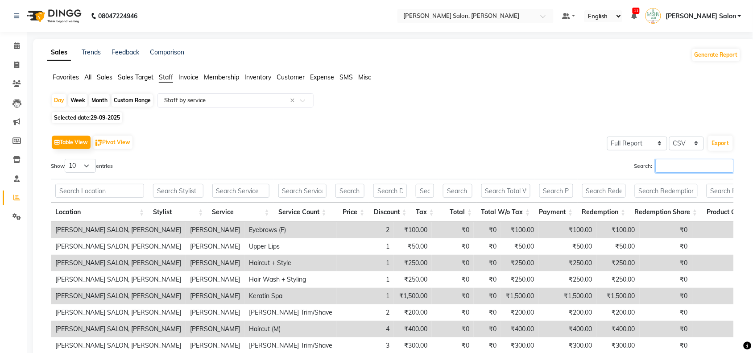
click at [677, 164] on input "Search:" at bounding box center [695, 166] width 78 height 14
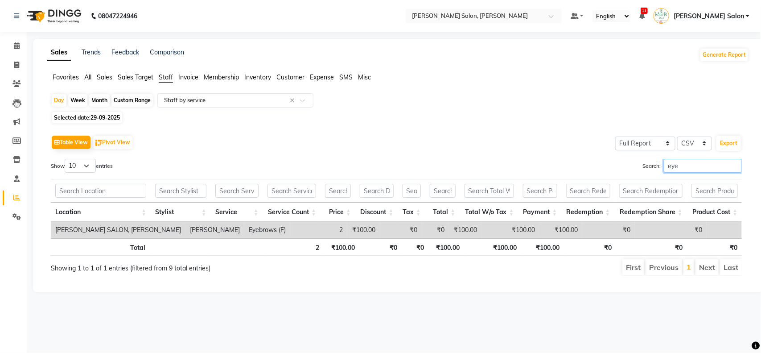
click at [733, 165] on input "eye" at bounding box center [703, 166] width 78 height 14
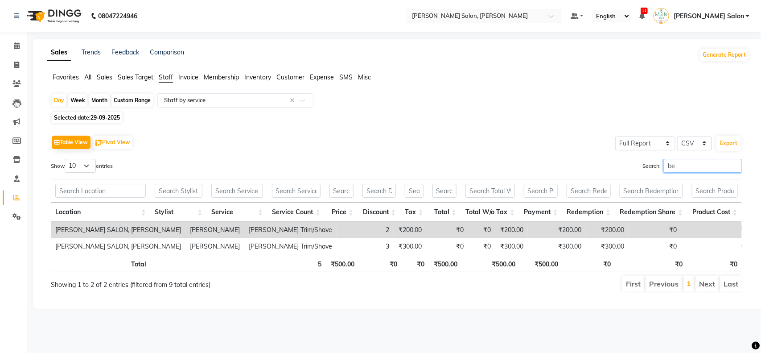
click at [735, 168] on input "be" at bounding box center [703, 166] width 78 height 14
click at [735, 164] on input "be" at bounding box center [703, 166] width 78 height 14
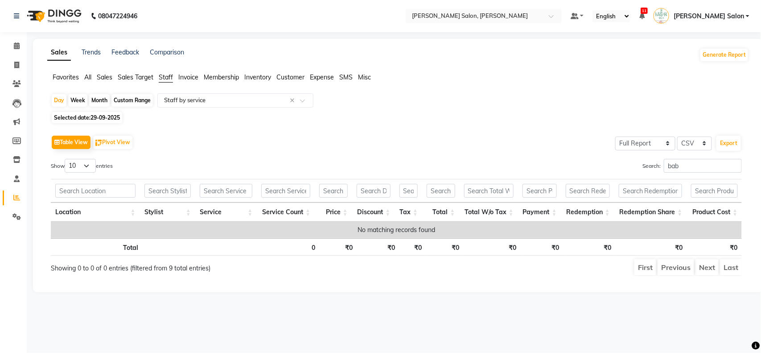
click at [750, 167] on app-reports "Favorites All Sales Sales Target Staff Invoice Membership Inventory Customer Ex…" at bounding box center [398, 178] width 713 height 211
click at [734, 167] on input "bab" at bounding box center [703, 166] width 78 height 14
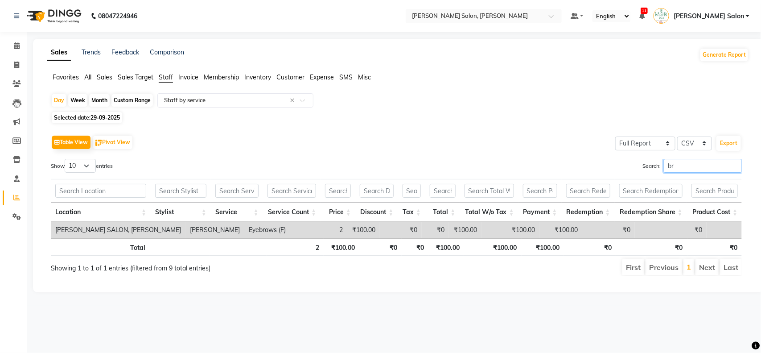
click at [734, 167] on input "br" at bounding box center [703, 166] width 78 height 14
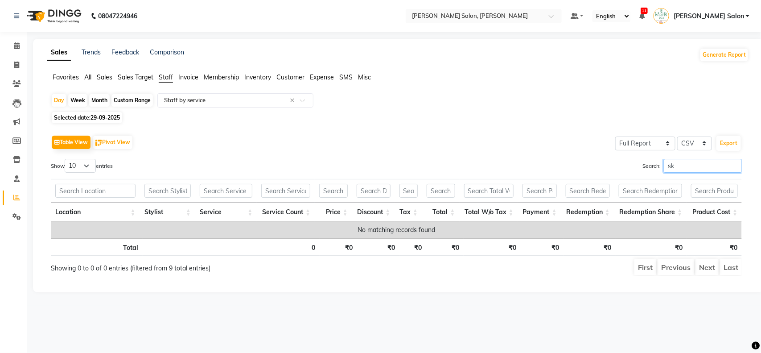
click at [734, 167] on input "sk" at bounding box center [703, 166] width 78 height 14
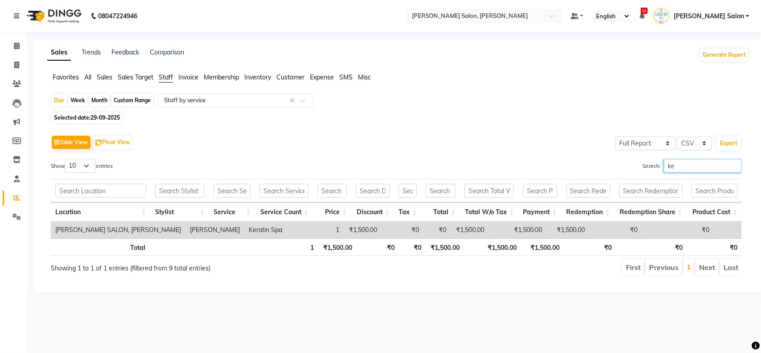
click at [734, 165] on input "ke" at bounding box center [703, 166] width 78 height 14
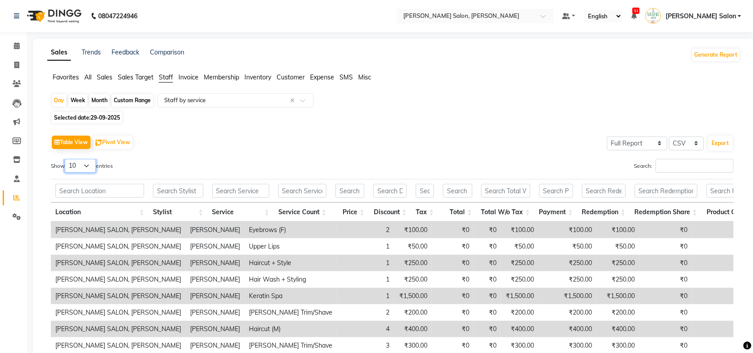
click at [93, 169] on select "10 25 50 100" at bounding box center [80, 166] width 31 height 14
click at [66, 159] on select "10 25 50 100" at bounding box center [80, 166] width 31 height 14
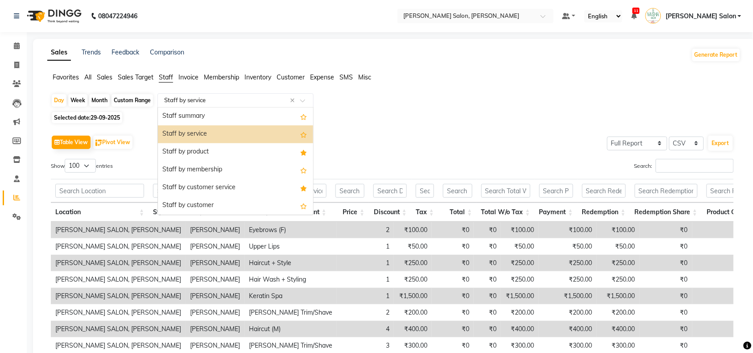
click at [204, 99] on input "text" at bounding box center [226, 100] width 128 height 9
click at [200, 153] on div "Staff by product" at bounding box center [235, 152] width 155 height 18
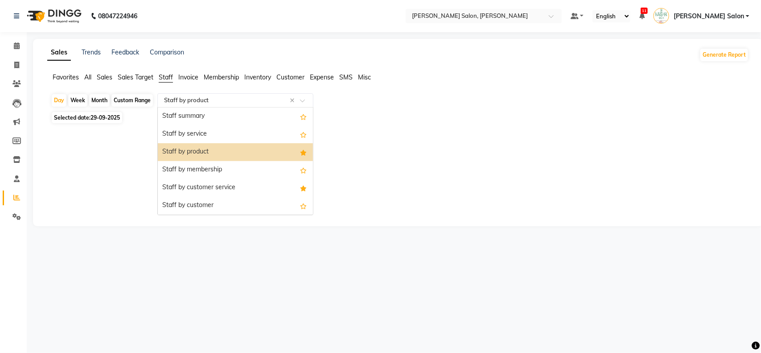
click at [232, 99] on input "text" at bounding box center [226, 100] width 128 height 9
click at [226, 133] on div "Staff by service" at bounding box center [235, 134] width 155 height 18
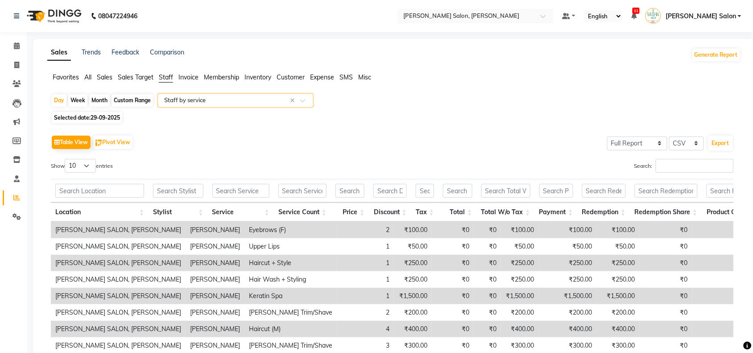
click at [76, 113] on span "Selected date: [DATE]" at bounding box center [87, 117] width 70 height 11
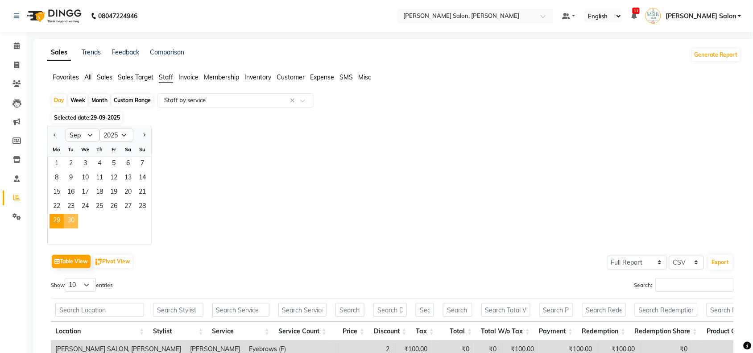
click at [73, 224] on span "30" at bounding box center [71, 221] width 14 height 14
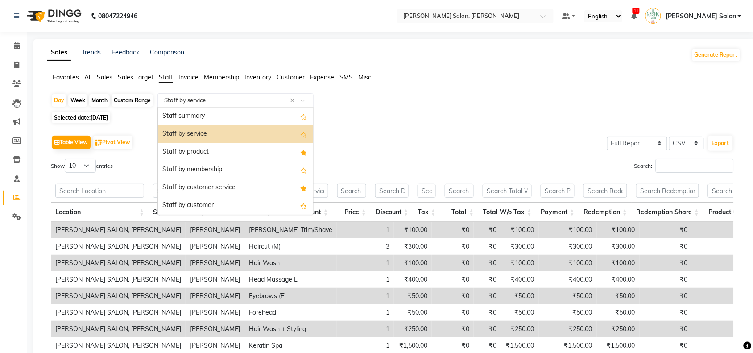
click at [192, 99] on input "text" at bounding box center [226, 100] width 128 height 9
click at [379, 145] on div "Table View Pivot View Select Full Report Filtered Report Select CSV PDF Export" at bounding box center [392, 142] width 683 height 19
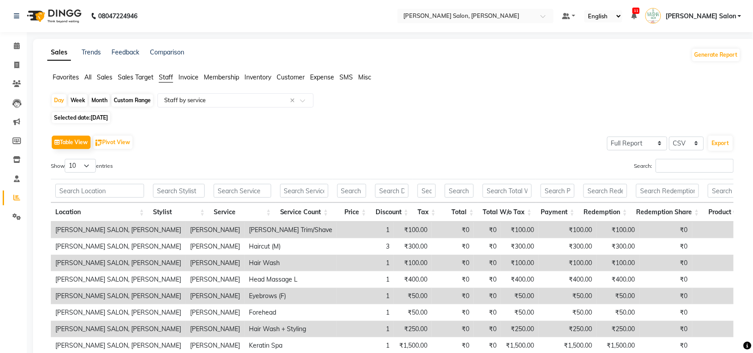
click at [698, 157] on div "Table View Pivot View Select Full Report Filtered Report Select CSV PDF Export …" at bounding box center [392, 279] width 683 height 292
click at [695, 169] on input "Search:" at bounding box center [695, 166] width 78 height 14
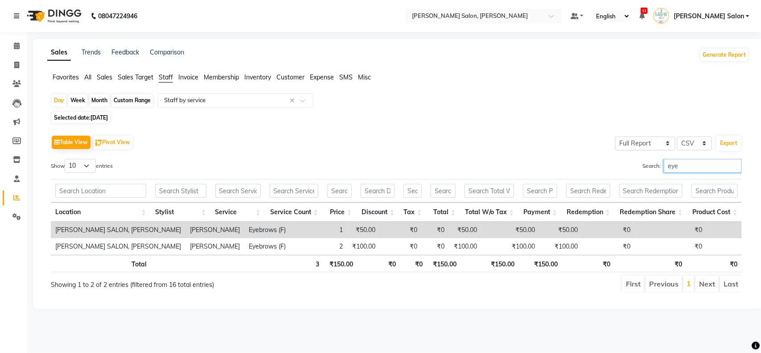
click at [735, 161] on input "eye" at bounding box center [703, 166] width 78 height 14
click at [735, 164] on input "eye" at bounding box center [703, 166] width 78 height 14
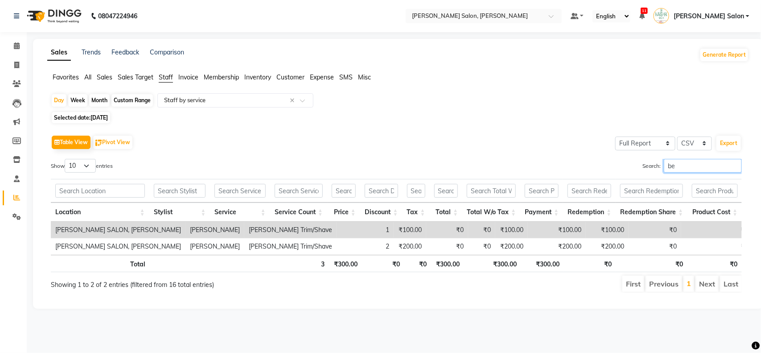
click at [731, 169] on input "be" at bounding box center [703, 166] width 78 height 14
click at [736, 168] on input "be" at bounding box center [703, 166] width 78 height 14
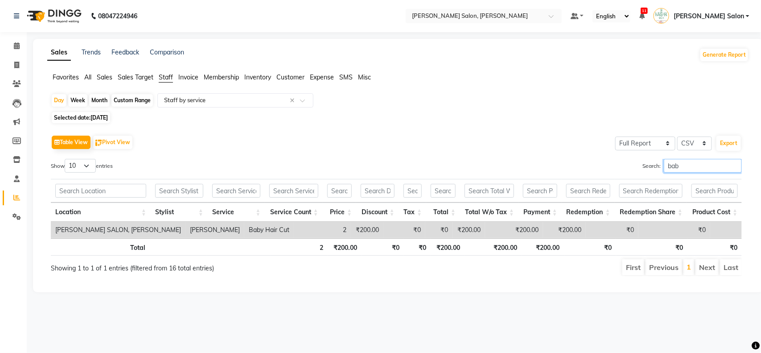
click at [733, 166] on input "bab" at bounding box center [703, 166] width 78 height 14
click at [733, 164] on input "ker" at bounding box center [703, 166] width 78 height 14
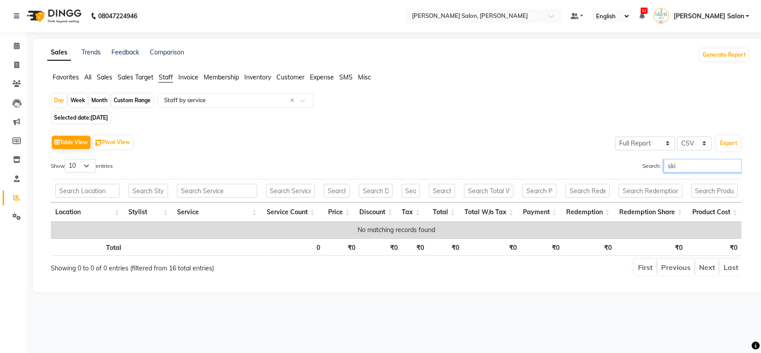
click at [733, 164] on input "ski" at bounding box center [703, 166] width 78 height 14
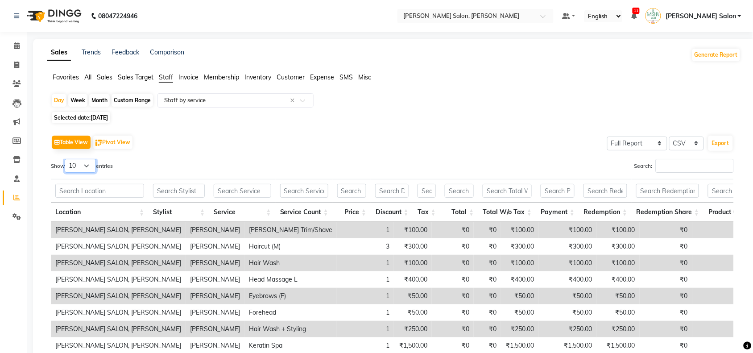
click at [96, 168] on select "10 25 50 100" at bounding box center [80, 166] width 31 height 14
click at [66, 159] on select "10 25 50 100" at bounding box center [80, 166] width 31 height 14
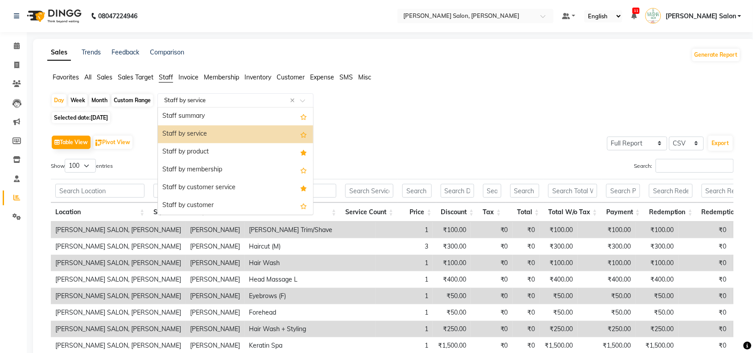
click at [219, 103] on input "text" at bounding box center [226, 100] width 128 height 9
click at [233, 157] on div "Staff by product" at bounding box center [235, 152] width 155 height 18
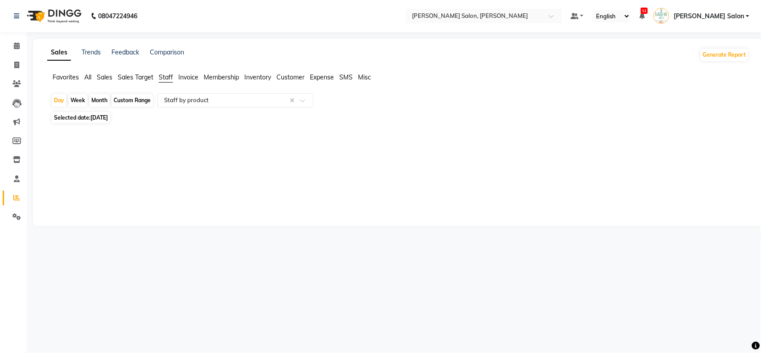
click at [99, 112] on span "Selected date: [DATE]" at bounding box center [81, 117] width 58 height 11
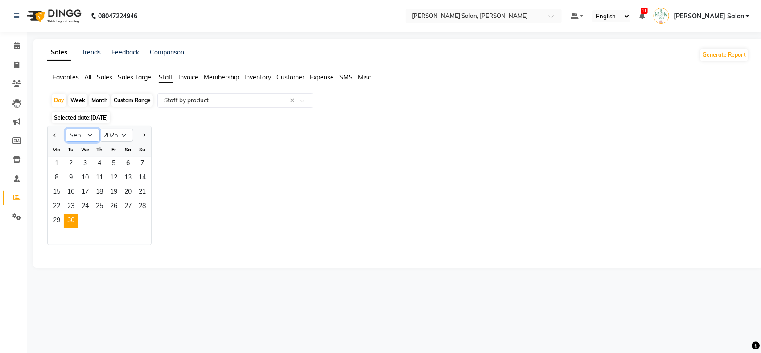
click at [92, 135] on select "Jan Feb Mar Apr May Jun [DATE] Aug Sep Oct Nov Dec" at bounding box center [83, 134] width 34 height 13
click at [66, 129] on select "Jan Feb Mar Apr May Jun [DATE] Aug Sep Oct Nov Dec" at bounding box center [83, 134] width 34 height 13
click at [178, 95] on div "Select Report Type × Staff by product ×" at bounding box center [235, 100] width 156 height 14
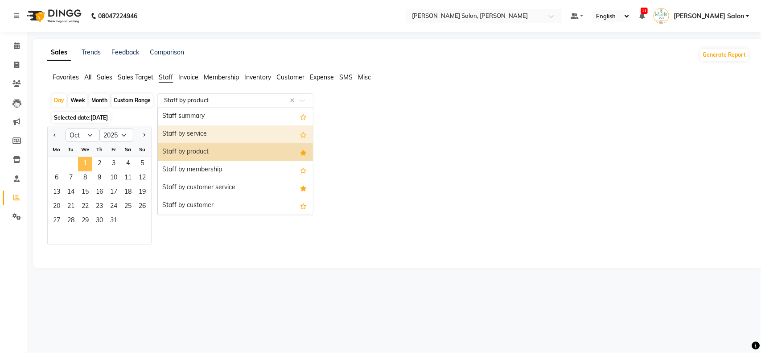
click at [85, 166] on span "1" at bounding box center [85, 164] width 14 height 14
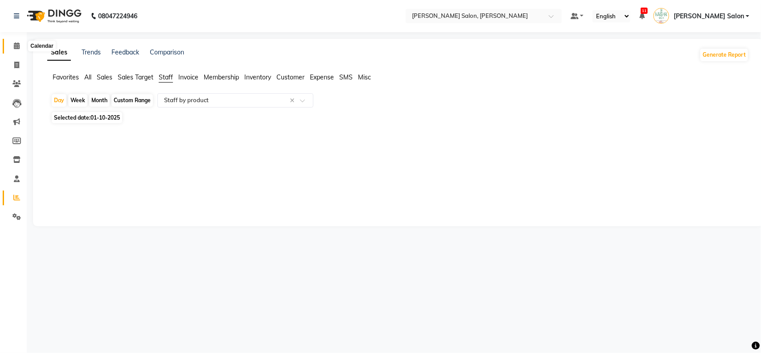
click at [15, 41] on span at bounding box center [17, 46] width 16 height 10
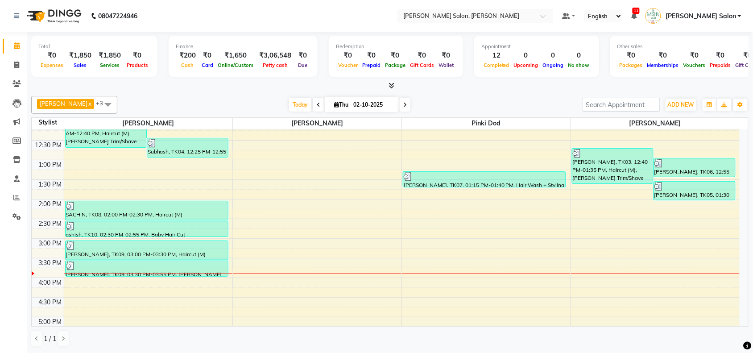
scroll to position [112, 0]
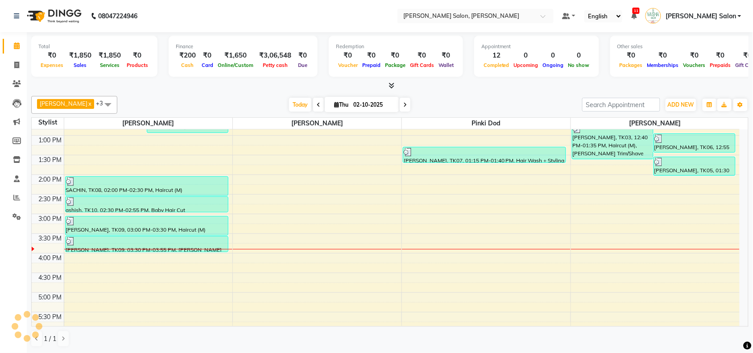
click at [696, 249] on div at bounding box center [655, 249] width 169 height 0
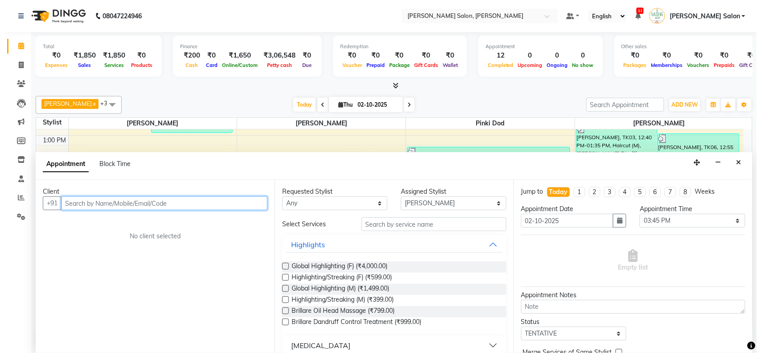
scroll to position [0, 0]
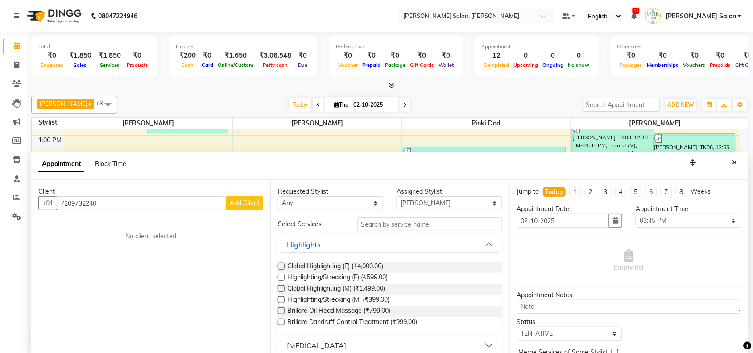
click at [244, 209] on button "Add Client" at bounding box center [244, 203] width 37 height 14
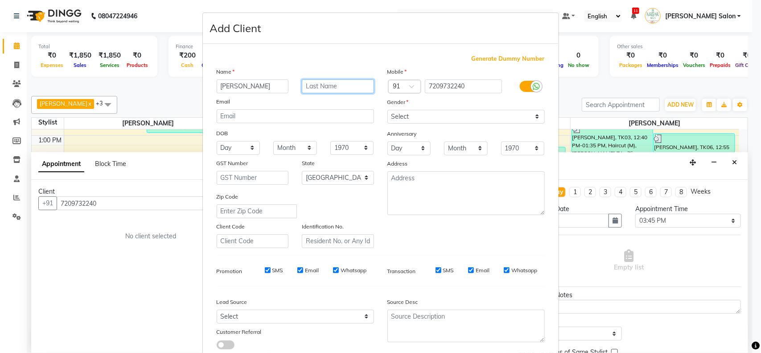
click at [310, 91] on input "text" at bounding box center [338, 86] width 72 height 14
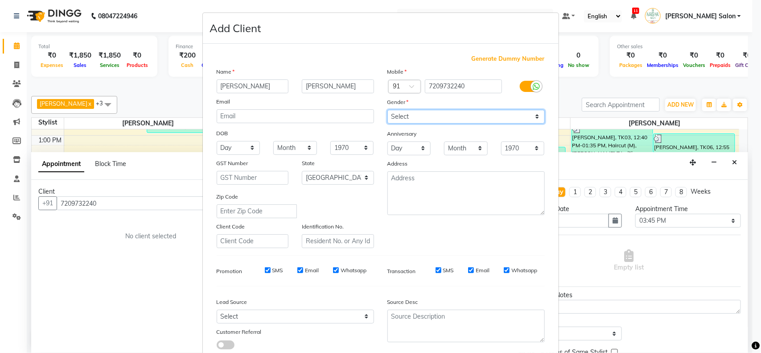
click at [430, 117] on select "Select [DEMOGRAPHIC_DATA] [DEMOGRAPHIC_DATA] Other Prefer Not To Say" at bounding box center [466, 117] width 157 height 14
click at [388, 110] on select "Select [DEMOGRAPHIC_DATA] [DEMOGRAPHIC_DATA] Other Prefer Not To Say" at bounding box center [466, 117] width 157 height 14
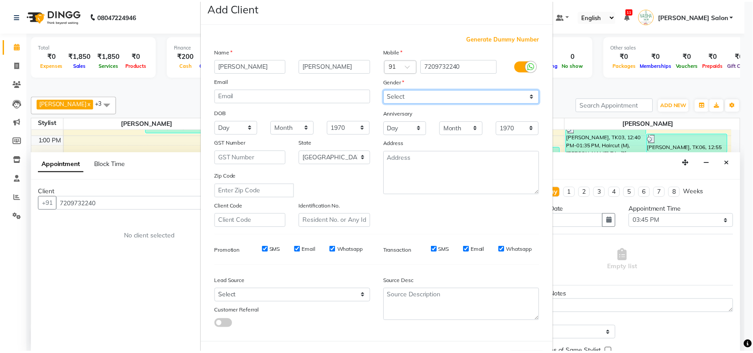
scroll to position [56, 0]
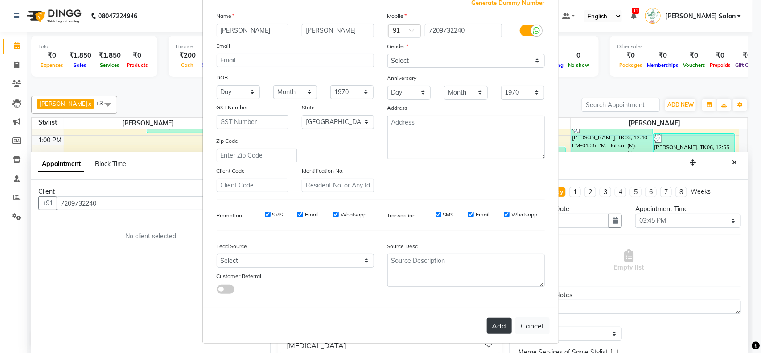
click at [494, 324] on button "Add" at bounding box center [499, 326] width 25 height 16
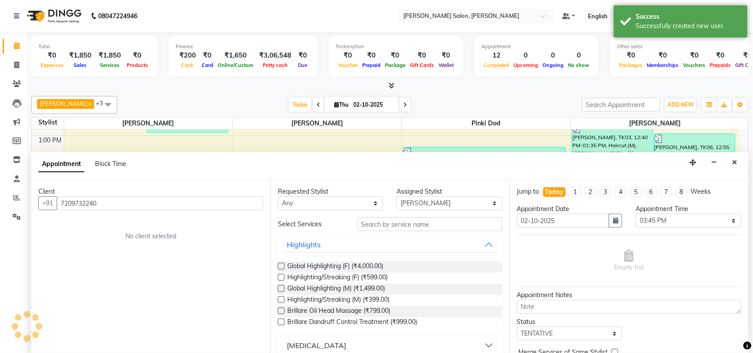
click at [470, 214] on div "Requested Stylist Any Admin [PERSON_NAME] Salon Pawan [PERSON_NAME] dod [PERSON…" at bounding box center [389, 266] width 239 height 173
click at [467, 221] on input "text" at bounding box center [429, 224] width 145 height 14
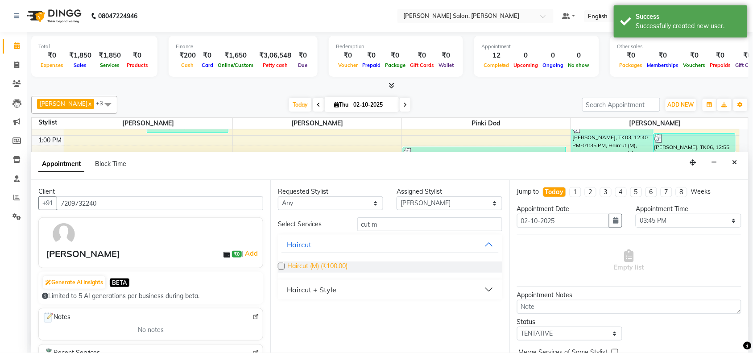
click at [311, 268] on span "Haircut (M) (₹100.00)" at bounding box center [317, 266] width 60 height 11
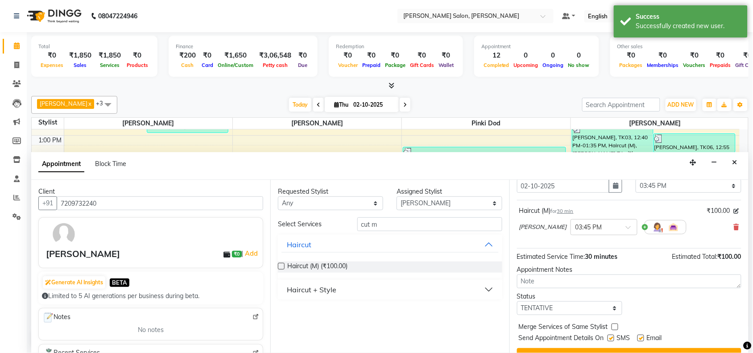
scroll to position [54, 0]
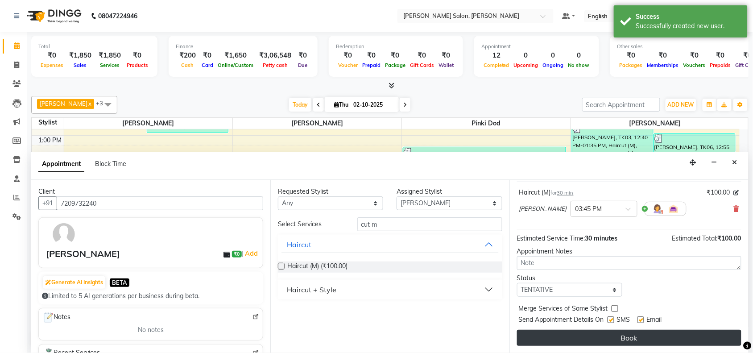
click at [665, 336] on button "Book" at bounding box center [629, 338] width 224 height 16
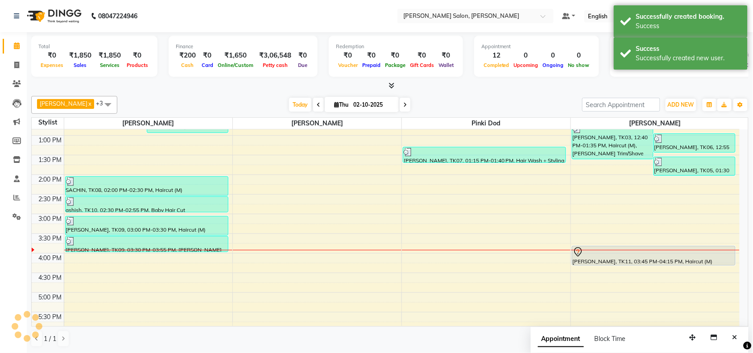
scroll to position [0, 0]
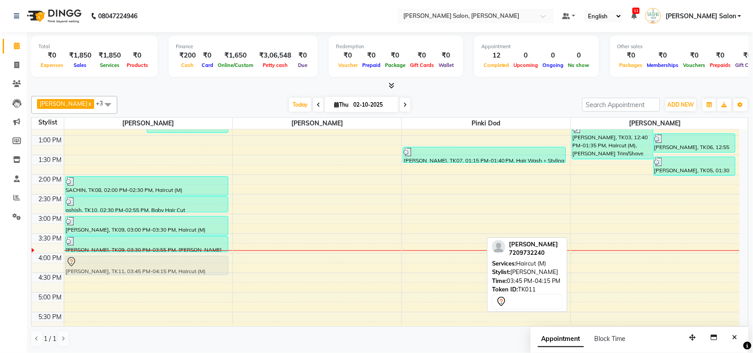
drag, startPoint x: 705, startPoint y: 261, endPoint x: 160, endPoint y: 271, distance: 545.1
click at [160, 271] on tr "[PERSON_NAME], TK01, 11:05 AM-11:30 AM, Baby Hair Cut ANKIT, TK02, 11:25 AM-11:…" at bounding box center [386, 253] width 708 height 471
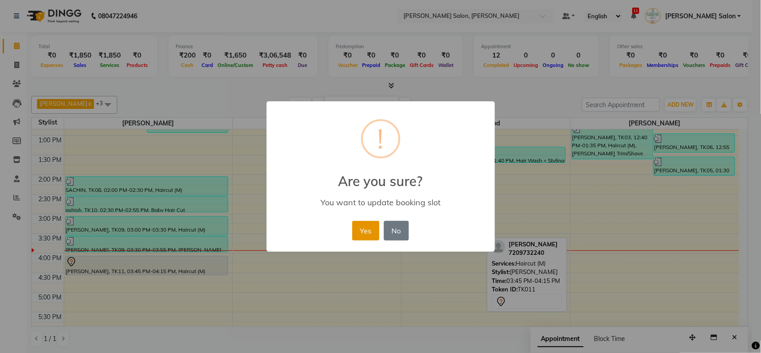
drag, startPoint x: 354, startPoint y: 223, endPoint x: 318, endPoint y: 251, distance: 45.5
click at [354, 225] on button "Yes" at bounding box center [365, 231] width 27 height 20
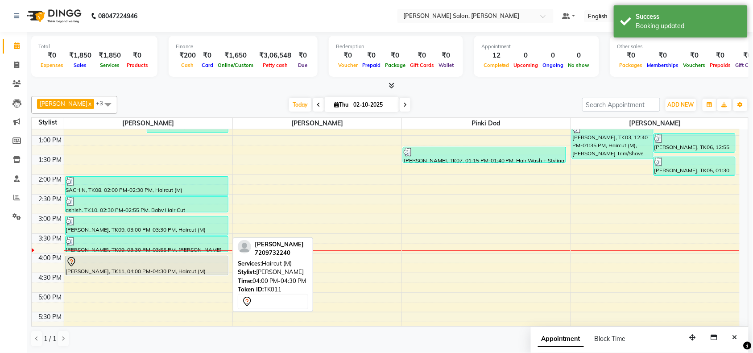
click at [0, 0] on div at bounding box center [0, 0] width 0 height 0
click at [202, 260] on div at bounding box center [146, 261] width 161 height 11
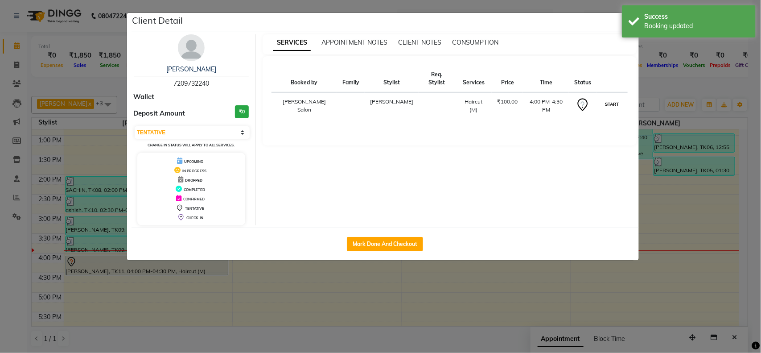
click at [613, 99] on button "START" at bounding box center [612, 104] width 18 height 11
click at [673, 170] on ngb-modal-window "Client Detail [PERSON_NAME] 7209732240 Wallet Deposit Amount ₹0 Select IN SERVI…" at bounding box center [380, 176] width 761 height 353
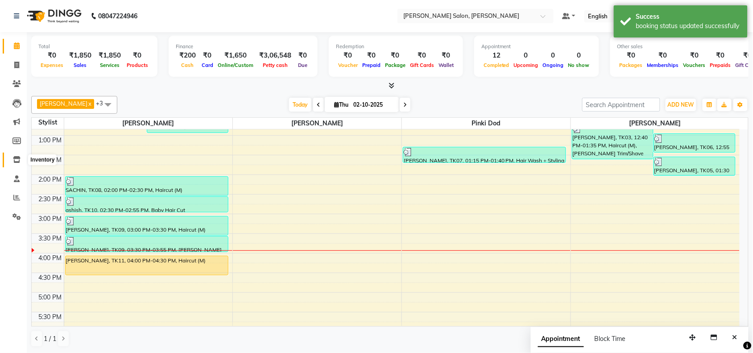
click at [12, 164] on span at bounding box center [17, 160] width 16 height 10
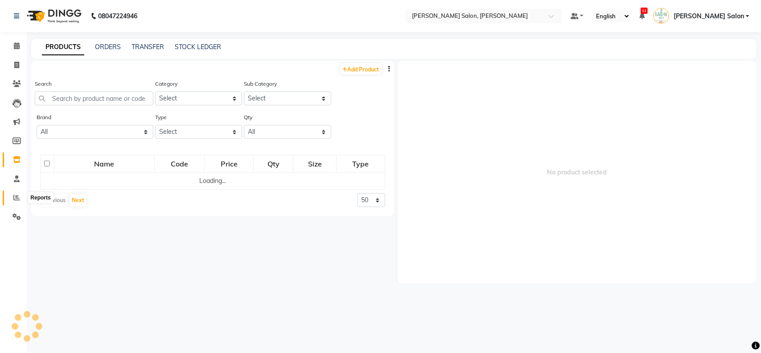
click at [13, 196] on icon at bounding box center [16, 197] width 7 height 7
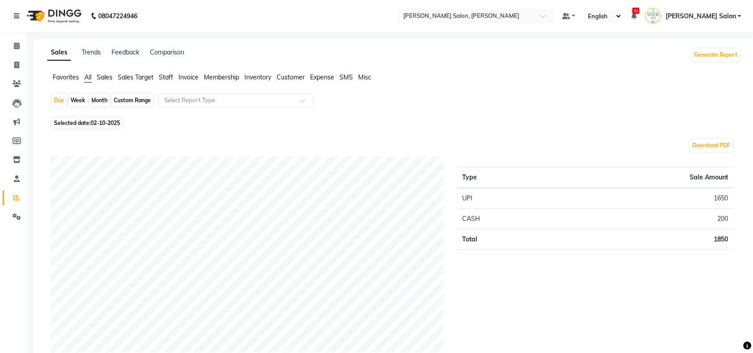
drag, startPoint x: 95, startPoint y: 123, endPoint x: 90, endPoint y: 154, distance: 31.7
click at [102, 123] on span "02-10-2025" at bounding box center [105, 123] width 29 height 7
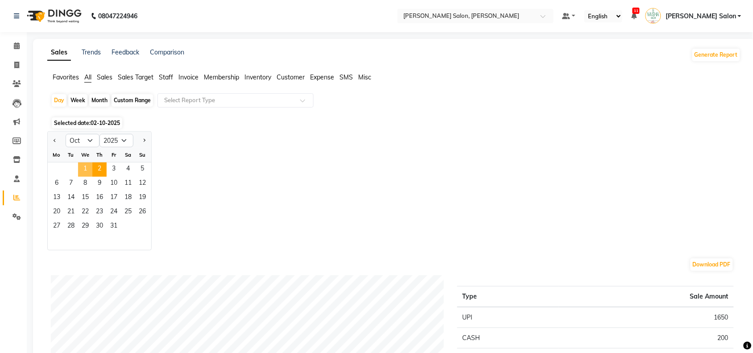
click at [89, 165] on span "1" at bounding box center [85, 169] width 14 height 14
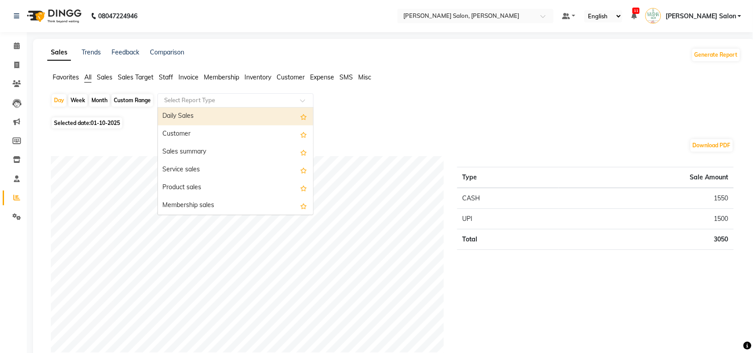
click at [192, 103] on input "text" at bounding box center [226, 100] width 128 height 9
click at [165, 76] on span "Staff" at bounding box center [166, 77] width 14 height 8
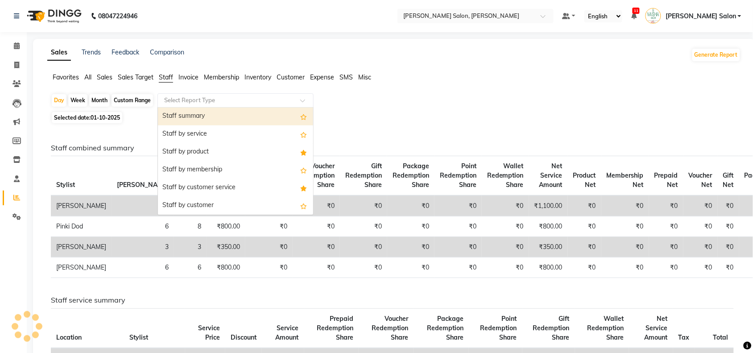
click at [174, 99] on input "text" at bounding box center [226, 100] width 128 height 9
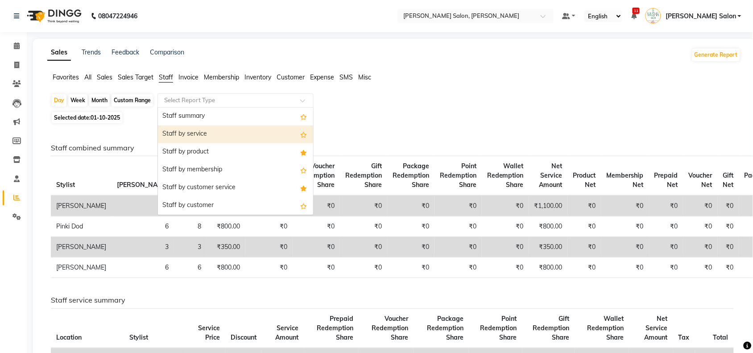
click at [175, 134] on div "Staff by service" at bounding box center [235, 134] width 155 height 18
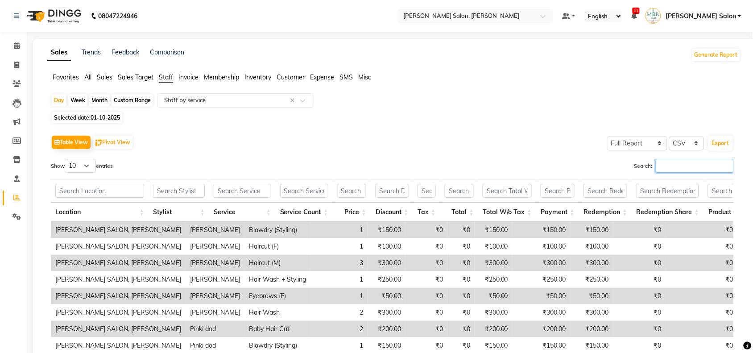
click at [665, 161] on input "Search:" at bounding box center [695, 166] width 78 height 14
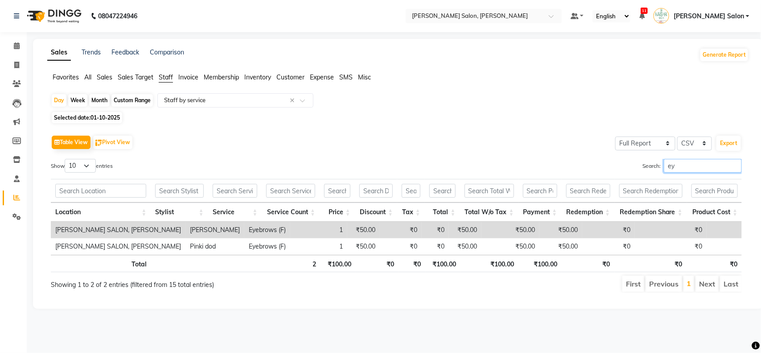
click at [733, 166] on input "ey" at bounding box center [703, 166] width 78 height 14
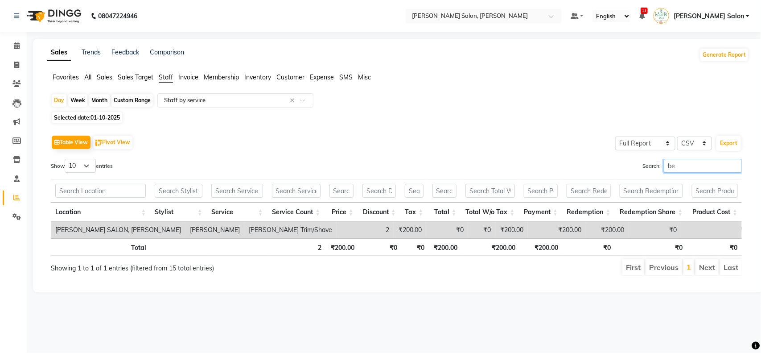
click at [732, 166] on input "be" at bounding box center [703, 166] width 78 height 14
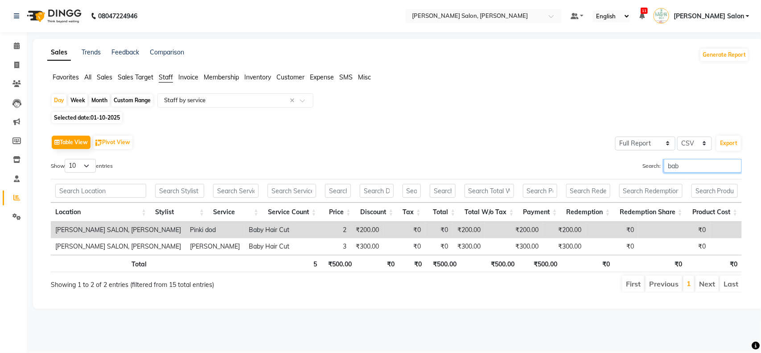
click at [733, 166] on input "bab" at bounding box center [703, 166] width 78 height 14
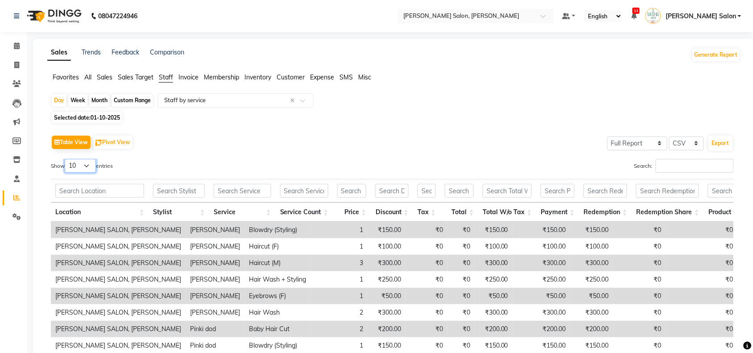
click at [83, 167] on select "10 25 50 100" at bounding box center [80, 166] width 31 height 14
click at [66, 159] on select "10 25 50 100" at bounding box center [80, 166] width 31 height 14
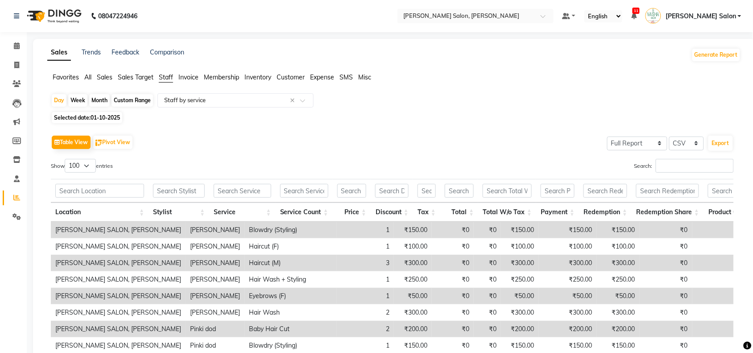
click at [171, 110] on div "Day Week Month Custom Range Select Report Type × Staff by service × Selected da…" at bounding box center [394, 269] width 694 height 352
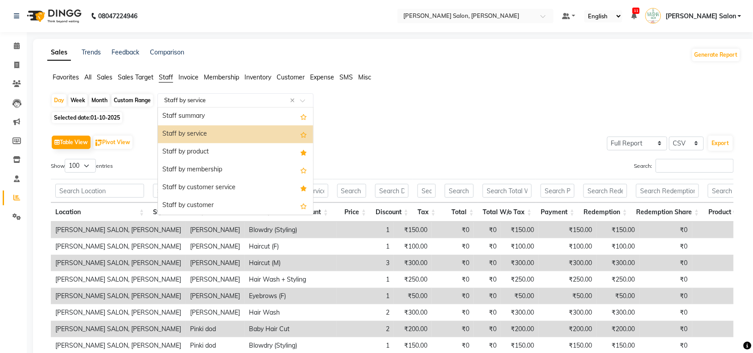
click at [183, 97] on input "text" at bounding box center [226, 100] width 128 height 9
drag, startPoint x: 163, startPoint y: 142, endPoint x: 166, endPoint y: 165, distance: 23.4
click at [166, 165] on div "Staff summary Staff by service Staff by product Staff by membership Staff by cu…" at bounding box center [235, 303] width 155 height 392
click at [181, 154] on div "Staff by product" at bounding box center [235, 152] width 155 height 18
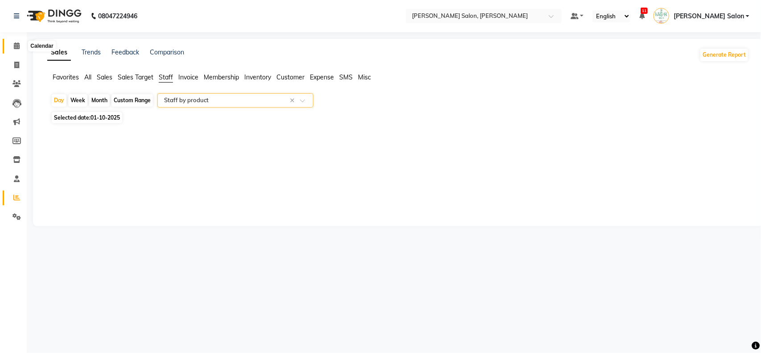
click at [16, 49] on icon at bounding box center [17, 45] width 6 height 7
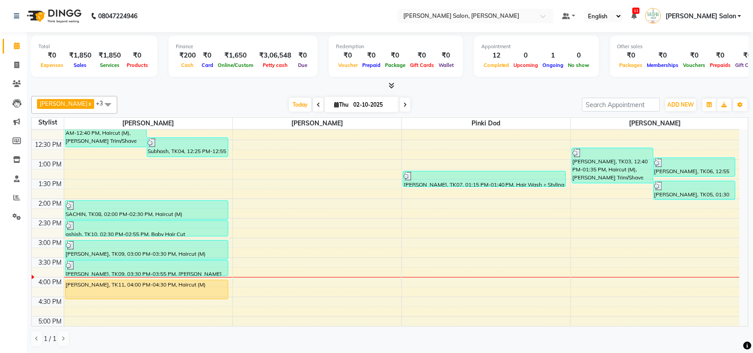
scroll to position [167, 0]
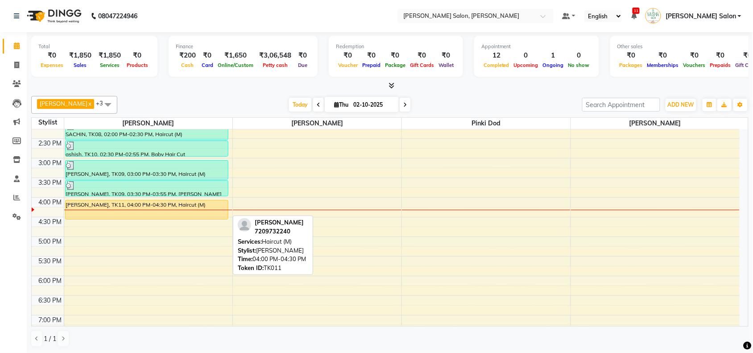
click at [204, 211] on div "[PERSON_NAME], TK11, 04:00 PM-04:30 PM, Haircut (M)" at bounding box center [147, 209] width 162 height 19
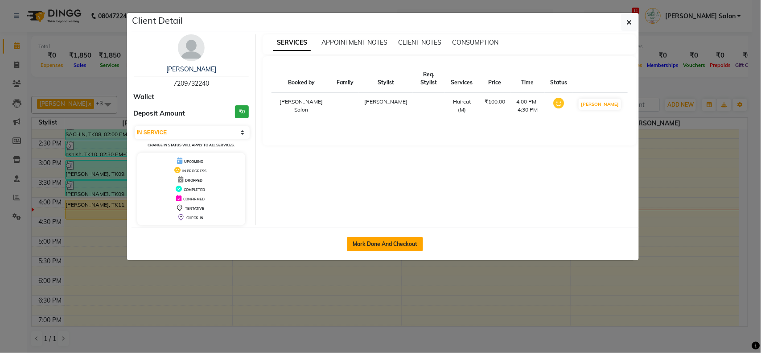
click at [412, 240] on button "Mark Done And Checkout" at bounding box center [385, 244] width 76 height 14
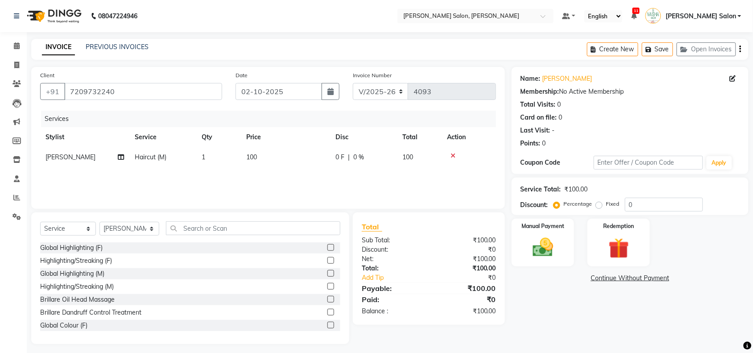
click at [503, 250] on div "Total Sub Total: ₹100.00 Discount: ₹0 Net: ₹100.00 Total: ₹100.00 Add Tip ₹0 Pa…" at bounding box center [429, 268] width 152 height 112
click at [536, 251] on img at bounding box center [542, 247] width 35 height 25
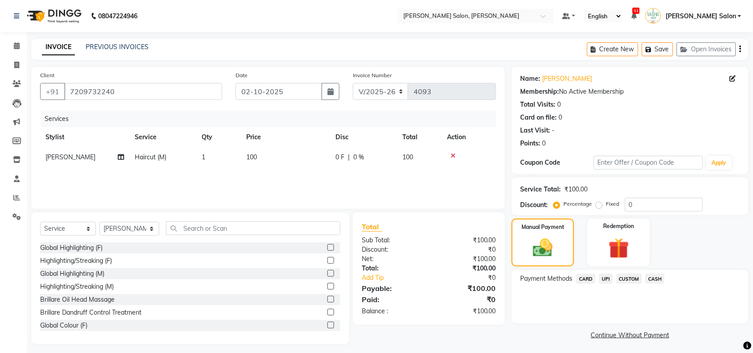
click at [649, 281] on span "CASH" at bounding box center [654, 278] width 19 height 10
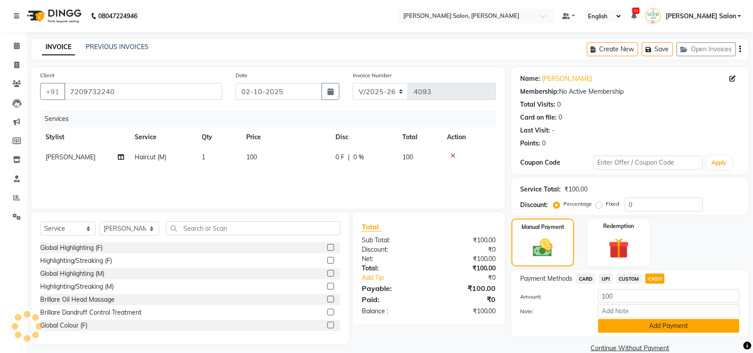
click at [661, 329] on button "Add Payment" at bounding box center [668, 326] width 141 height 14
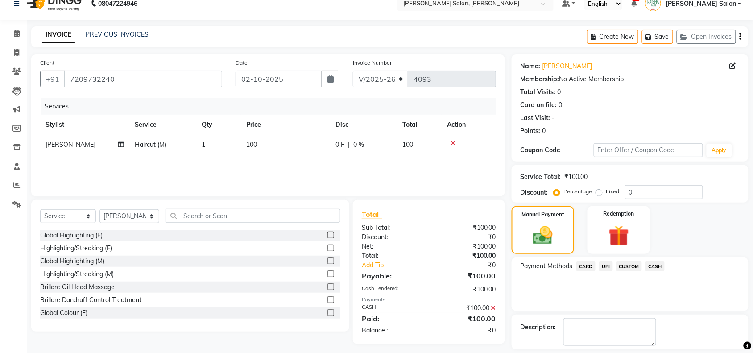
scroll to position [53, 0]
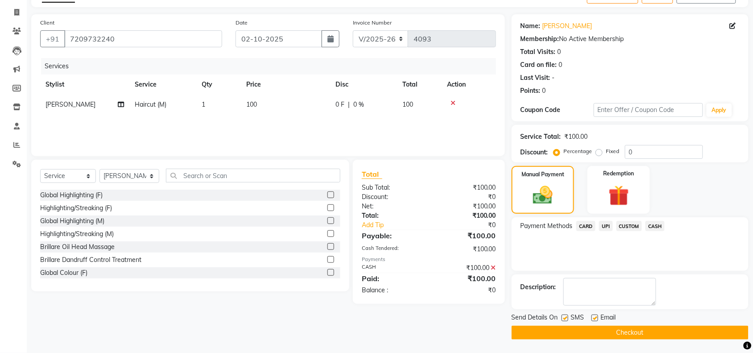
click at [661, 329] on button "Checkout" at bounding box center [630, 333] width 237 height 14
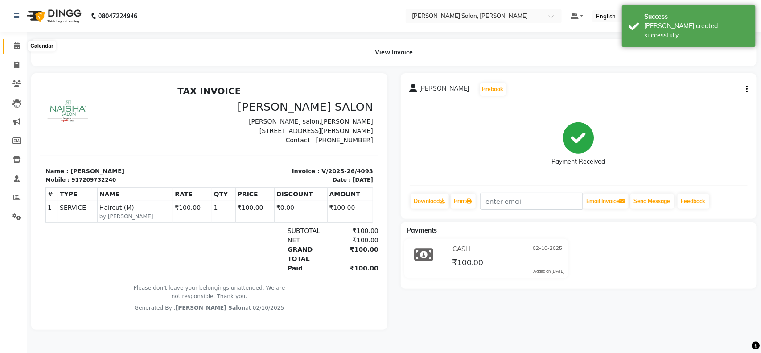
click at [16, 50] on span at bounding box center [17, 46] width 16 height 10
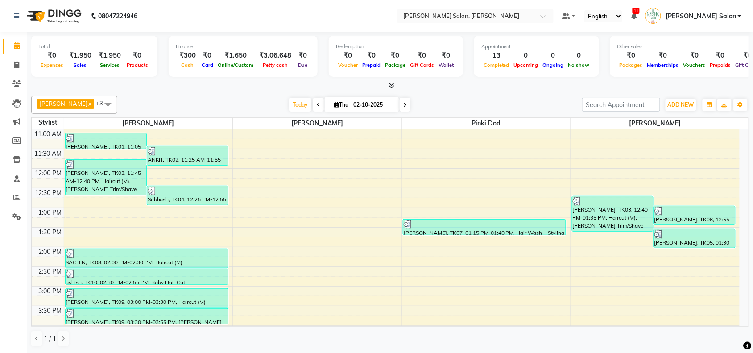
scroll to position [167, 0]
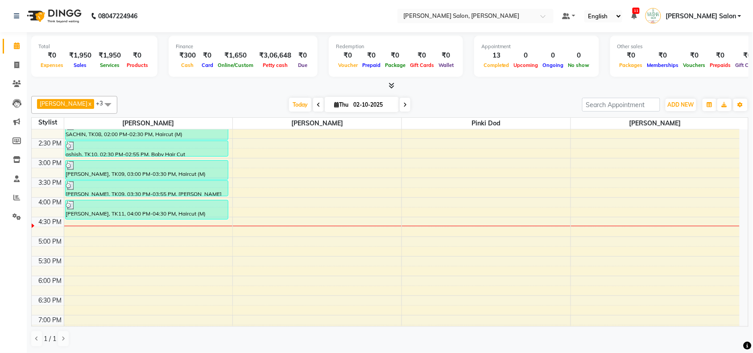
click at [301, 221] on div "10:00 AM 10:30 AM 11:00 AM 11:30 AM 12:00 PM 12:30 PM 1:00 PM 1:30 PM 2:00 PM 2…" at bounding box center [386, 197] width 708 height 471
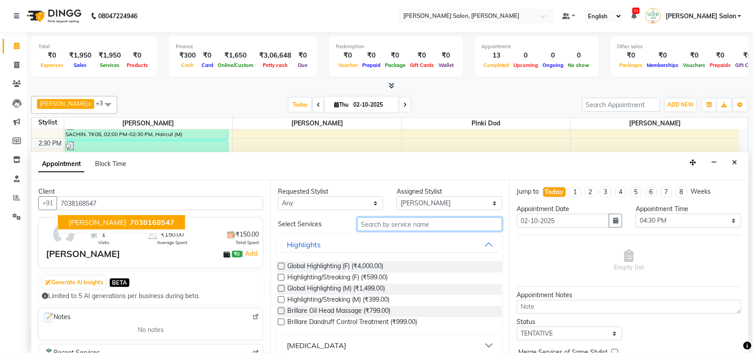
click at [371, 229] on input "text" at bounding box center [429, 224] width 145 height 14
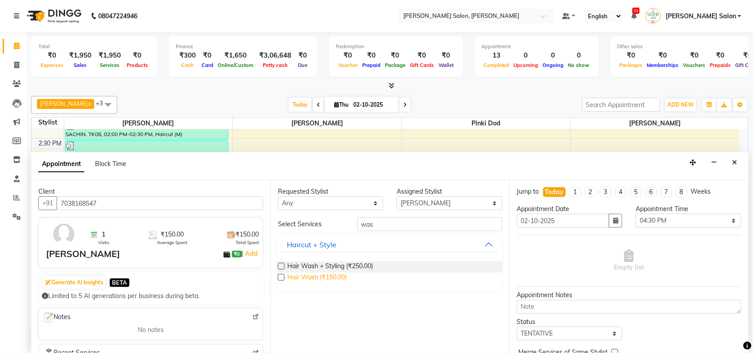
click at [306, 279] on span "Hair Wash (₹150.00)" at bounding box center [316, 278] width 59 height 11
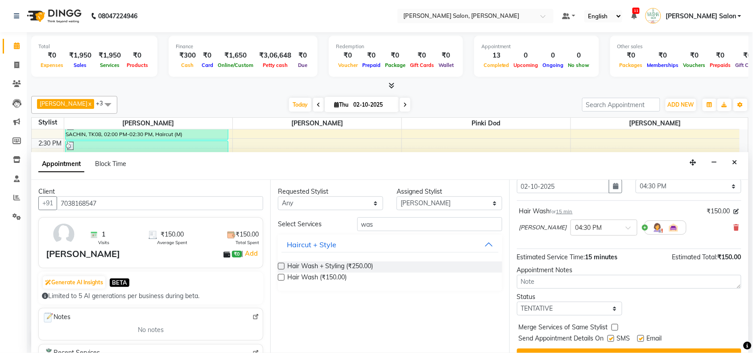
scroll to position [54, 0]
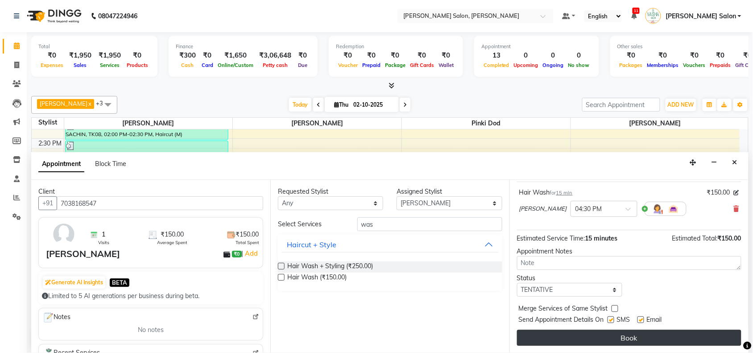
click at [677, 342] on button "Book" at bounding box center [629, 338] width 224 height 16
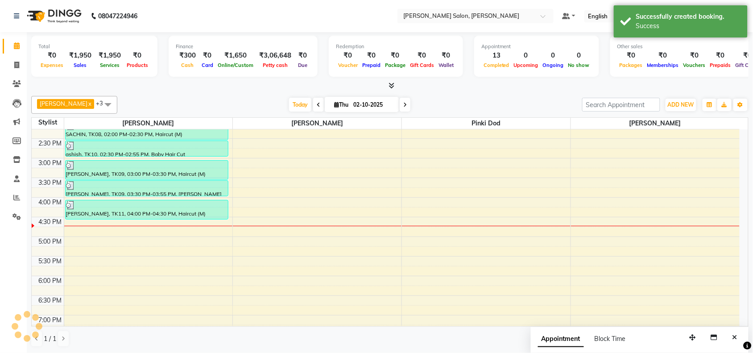
scroll to position [0, 0]
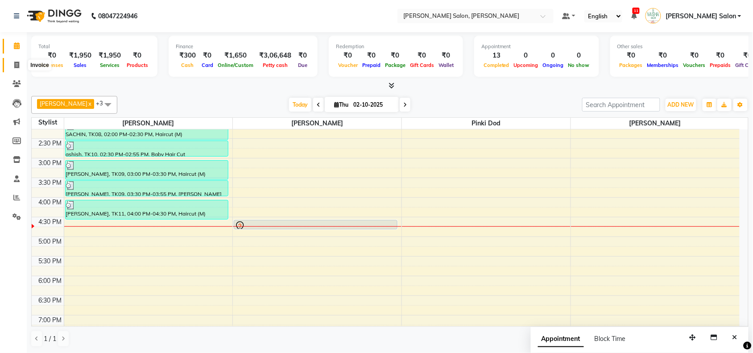
click at [16, 67] on icon at bounding box center [16, 65] width 5 height 7
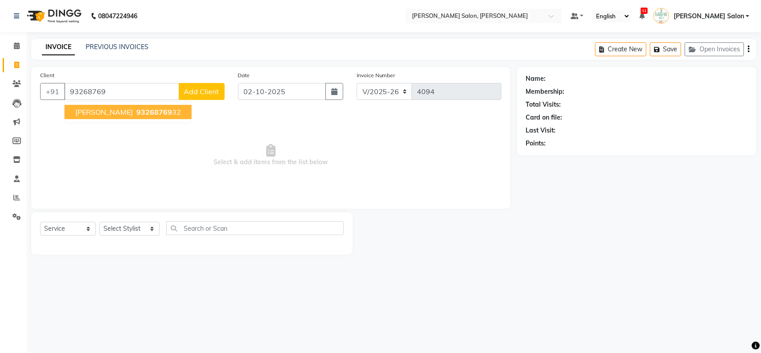
click at [94, 108] on span "[PERSON_NAME]" at bounding box center [104, 111] width 58 height 9
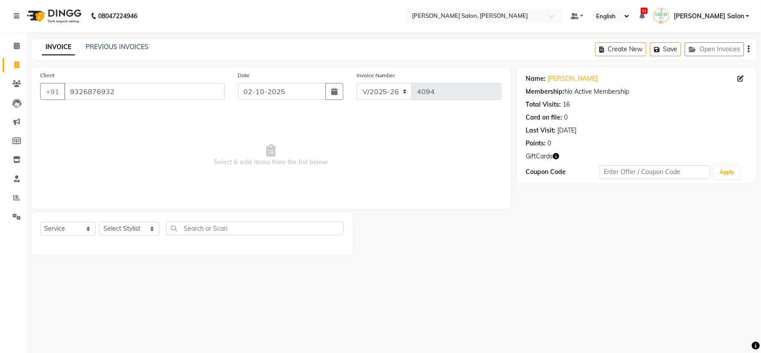
click at [145, 221] on div "Select Service Product Membership Package Voucher Prepaid Gift Card Select Styl…" at bounding box center [192, 231] width 304 height 21
click at [147, 226] on select "Select Stylist Admin [PERSON_NAME] Salon Pawan [PERSON_NAME] dod [PERSON_NAME] …" at bounding box center [129, 229] width 60 height 14
click at [99, 222] on select "Select Stylist Admin [PERSON_NAME] Salon Pawan [PERSON_NAME] dod [PERSON_NAME] …" at bounding box center [129, 229] width 60 height 14
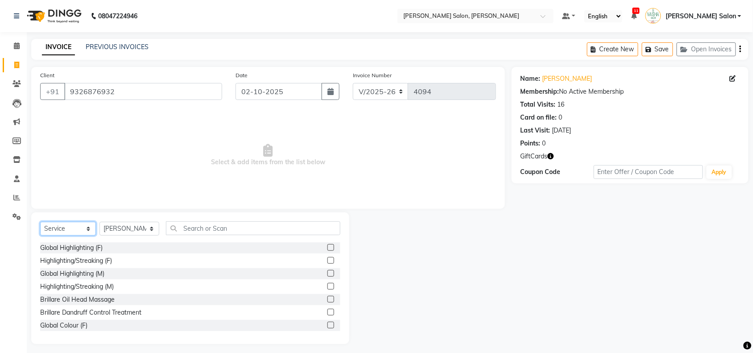
click at [89, 230] on select "Select Service Product Membership Package Voucher Prepaid Gift Card" at bounding box center [68, 229] width 56 height 14
click at [40, 222] on select "Select Service Product Membership Package Voucher Prepaid Gift Card" at bounding box center [68, 229] width 56 height 14
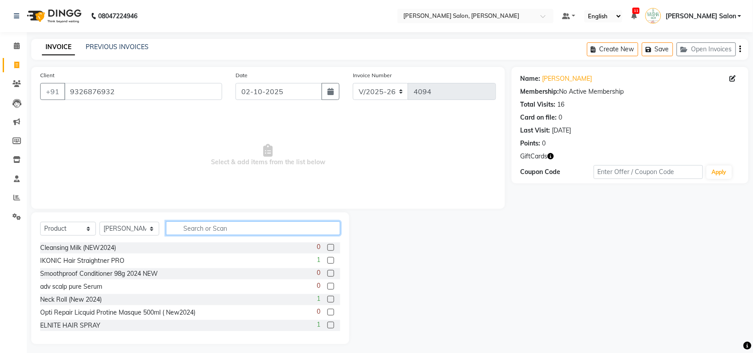
click at [253, 229] on input "text" at bounding box center [253, 228] width 174 height 14
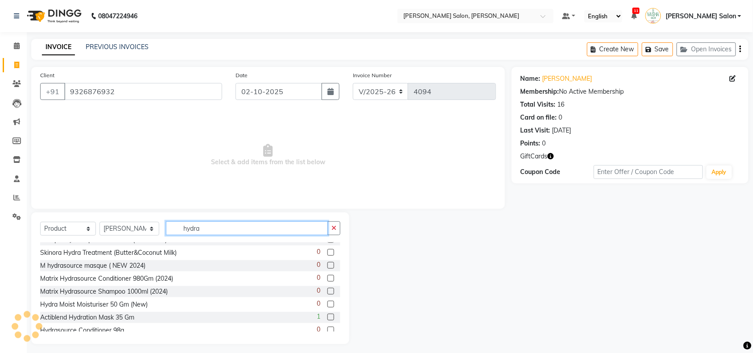
scroll to position [167, 0]
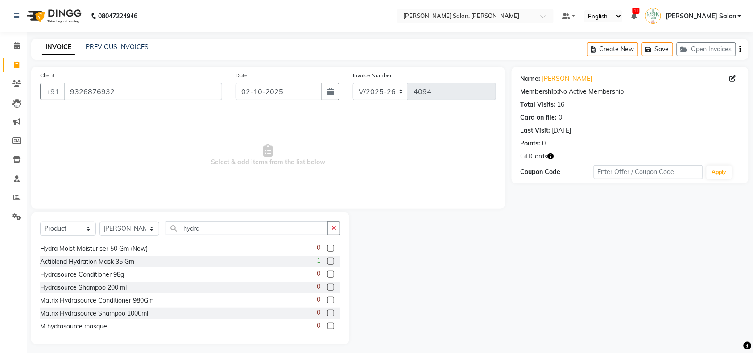
click at [230, 219] on div "Select Service Product Membership Package Voucher Prepaid Gift Card Select Styl…" at bounding box center [190, 278] width 318 height 132
click at [217, 232] on input "hydra" at bounding box center [247, 228] width 162 height 14
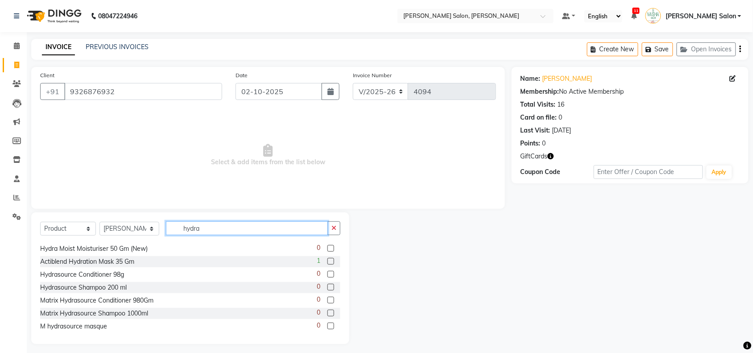
click at [217, 232] on input "hydra" at bounding box center [247, 228] width 162 height 14
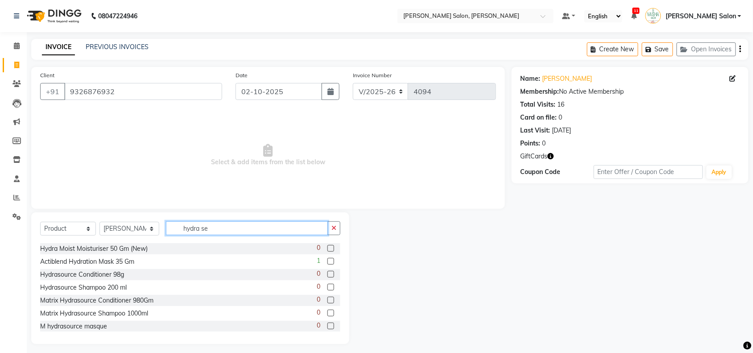
scroll to position [0, 0]
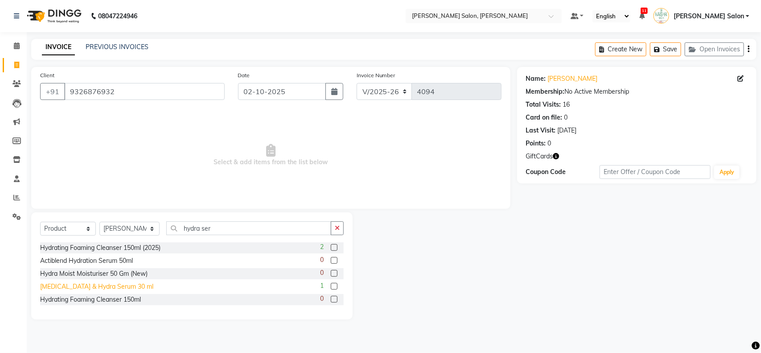
click at [124, 286] on div "[MEDICAL_DATA] & Hydra Serum 30 ml" at bounding box center [96, 286] width 113 height 9
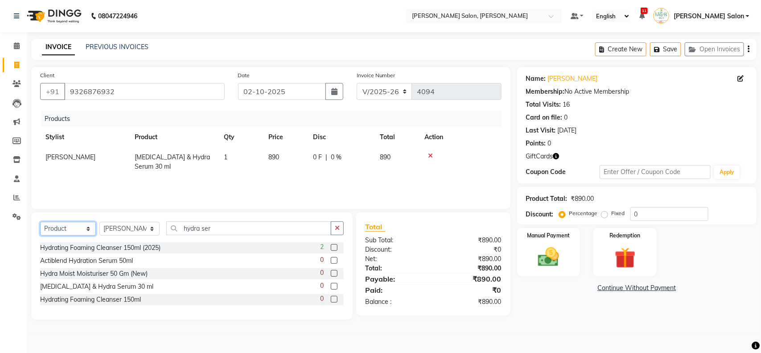
click at [79, 231] on select "Select Service Product Membership Package Voucher Prepaid Gift Card" at bounding box center [68, 229] width 56 height 14
click at [40, 222] on select "Select Service Product Membership Package Voucher Prepaid Gift Card" at bounding box center [68, 229] width 56 height 14
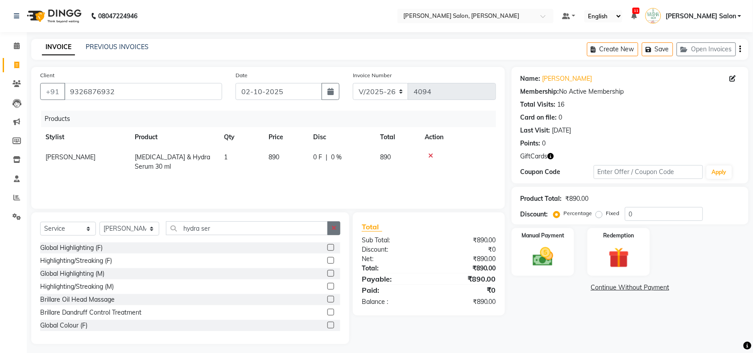
click at [333, 224] on button "button" at bounding box center [333, 228] width 13 height 14
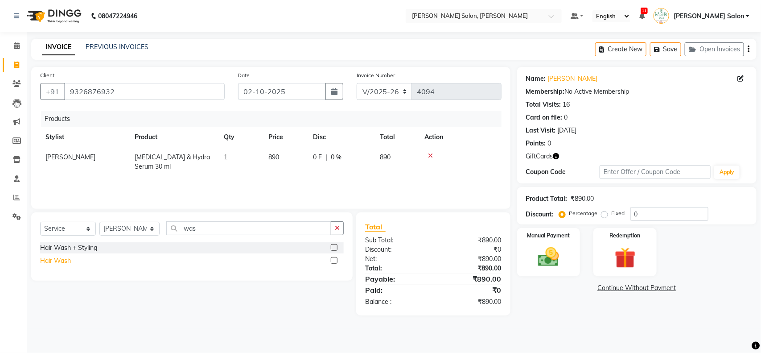
click at [70, 264] on div "Hair Wash" at bounding box center [55, 260] width 31 height 9
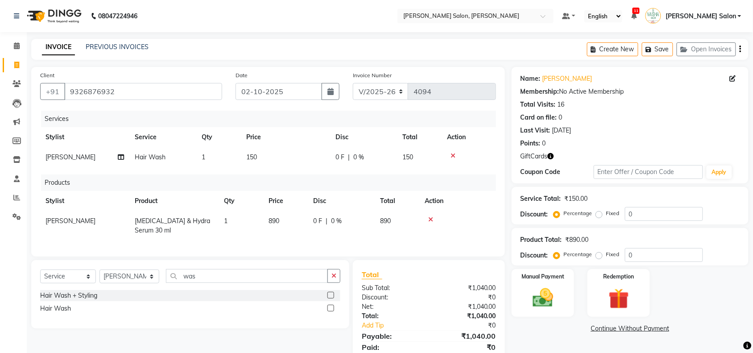
click at [252, 161] on td "150" at bounding box center [285, 157] width 89 height 20
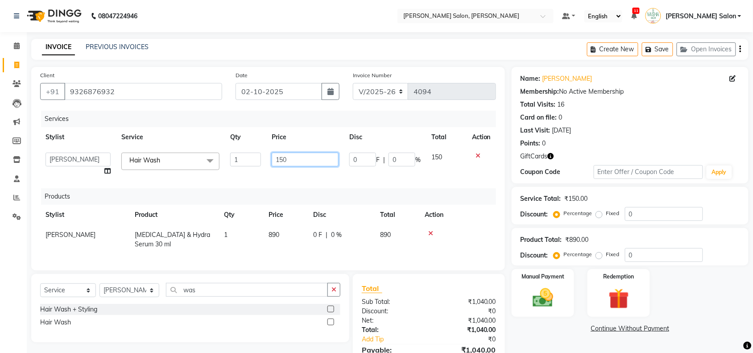
click at [278, 160] on input "150" at bounding box center [305, 160] width 67 height 14
click at [278, 171] on div "Services Stylist Service Qty Price Disc Total Action Admin Kiran [PERSON_NAME] …" at bounding box center [268, 186] width 456 height 151
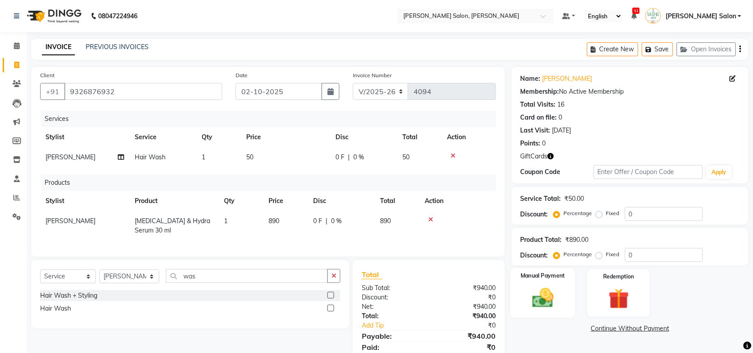
click at [528, 296] on img at bounding box center [542, 297] width 35 height 25
click at [648, 330] on span "CASH" at bounding box center [654, 329] width 19 height 10
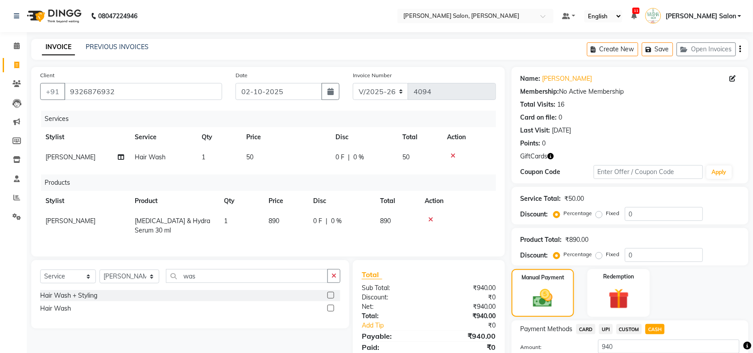
scroll to position [65, 0]
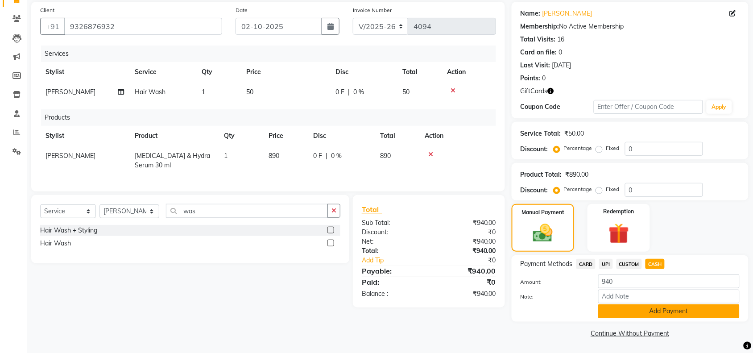
click at [663, 305] on button "Add Payment" at bounding box center [668, 311] width 141 height 14
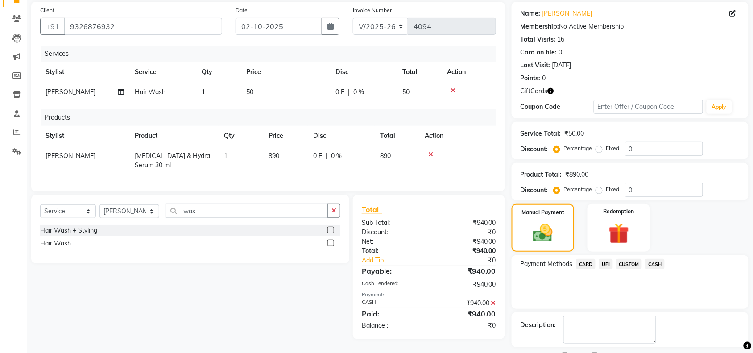
scroll to position [0, 0]
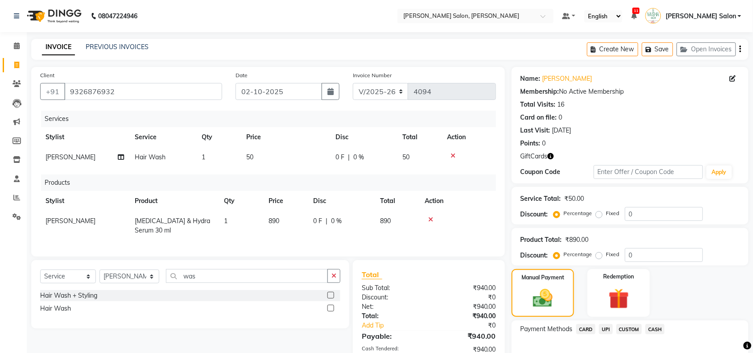
click at [453, 158] on icon at bounding box center [452, 156] width 5 height 6
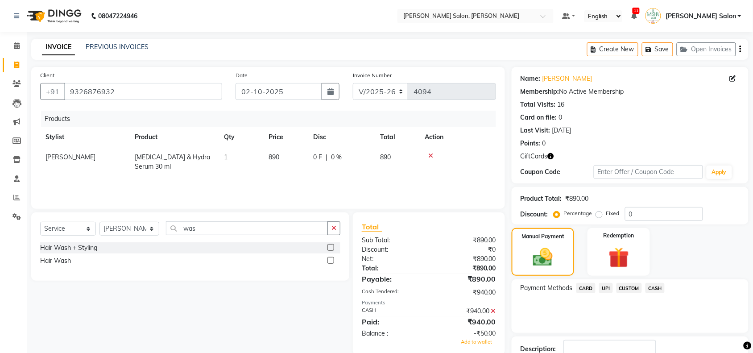
click at [159, 228] on div "Select Service Product Membership Package Voucher Prepaid Gift Card Select Styl…" at bounding box center [190, 231] width 300 height 21
click at [150, 227] on select "Select Stylist Admin [PERSON_NAME] Salon Pawan [PERSON_NAME] dod [PERSON_NAME] …" at bounding box center [129, 229] width 60 height 14
click at [99, 222] on select "Select Stylist Admin [PERSON_NAME] Salon Pawan [PERSON_NAME] dod [PERSON_NAME] …" at bounding box center [129, 229] width 60 height 14
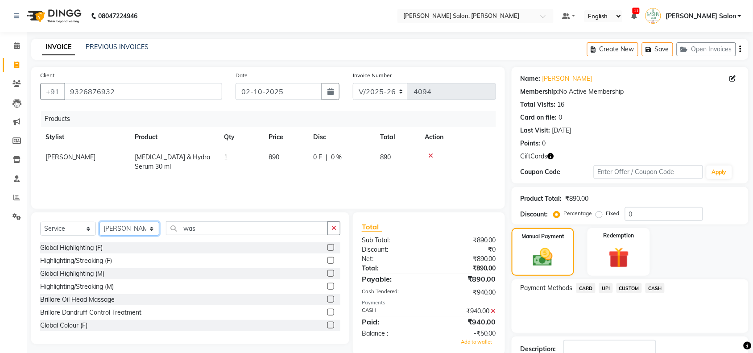
click at [148, 227] on select "Select Stylist Admin [PERSON_NAME] Salon Pawan [PERSON_NAME] dod [PERSON_NAME] …" at bounding box center [129, 229] width 60 height 14
click at [99, 222] on select "Select Stylist Admin [PERSON_NAME] Salon Pawan [PERSON_NAME] dod [PERSON_NAME] …" at bounding box center [129, 229] width 60 height 14
click at [206, 228] on input "was" at bounding box center [247, 228] width 162 height 14
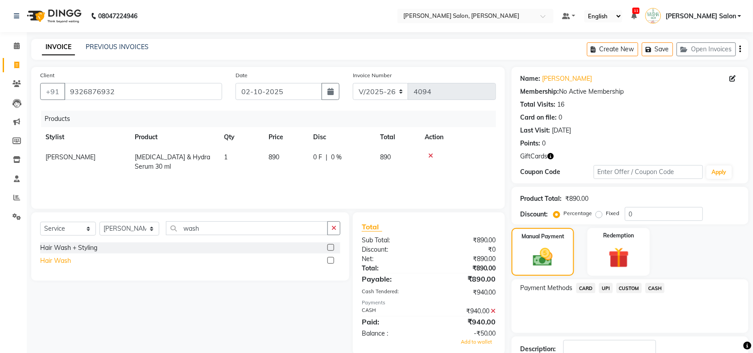
click at [70, 258] on div "Hair Wash" at bounding box center [55, 260] width 31 height 9
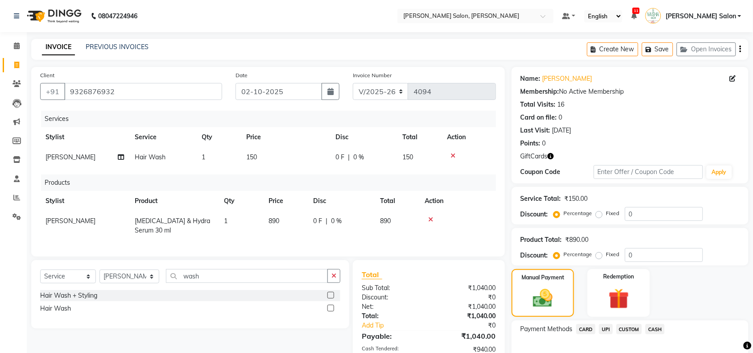
click at [248, 152] on td "150" at bounding box center [285, 157] width 89 height 20
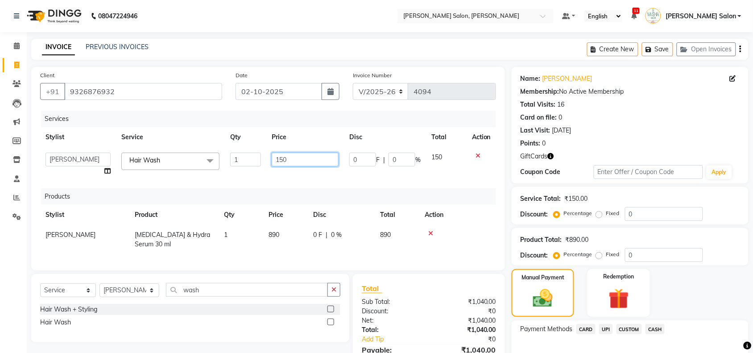
click at [281, 158] on input "150" at bounding box center [305, 160] width 67 height 14
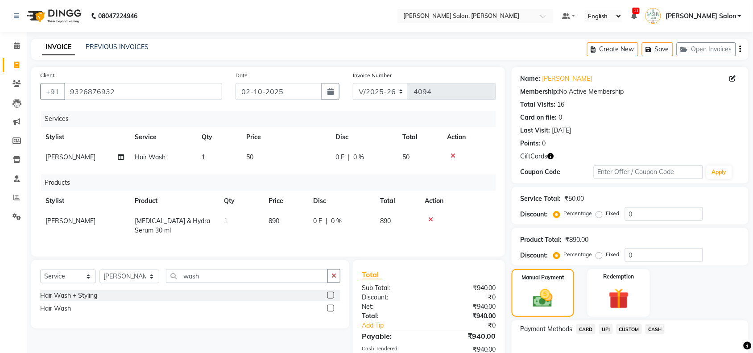
click at [288, 175] on div "Services Stylist Service Qty Price Disc Total Action [PERSON_NAME] Hair Wash 1 …" at bounding box center [268, 179] width 456 height 137
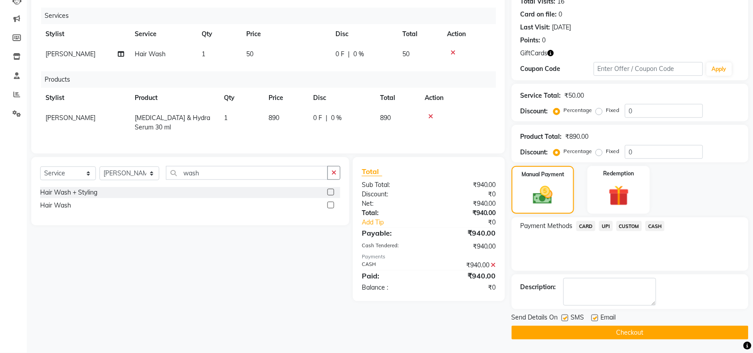
click at [553, 330] on button "Checkout" at bounding box center [630, 333] width 237 height 14
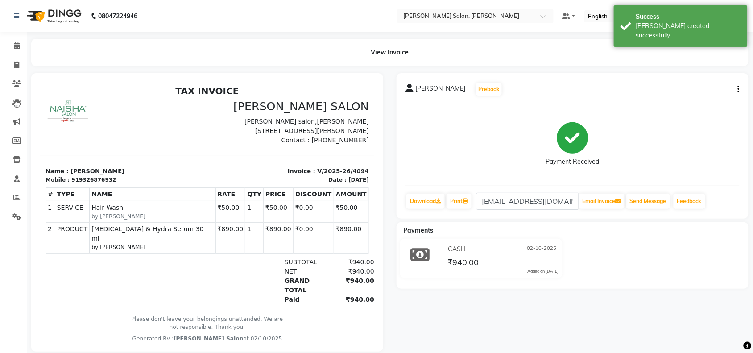
click at [25, 44] on div "View Invoice" at bounding box center [390, 52] width 731 height 27
click at [19, 46] on icon at bounding box center [17, 45] width 6 height 7
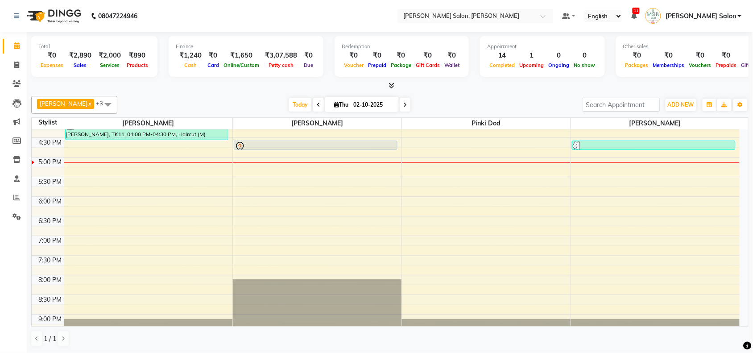
scroll to position [223, 0]
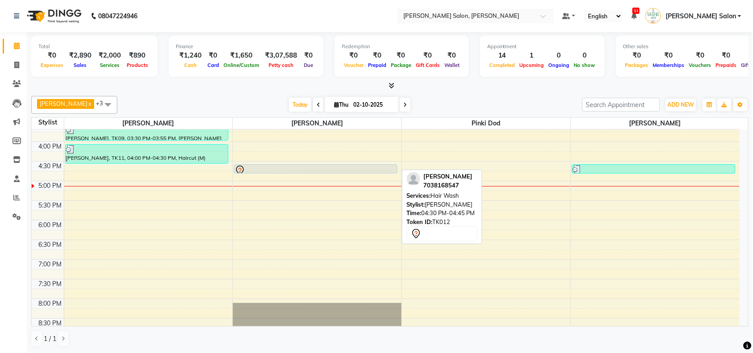
click at [296, 170] on div at bounding box center [315, 170] width 161 height 11
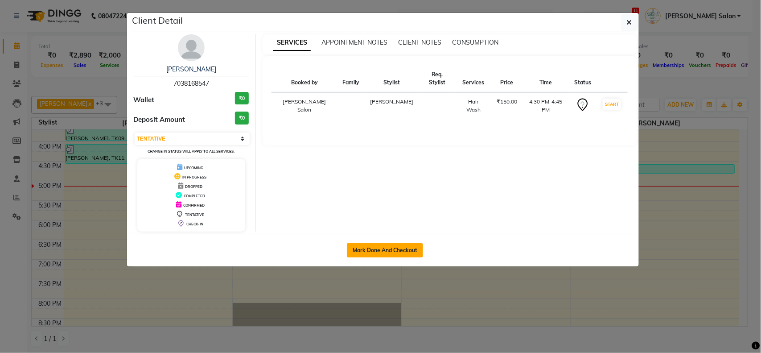
click at [398, 244] on button "Mark Done And Checkout" at bounding box center [385, 250] width 76 height 14
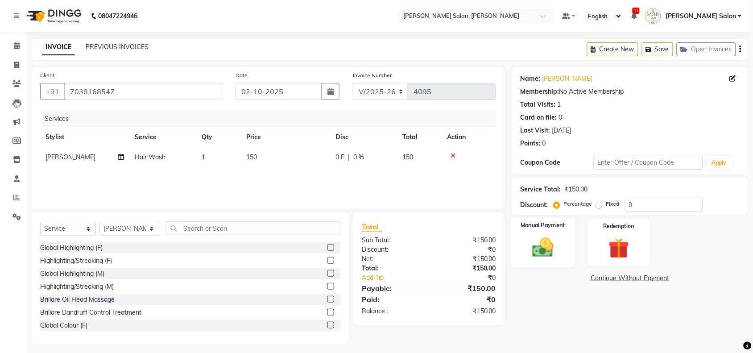
click at [545, 245] on img at bounding box center [542, 247] width 35 height 25
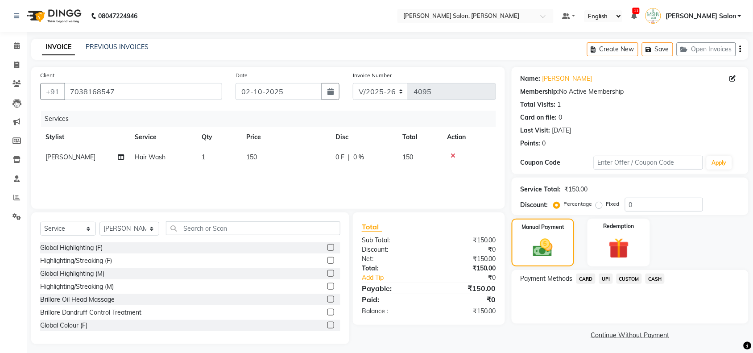
click at [601, 274] on span "UPI" at bounding box center [606, 278] width 14 height 10
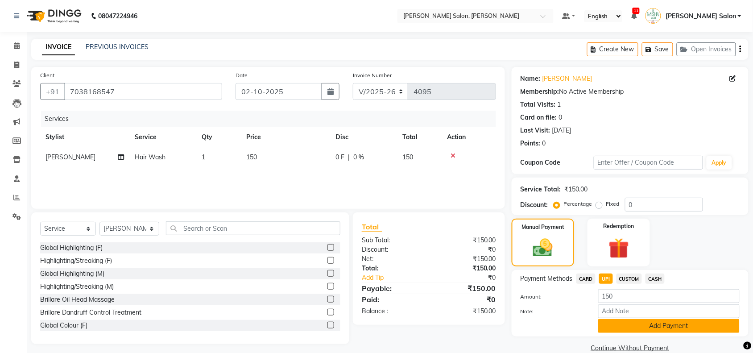
click at [630, 326] on button "Add Payment" at bounding box center [668, 326] width 141 height 14
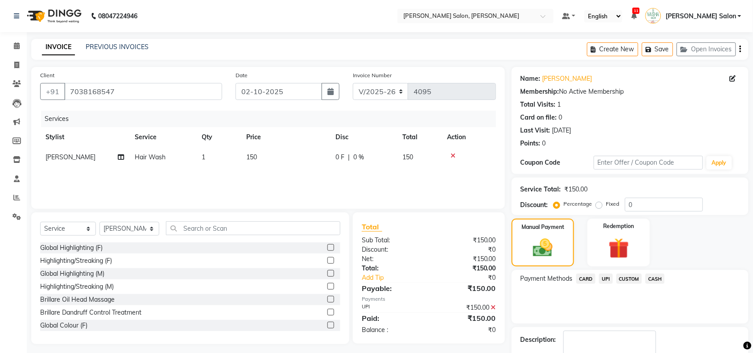
scroll to position [53, 0]
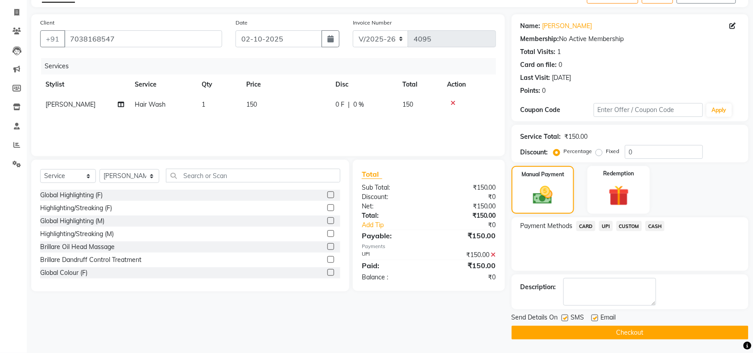
click at [630, 326] on button "Checkout" at bounding box center [630, 333] width 237 height 14
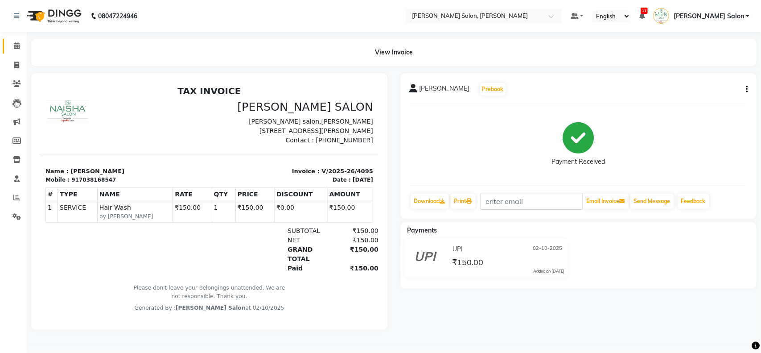
click at [16, 51] on link "Calendar" at bounding box center [13, 46] width 21 height 15
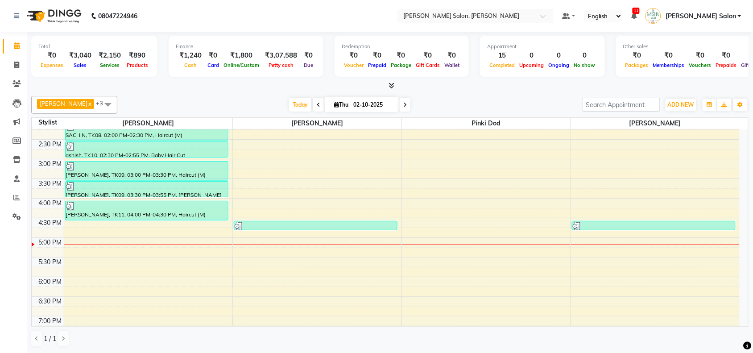
scroll to position [167, 0]
click at [103, 106] on span at bounding box center [108, 104] width 18 height 17
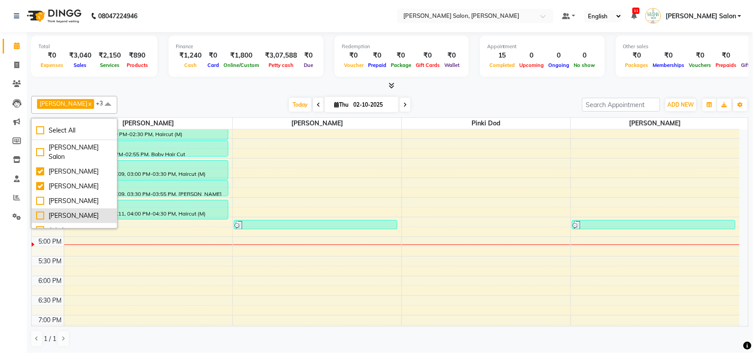
click at [72, 211] on div "[PERSON_NAME]" at bounding box center [74, 215] width 76 height 9
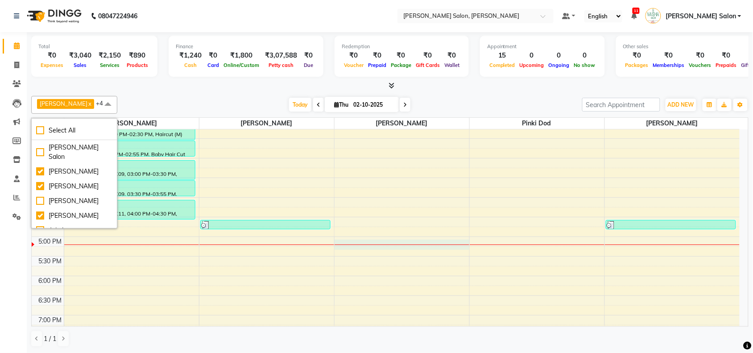
click at [350, 244] on div "10:00 AM 10:30 AM 11:00 AM 11:30 AM 12:00 PM 12:30 PM 1:00 PM 1:30 PM 2:00 PM 2…" at bounding box center [386, 197] width 708 height 471
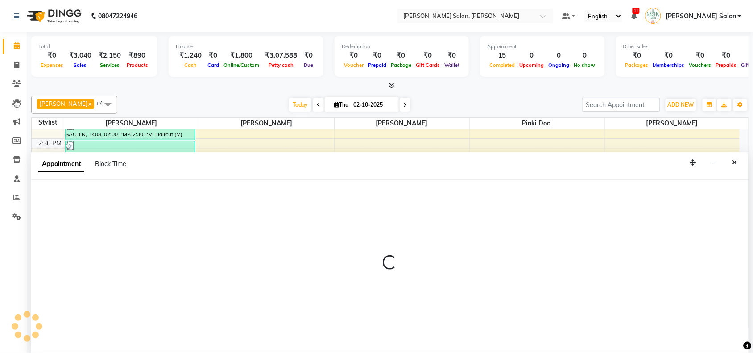
scroll to position [0, 0]
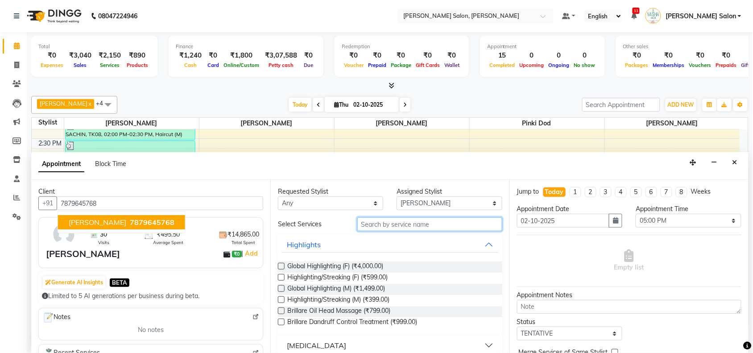
click at [486, 226] on input "text" at bounding box center [429, 224] width 145 height 14
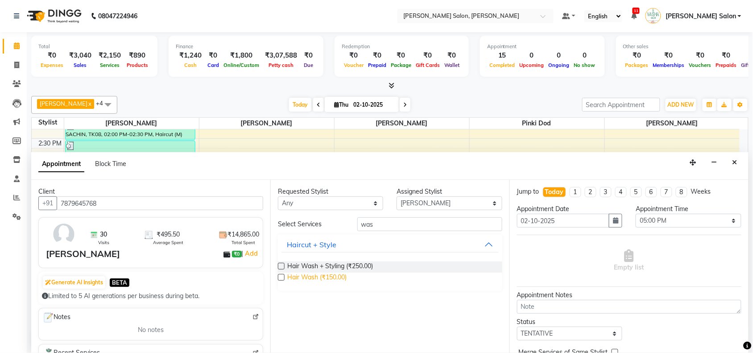
click at [300, 280] on span "Hair Wash (₹150.00)" at bounding box center [316, 278] width 59 height 11
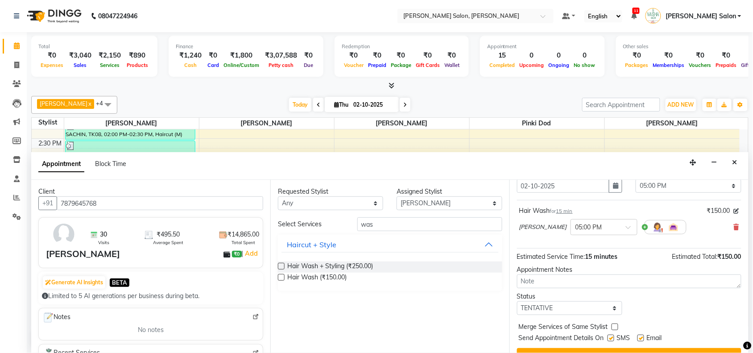
scroll to position [54, 0]
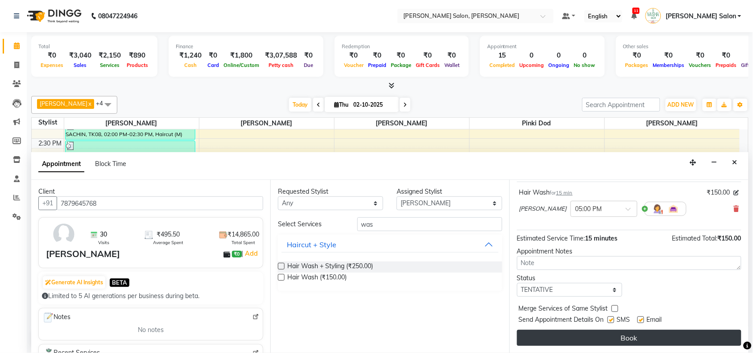
click at [593, 338] on button "Book" at bounding box center [629, 338] width 224 height 16
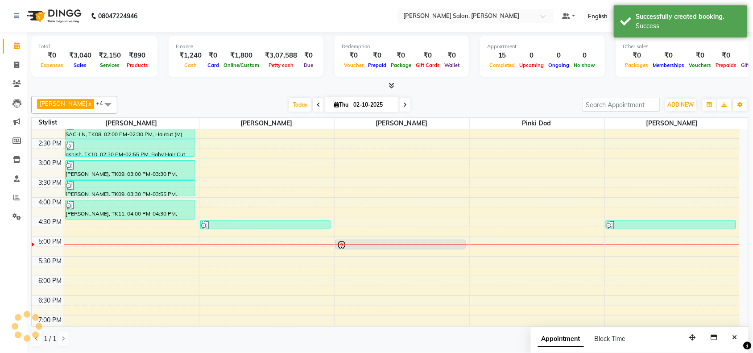
scroll to position [0, 0]
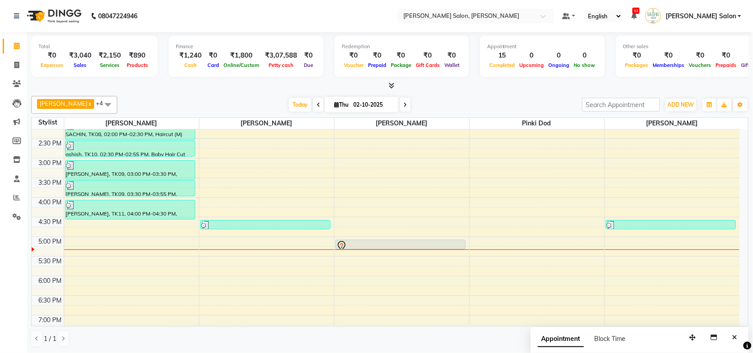
click at [483, 309] on div "10:00 AM 10:30 AM 11:00 AM 11:30 AM 12:00 PM 12:30 PM 1:00 PM 1:30 PM 2:00 PM 2…" at bounding box center [386, 197] width 708 height 471
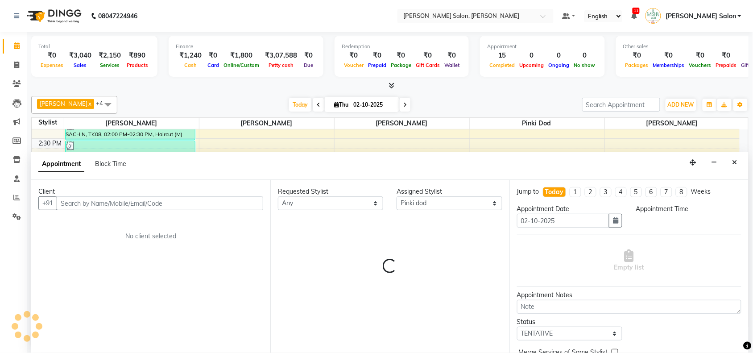
scroll to position [0, 0]
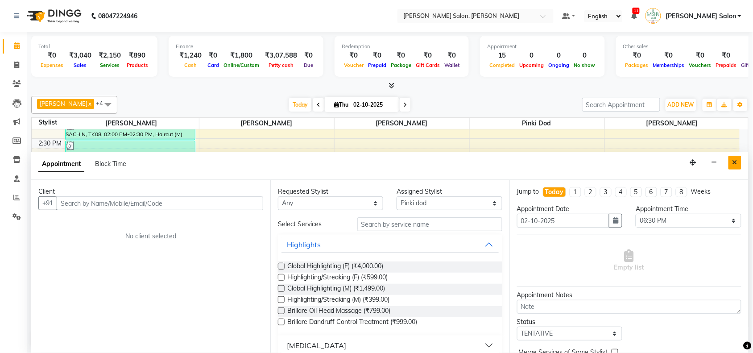
click at [739, 158] on button "Close" at bounding box center [734, 163] width 13 height 14
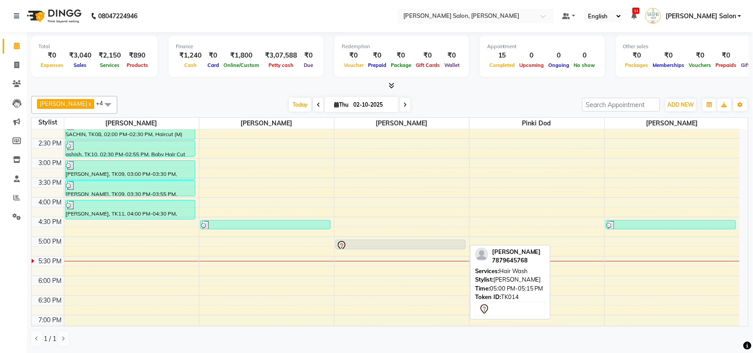
click at [430, 240] on link "[PERSON_NAME], TK14, 05:00 PM-05:15 PM, Hair Wash" at bounding box center [400, 245] width 130 height 10
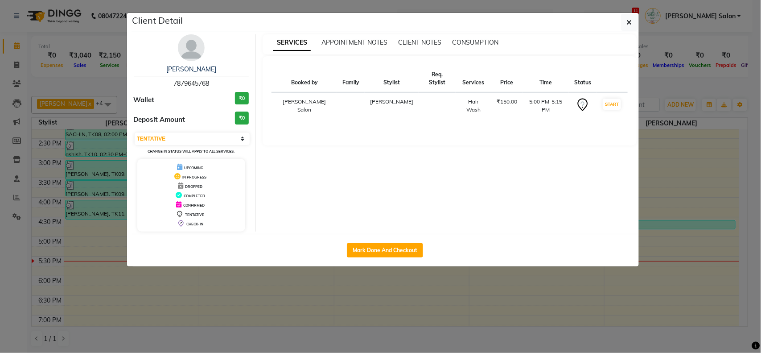
click at [607, 92] on td "START" at bounding box center [612, 105] width 31 height 27
click at [616, 99] on button "START" at bounding box center [612, 104] width 18 height 11
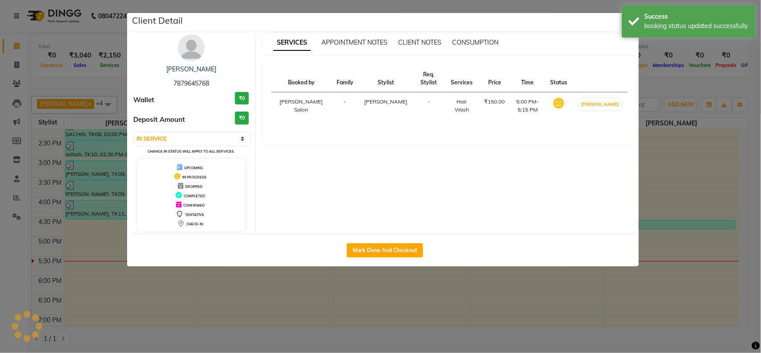
click at [672, 158] on ngb-modal-window "Client Detail [PERSON_NAME] 7879645768 Wallet ₹0 Deposit Amount ₹0 Select IN SE…" at bounding box center [380, 176] width 761 height 353
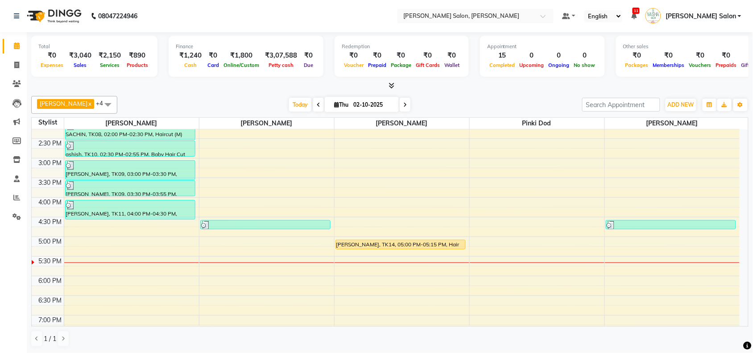
click at [369, 162] on div "10:00 AM 10:30 AM 11:00 AM 11:30 AM 12:00 PM 12:30 PM 1:00 PM 1:30 PM 2:00 PM 2…" at bounding box center [386, 197] width 708 height 471
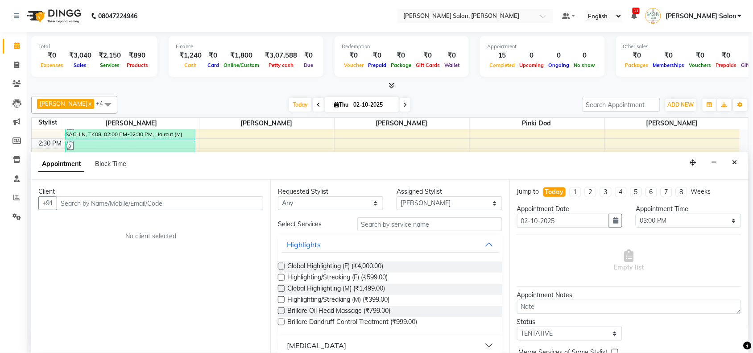
click at [727, 159] on div "Appointment Block Time" at bounding box center [389, 166] width 717 height 28
click at [732, 160] on icon "Close" at bounding box center [734, 162] width 5 height 6
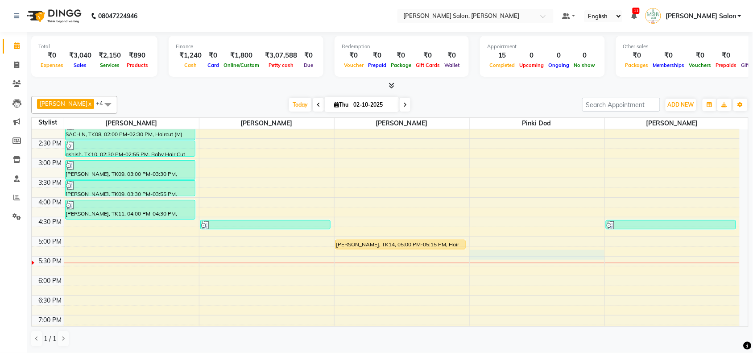
click at [531, 258] on div "10:00 AM 10:30 AM 11:00 AM 11:30 AM 12:00 PM 12:30 PM 1:00 PM 1:30 PM 2:00 PM 2…" at bounding box center [386, 197] width 708 height 471
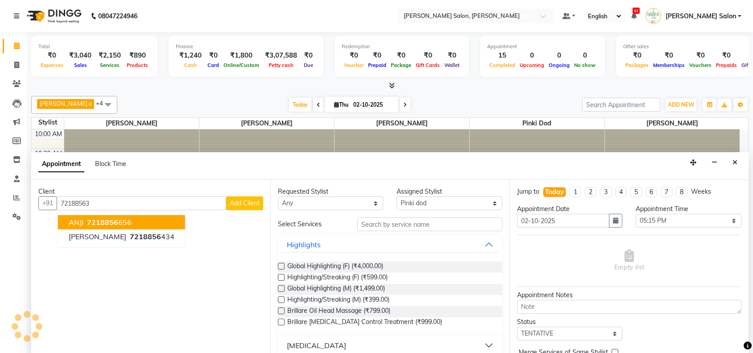
select select "90150"
select select "1035"
select select "tentative"
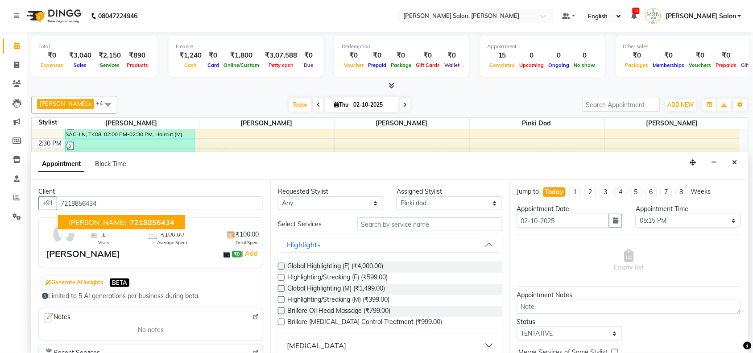
type input "7218856434"
click at [438, 225] on input "text" at bounding box center [429, 224] width 145 height 14
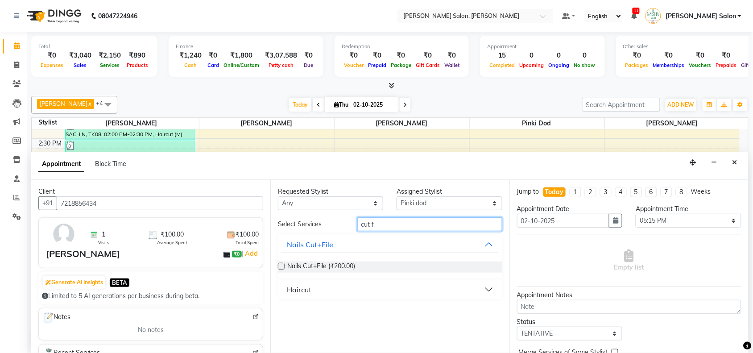
type input "cut f"
click at [343, 287] on button "Haircut" at bounding box center [389, 289] width 217 height 16
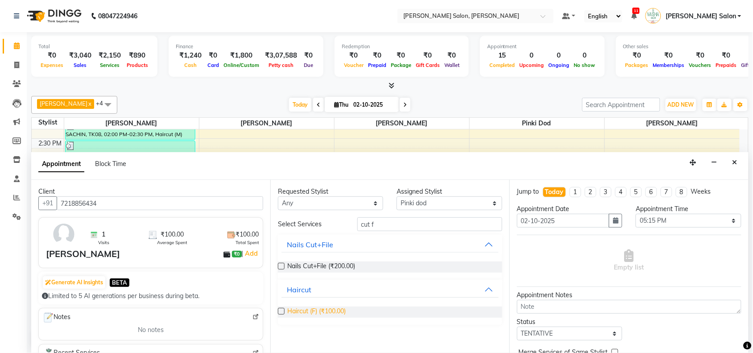
click at [328, 308] on span "Haircut (F) (₹100.00)" at bounding box center [316, 311] width 58 height 11
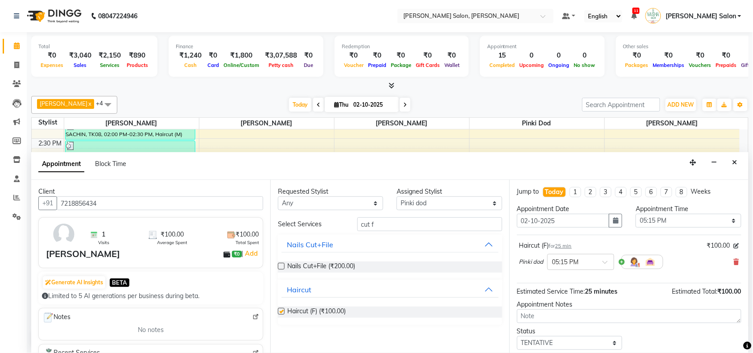
checkbox input "false"
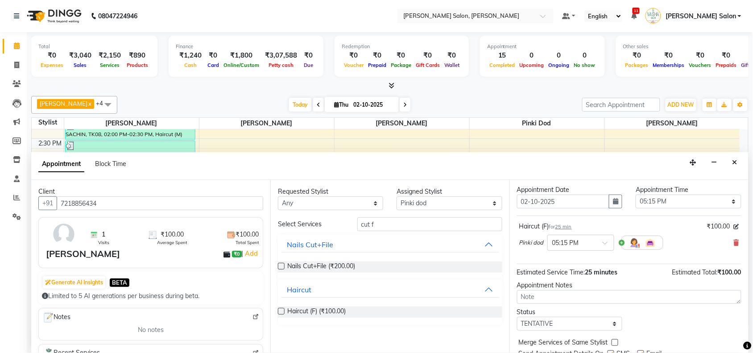
scroll to position [54, 0]
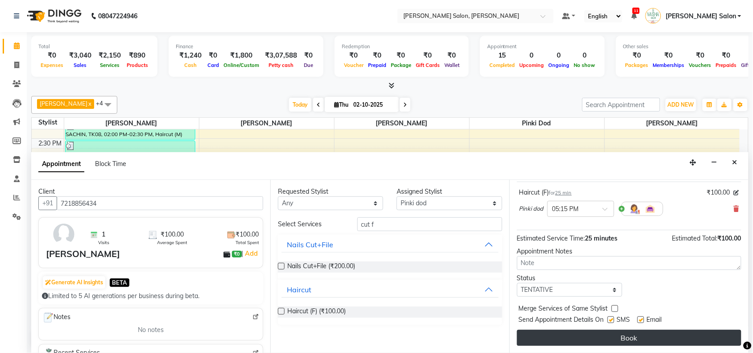
click at [558, 333] on button "Book" at bounding box center [629, 338] width 224 height 16
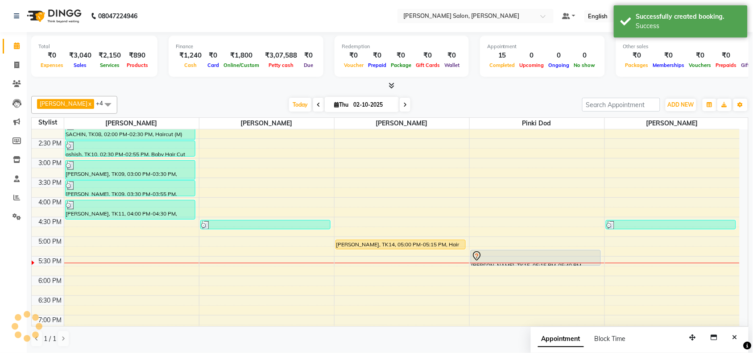
scroll to position [0, 0]
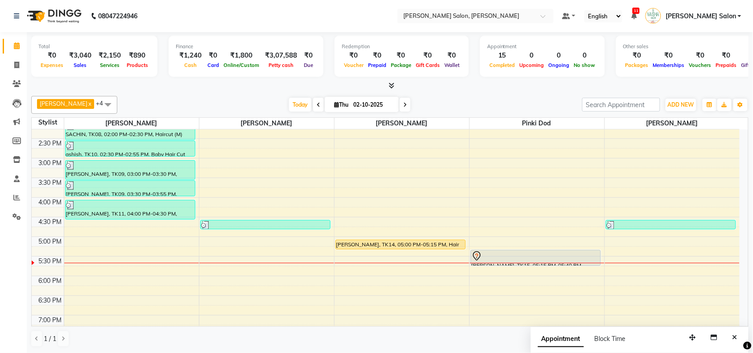
click at [529, 248] on div "10:00 AM 10:30 AM 11:00 AM 11:30 AM 12:00 PM 12:30 PM 1:00 PM 1:30 PM 2:00 PM 2…" at bounding box center [386, 197] width 708 height 471
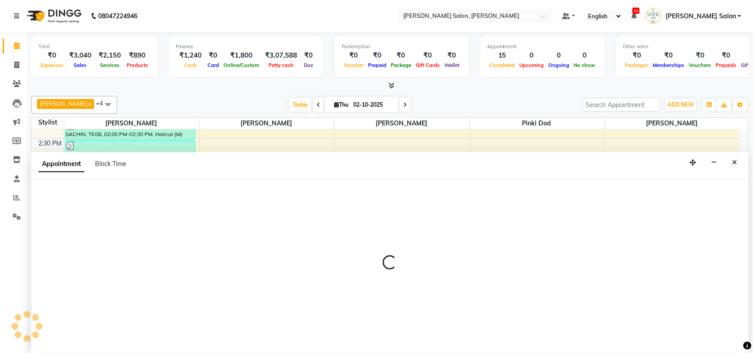
select select "90150"
select select "tentative"
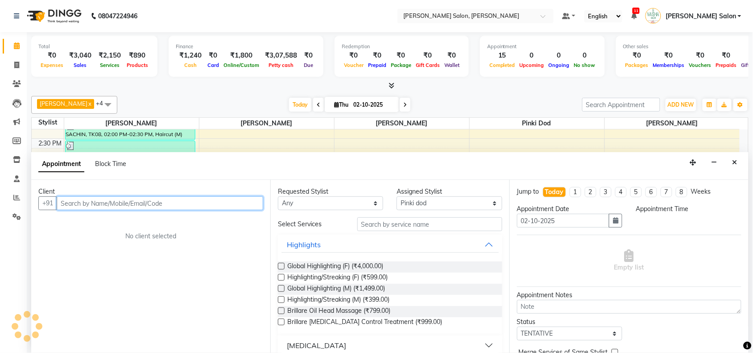
scroll to position [0, 0]
select select "1020"
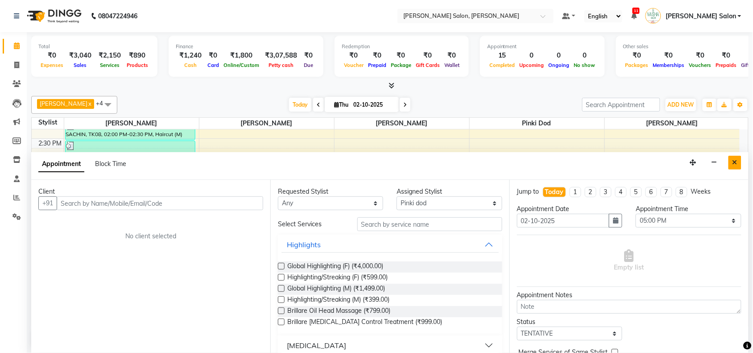
click at [738, 162] on button "Close" at bounding box center [734, 163] width 13 height 14
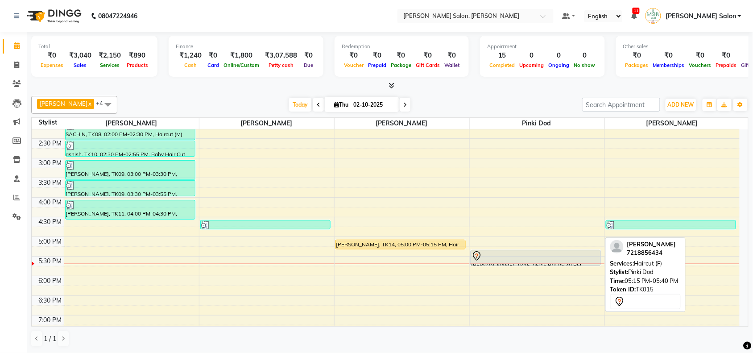
click at [532, 252] on div at bounding box center [535, 256] width 128 height 11
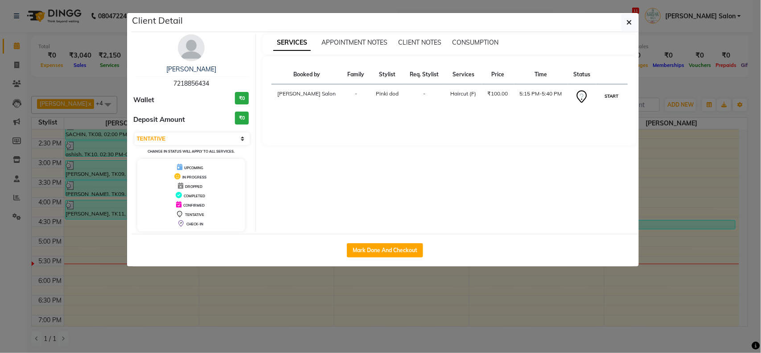
click at [612, 102] on button "START" at bounding box center [612, 96] width 18 height 11
select select "1"
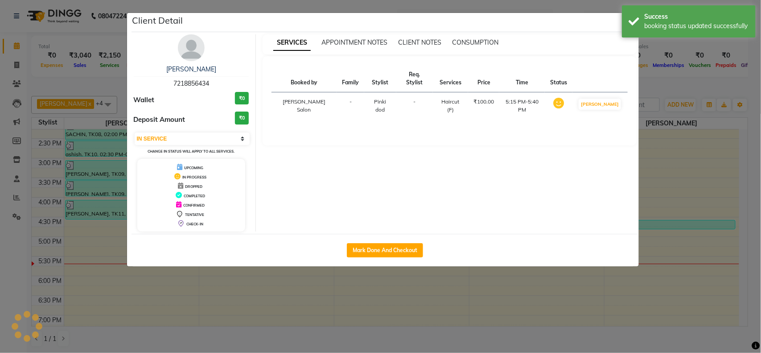
click at [657, 135] on ngb-modal-window "Client Detail Saloni 7218856434 Wallet ₹0 Deposit Amount ₹0 Select IN SERVICE C…" at bounding box center [380, 176] width 761 height 353
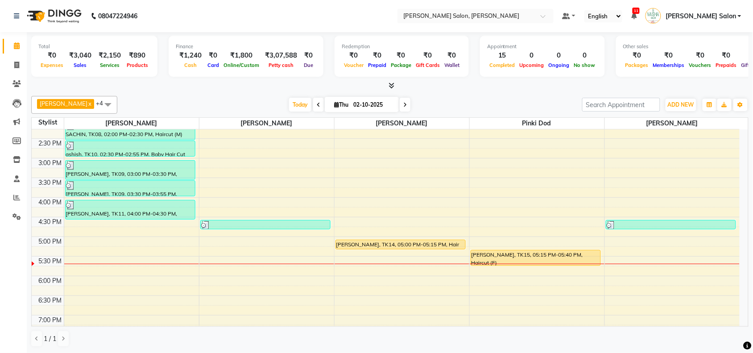
click at [632, 264] on div at bounding box center [672, 264] width 135 height 0
select select "83168"
select select "tentative"
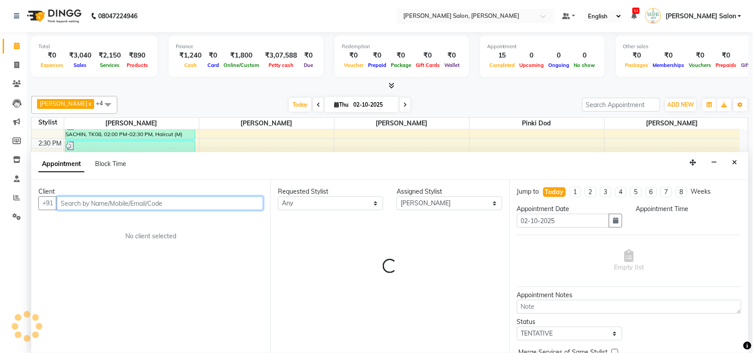
select select "1050"
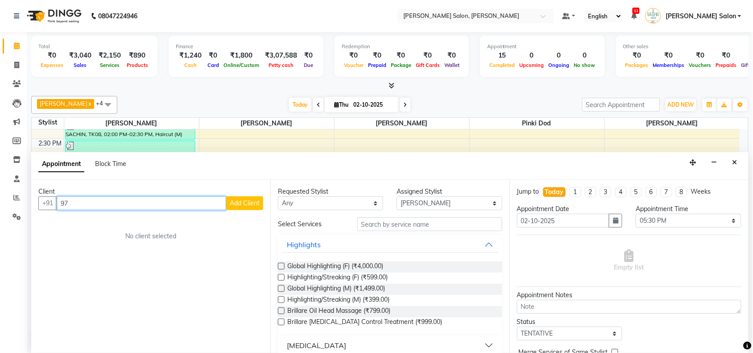
type input "9"
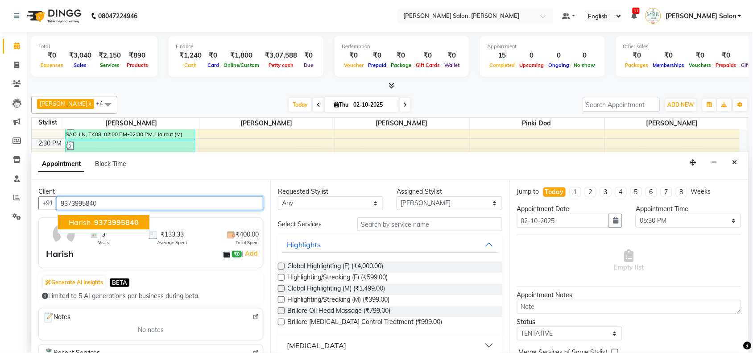
type input "9373995840"
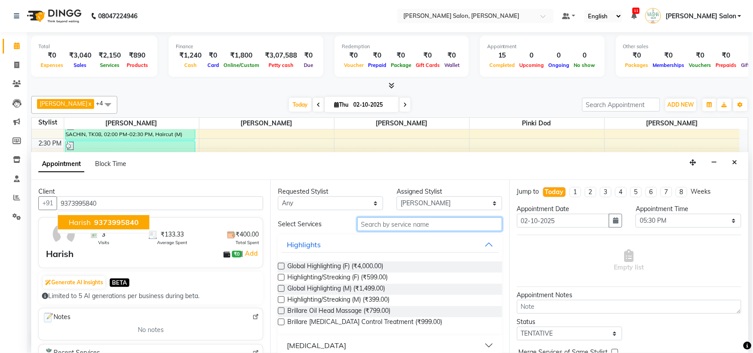
click at [448, 230] on input "text" at bounding box center [429, 224] width 145 height 14
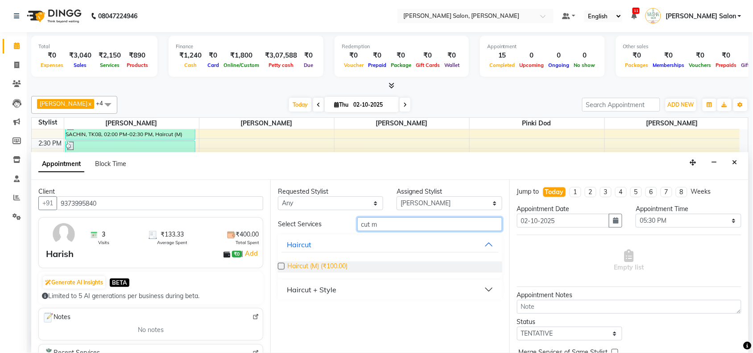
type input "cut m"
drag, startPoint x: 342, startPoint y: 269, endPoint x: 344, endPoint y: 260, distance: 9.5
click at [341, 268] on span "Haircut (M) (₹100.00)" at bounding box center [317, 266] width 60 height 11
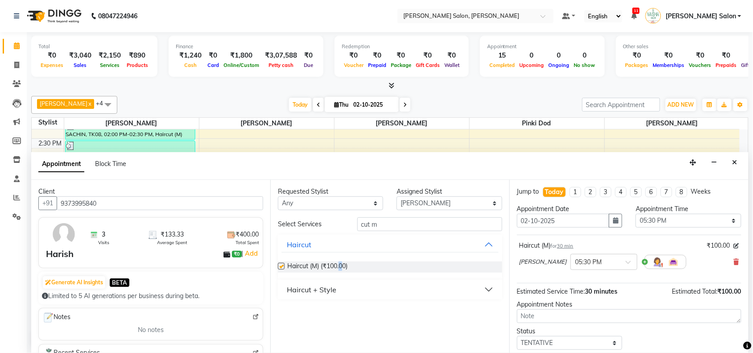
checkbox input "false"
click at [400, 224] on input "cut m" at bounding box center [429, 224] width 145 height 14
type input "c"
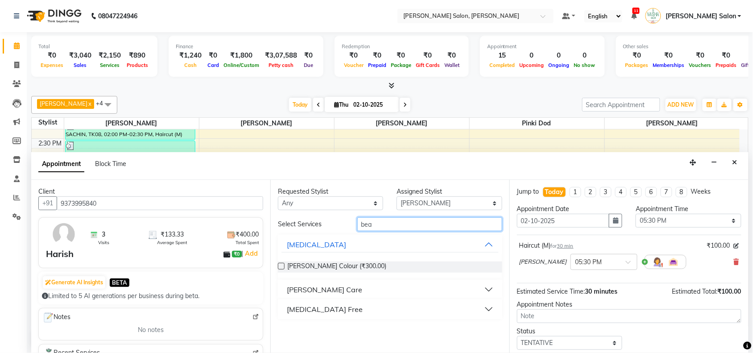
type input "bea"
drag, startPoint x: 293, startPoint y: 293, endPoint x: 300, endPoint y: 293, distance: 6.7
click at [300, 293] on div "[PERSON_NAME] Care" at bounding box center [324, 289] width 75 height 11
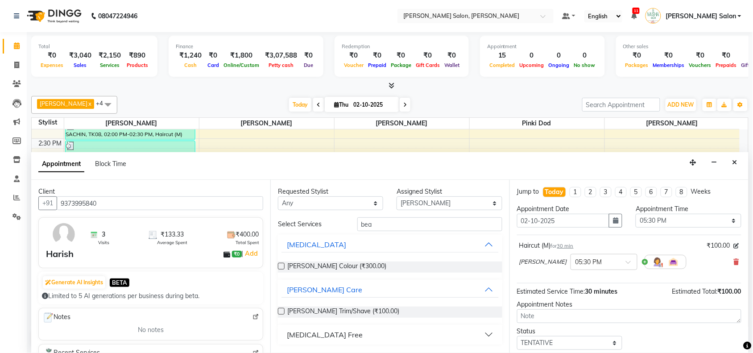
click at [298, 304] on div "[PERSON_NAME] Trim/Shave (₹100.00)" at bounding box center [390, 311] width 224 height 25
click at [298, 311] on span "[PERSON_NAME] Trim/Shave (₹100.00)" at bounding box center [343, 311] width 112 height 11
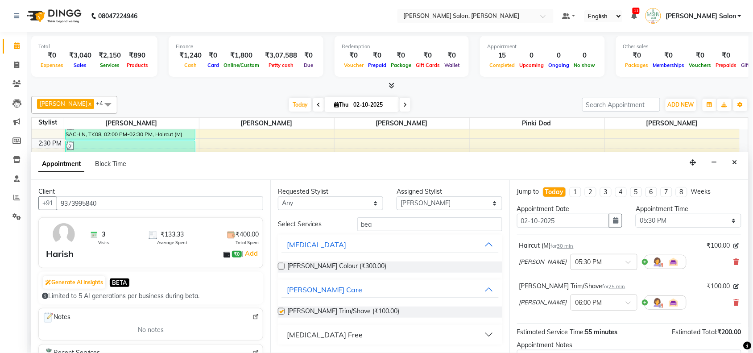
checkbox input "false"
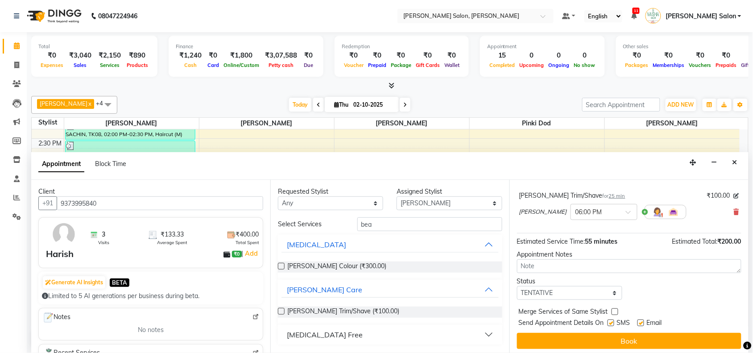
scroll to position [94, 0]
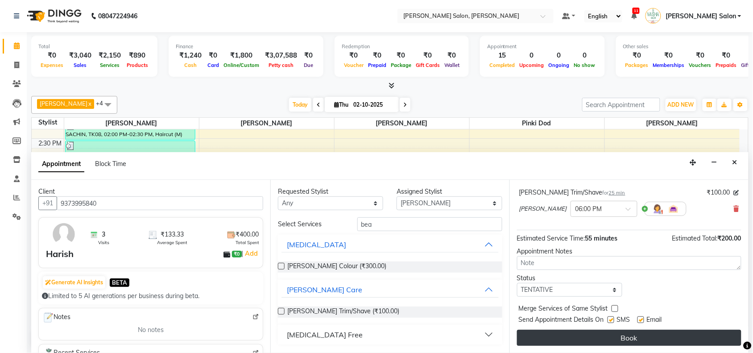
click at [525, 335] on button "Book" at bounding box center [629, 338] width 224 height 16
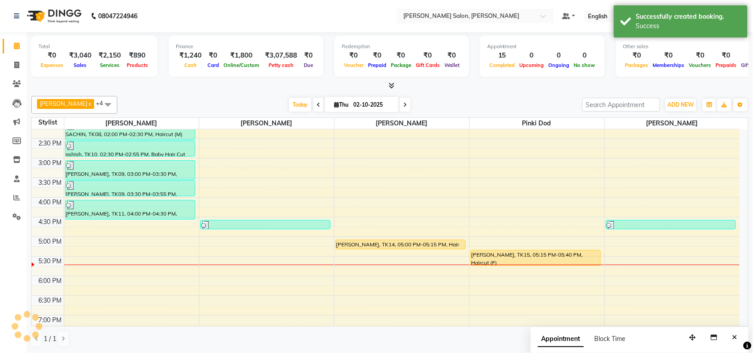
scroll to position [0, 0]
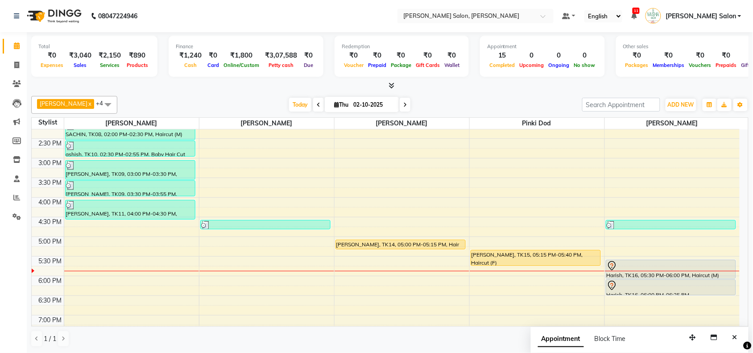
click at [401, 269] on div "10:00 AM 10:30 AM 11:00 AM 11:30 AM 12:00 PM 12:30 PM 1:00 PM 1:30 PM 2:00 PM 2…" at bounding box center [386, 197] width 708 height 471
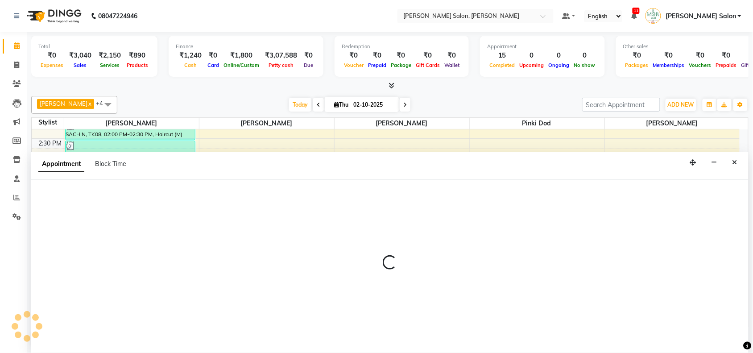
scroll to position [0, 0]
select select "36989"
select select "1050"
select select "tentative"
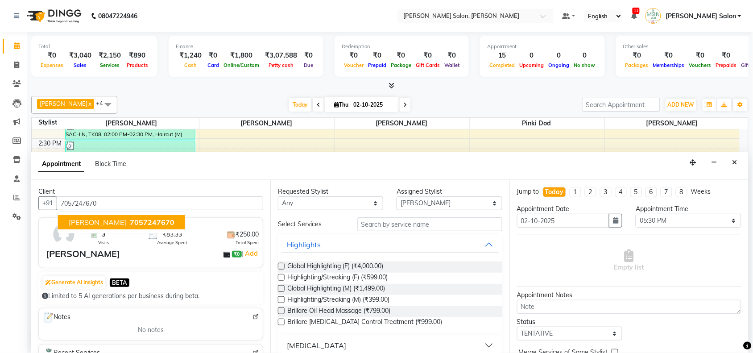
type input "7057247670"
click at [441, 226] on input "text" at bounding box center [429, 224] width 145 height 14
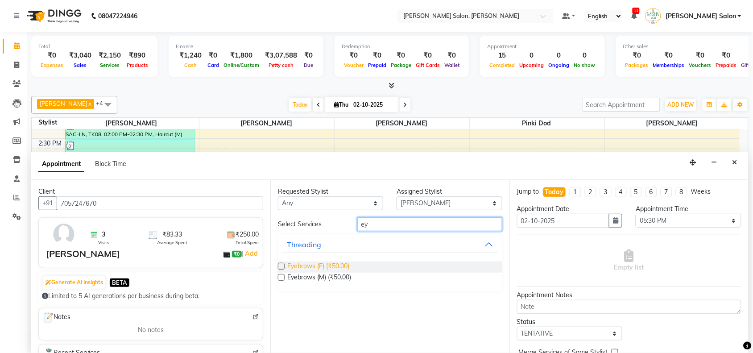
type input "ey"
click at [295, 264] on span "Eyebrows (F) (₹50.00)" at bounding box center [318, 266] width 62 height 11
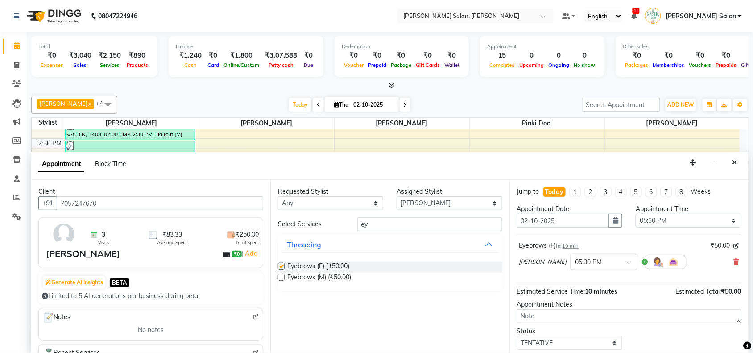
checkbox input "false"
click at [379, 224] on input "ey" at bounding box center [429, 224] width 145 height 14
type input "e"
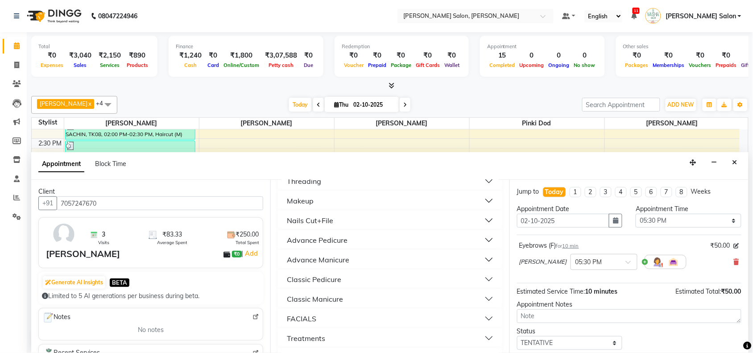
scroll to position [54, 0]
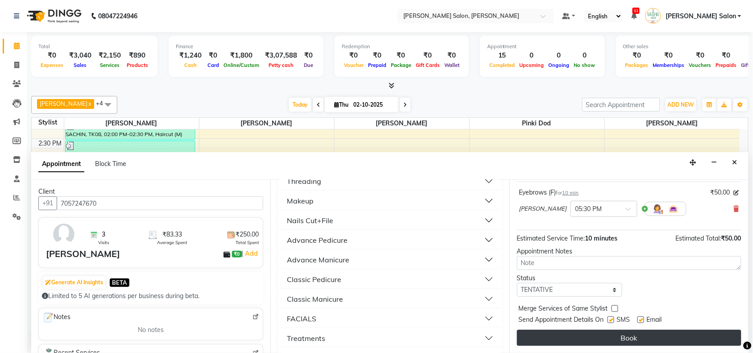
click at [565, 333] on button "Book" at bounding box center [629, 338] width 224 height 16
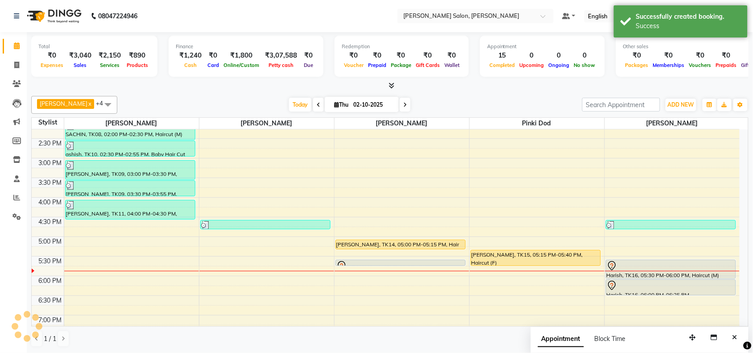
scroll to position [0, 0]
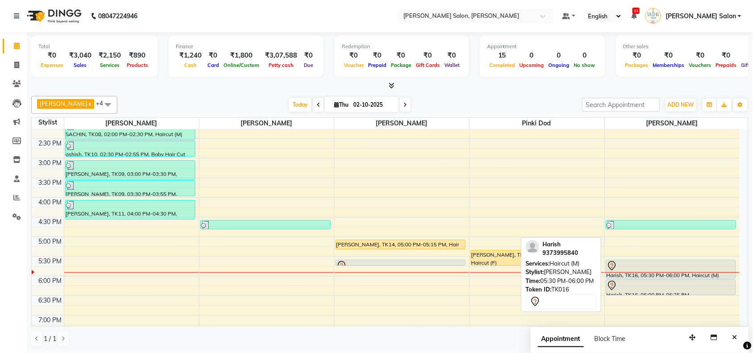
click at [645, 270] on div at bounding box center [671, 265] width 129 height 11
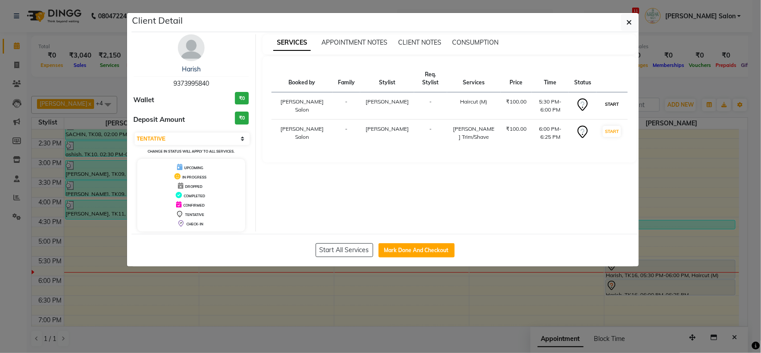
click at [614, 105] on button "START" at bounding box center [612, 104] width 18 height 11
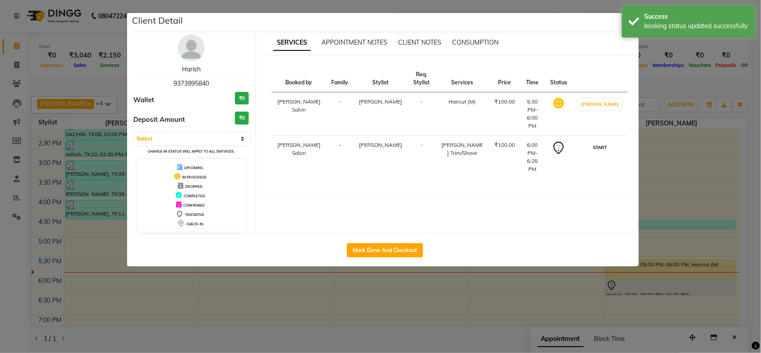
click at [609, 142] on button "START" at bounding box center [600, 147] width 18 height 11
select select "1"
click at [659, 172] on ngb-modal-window "Client Detail Harish 9373995840 Wallet ₹0 Deposit Amount ₹0 Select IN SERVICE C…" at bounding box center [380, 176] width 761 height 353
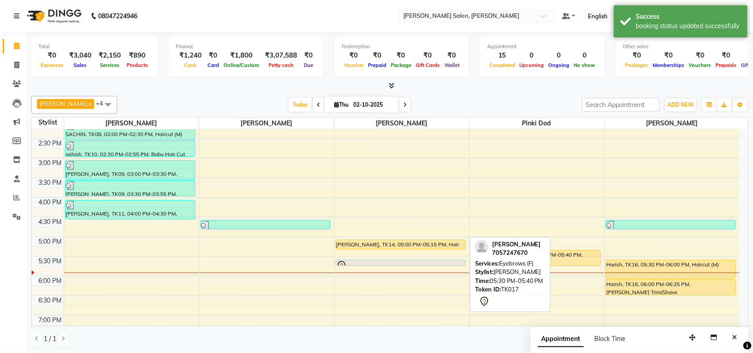
click at [388, 264] on div at bounding box center [400, 266] width 129 height 4
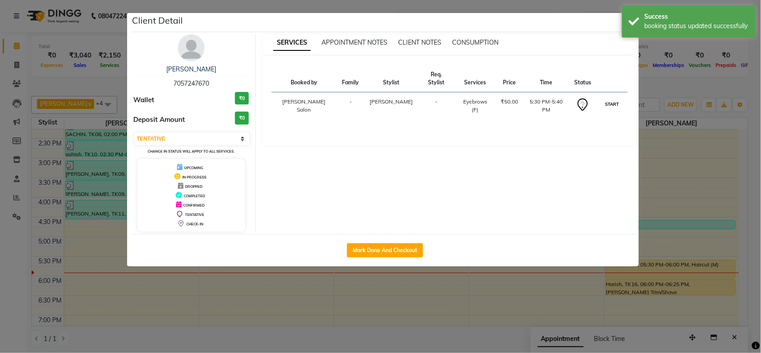
click at [608, 99] on button "START" at bounding box center [612, 104] width 18 height 11
select select "1"
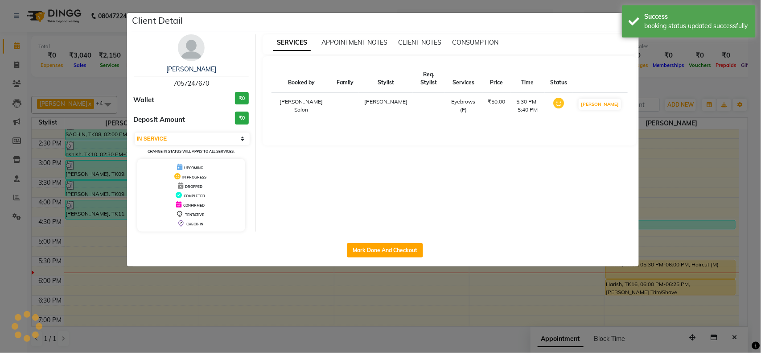
click at [663, 135] on ngb-modal-window "Client Detail Payal 7057247670 Wallet ₹0 Deposit Amount ₹0 Select IN SERVICE CO…" at bounding box center [380, 176] width 761 height 353
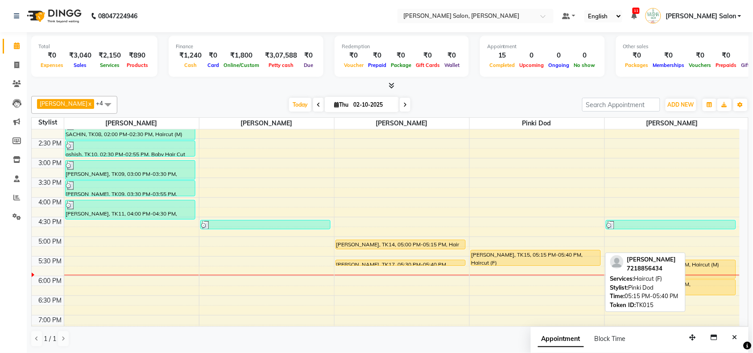
click at [553, 258] on div "Saloni, TK15, 05:15 PM-05:40 PM, Haircut (F)" at bounding box center [535, 257] width 129 height 15
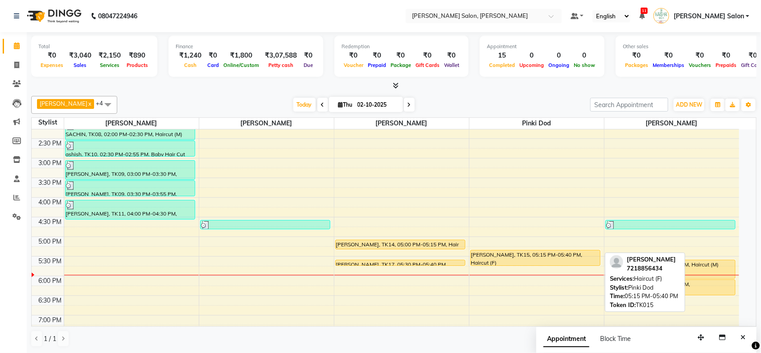
select select "1"
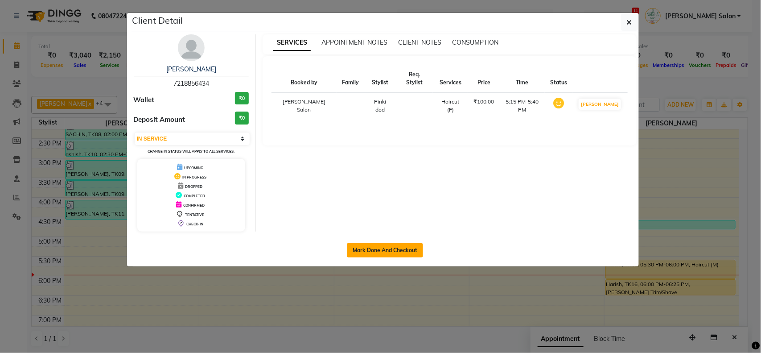
click at [414, 250] on button "Mark Done And Checkout" at bounding box center [385, 250] width 76 height 14
select select "service"
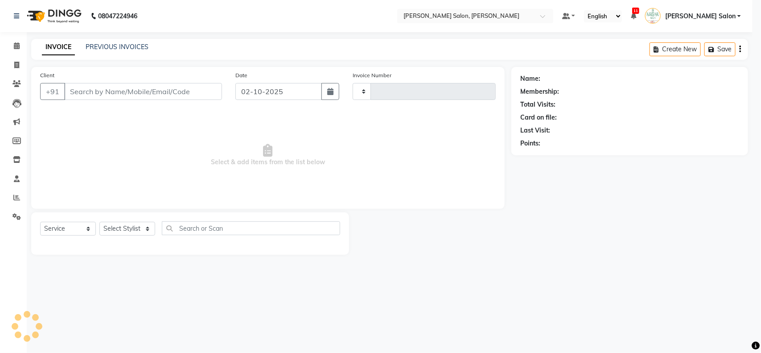
type input "4096"
select select "5497"
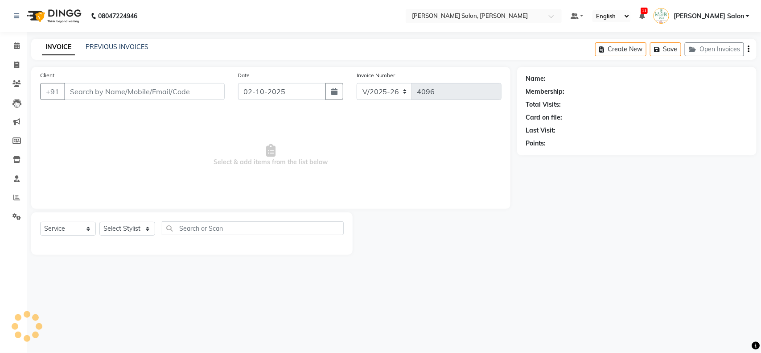
type input "7218856434"
select select "90150"
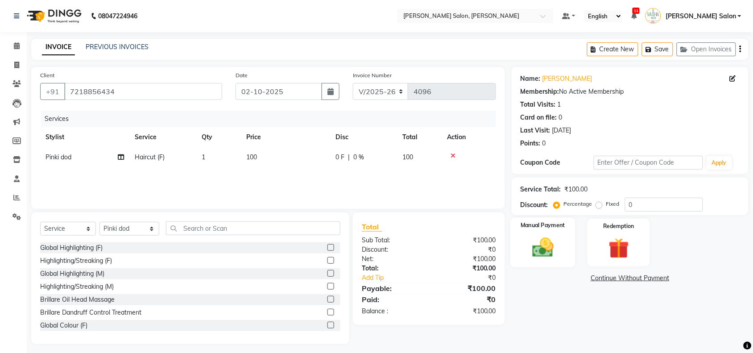
click at [563, 259] on div "Manual Payment" at bounding box center [542, 243] width 65 height 50
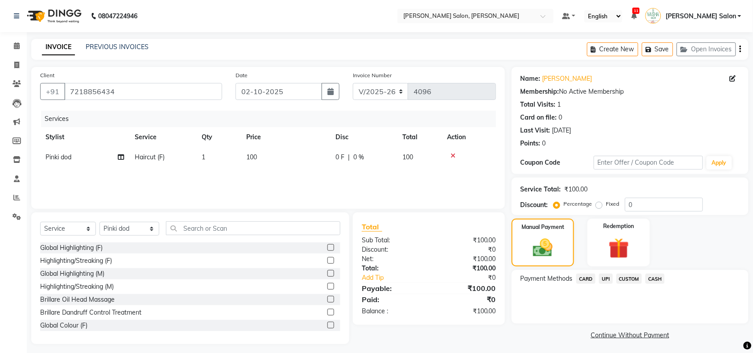
click at [610, 284] on span "UPI" at bounding box center [606, 278] width 14 height 10
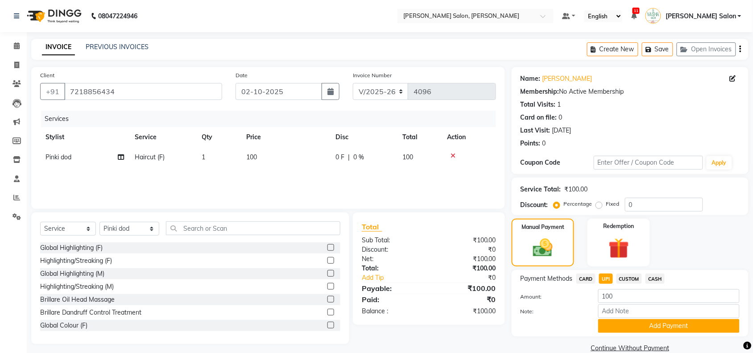
click at [628, 335] on div "Payment Methods CARD UPI CUSTOM CASH Amount: 100 Note: Add Payment" at bounding box center [630, 303] width 237 height 66
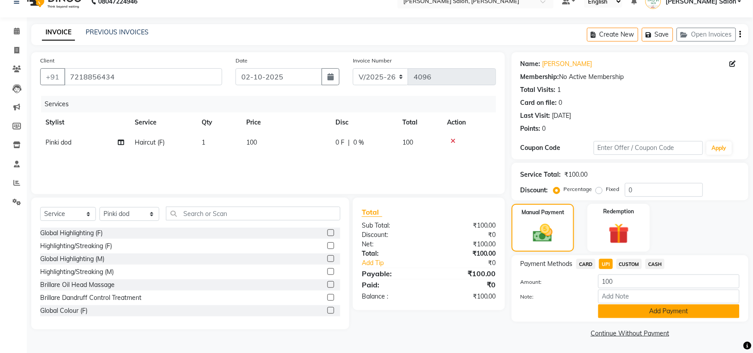
click at [626, 310] on button "Add Payment" at bounding box center [668, 311] width 141 height 14
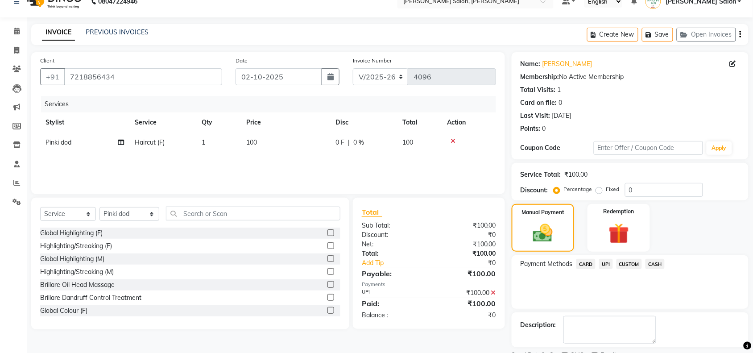
scroll to position [53, 0]
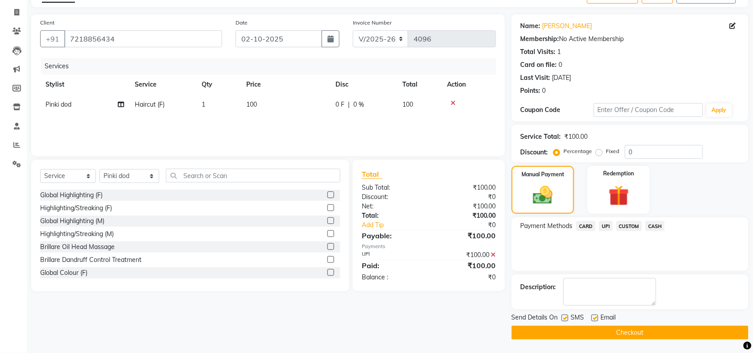
click at [716, 331] on button "Checkout" at bounding box center [630, 333] width 237 height 14
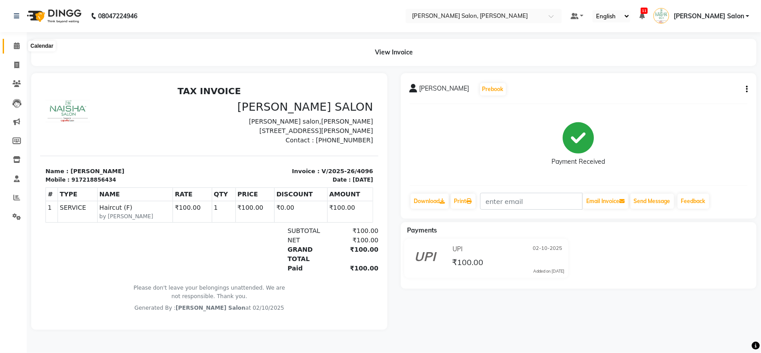
click at [21, 41] on span at bounding box center [17, 46] width 16 height 10
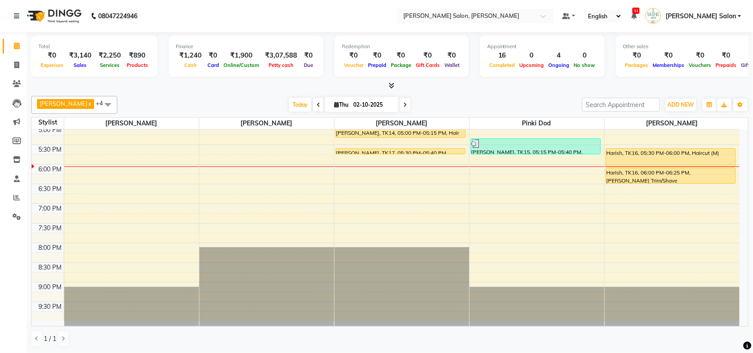
scroll to position [167, 0]
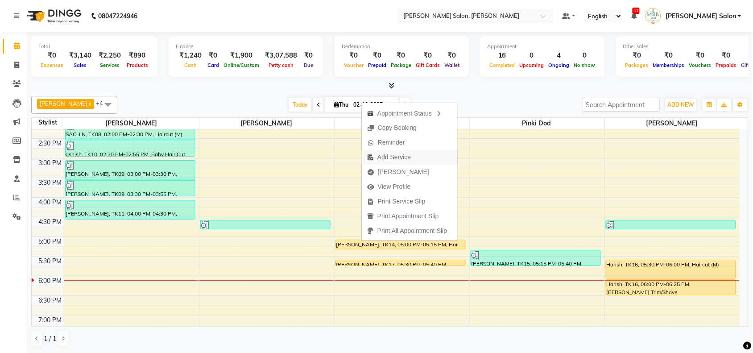
click at [378, 161] on span "Add Service" at bounding box center [393, 157] width 33 height 9
select select "36989"
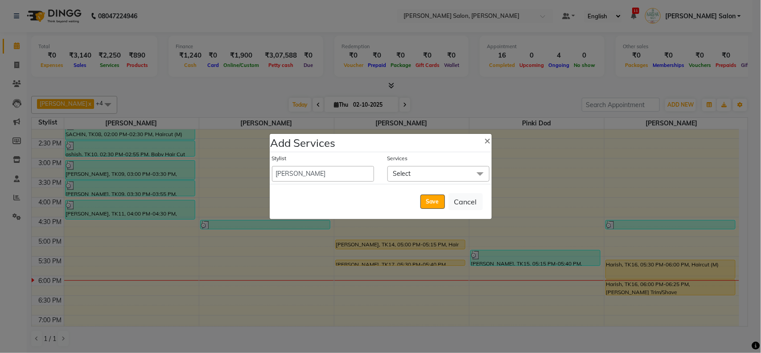
click at [401, 170] on span "Select" at bounding box center [402, 173] width 18 height 8
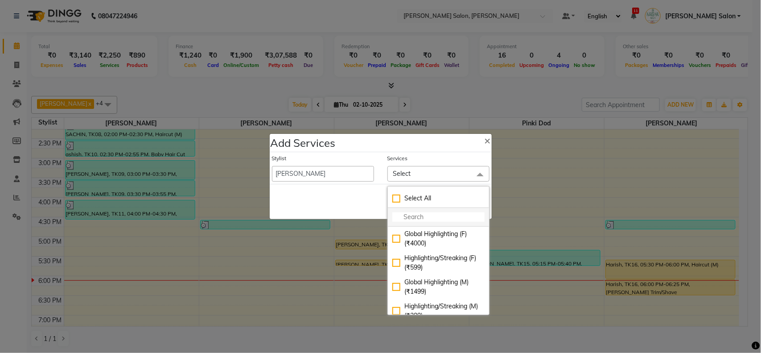
click at [392, 213] on input "multiselect-search" at bounding box center [438, 216] width 92 height 9
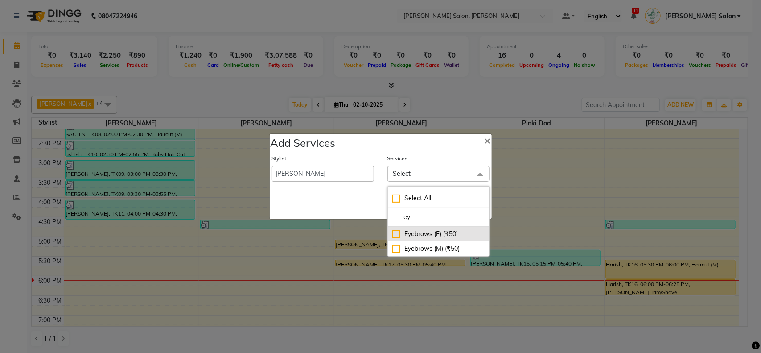
type input "ey"
click at [392, 234] on li "Eyebrows (F) (₹50)" at bounding box center [438, 234] width 101 height 15
checkbox input "true"
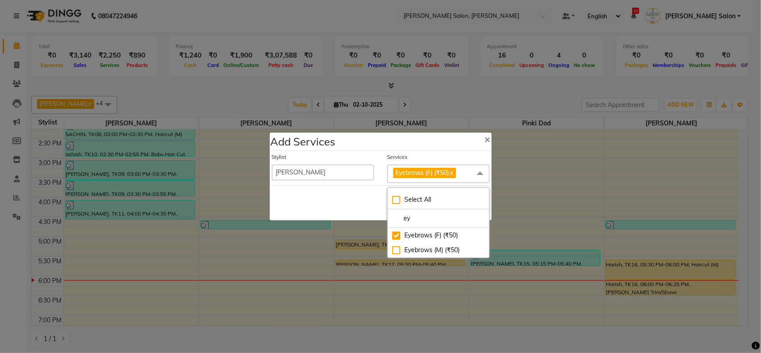
click at [383, 215] on div "Save Cancel" at bounding box center [381, 202] width 222 height 35
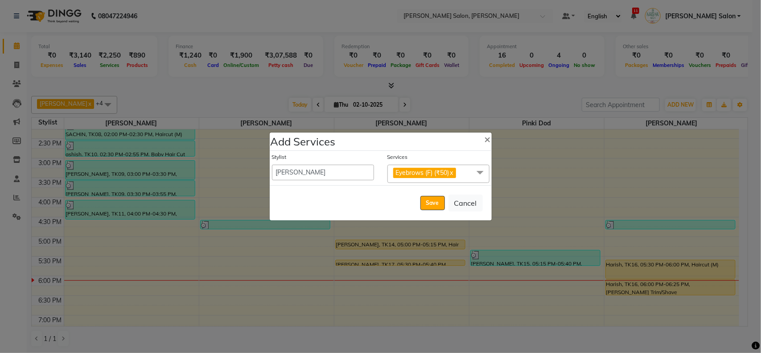
click at [463, 167] on span "Eyebrows (F) (₹50) x" at bounding box center [439, 174] width 102 height 18
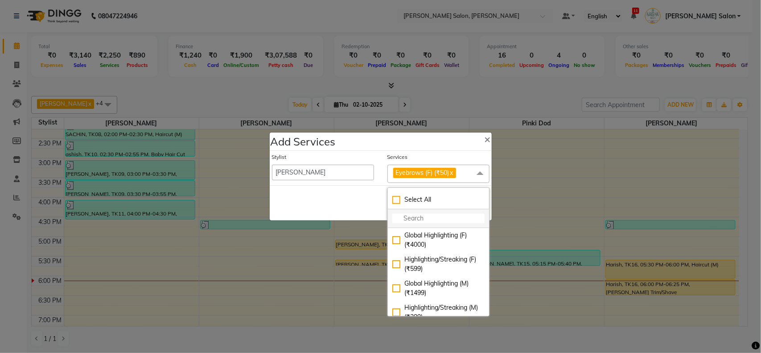
click at [434, 219] on input "multiselect-search" at bounding box center [438, 218] width 92 height 9
type input "f"
checkbox input "true"
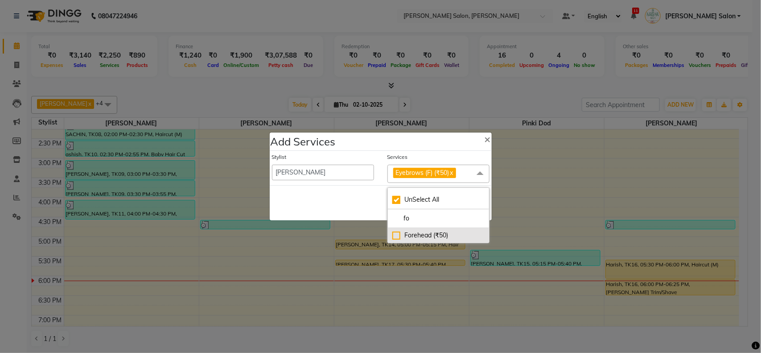
type input "fo"
click at [416, 235] on div "Forehead (₹50)" at bounding box center [438, 235] width 92 height 9
checkbox input "false"
checkbox input "true"
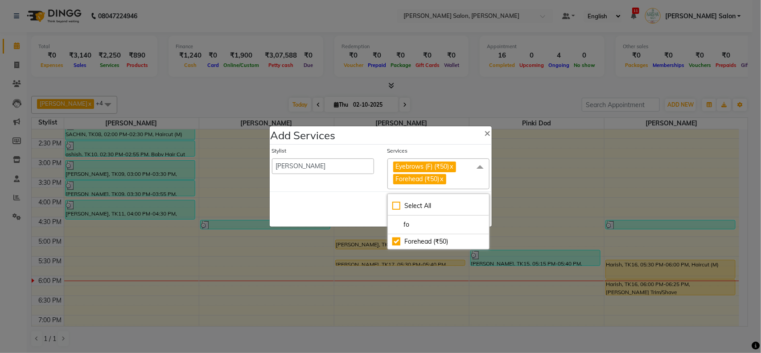
click at [363, 199] on div "Save Cancel" at bounding box center [381, 208] width 222 height 35
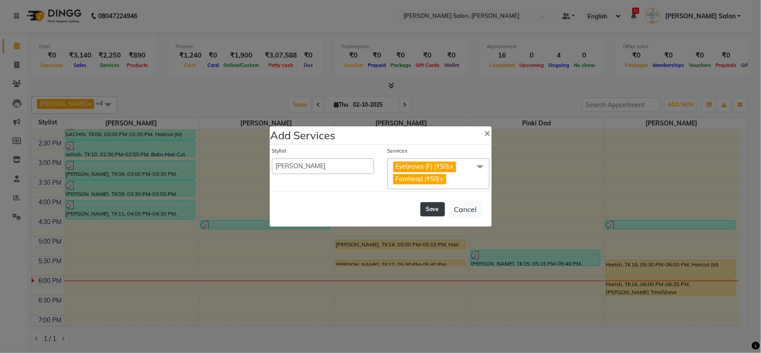
click at [425, 206] on button "Save" at bounding box center [433, 209] width 25 height 14
select select "80931"
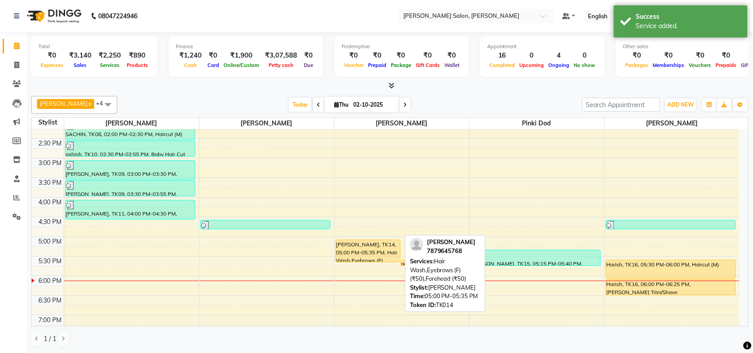
click at [379, 247] on div "AYUSHI, TK14, 05:00 PM-05:35 PM, Hair Wash,Eyebrows (F) (₹50),Forehead (₹50)" at bounding box center [368, 251] width 64 height 22
select select "1"
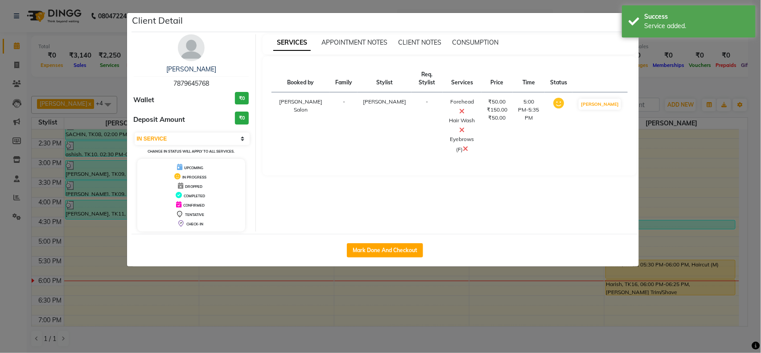
click at [377, 246] on button "Mark Done And Checkout" at bounding box center [385, 250] width 76 height 14
select select "service"
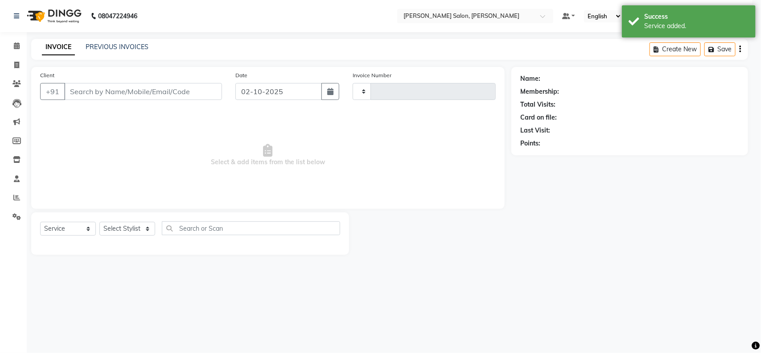
select select "3"
type input "4097"
select select "5497"
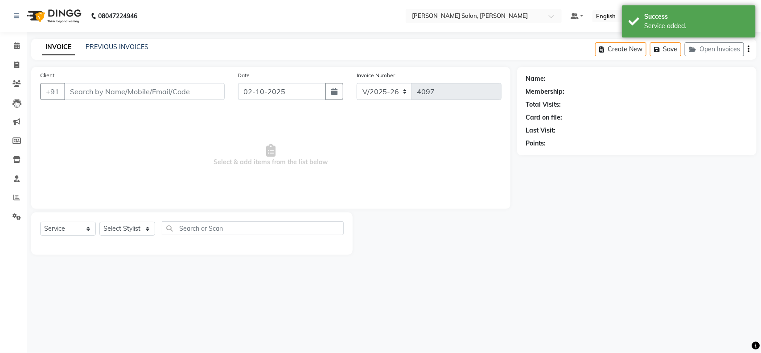
type input "7879645768"
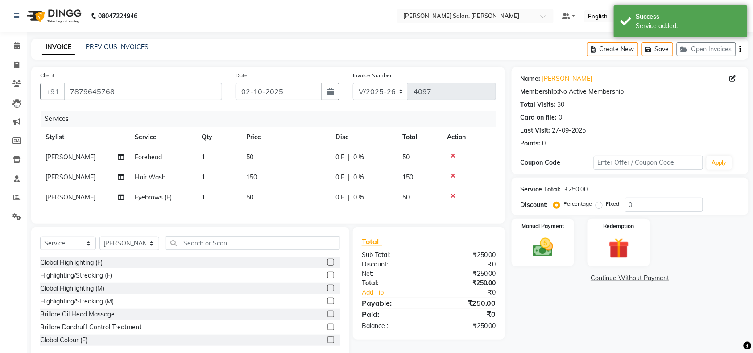
click at [452, 195] on icon at bounding box center [452, 196] width 5 height 6
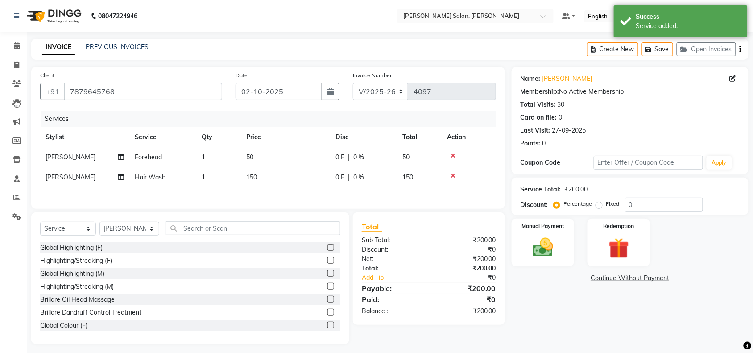
click at [454, 147] on td at bounding box center [469, 157] width 54 height 20
click at [454, 153] on icon at bounding box center [452, 156] width 5 height 6
click at [146, 229] on select "Select Stylist Admin [PERSON_NAME] Salon Pawan [PERSON_NAME] dod [PERSON_NAME] …" at bounding box center [129, 229] width 60 height 14
select select "72112"
click at [99, 222] on select "Select Stylist Admin [PERSON_NAME] Salon Pawan [PERSON_NAME] dod [PERSON_NAME] …" at bounding box center [129, 229] width 60 height 14
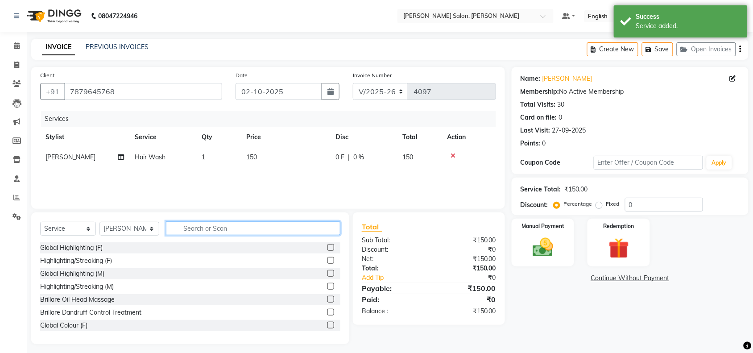
click at [193, 229] on input "text" at bounding box center [253, 228] width 174 height 14
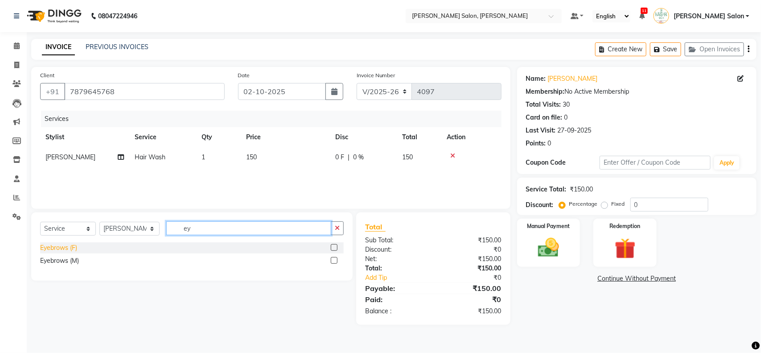
type input "ey"
click at [70, 245] on div "Eyebrows (F)" at bounding box center [58, 247] width 37 height 9
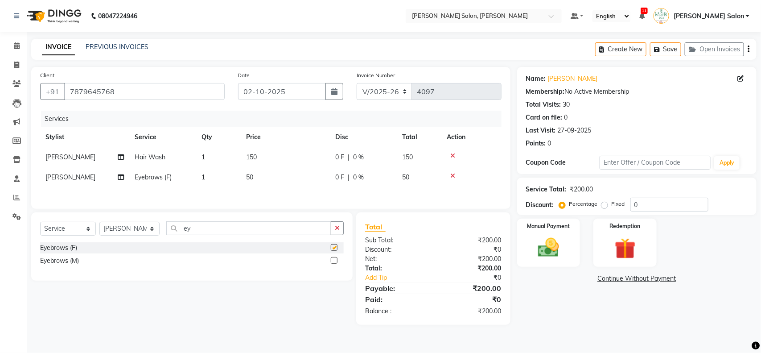
checkbox input "false"
click at [340, 231] on button "button" at bounding box center [337, 228] width 13 height 14
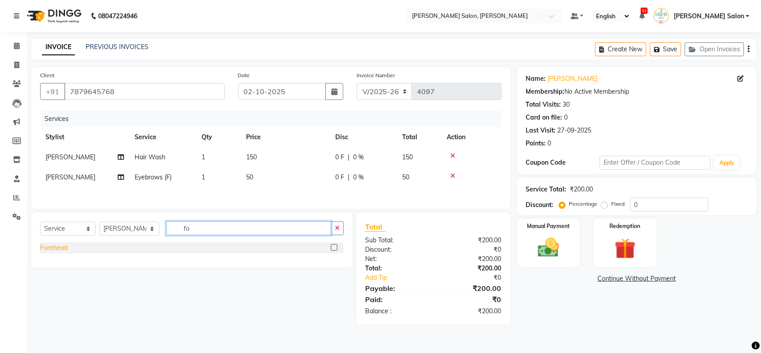
type input "fo"
click at [60, 248] on div "Forehead" at bounding box center [53, 247] width 27 height 9
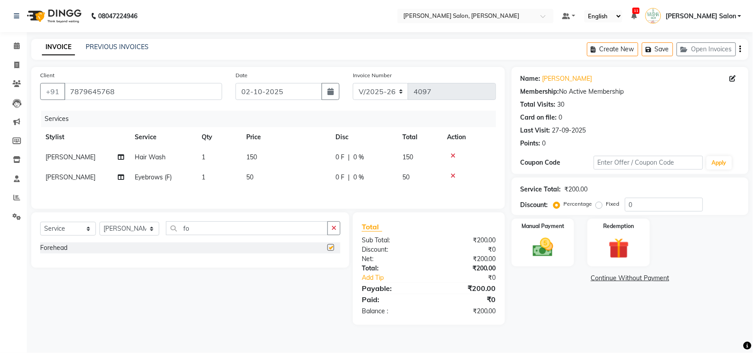
checkbox input "false"
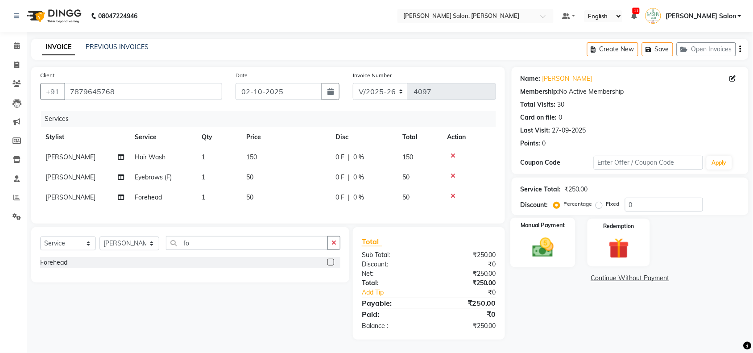
click at [556, 244] on img at bounding box center [542, 247] width 35 height 25
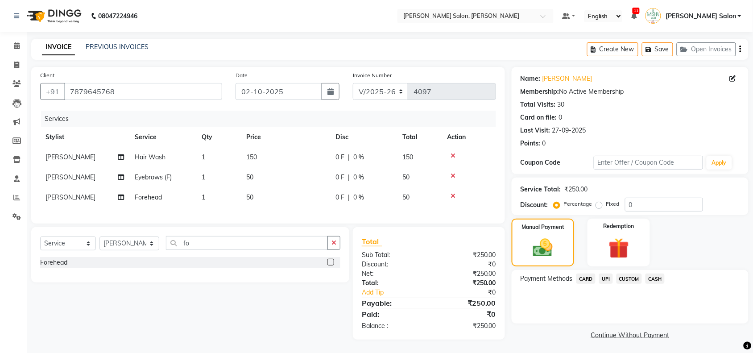
click at [605, 279] on span "UPI" at bounding box center [606, 278] width 14 height 10
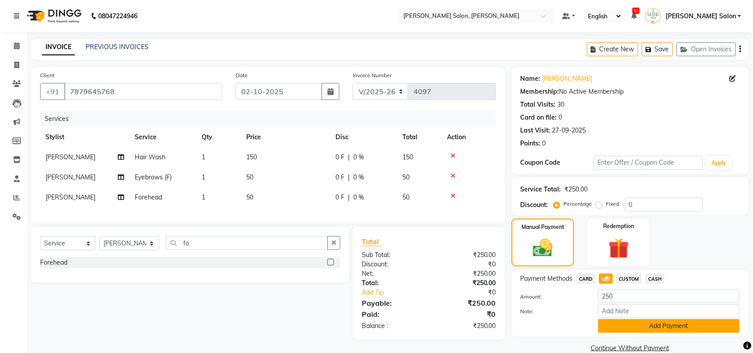
click at [603, 329] on button "Add Payment" at bounding box center [668, 326] width 141 height 14
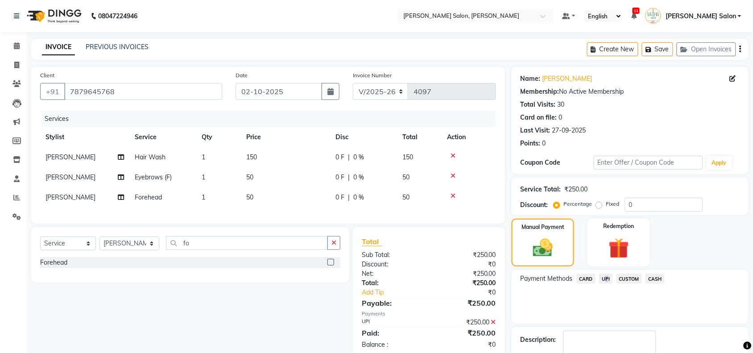
scroll to position [53, 0]
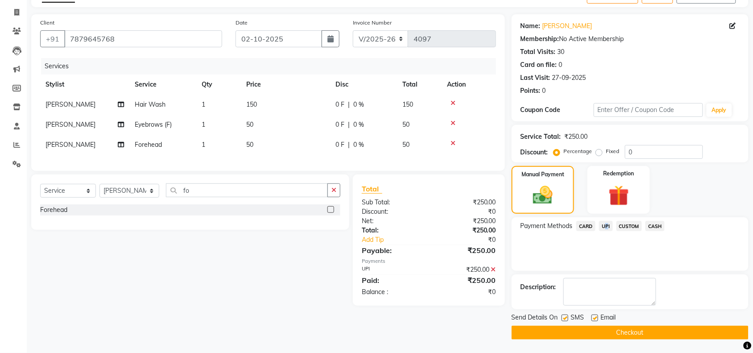
click at [552, 335] on button "Checkout" at bounding box center [630, 333] width 237 height 14
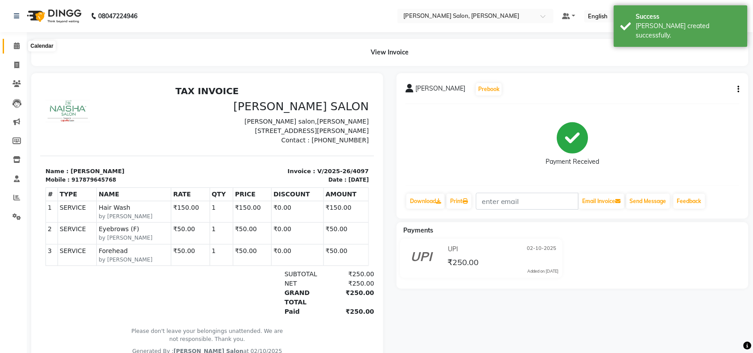
click at [21, 48] on span at bounding box center [17, 46] width 16 height 10
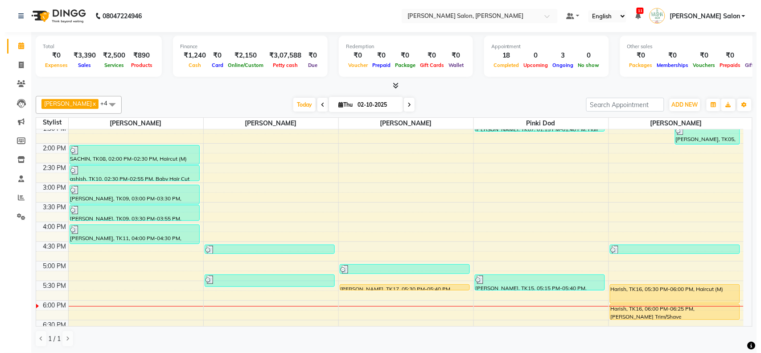
scroll to position [167, 0]
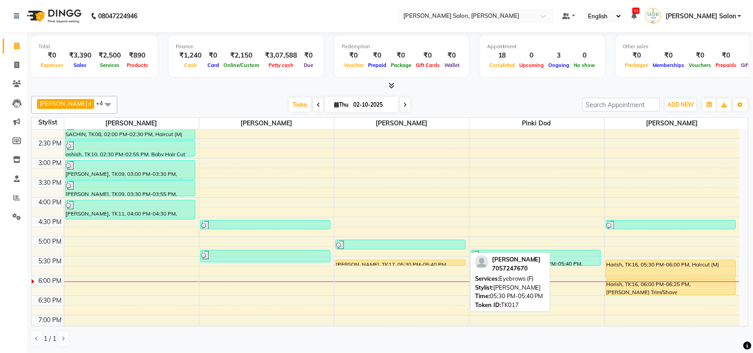
click at [402, 261] on div "Payal, TK17, 05:30 PM-05:40 PM, Eyebrows (F)" at bounding box center [400, 262] width 129 height 5
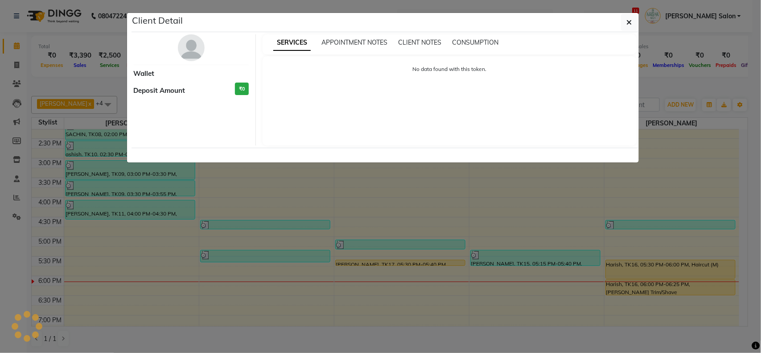
select select "1"
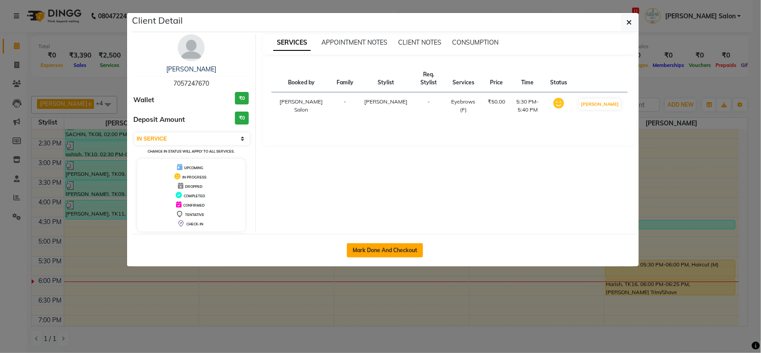
click at [401, 256] on button "Mark Done And Checkout" at bounding box center [385, 250] width 76 height 14
select select "service"
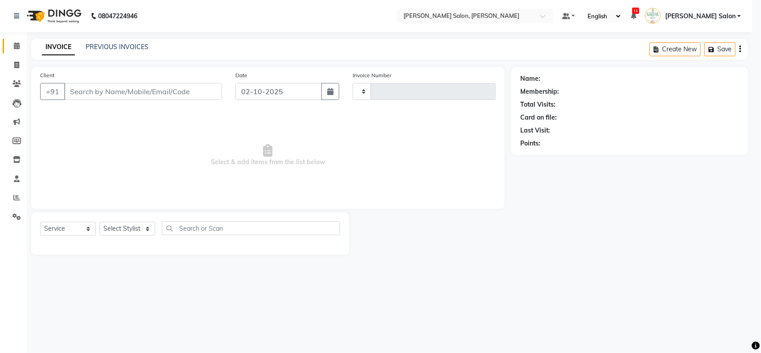
type input "4098"
select select "5497"
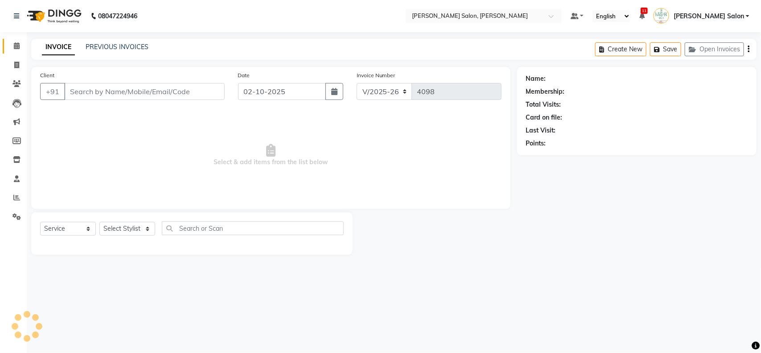
type input "7057247670"
select select "36989"
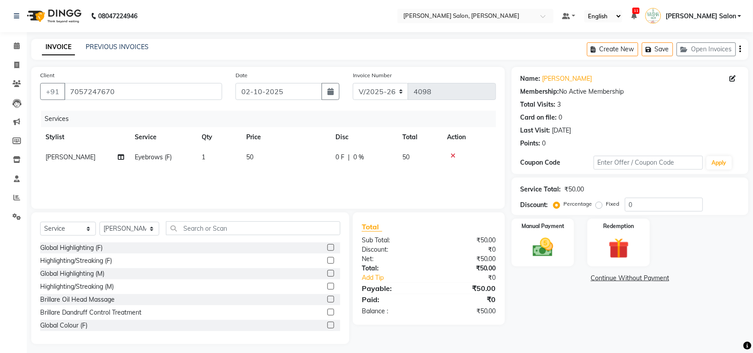
click at [511, 235] on div "Manual Payment Redemption" at bounding box center [630, 243] width 250 height 48
click at [519, 239] on div "Manual Payment" at bounding box center [542, 243] width 65 height 50
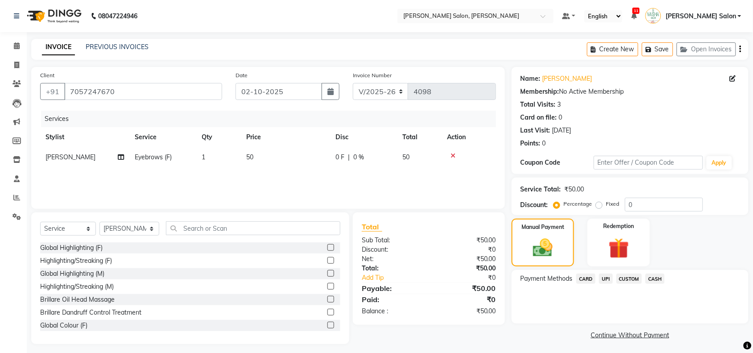
click at [607, 285] on div "UPI" at bounding box center [603, 279] width 17 height 12
click at [611, 273] on div "Payment Methods CARD UPI CUSTOM CASH" at bounding box center [630, 297] width 237 height 54
click at [607, 277] on span "UPI" at bounding box center [606, 278] width 14 height 10
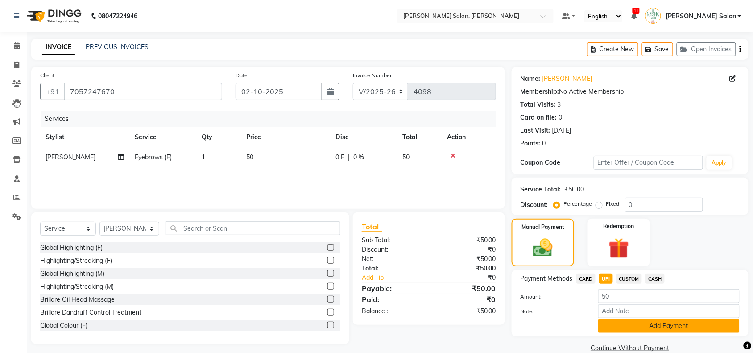
click at [632, 331] on button "Add Payment" at bounding box center [668, 326] width 141 height 14
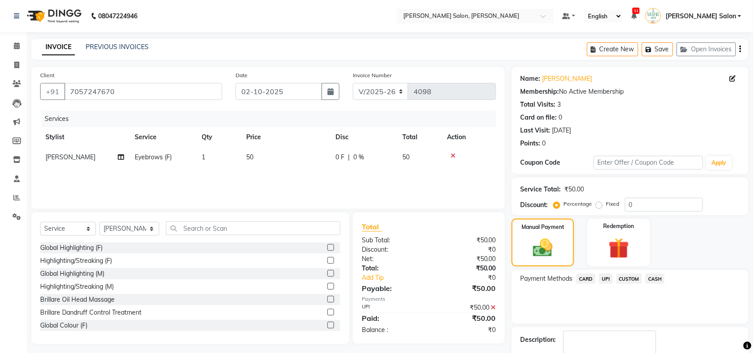
scroll to position [53, 0]
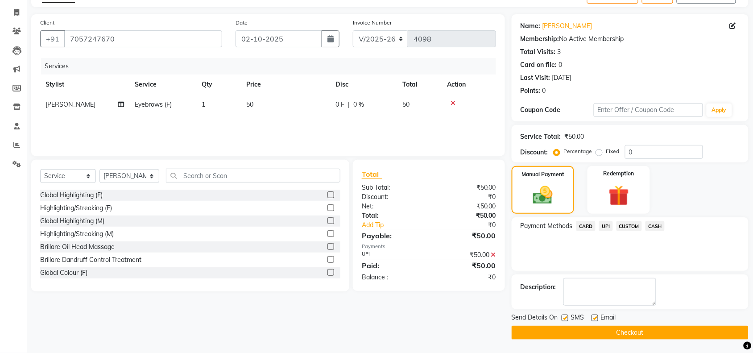
click at [632, 331] on button "Checkout" at bounding box center [630, 333] width 237 height 14
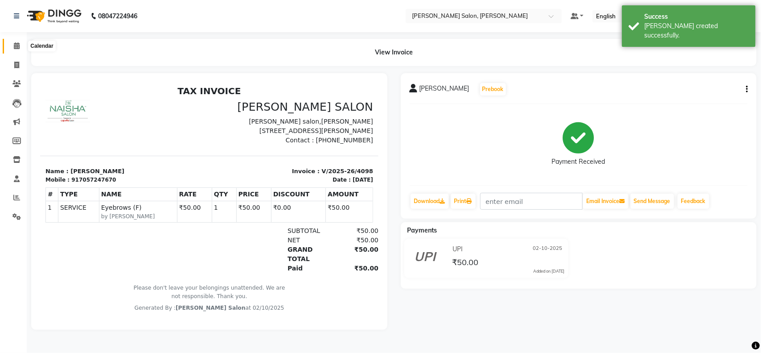
click at [18, 45] on icon at bounding box center [17, 45] width 6 height 7
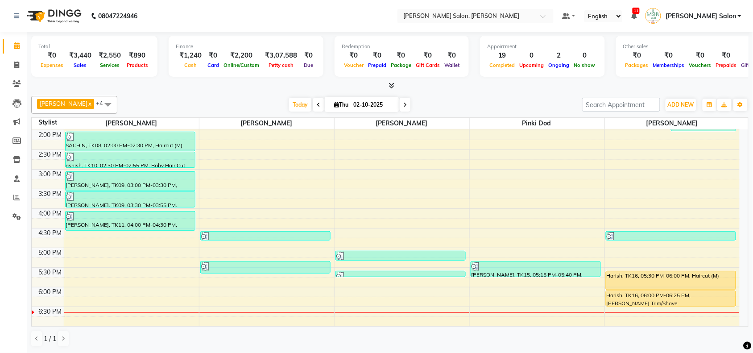
scroll to position [167, 0]
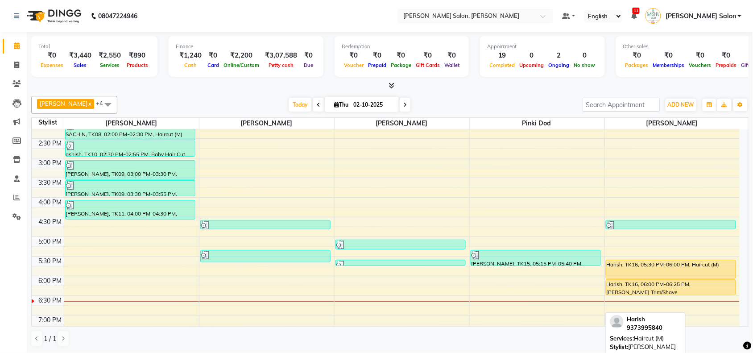
click at [620, 260] on link "Harish, TK16, 05:30 PM-06:00 PM, Haircut (M)" at bounding box center [671, 269] width 131 height 19
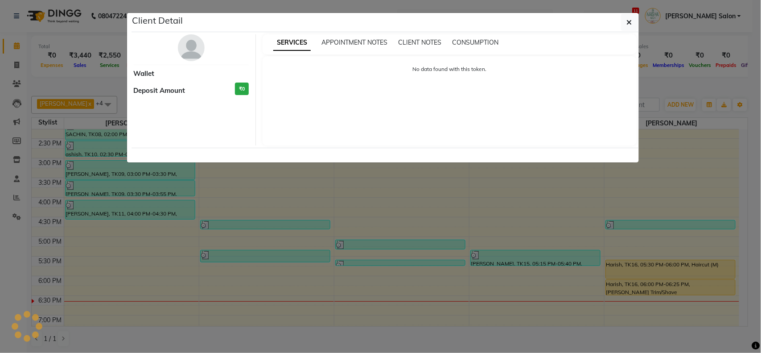
select select "1"
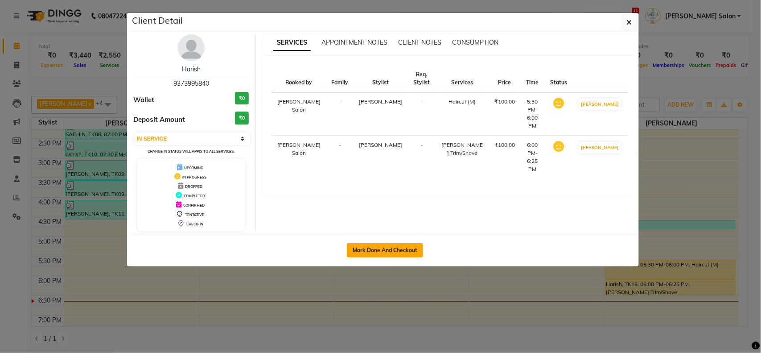
click at [360, 246] on button "Mark Done And Checkout" at bounding box center [385, 250] width 76 height 14
select select "5497"
select select "service"
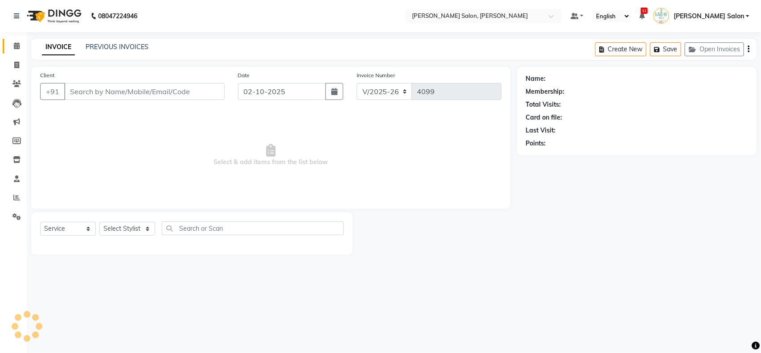
type input "9373995840"
select select "83168"
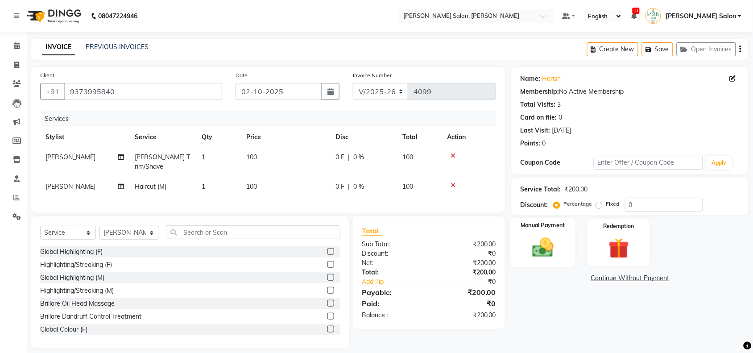
click at [518, 235] on div "Manual Payment" at bounding box center [542, 243] width 65 height 50
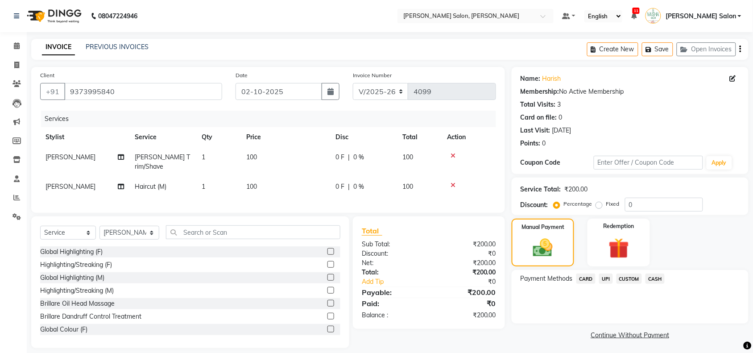
click at [647, 277] on span "CASH" at bounding box center [654, 278] width 19 height 10
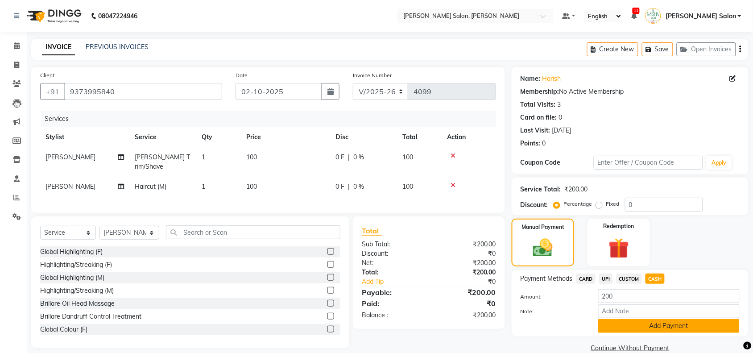
click at [638, 323] on button "Add Payment" at bounding box center [668, 326] width 141 height 14
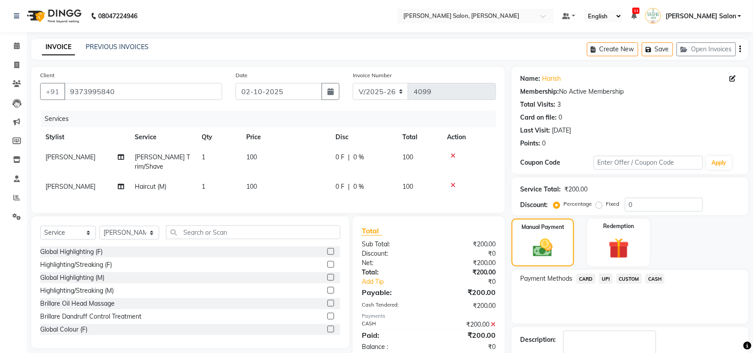
scroll to position [53, 0]
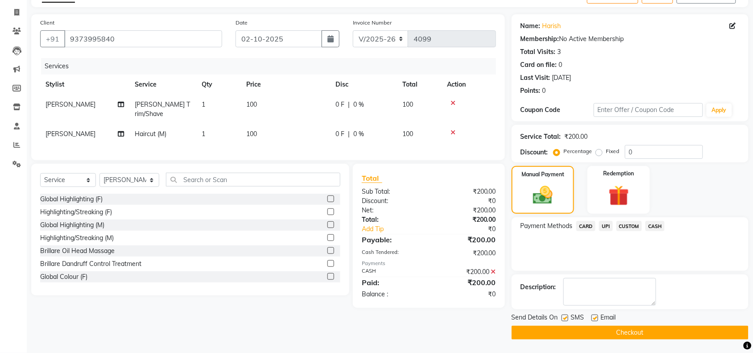
click at [638, 329] on button "Checkout" at bounding box center [630, 333] width 237 height 14
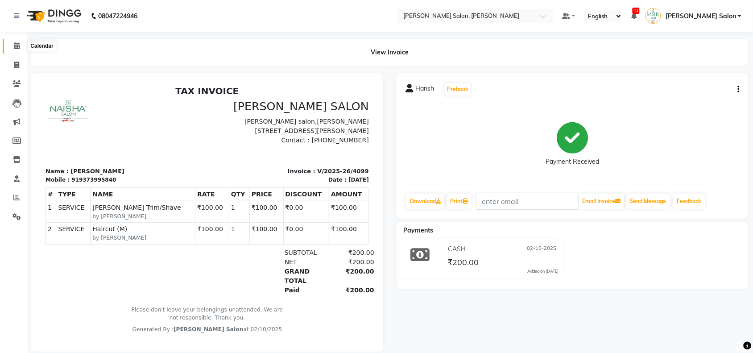
click at [10, 41] on span at bounding box center [17, 46] width 16 height 10
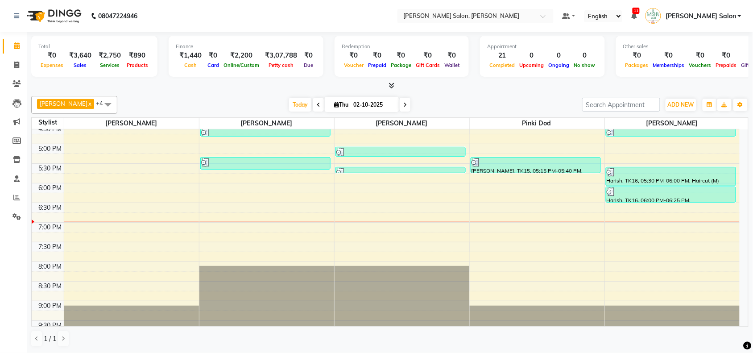
scroll to position [280, 0]
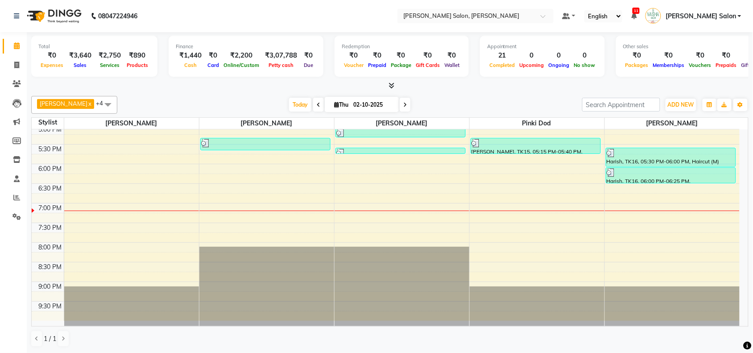
click at [135, 204] on div "10:00 AM 10:30 AM 11:00 AM 11:30 AM 12:00 PM 12:30 PM 1:00 PM 1:30 PM 2:00 PM 2…" at bounding box center [386, 85] width 708 height 471
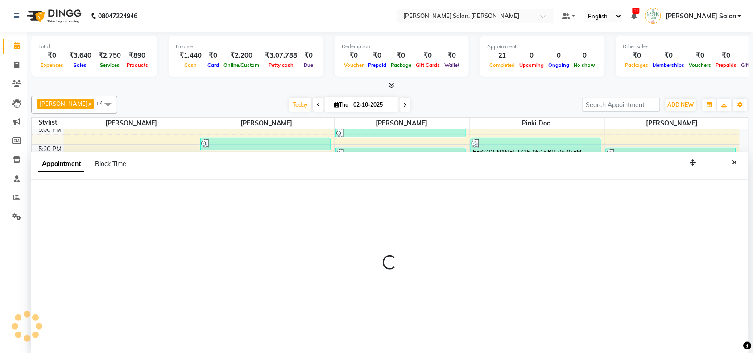
scroll to position [0, 0]
select select "36999"
select select "1125"
select select "tentative"
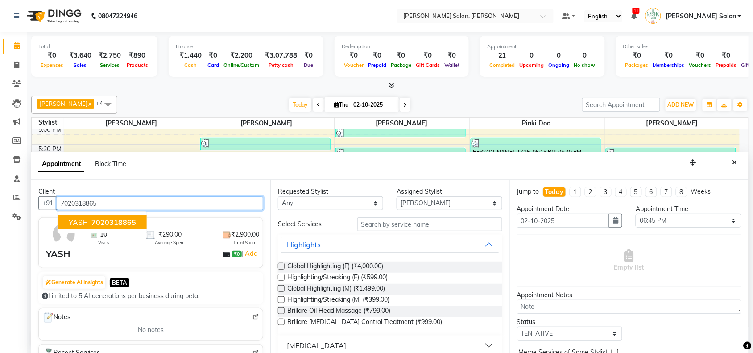
type input "7020318865"
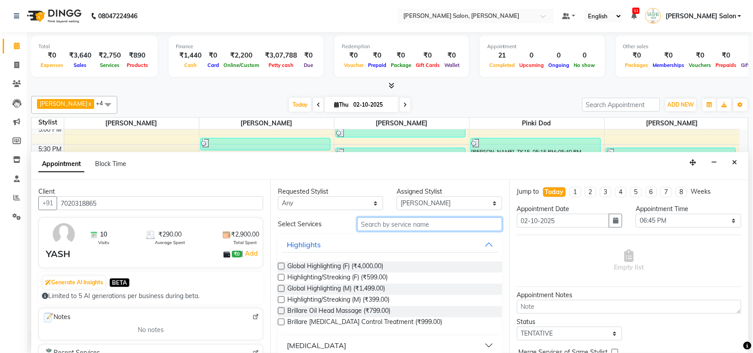
click at [390, 224] on input "text" at bounding box center [429, 224] width 145 height 14
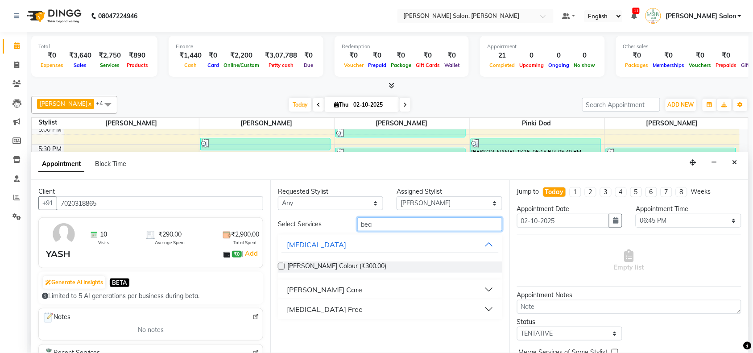
type input "bea"
click at [330, 288] on button "[PERSON_NAME] Care" at bounding box center [389, 289] width 217 height 16
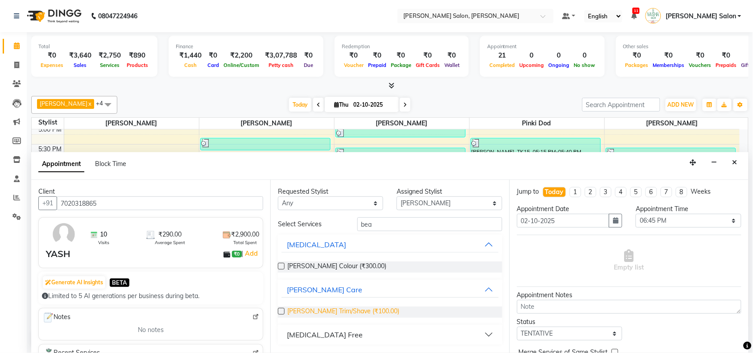
click at [336, 315] on span "[PERSON_NAME] Trim/Shave (₹100.00)" at bounding box center [343, 311] width 112 height 11
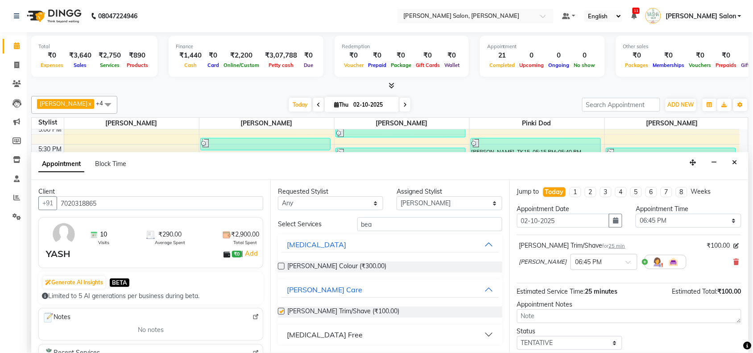
checkbox input "false"
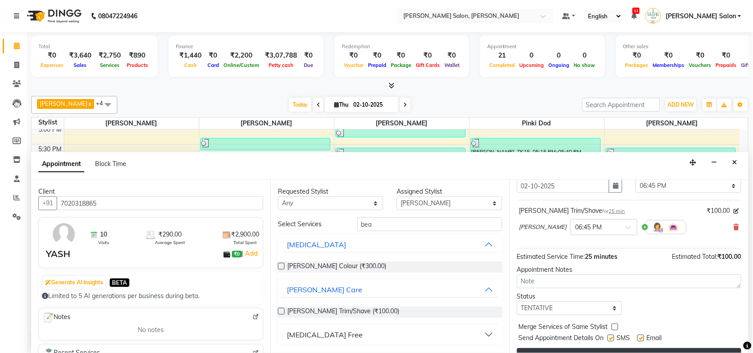
scroll to position [54, 0]
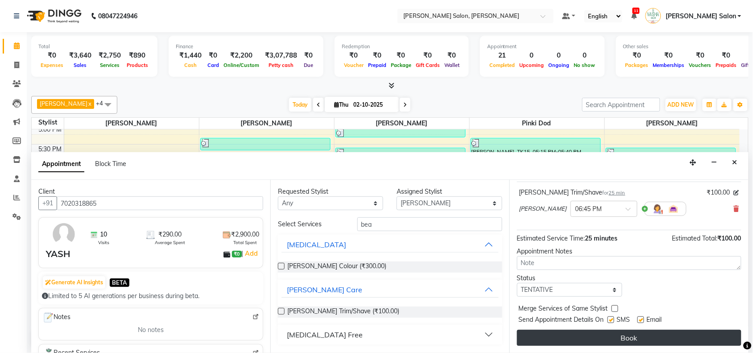
click at [650, 334] on button "Book" at bounding box center [629, 338] width 224 height 16
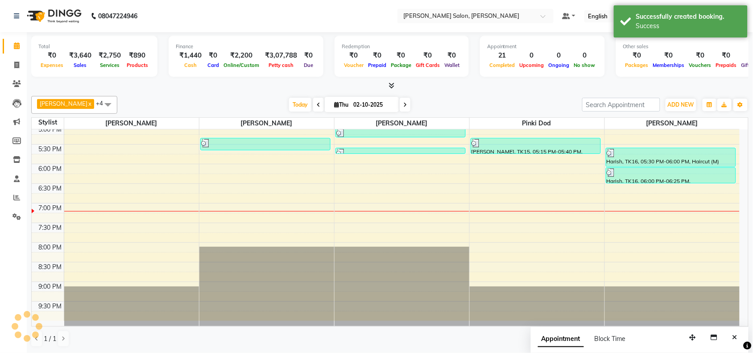
scroll to position [0, 0]
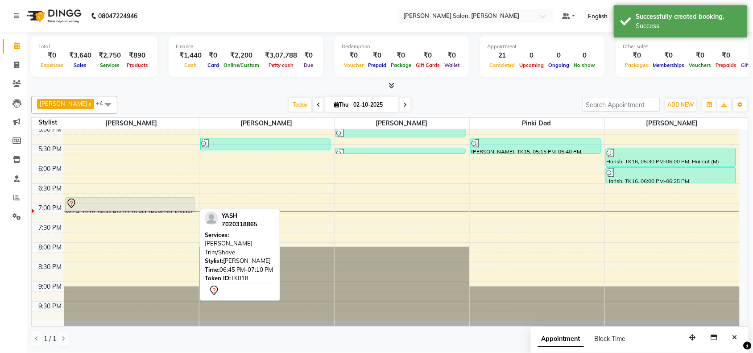
click at [117, 201] on div at bounding box center [130, 203] width 128 height 11
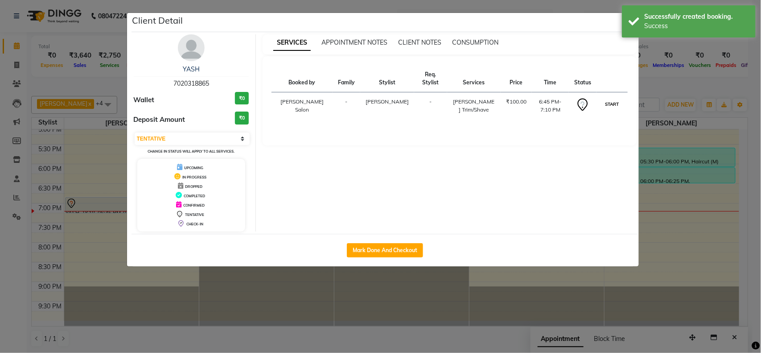
click at [619, 107] on button "START" at bounding box center [612, 104] width 18 height 11
click at [672, 215] on ngb-modal-window "Client Detail YASH 7020318865 Wallet ₹0 Deposit Amount ₹0 Select IN SERVICE CON…" at bounding box center [380, 176] width 761 height 353
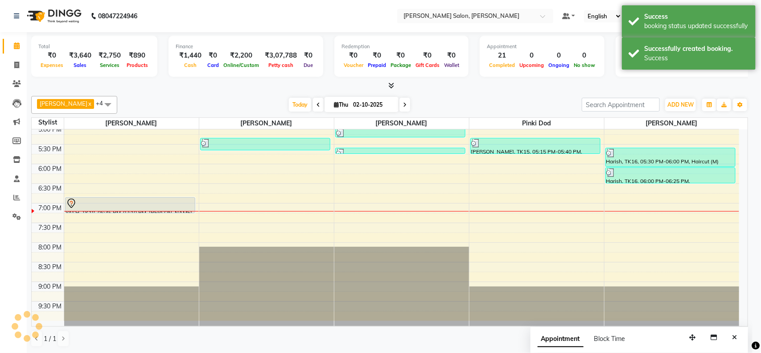
select select "1"
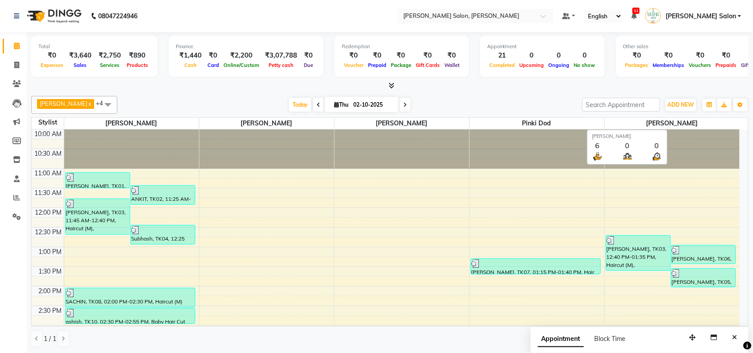
click at [682, 121] on span "[PERSON_NAME]" at bounding box center [672, 123] width 135 height 11
click at [706, 127] on span "[PERSON_NAME]" at bounding box center [672, 123] width 135 height 11
click at [717, 124] on span "[PERSON_NAME]" at bounding box center [672, 123] width 135 height 11
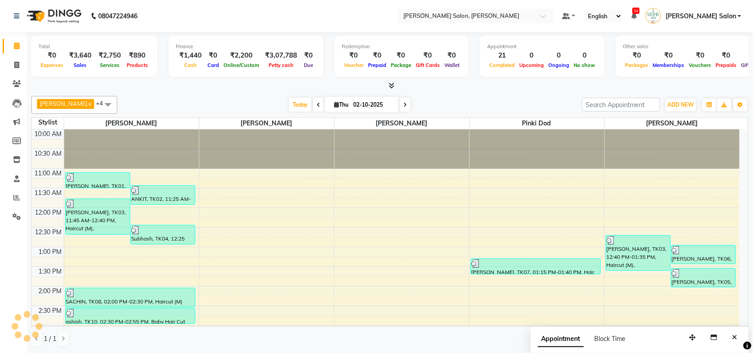
click at [714, 149] on div at bounding box center [672, 148] width 135 height 39
click at [622, 125] on span "[PERSON_NAME]" at bounding box center [672, 123] width 135 height 11
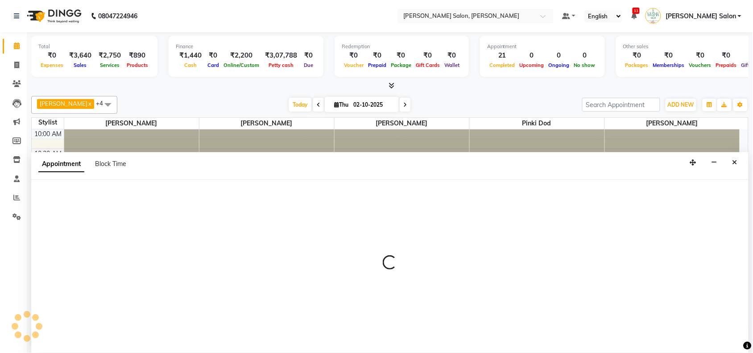
select select "83168"
select select "tentative"
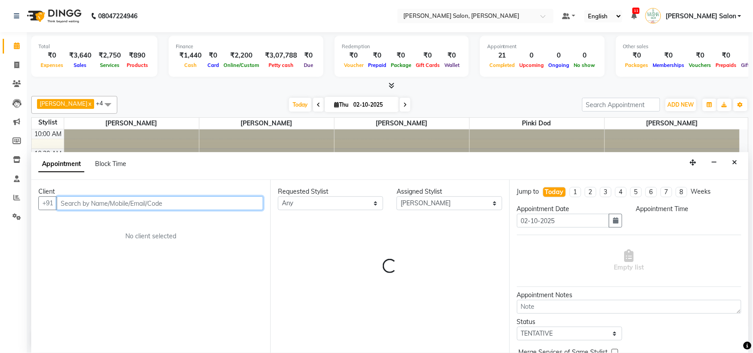
scroll to position [280, 0]
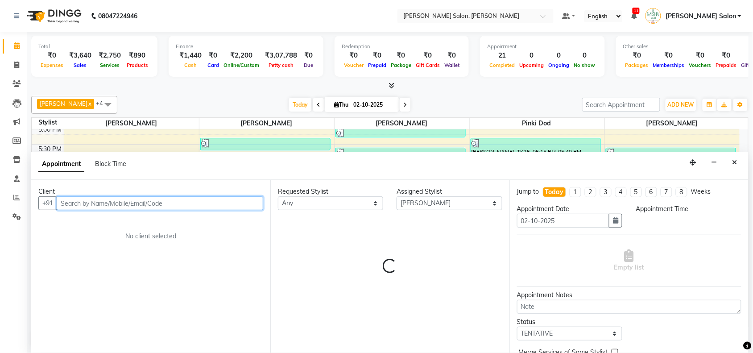
select select "930"
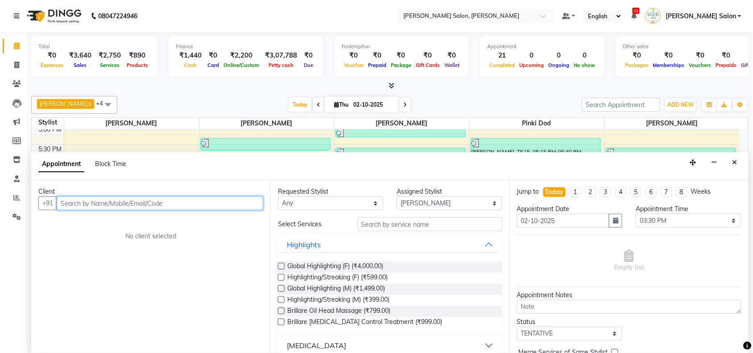
scroll to position [0, 0]
click at [737, 161] on icon "Close" at bounding box center [734, 162] width 5 height 6
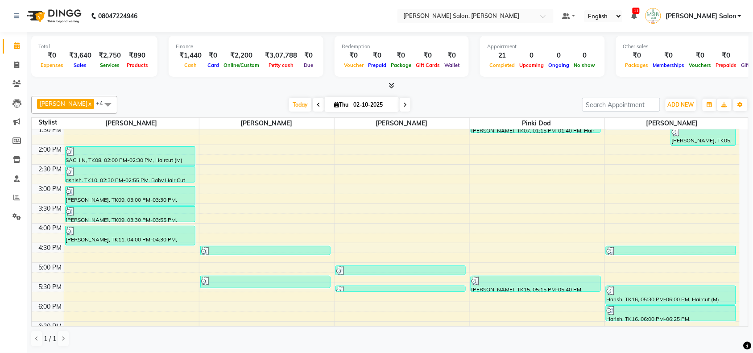
scroll to position [167, 0]
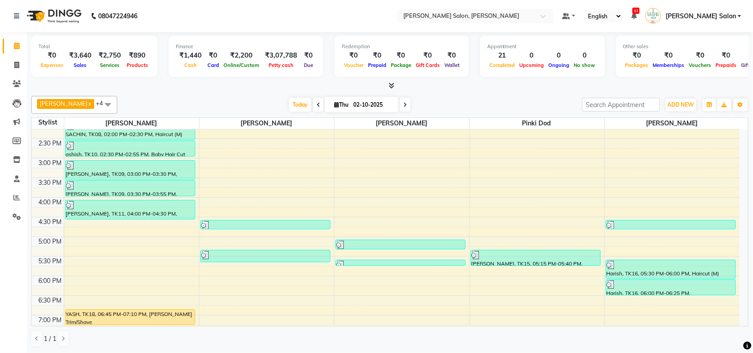
click at [288, 175] on div "10:00 AM 10:30 AM 11:00 AM 11:30 AM 12:00 PM 12:30 PM 1:00 PM 1:30 PM 2:00 PM 2…" at bounding box center [386, 197] width 708 height 471
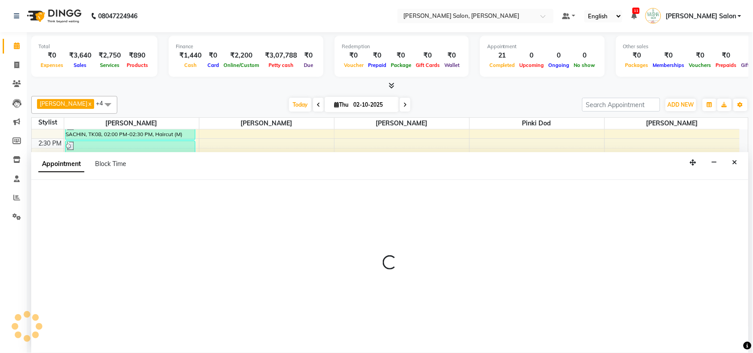
select select "72112"
select select "tentative"
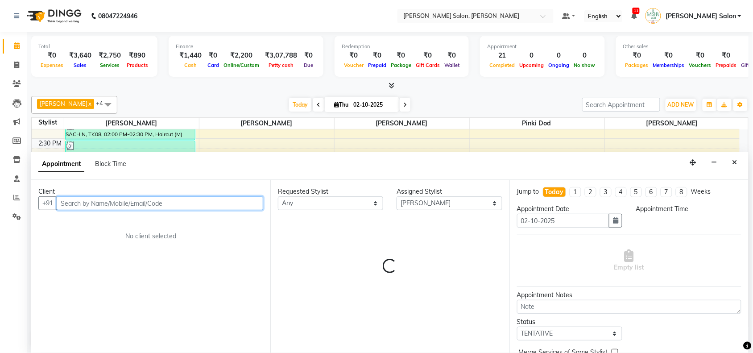
select select "915"
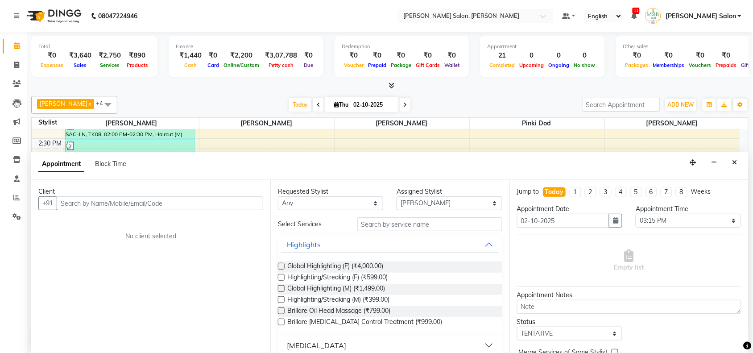
click at [726, 164] on div "Appointment Block Time" at bounding box center [389, 166] width 717 height 28
click at [731, 163] on button "Close" at bounding box center [734, 163] width 13 height 14
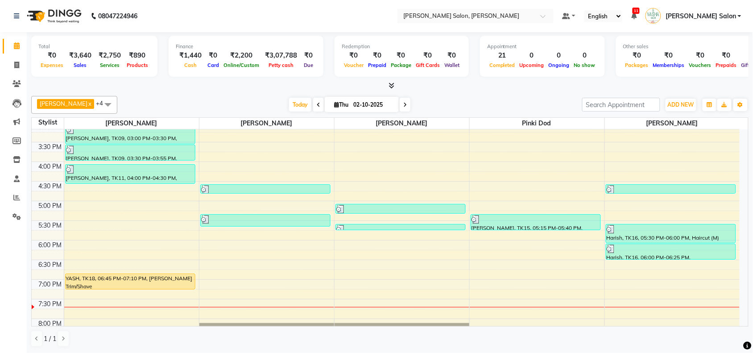
scroll to position [279, 0]
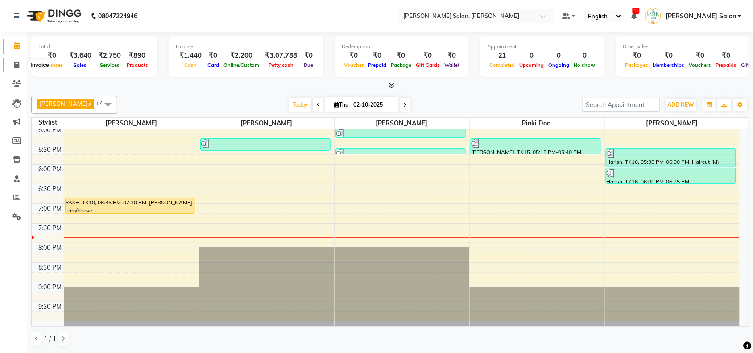
click at [18, 65] on icon at bounding box center [16, 65] width 5 height 7
select select "service"
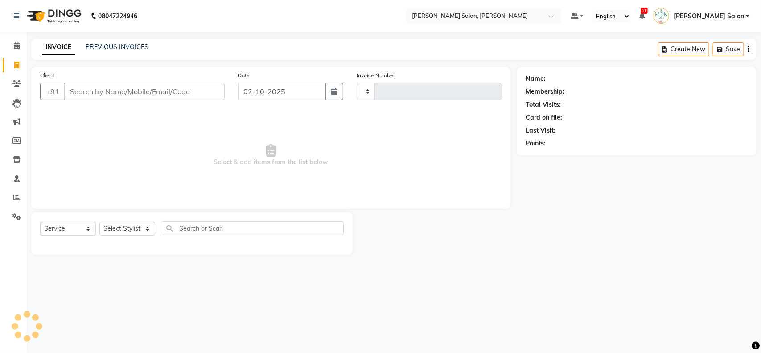
type input "4100"
select select "5497"
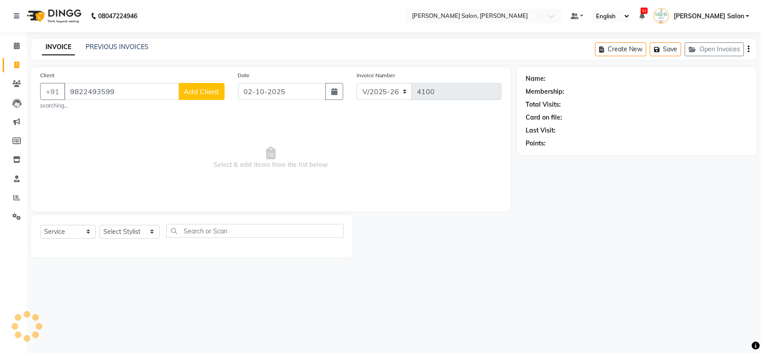
type input "9822493599"
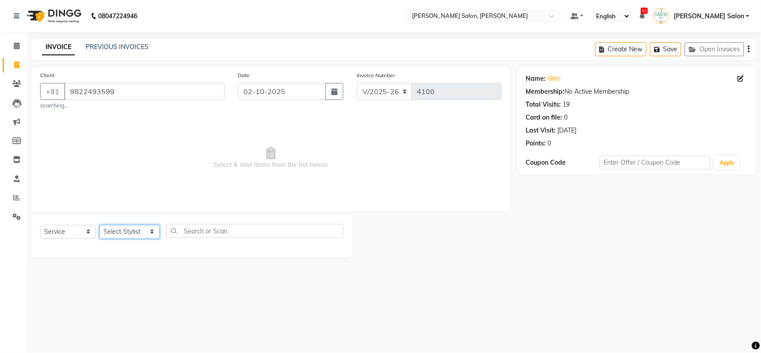
click at [102, 231] on select "Select Stylist Admin [PERSON_NAME] Salon Pawan [PERSON_NAME] dod [PERSON_NAME] …" at bounding box center [129, 232] width 60 height 14
select select "36999"
click at [99, 225] on select "Select Stylist Admin [PERSON_NAME] Salon Pawan [PERSON_NAME] dod [PERSON_NAME] …" at bounding box center [129, 232] width 60 height 14
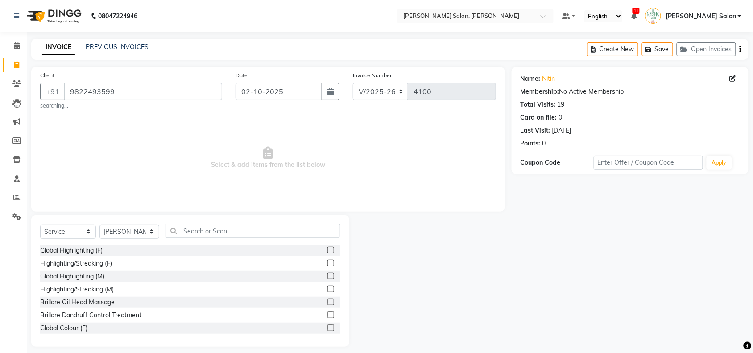
click at [241, 222] on div "Select Service Product Membership Package Voucher Prepaid Gift Card Select Styl…" at bounding box center [190, 281] width 318 height 132
click at [247, 233] on input "text" at bounding box center [253, 231] width 174 height 14
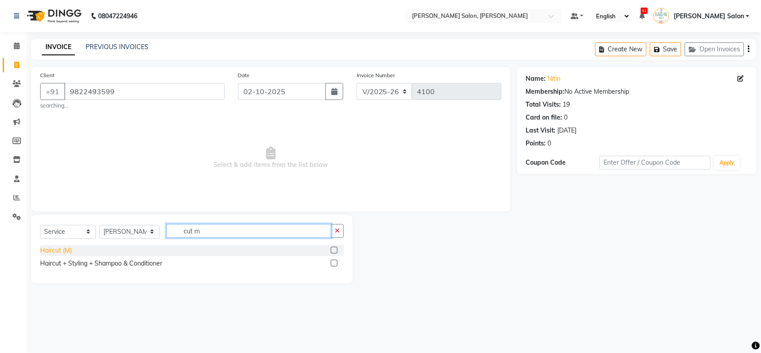
type input "cut m"
click at [55, 252] on div "Haircut (M)" at bounding box center [56, 250] width 32 height 9
checkbox input "false"
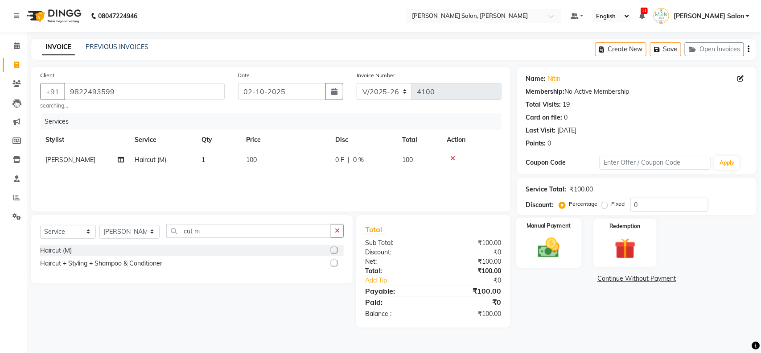
click at [534, 238] on img at bounding box center [548, 247] width 35 height 25
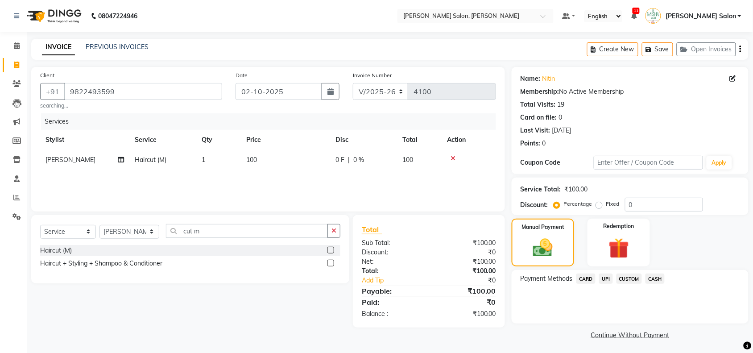
click at [645, 276] on span "CASH" at bounding box center [654, 278] width 19 height 10
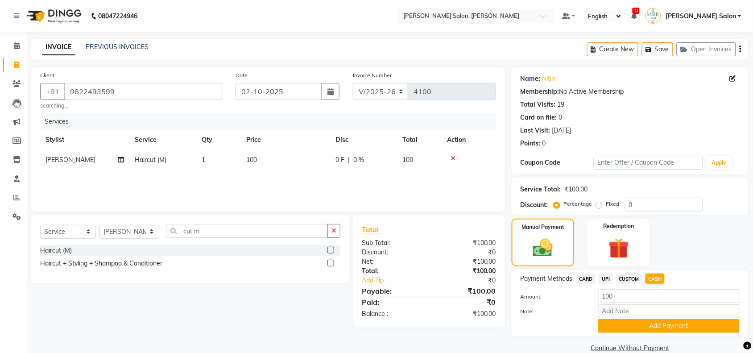
click at [668, 333] on div "Payment Methods CARD UPI CUSTOM CASH Amount: 100 Note: Add Payment" at bounding box center [630, 303] width 237 height 66
click at [669, 329] on button "Add Payment" at bounding box center [668, 326] width 141 height 14
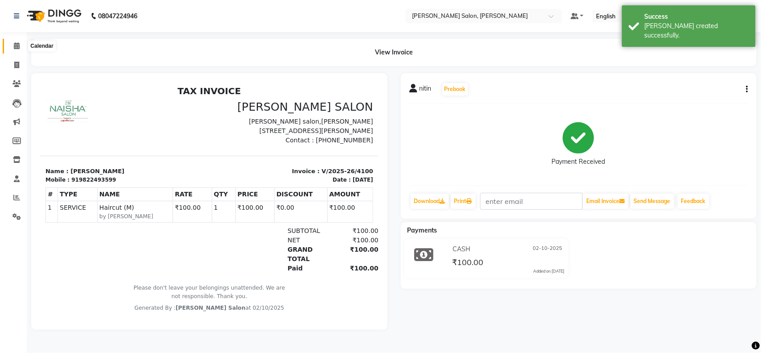
click at [23, 50] on span at bounding box center [17, 46] width 16 height 10
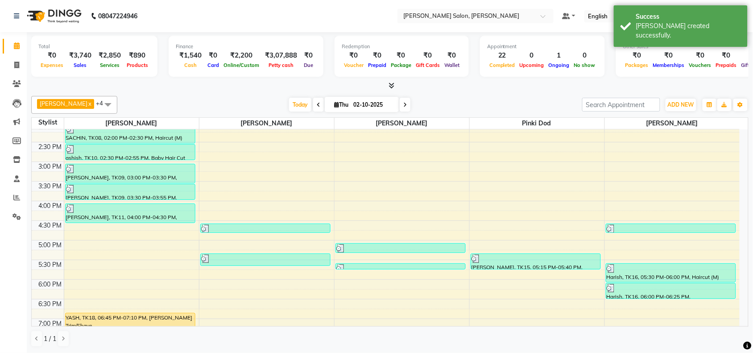
scroll to position [167, 0]
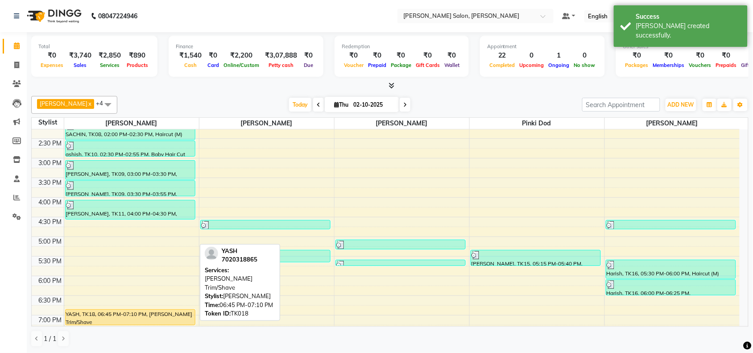
click at [149, 317] on div "YASH, TK18, 06:45 PM-07:10 PM, Beard Trim/Shave" at bounding box center [130, 317] width 129 height 15
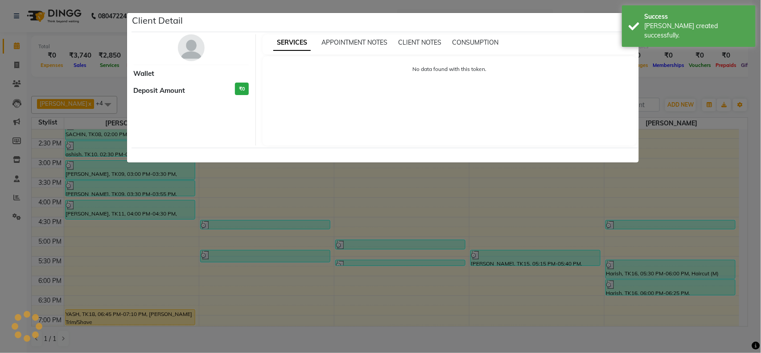
select select "1"
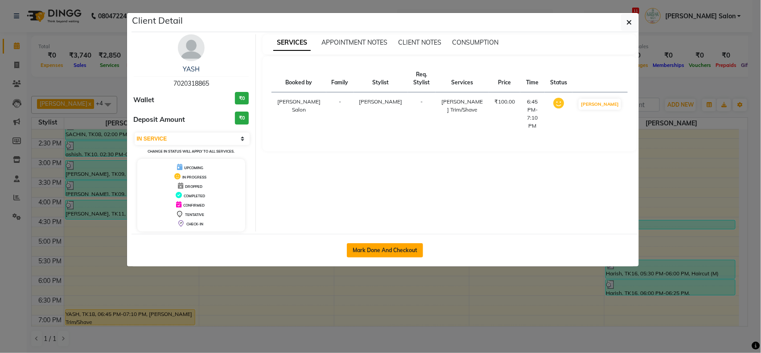
click at [422, 255] on button "Mark Done And Checkout" at bounding box center [385, 250] width 76 height 14
select select "service"
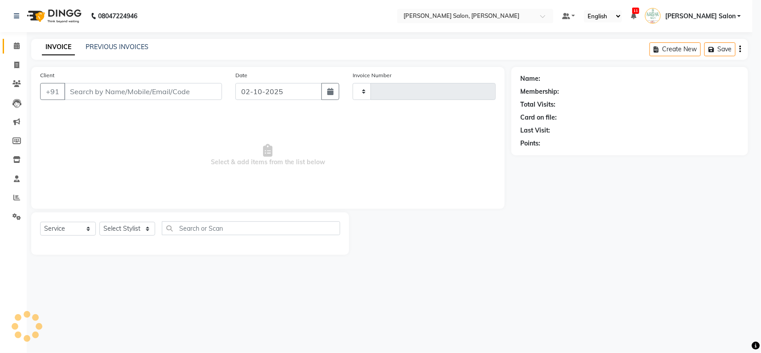
type input "4101"
select select "5497"
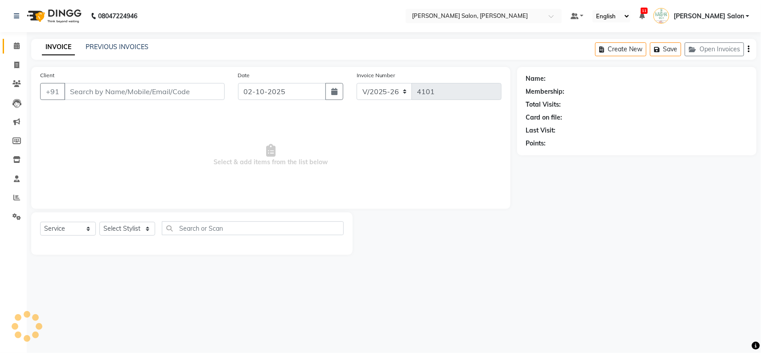
type input "7020318865"
select select "36999"
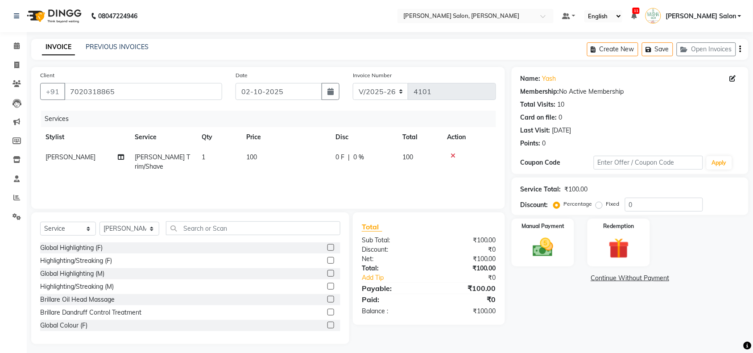
click at [580, 264] on div "Manual Payment Redemption" at bounding box center [630, 243] width 250 height 48
click at [561, 258] on div "Manual Payment" at bounding box center [542, 243] width 65 height 50
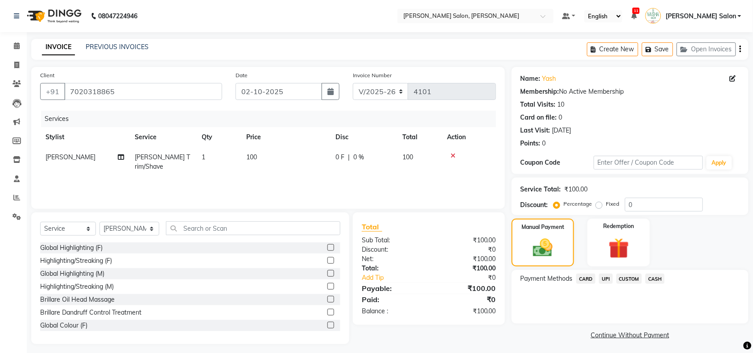
click at [659, 275] on span "CASH" at bounding box center [654, 278] width 19 height 10
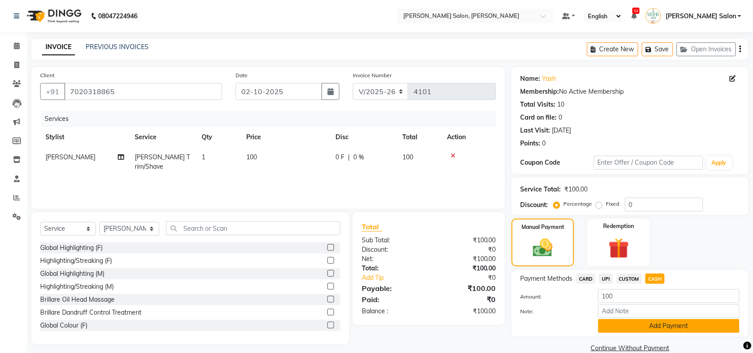
click at [667, 324] on button "Add Payment" at bounding box center [668, 326] width 141 height 14
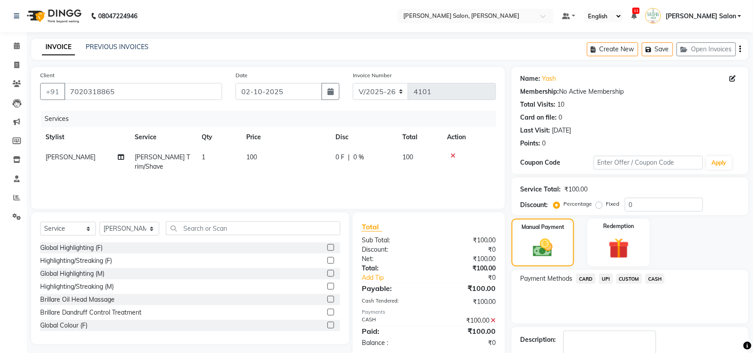
scroll to position [53, 0]
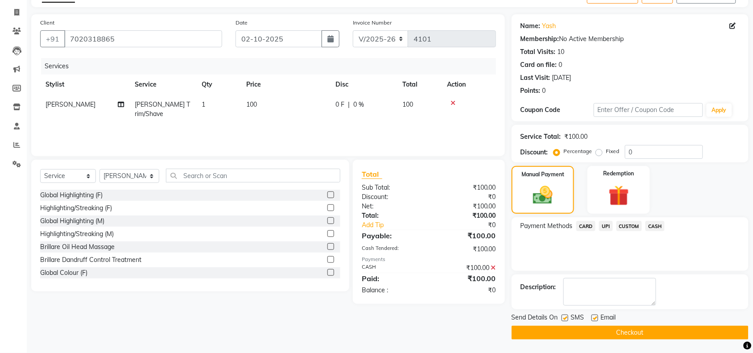
click at [667, 332] on button "Checkout" at bounding box center [630, 333] width 237 height 14
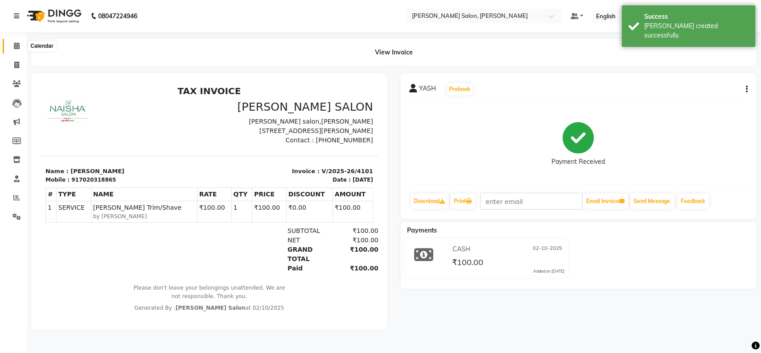
click at [17, 42] on icon at bounding box center [17, 45] width 6 height 7
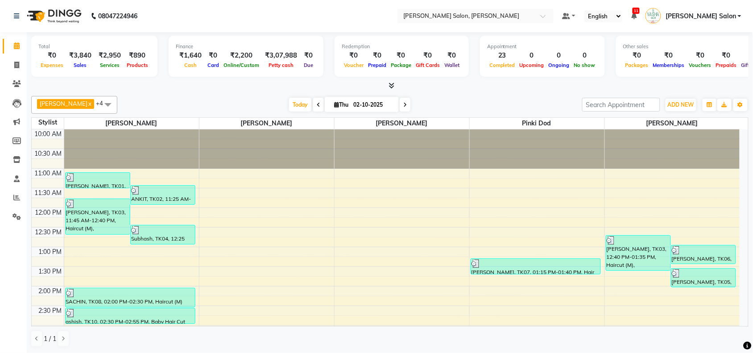
click at [661, 107] on div "ADD NEW Toggle Dropdown Add Appointment Add Invoice Add Expense Add Attendance …" at bounding box center [665, 105] width 166 height 14
click at [681, 102] on span "ADD NEW" at bounding box center [681, 104] width 26 height 7
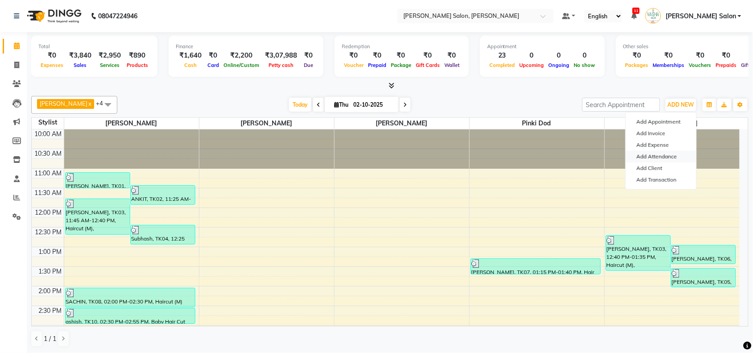
click at [663, 157] on link "Add Attendance" at bounding box center [661, 157] width 70 height 12
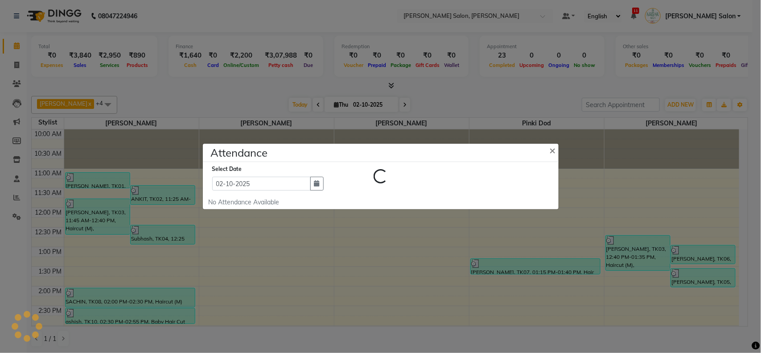
select select "W"
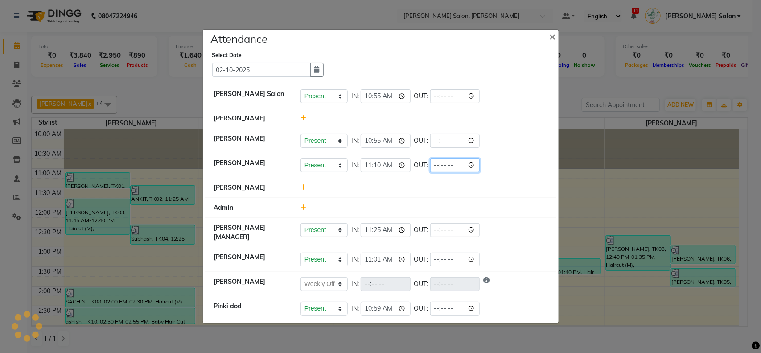
click at [477, 166] on input "time" at bounding box center [455, 165] width 50 height 14
type input "20:00"
click at [512, 248] on li "Vasudev Gaikwad Present Absent Late Half Day Weekly Off IN: 11:01 OUT:" at bounding box center [380, 259] width 351 height 25
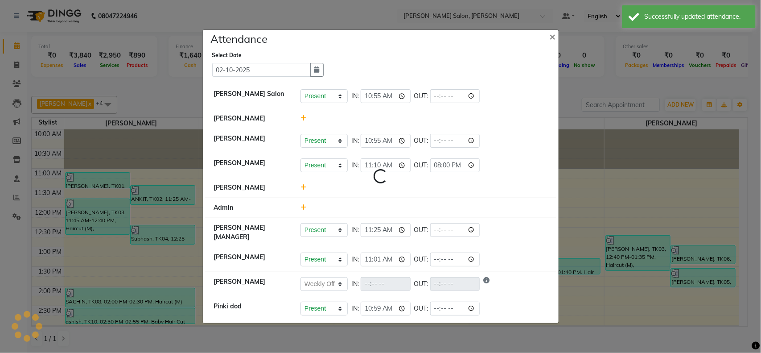
select select "W"
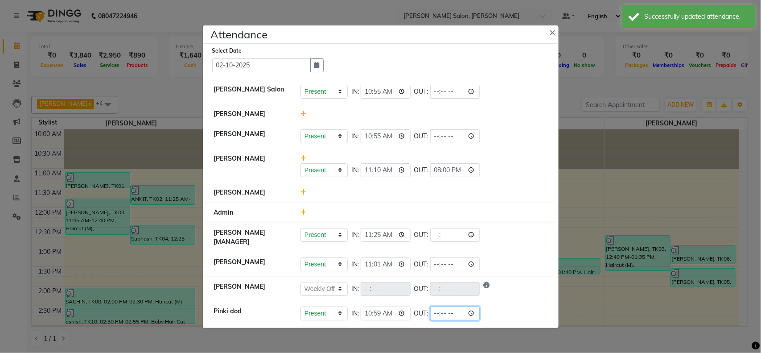
click at [440, 317] on input "time" at bounding box center [455, 313] width 50 height 14
type input "20:00"
click at [502, 317] on div "Present Absent Late Half Day Weekly Off IN: 10:59 OUT: 20:00" at bounding box center [424, 313] width 247 height 14
select select "W"
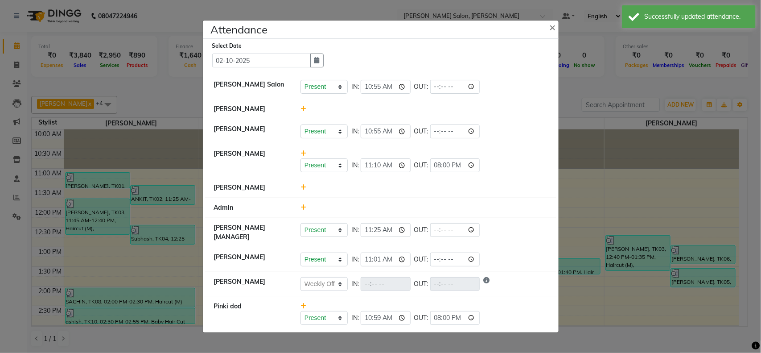
click at [752, 157] on ngb-modal-window "Attendance × Select Date 02-10-2025 Naisha Salon Present Absent Late Half Day W…" at bounding box center [380, 176] width 761 height 353
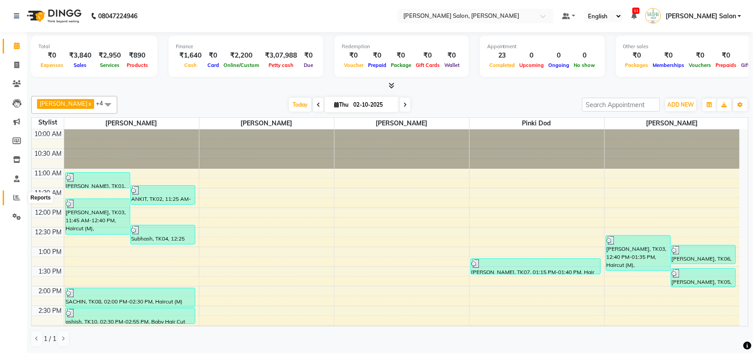
click at [14, 199] on icon at bounding box center [16, 197] width 7 height 7
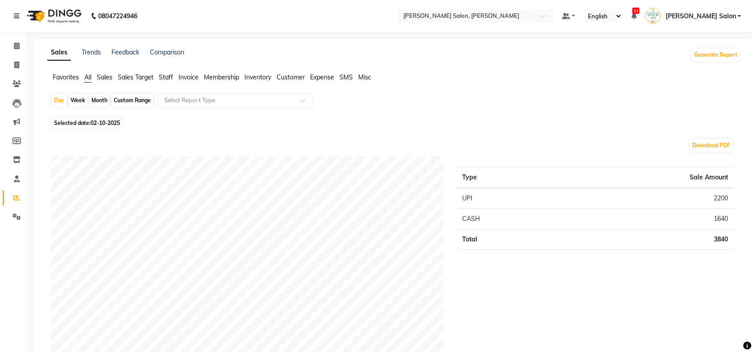
click at [136, 97] on div "Custom Range" at bounding box center [132, 100] width 41 height 12
select select "10"
select select "2025"
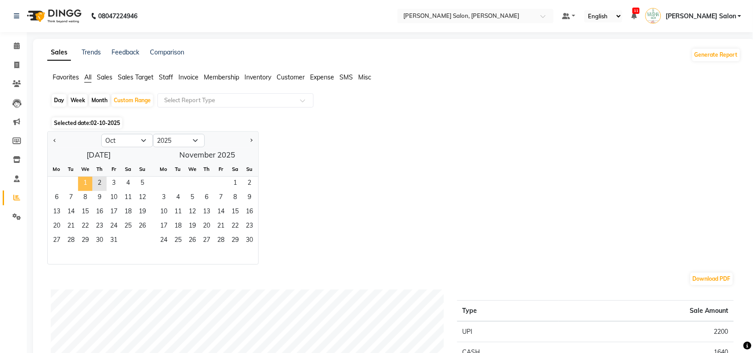
click at [83, 187] on span "1" at bounding box center [85, 184] width 14 height 14
click at [101, 180] on span "2" at bounding box center [99, 184] width 14 height 14
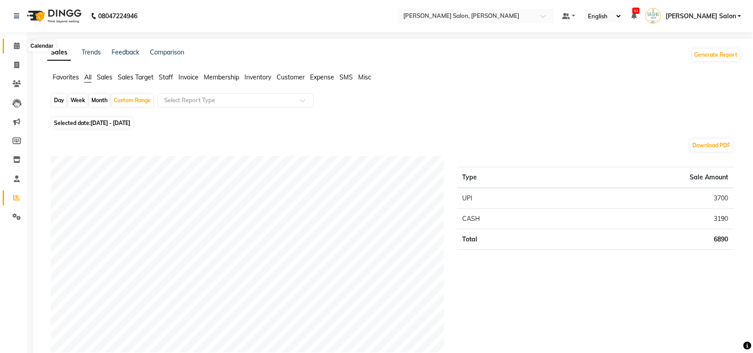
click at [17, 50] on span at bounding box center [17, 46] width 16 height 10
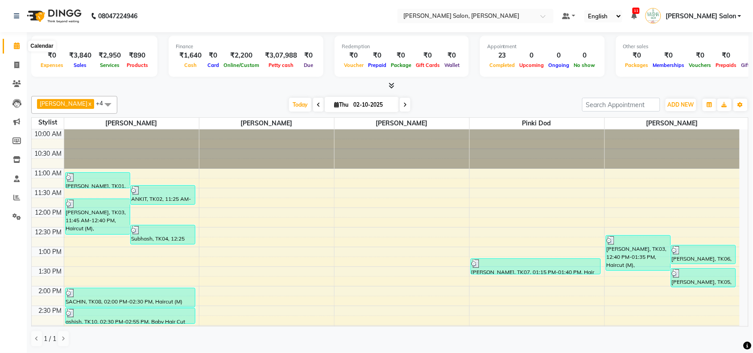
click at [17, 44] on icon at bounding box center [17, 45] width 6 height 7
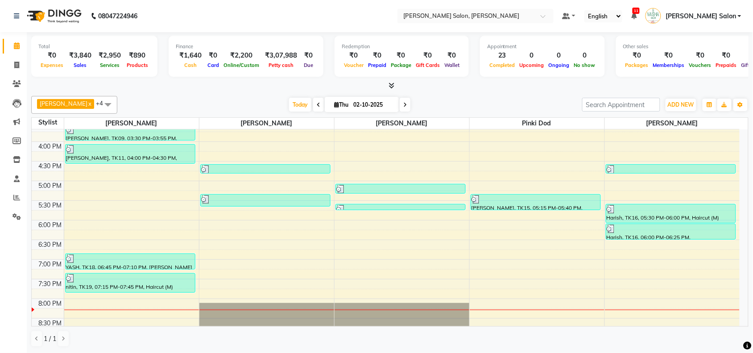
scroll to position [167, 0]
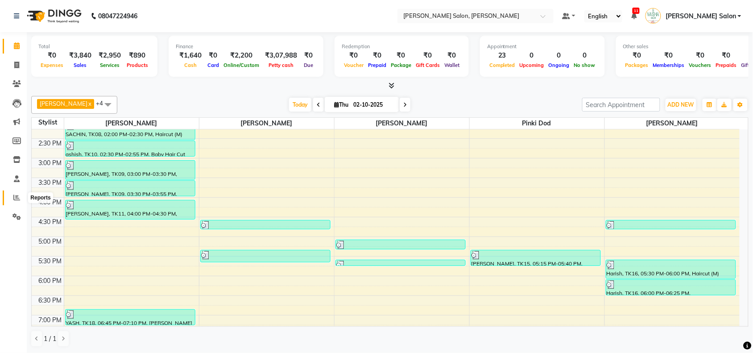
click at [12, 194] on span at bounding box center [17, 198] width 16 height 10
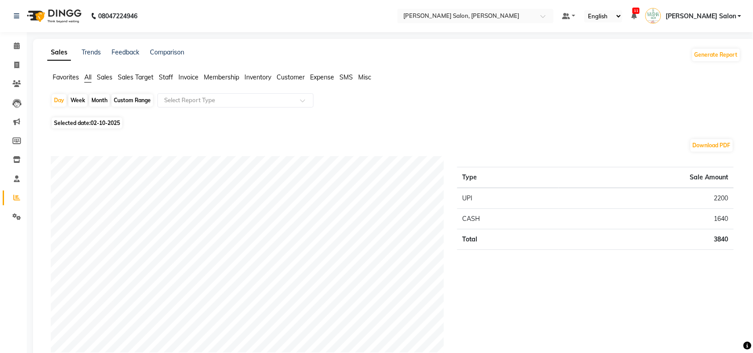
click at [95, 97] on div "Month" at bounding box center [99, 100] width 21 height 12
select select "10"
select select "2025"
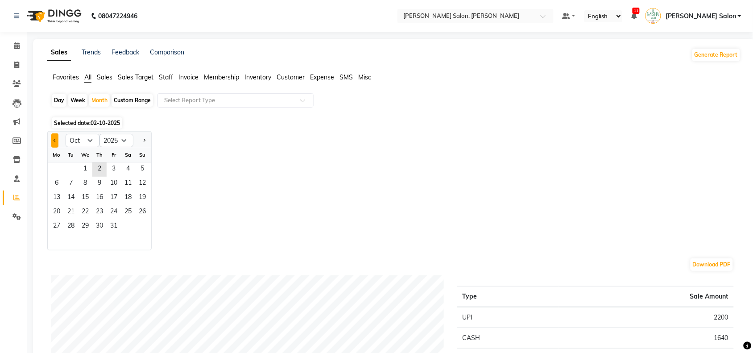
click at [54, 144] on button "Previous month" at bounding box center [54, 140] width 7 height 14
select select "9"
click at [79, 99] on div "Week" at bounding box center [77, 100] width 19 height 12
select select "10"
select select "2025"
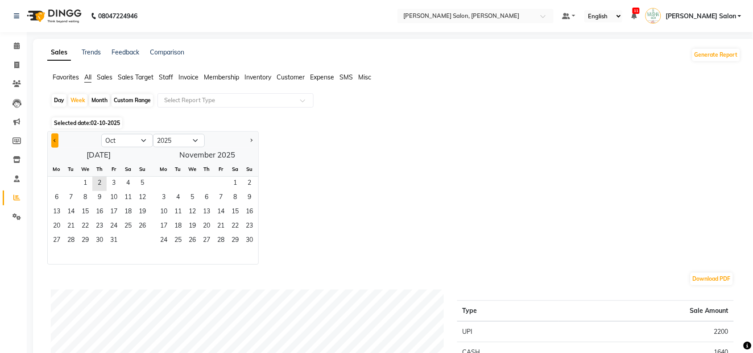
click at [56, 139] on button "Previous month" at bounding box center [54, 140] width 7 height 14
select select "9"
click at [52, 241] on span "29" at bounding box center [57, 241] width 14 height 14
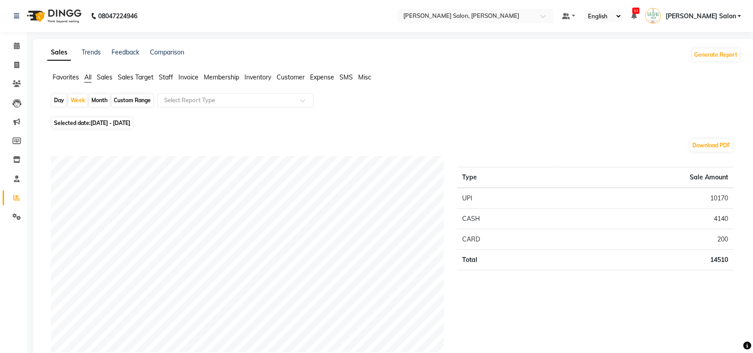
click at [168, 76] on span "Staff" at bounding box center [166, 77] width 14 height 8
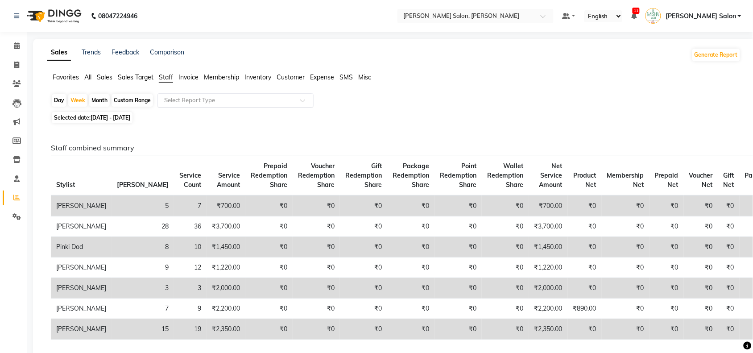
click at [300, 100] on span at bounding box center [305, 103] width 11 height 9
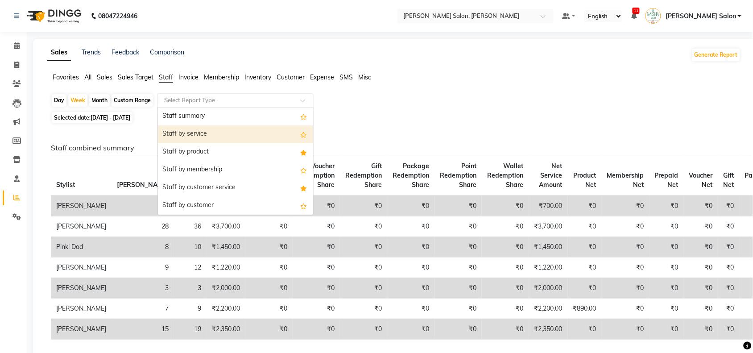
click at [228, 137] on div "Staff by service" at bounding box center [235, 134] width 155 height 18
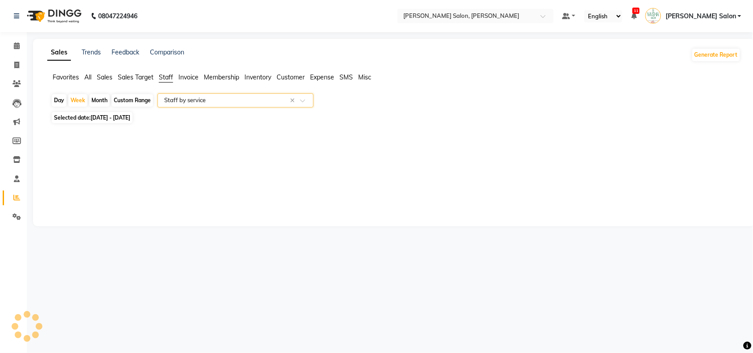
select select "full_report"
select select "csv"
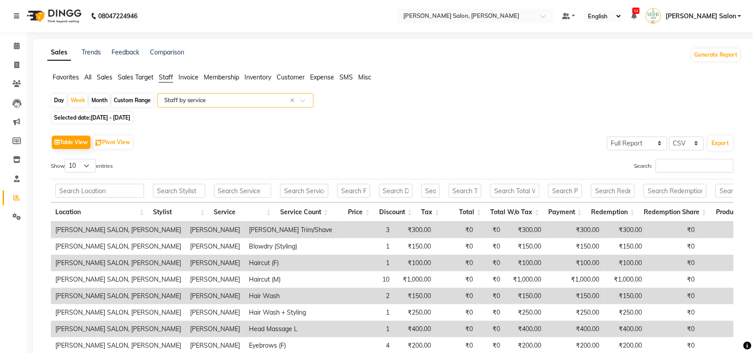
scroll to position [112, 0]
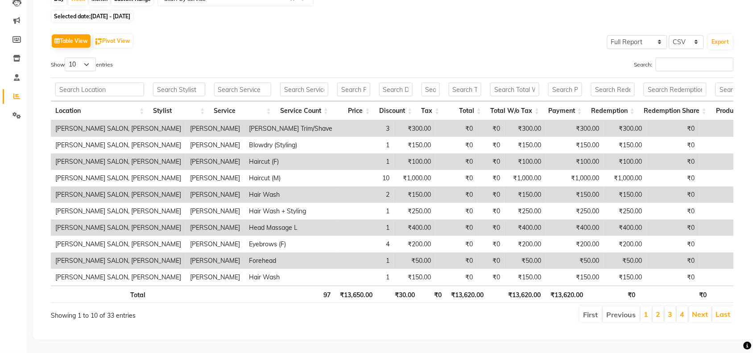
click at [661, 313] on li "2" at bounding box center [658, 314] width 11 height 16
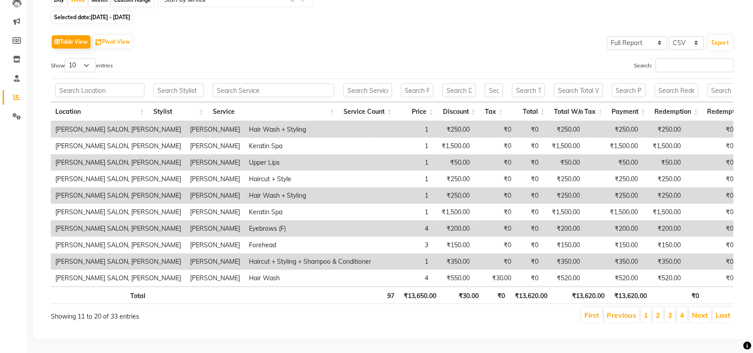
scroll to position [0, 0]
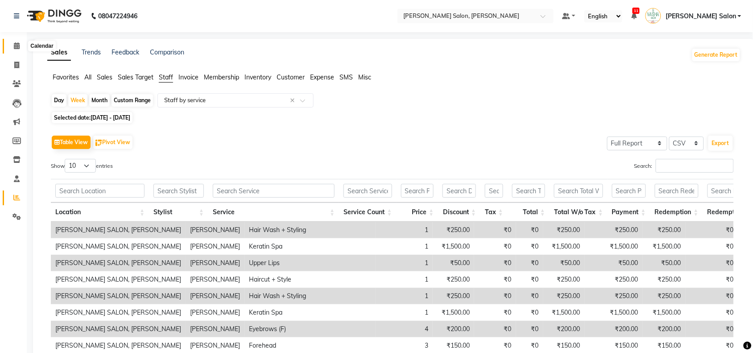
click at [15, 45] on icon at bounding box center [17, 45] width 6 height 7
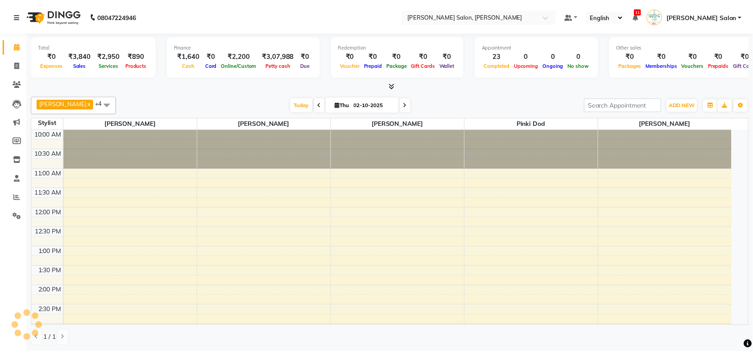
scroll to position [262, 0]
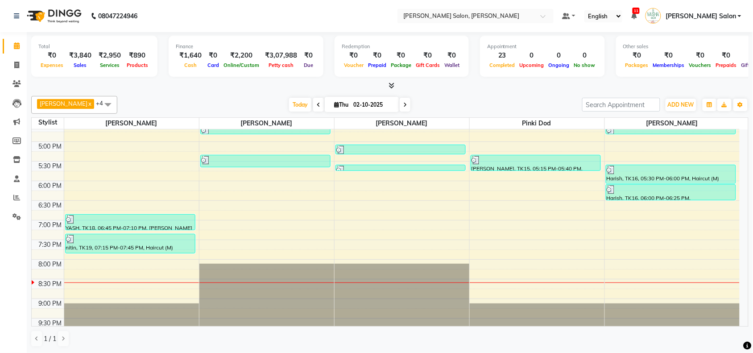
click at [290, 347] on div "1 / 1" at bounding box center [389, 338] width 717 height 17
click at [290, 347] on div "Pawan chauhan x Vasudev Gaikwad x Pragya Nagrale x Pinki dod x Sheetal Kaithwas…" at bounding box center [389, 221] width 717 height 258
click at [703, 231] on div "10:00 AM 10:30 AM 11:00 AM 11:30 AM 12:00 PM 12:30 PM 1:00 PM 1:30 PM 2:00 PM 2…" at bounding box center [386, 102] width 708 height 471
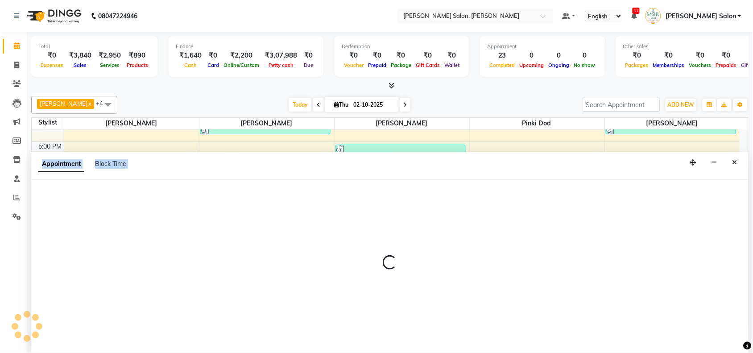
select select "83168"
select select "1140"
select select "tentative"
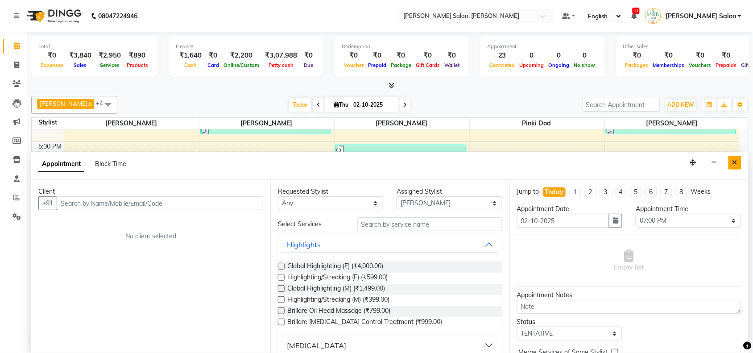
click at [737, 162] on icon "Close" at bounding box center [734, 162] width 5 height 6
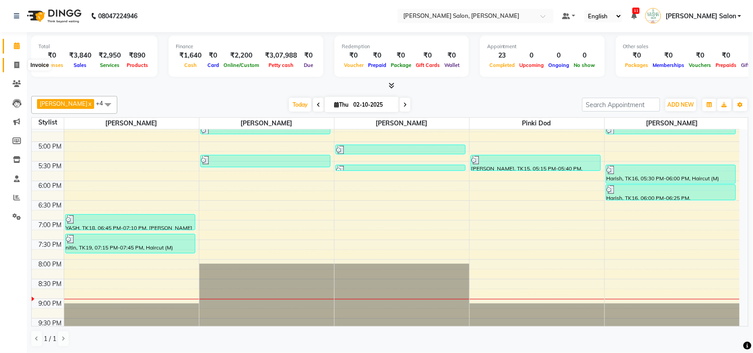
click at [16, 65] on icon at bounding box center [16, 65] width 5 height 7
select select "service"
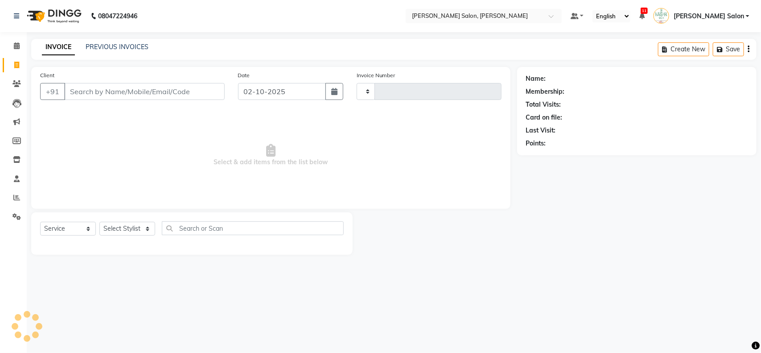
type input "4102"
select select "5497"
click at [99, 95] on input "Client" at bounding box center [144, 91] width 161 height 17
click at [92, 94] on input "Client" at bounding box center [144, 91] width 161 height 17
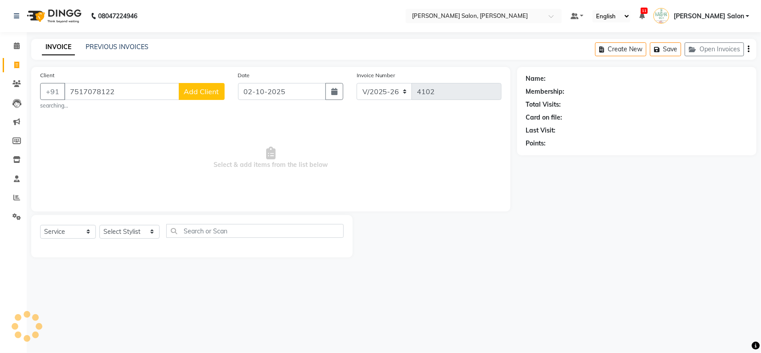
type input "7517078122"
click at [195, 94] on span "Add Client" at bounding box center [201, 91] width 35 height 9
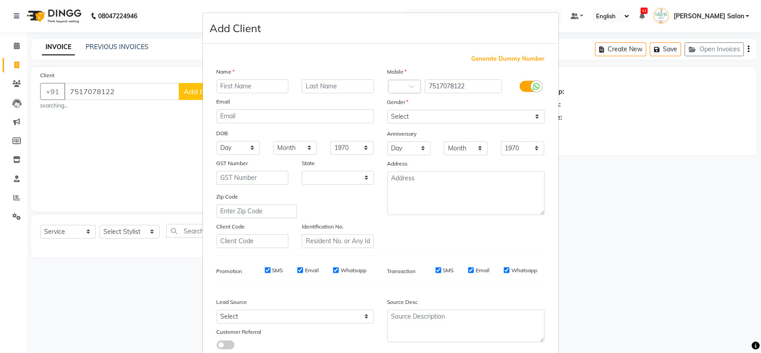
select select "22"
click at [279, 86] on input "text" at bounding box center [253, 86] width 72 height 14
click at [228, 87] on input "Sheweta" at bounding box center [253, 86] width 72 height 14
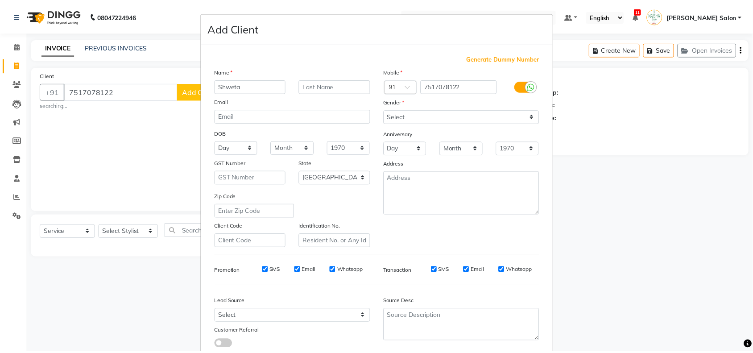
scroll to position [56, 0]
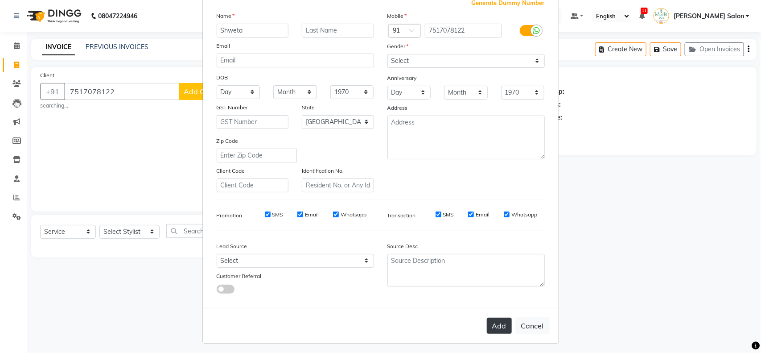
type input "Shweta"
click at [487, 319] on button "Add" at bounding box center [499, 326] width 25 height 16
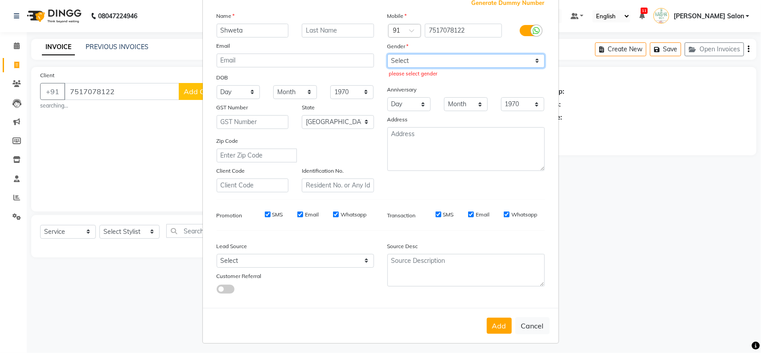
click at [526, 59] on select "Select [DEMOGRAPHIC_DATA] [DEMOGRAPHIC_DATA] Other Prefer Not To Say" at bounding box center [466, 61] width 157 height 14
select select "female"
click at [388, 54] on select "Select [DEMOGRAPHIC_DATA] [DEMOGRAPHIC_DATA] Other Prefer Not To Say" at bounding box center [466, 61] width 157 height 14
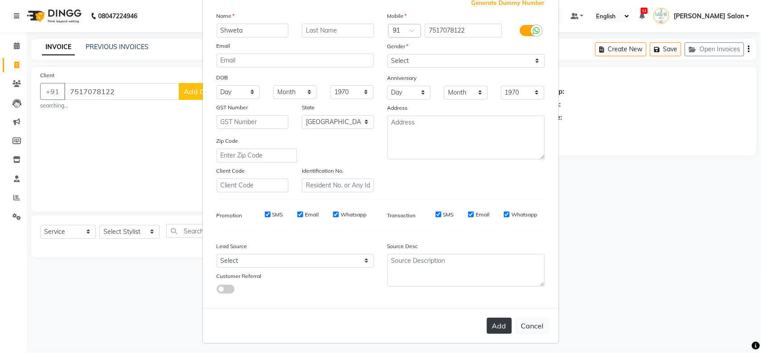
click at [498, 318] on button "Add" at bounding box center [499, 326] width 25 height 16
select select
select select "null"
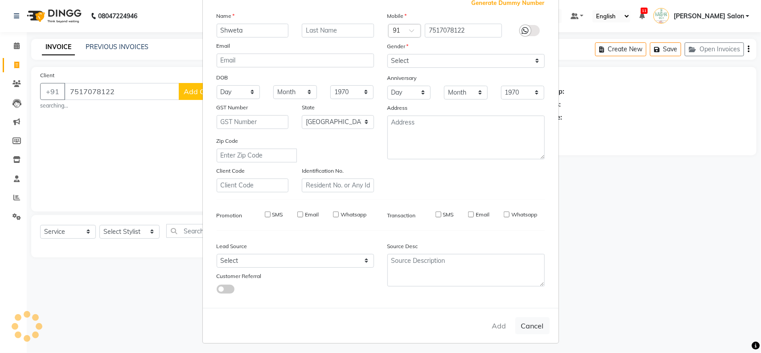
select select
checkbox input "false"
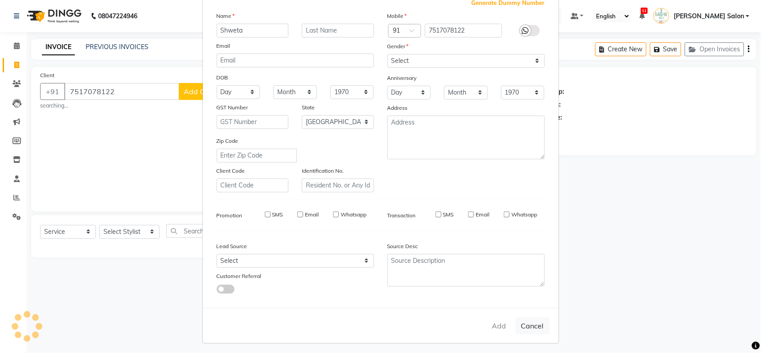
checkbox input "false"
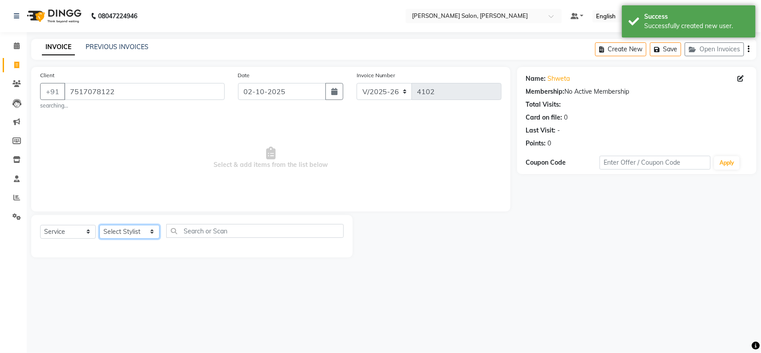
click at [154, 231] on select "Select Stylist Admin [PERSON_NAME] Salon Pawan [PERSON_NAME] dod [PERSON_NAME] …" at bounding box center [129, 232] width 60 height 14
select select "36989"
click at [99, 225] on select "Select Stylist Admin [PERSON_NAME] Salon Pawan [PERSON_NAME] dod [PERSON_NAME] …" at bounding box center [129, 232] width 60 height 14
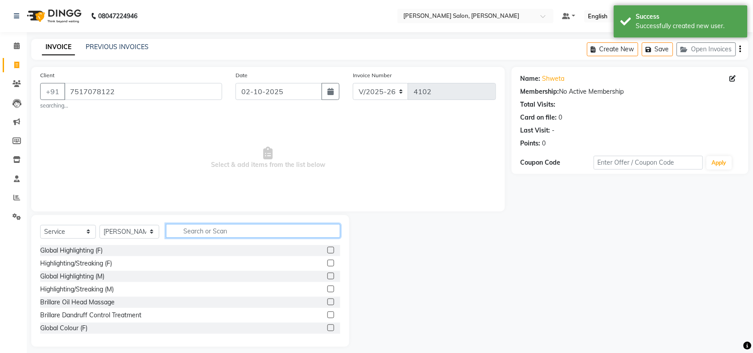
click at [239, 228] on input "text" at bounding box center [253, 231] width 174 height 14
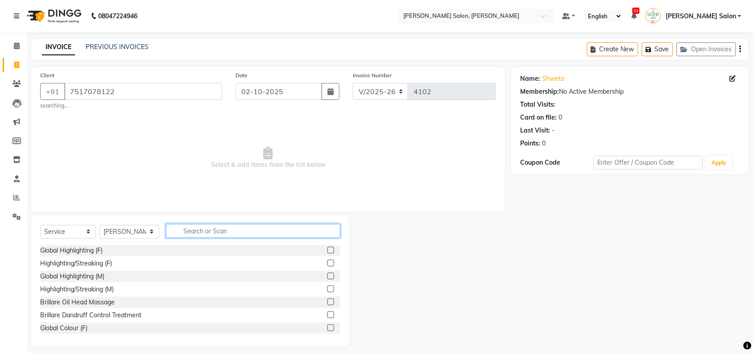
click at [222, 227] on input "text" at bounding box center [253, 231] width 174 height 14
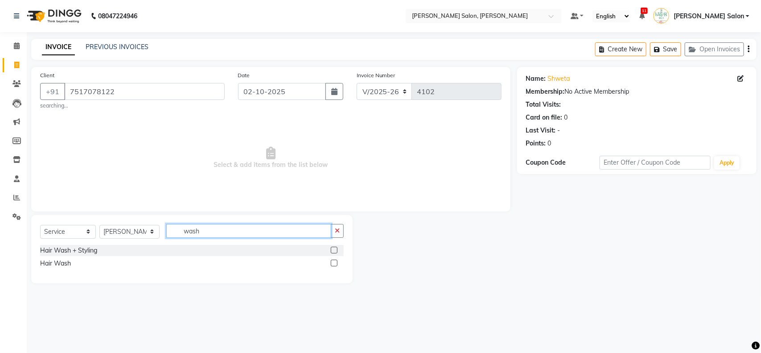
type input "wash"
click at [335, 264] on label at bounding box center [334, 263] width 7 height 7
click at [335, 264] on input "checkbox" at bounding box center [334, 263] width 6 height 6
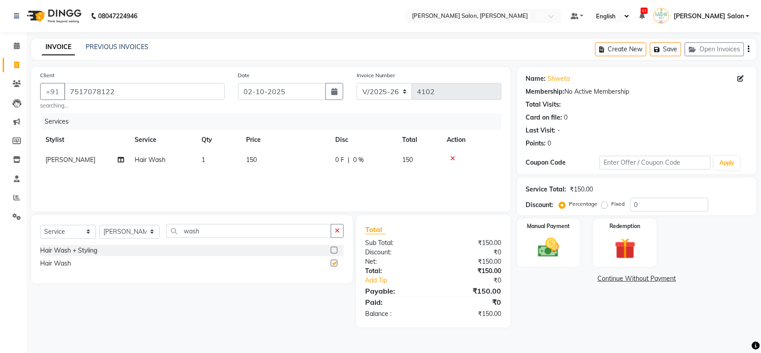
checkbox input "false"
click at [547, 249] on img at bounding box center [548, 247] width 35 height 25
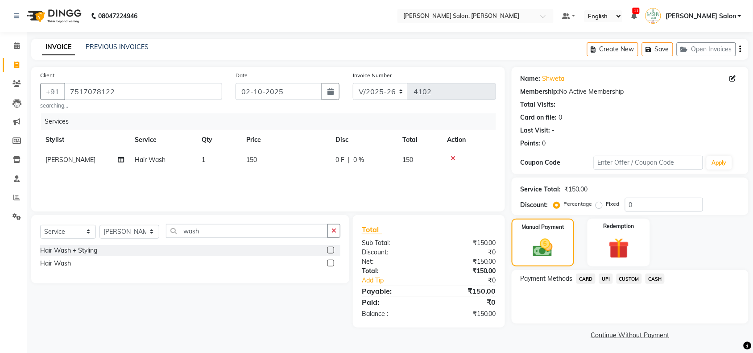
click at [659, 277] on span "CASH" at bounding box center [654, 278] width 19 height 10
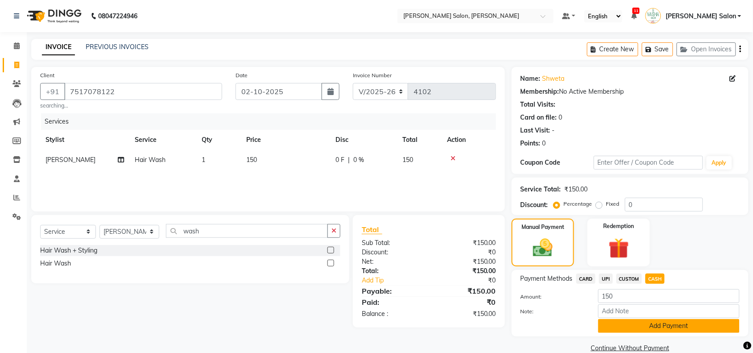
click at [678, 326] on button "Add Payment" at bounding box center [668, 326] width 141 height 14
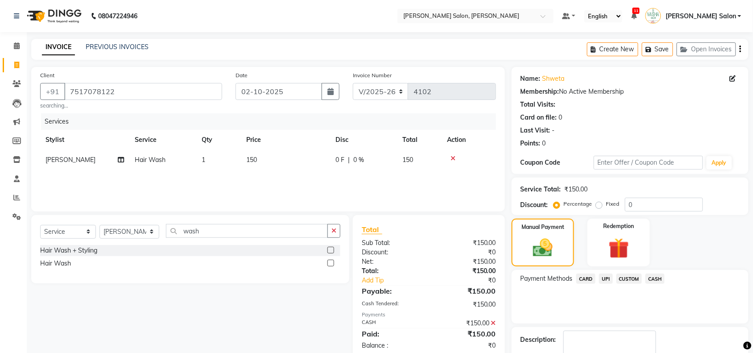
scroll to position [53, 0]
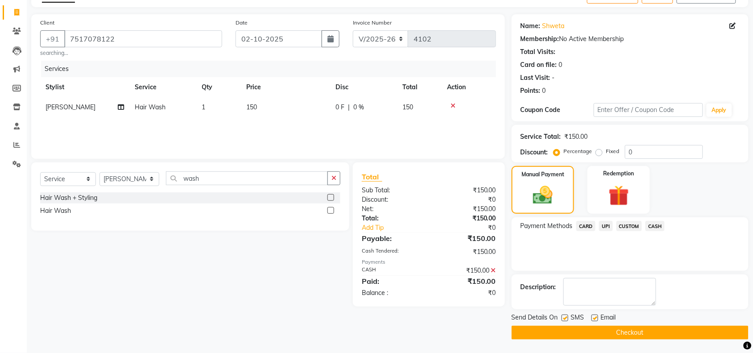
click at [668, 335] on button "Checkout" at bounding box center [630, 333] width 237 height 14
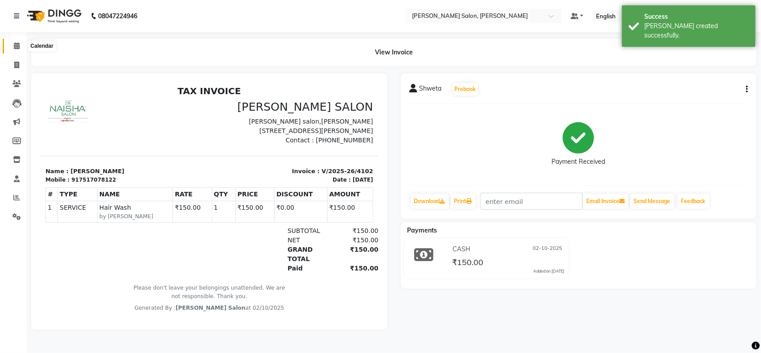
click at [19, 47] on span at bounding box center [17, 46] width 16 height 10
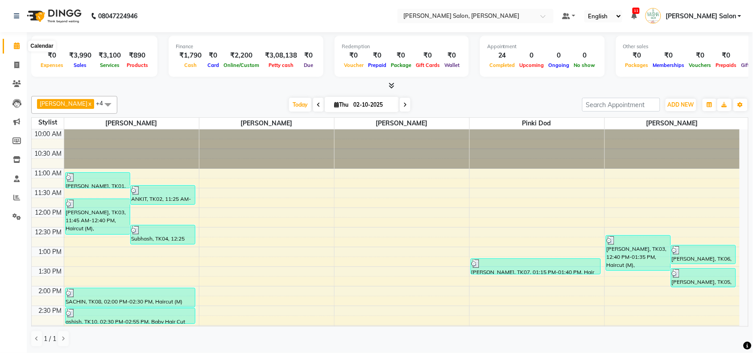
click at [14, 48] on icon at bounding box center [17, 45] width 6 height 7
click at [17, 45] on icon at bounding box center [17, 45] width 6 height 7
click at [14, 65] on icon at bounding box center [16, 65] width 5 height 7
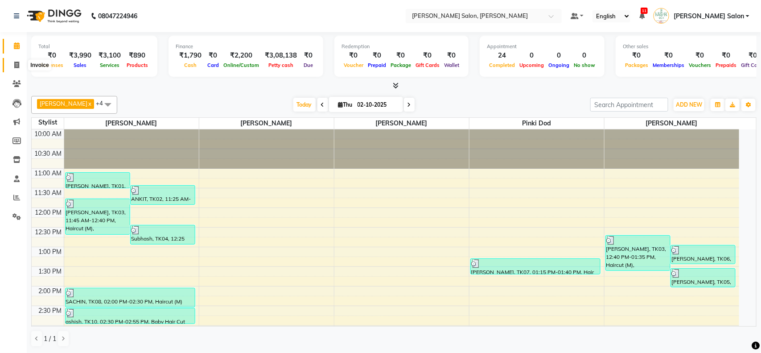
select select "service"
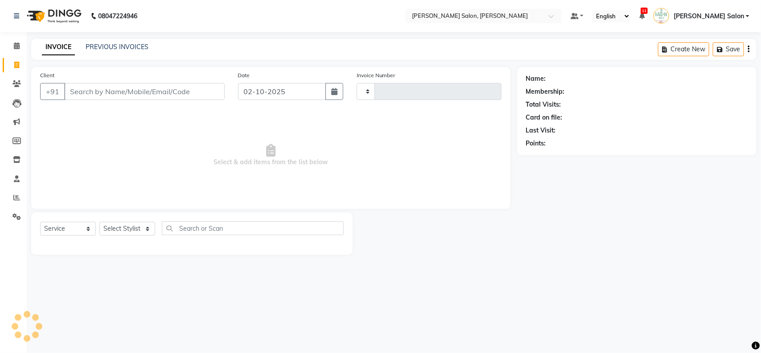
type input "4103"
select select "5497"
click at [130, 49] on link "PREVIOUS INVOICES" at bounding box center [117, 47] width 63 height 8
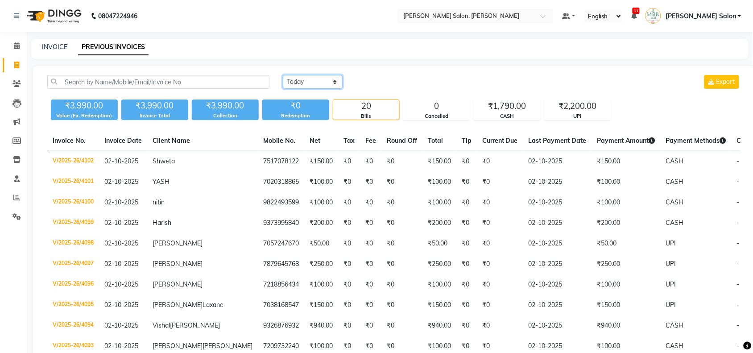
click at [335, 81] on select "Today Yesterday Custom Range" at bounding box center [313, 82] width 60 height 14
select select "range"
click at [283, 75] on select "Today Yesterday Custom Range" at bounding box center [313, 82] width 60 height 14
click at [380, 81] on input "02-10-2025" at bounding box center [385, 82] width 62 height 12
select select "10"
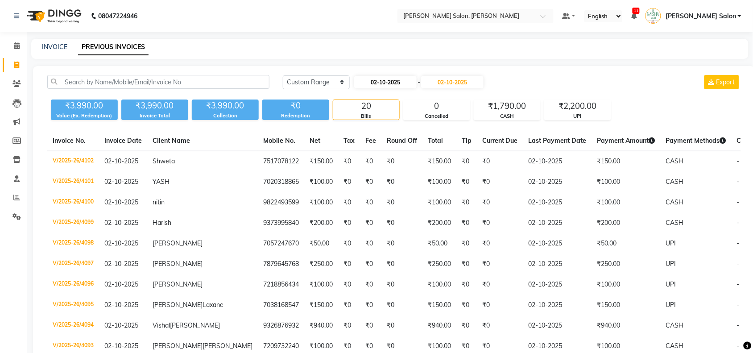
select select "2025"
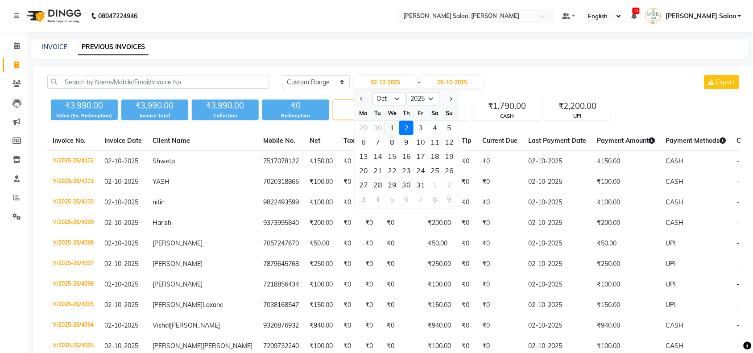
click at [394, 126] on div "1" at bounding box center [392, 128] width 14 height 14
type input "01-10-2025"
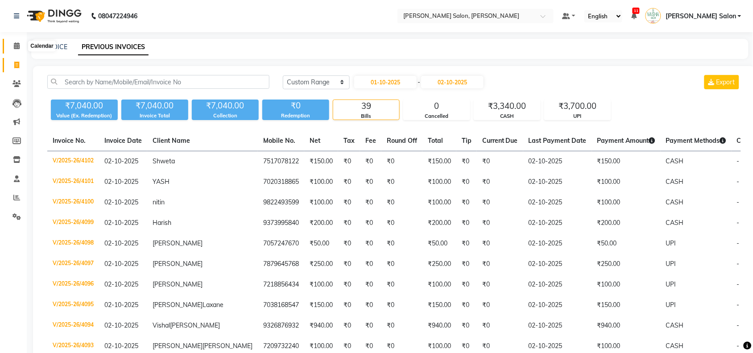
click at [14, 47] on icon at bounding box center [17, 45] width 6 height 7
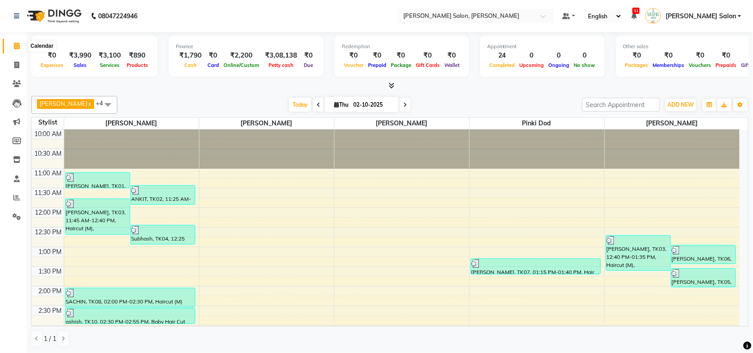
click at [14, 49] on icon at bounding box center [17, 45] width 6 height 7
